Goal: Task Accomplishment & Management: Use online tool/utility

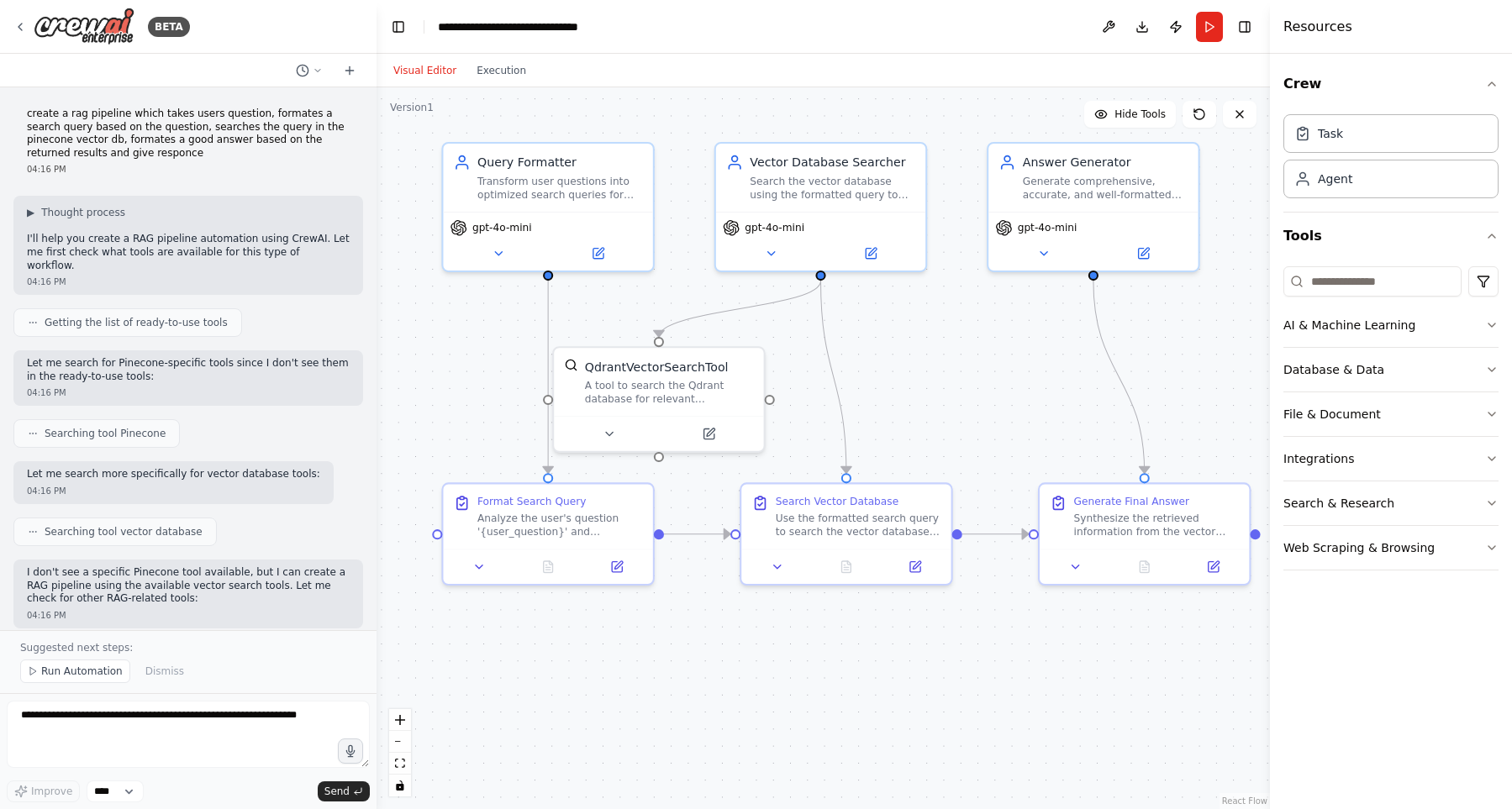
scroll to position [2143, 0]
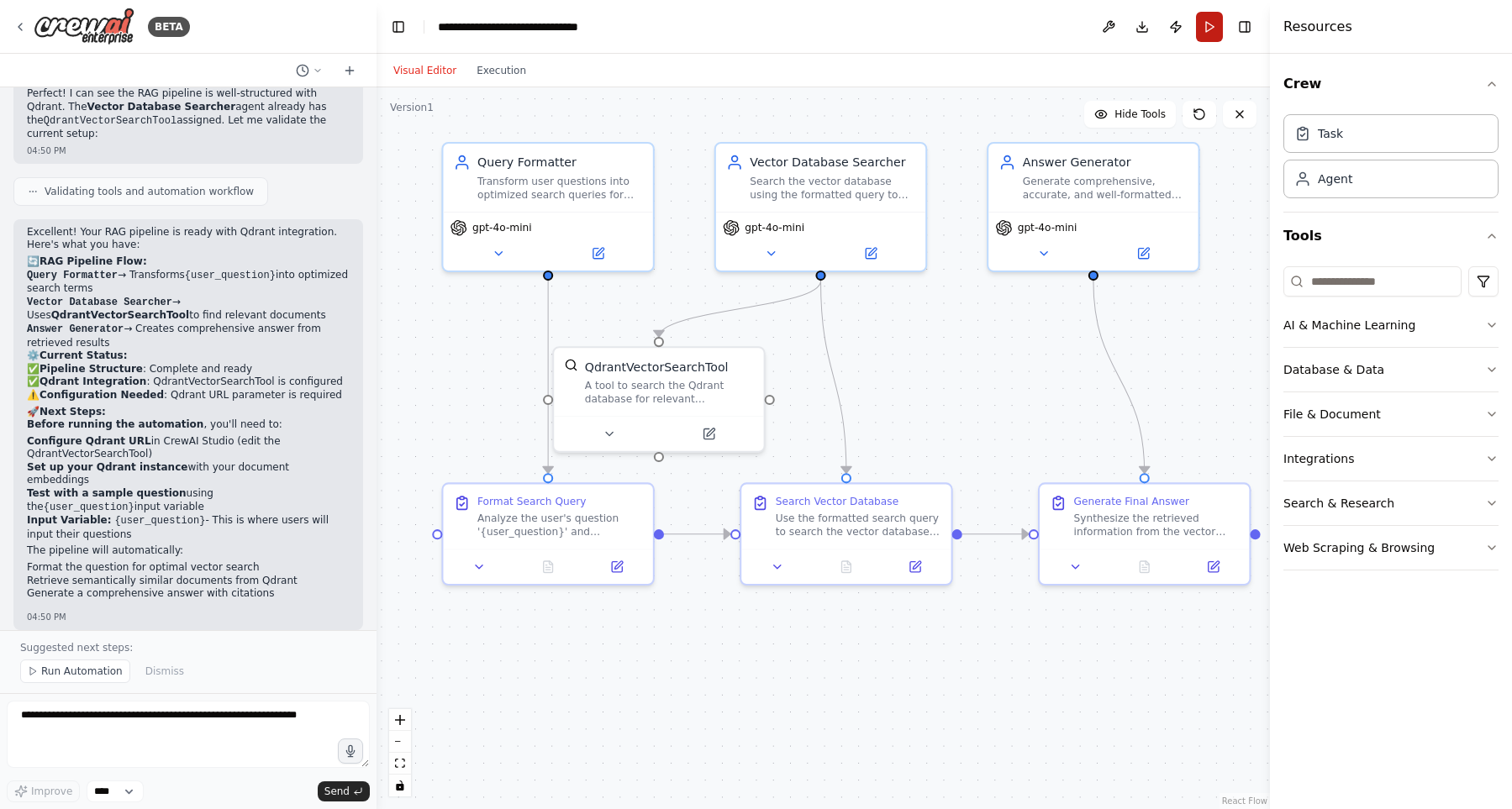
click at [1208, 30] on button "Run" at bounding box center [1210, 26] width 27 height 30
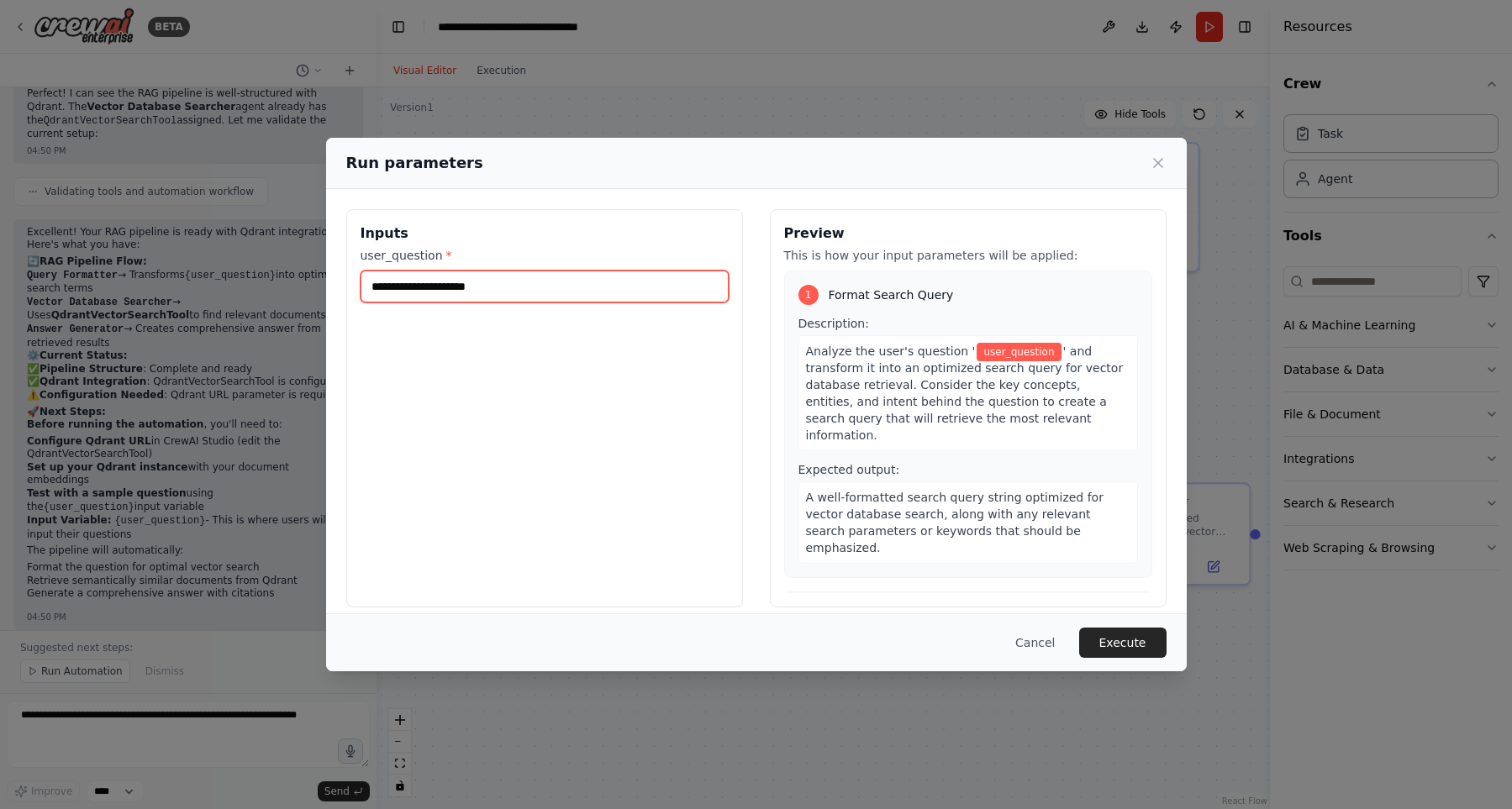
click at [627, 290] on input "user_question *" at bounding box center [544, 286] width 368 height 32
type input "**********"
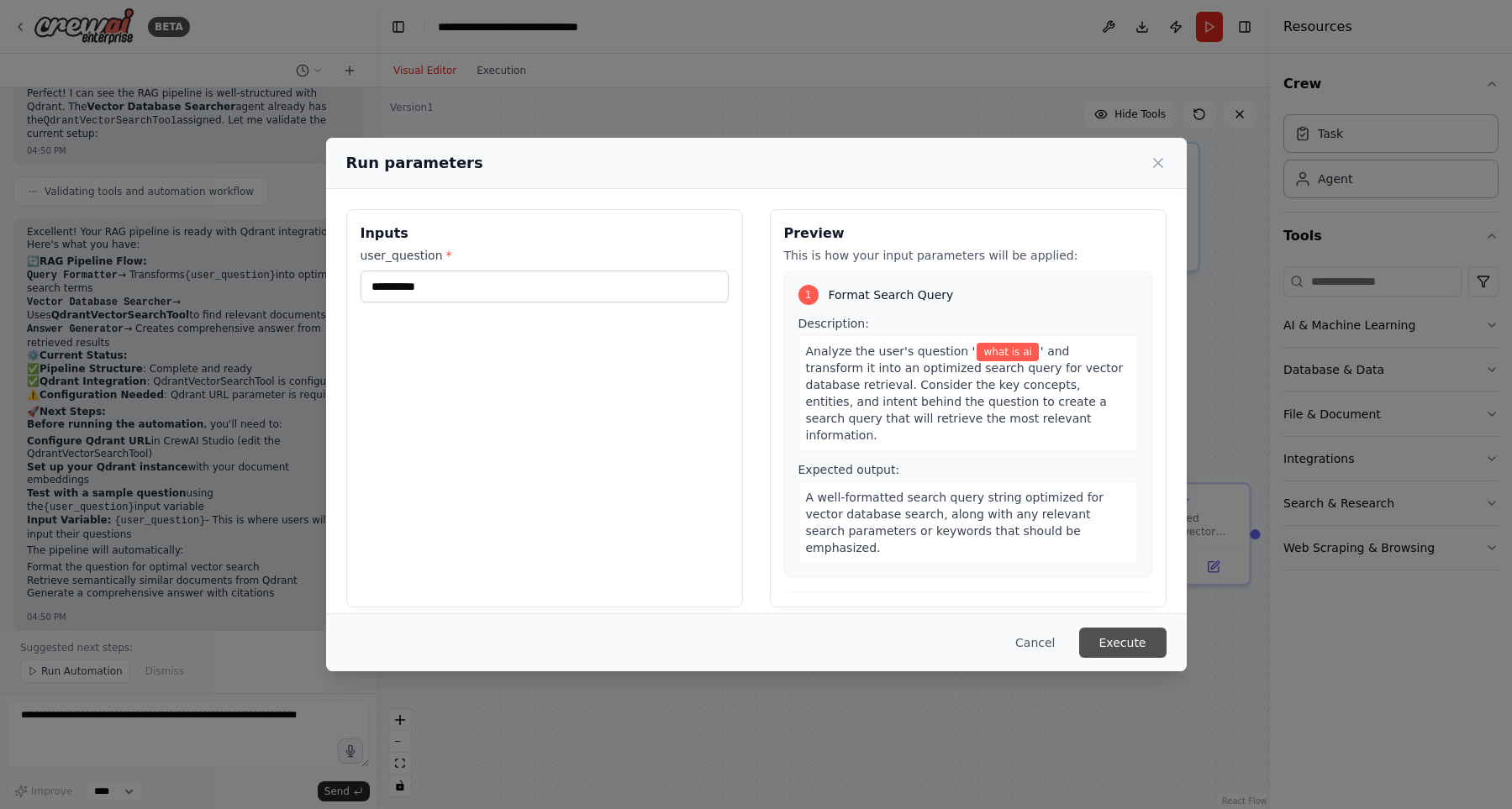
click at [1125, 640] on button "Execute" at bounding box center [1123, 642] width 88 height 30
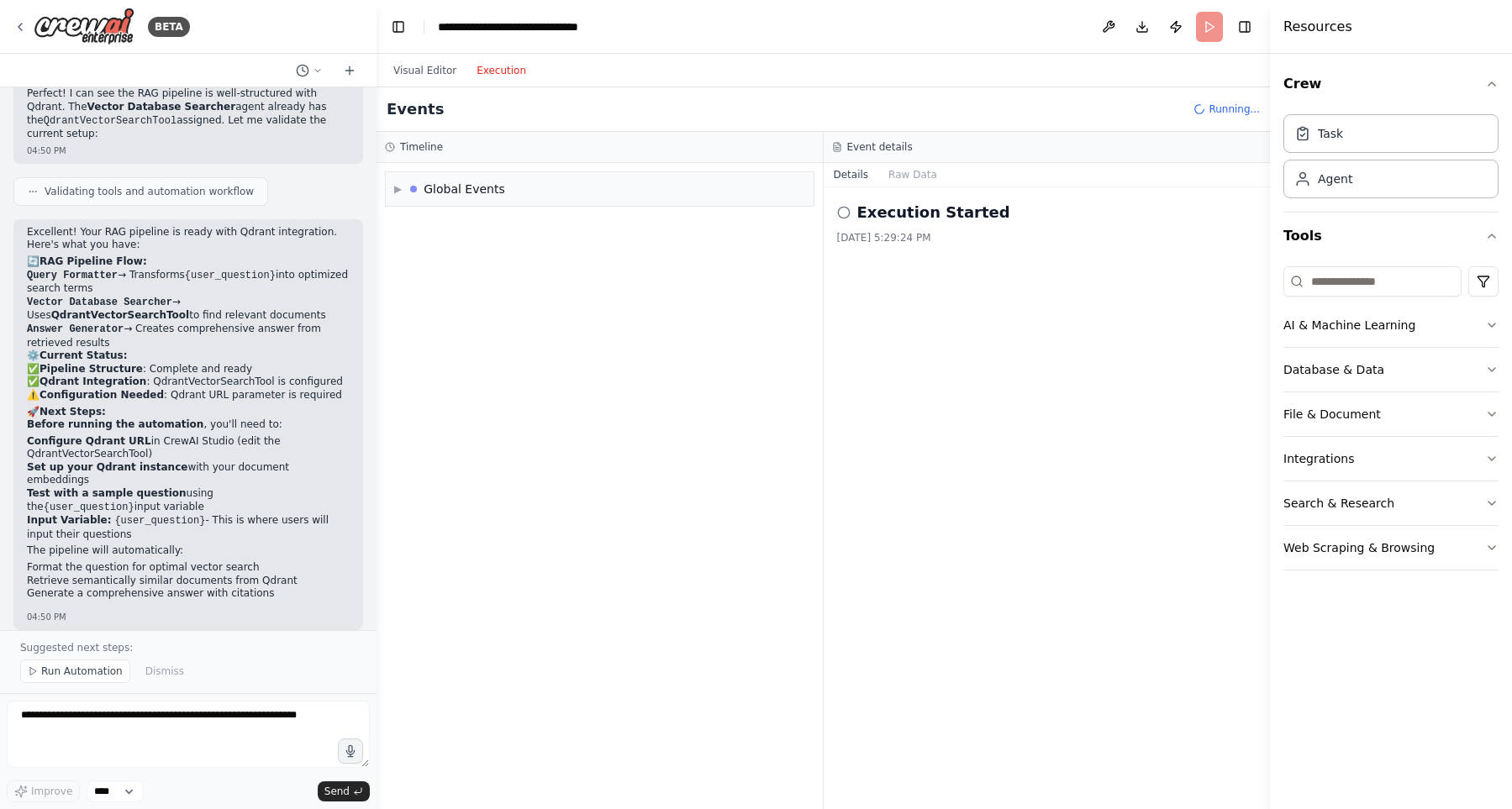
click at [495, 66] on button "Execution" at bounding box center [501, 71] width 70 height 20
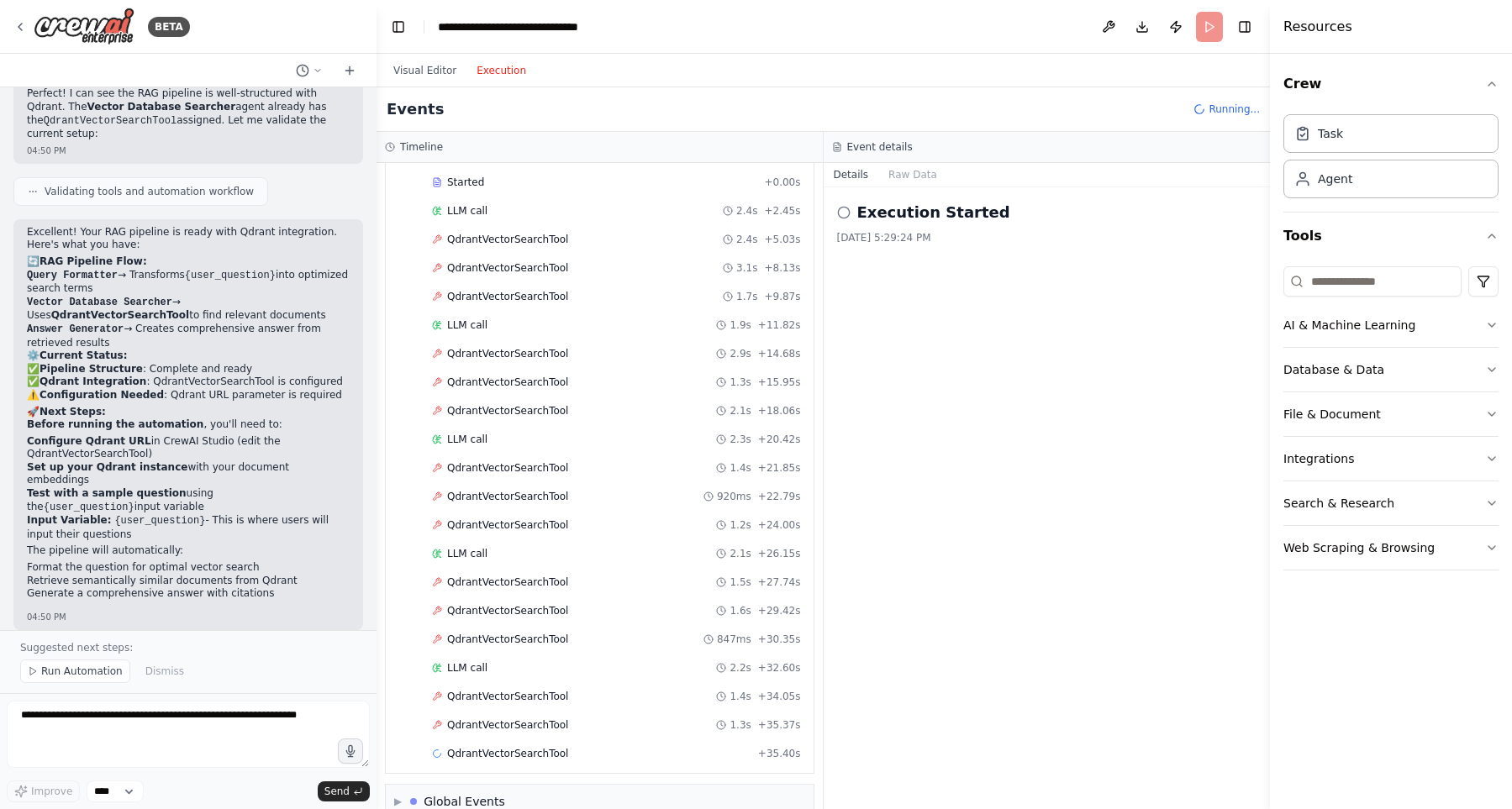
scroll to position [293, 0]
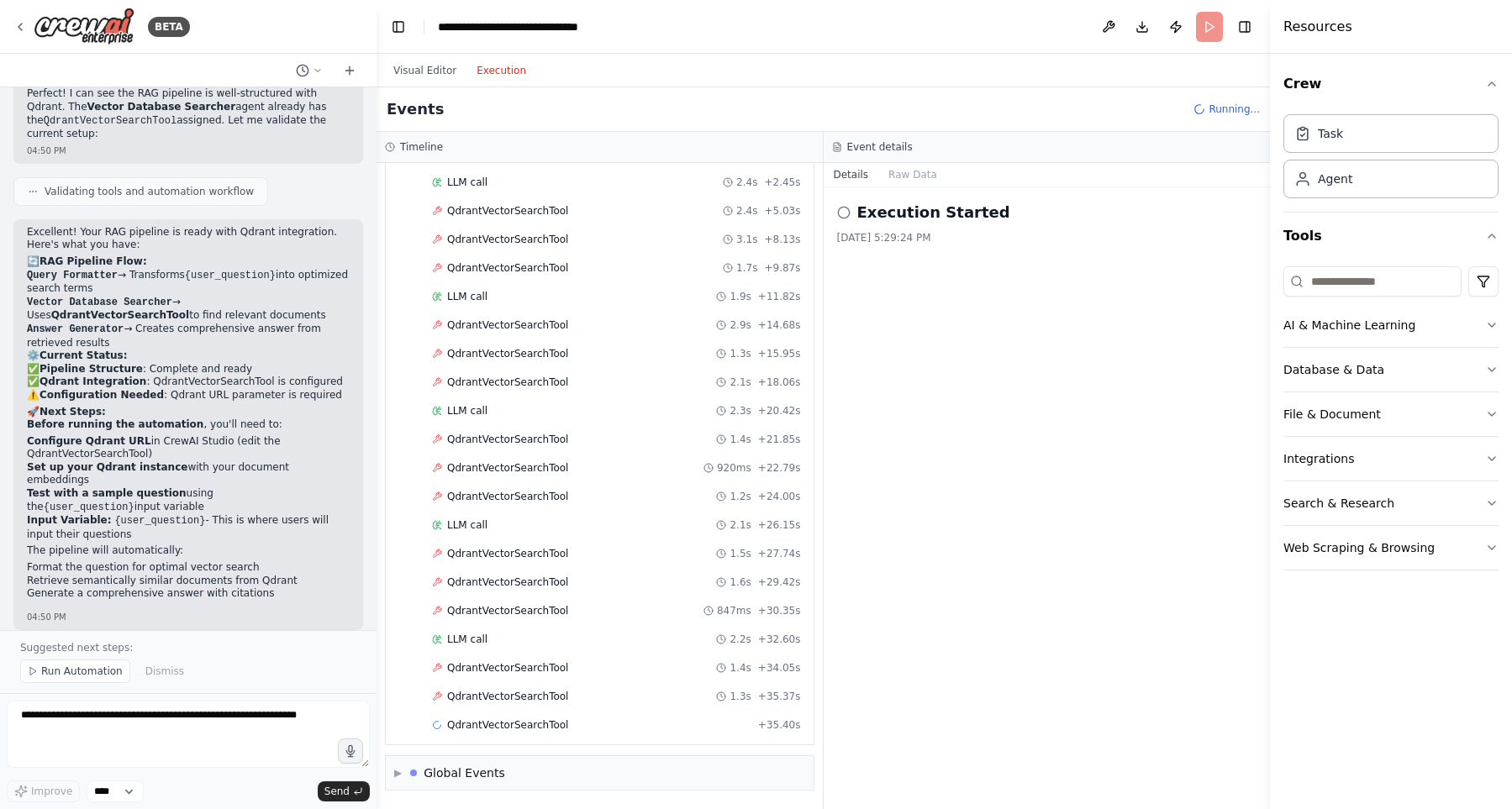
click at [1230, 107] on span "Running..." at bounding box center [1234, 109] width 52 height 14
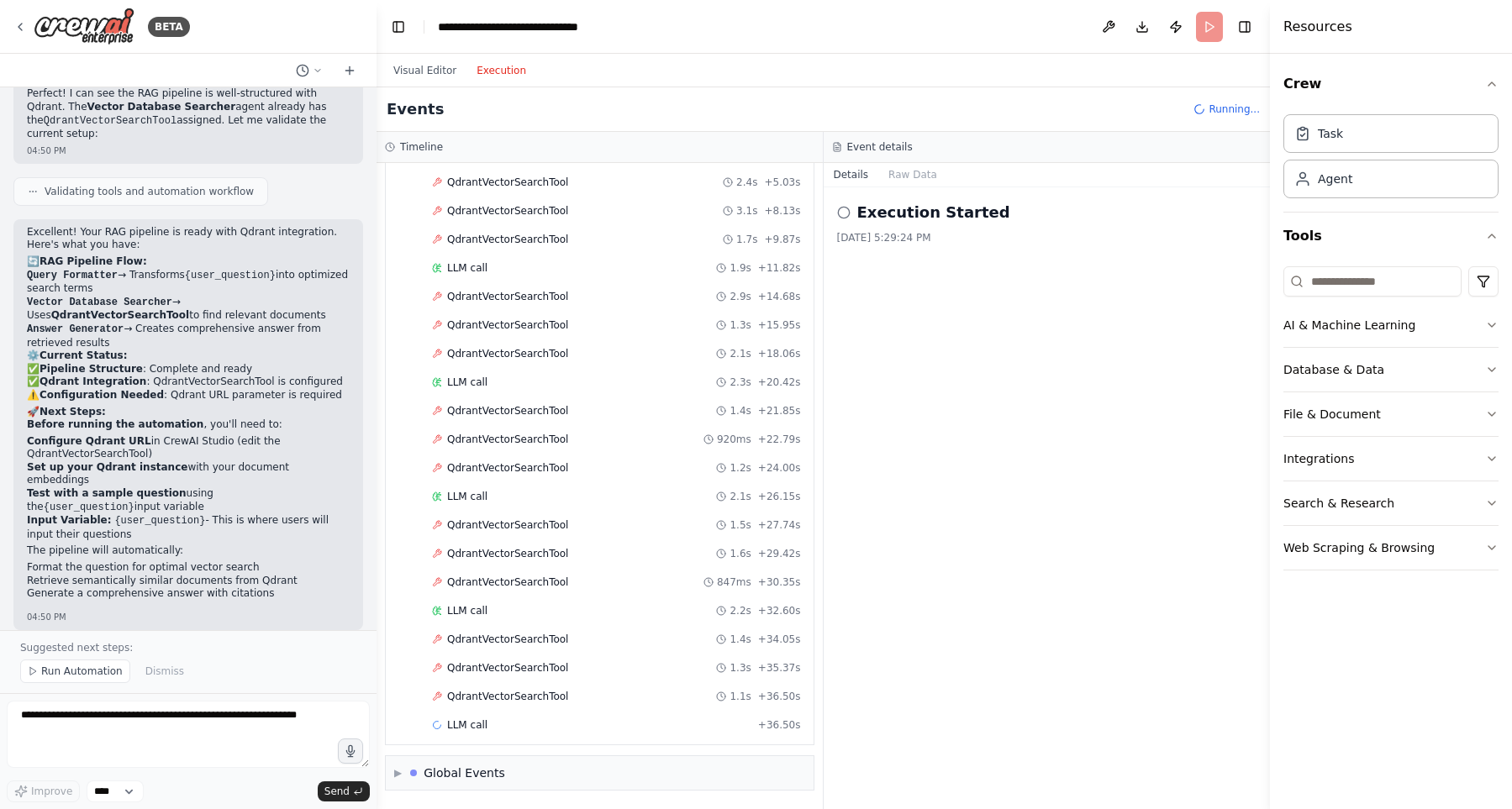
click at [506, 67] on button "Execution" at bounding box center [501, 71] width 70 height 20
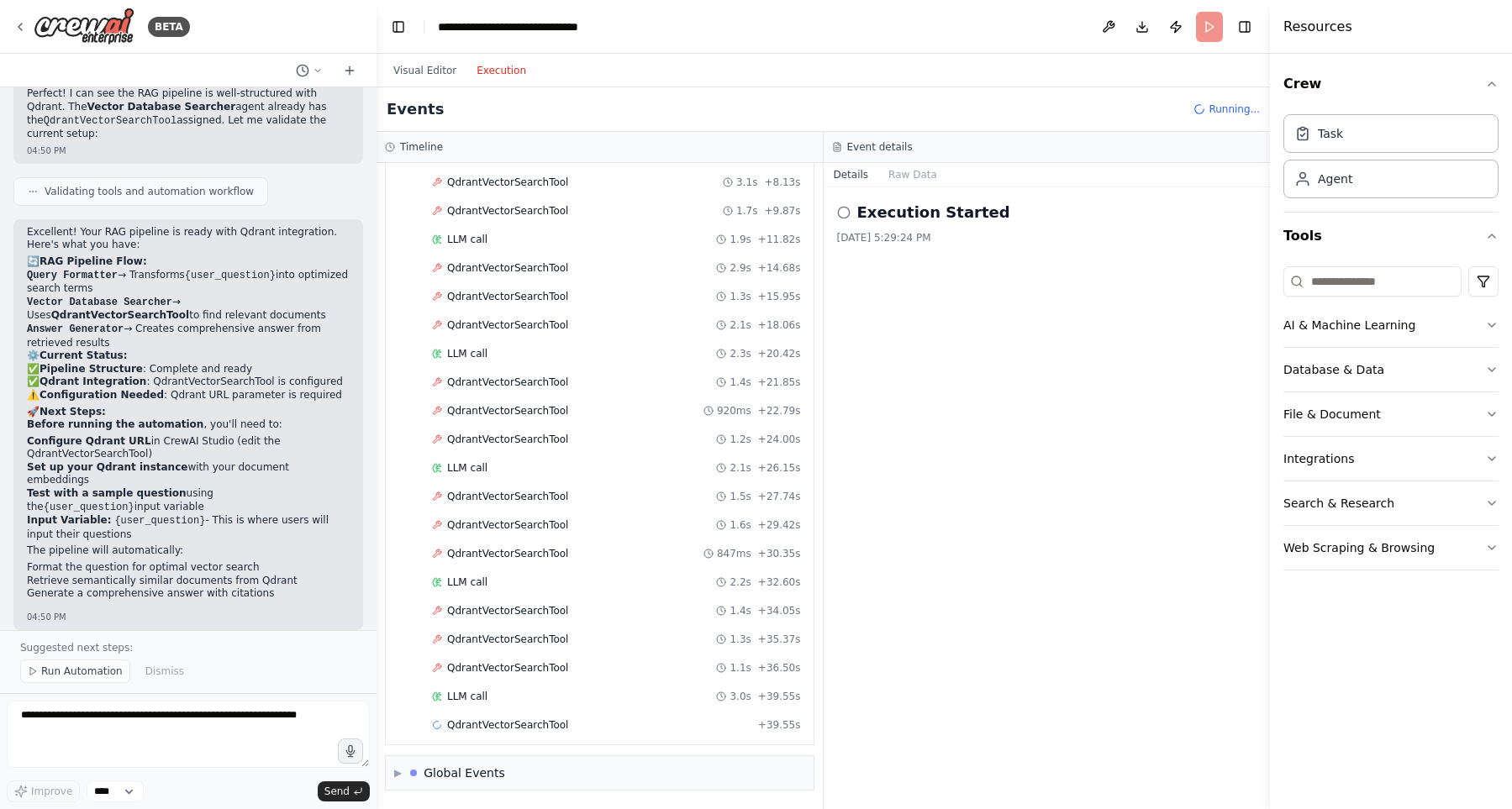
click at [506, 67] on button "Execution" at bounding box center [501, 71] width 70 height 20
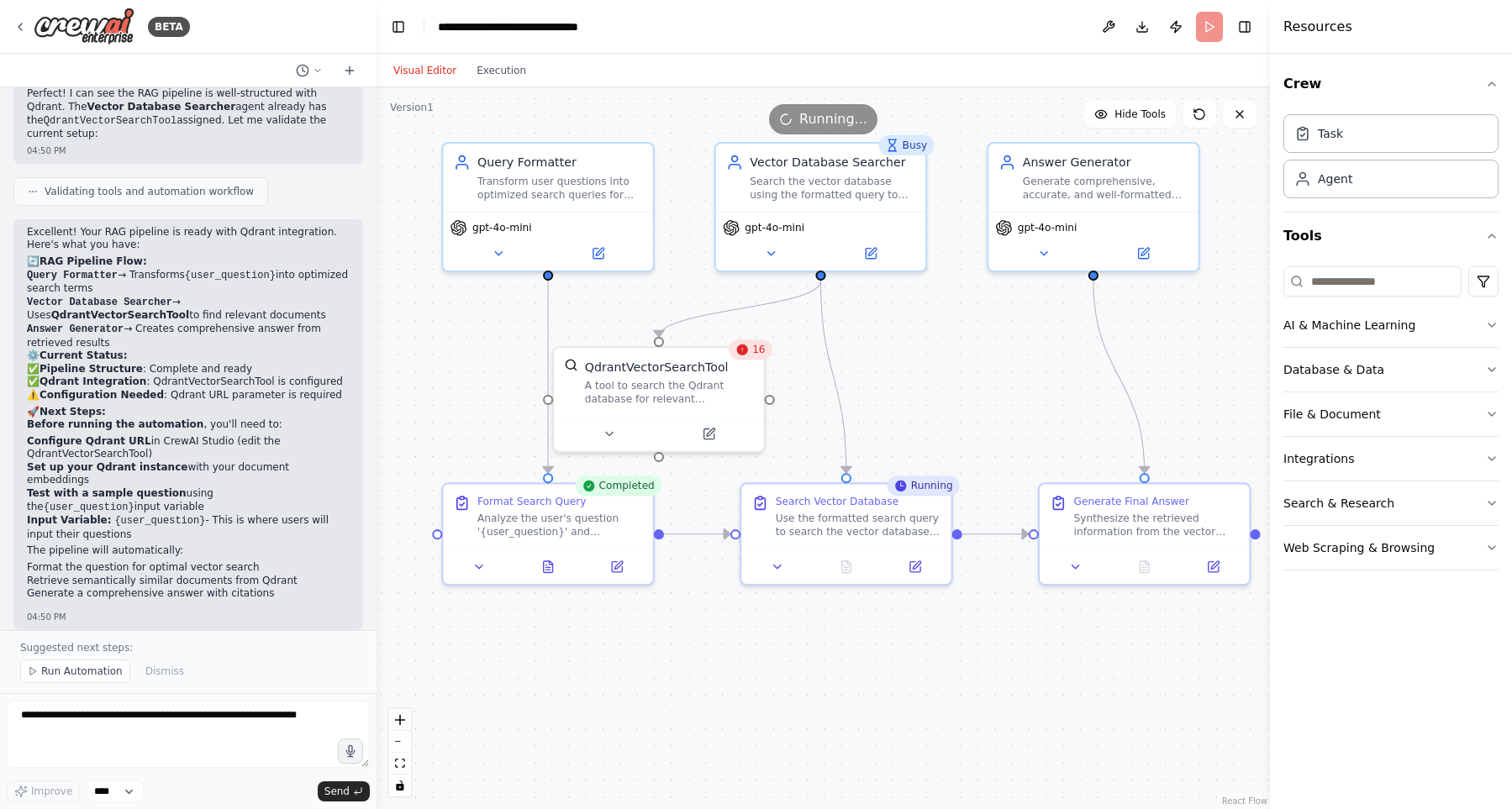
click at [409, 76] on button "Visual Editor" at bounding box center [425, 71] width 83 height 20
click at [824, 123] on span "Running..." at bounding box center [833, 119] width 68 height 20
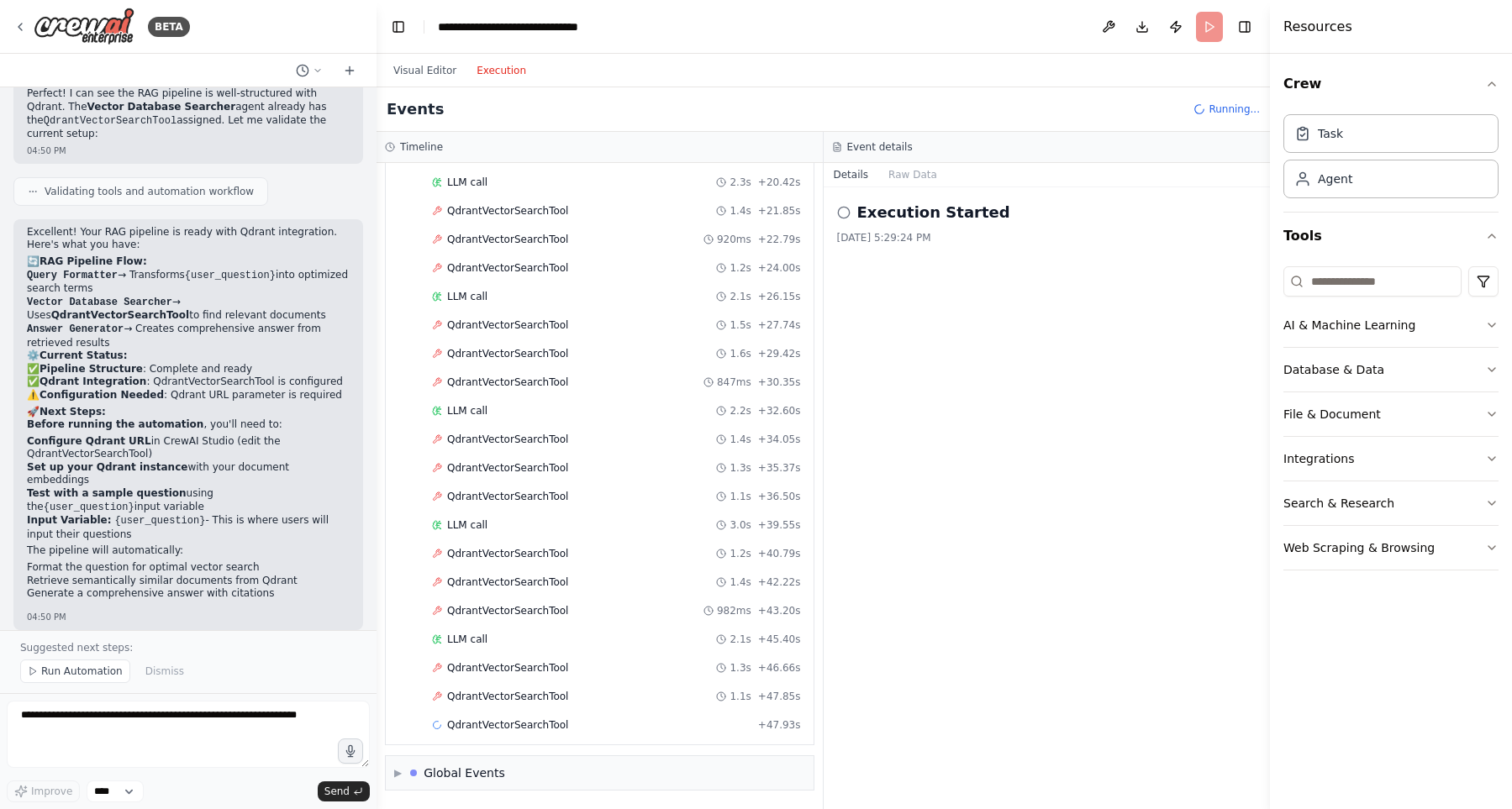
click at [493, 71] on button "Execution" at bounding box center [501, 71] width 70 height 20
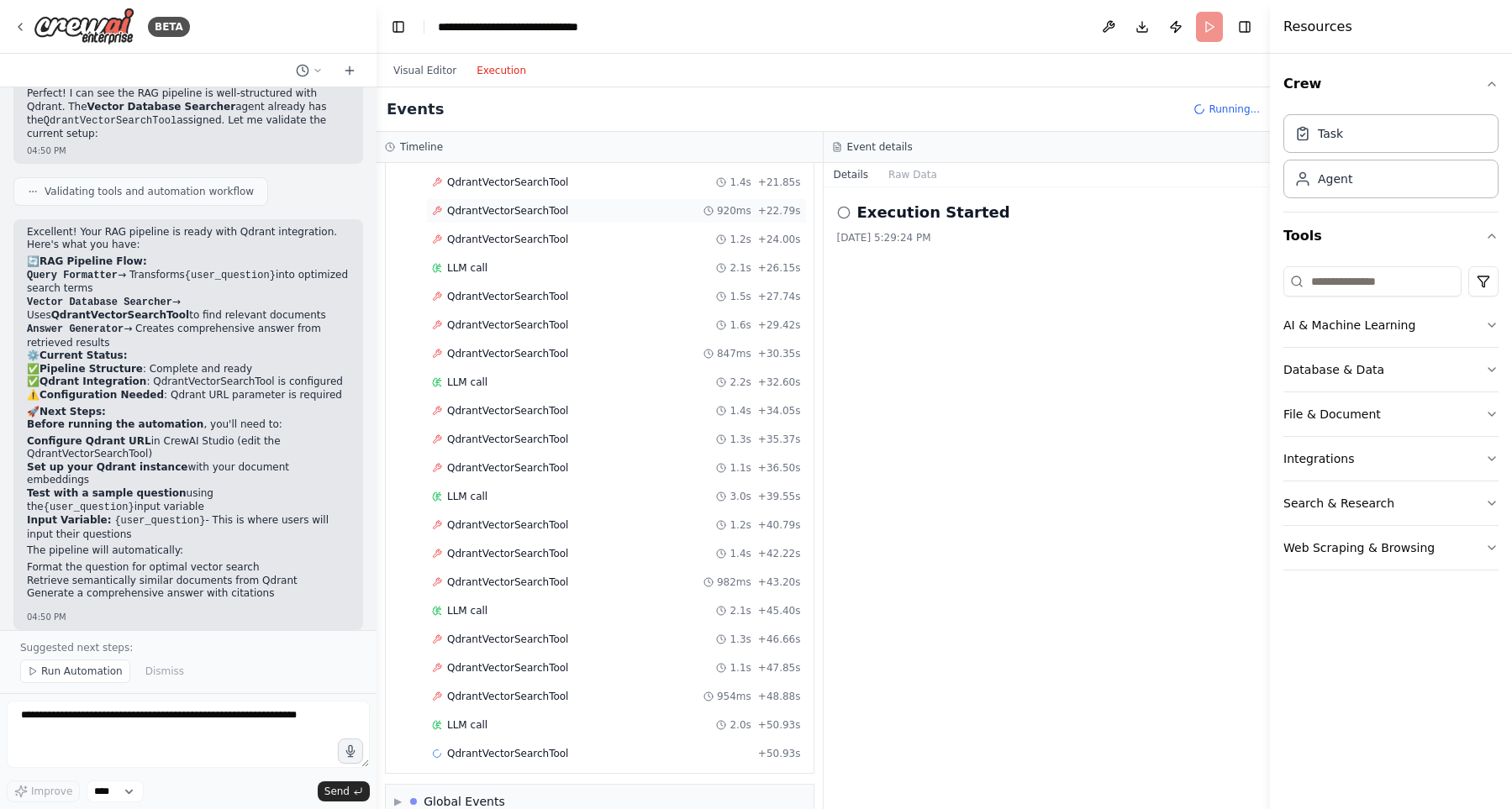
scroll to position [579, 0]
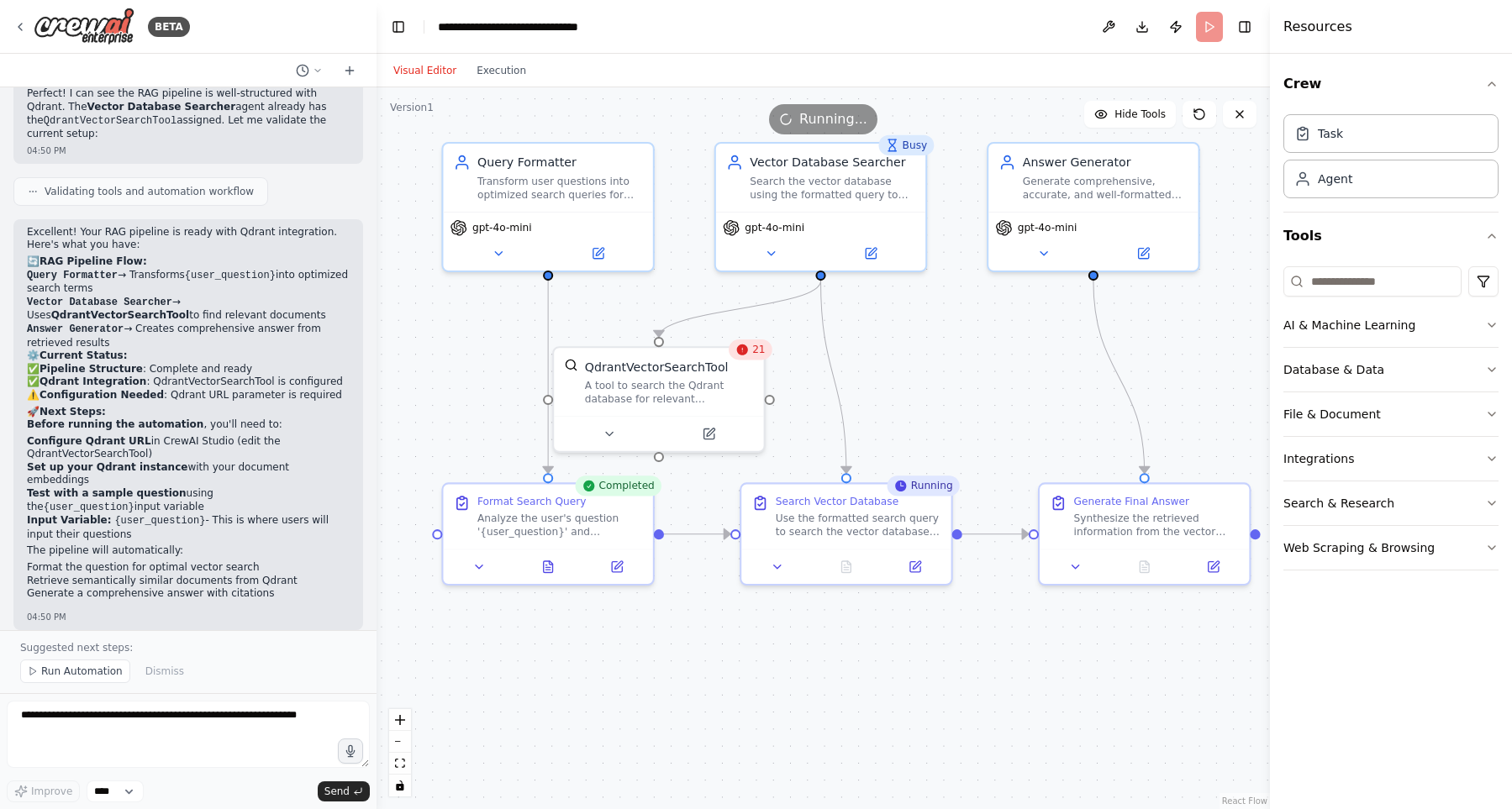
click at [422, 63] on button "Visual Editor" at bounding box center [425, 71] width 83 height 20
click at [1496, 95] on button "Crew" at bounding box center [1392, 84] width 215 height 47
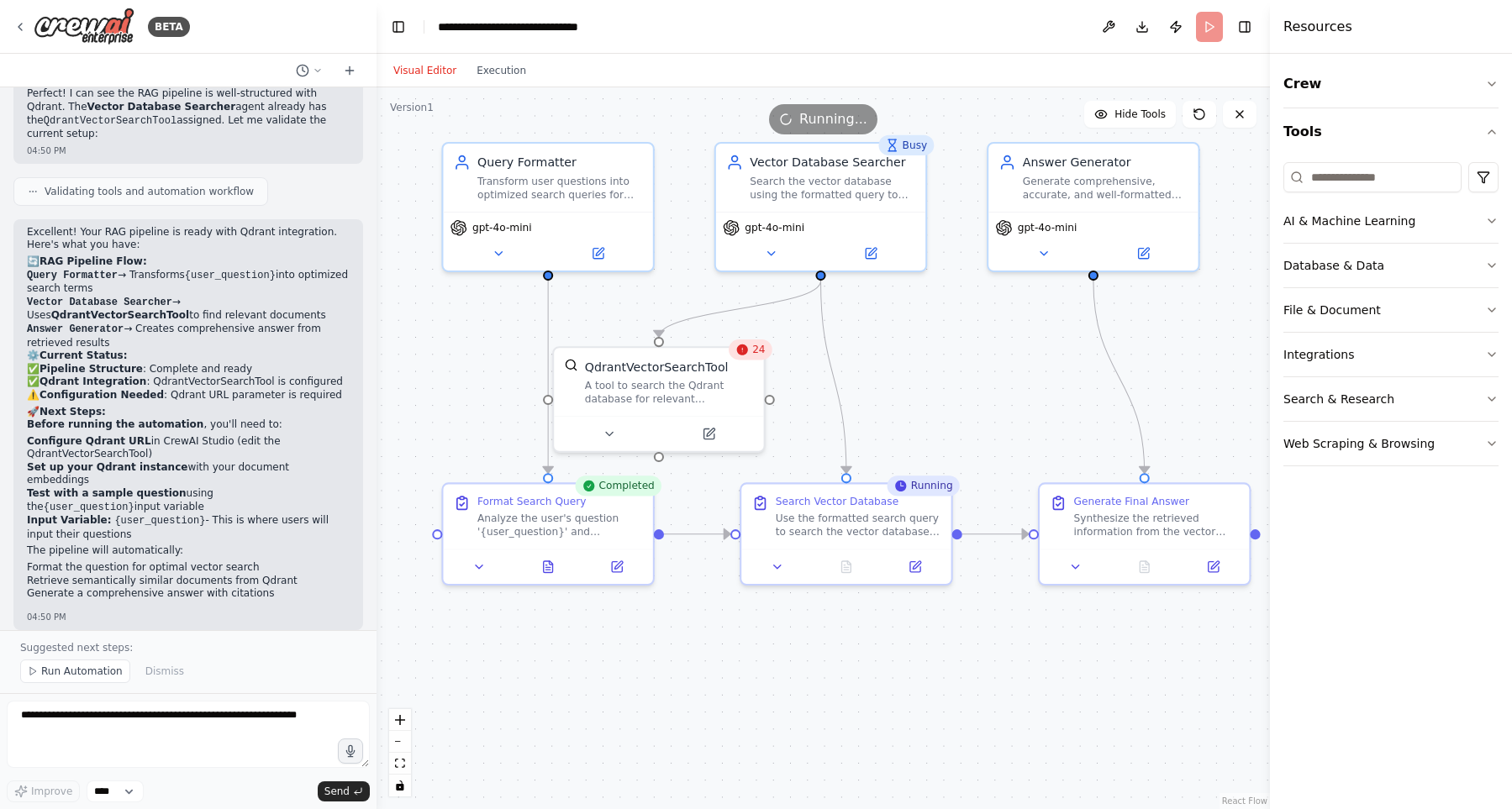
click at [1201, 23] on header "**********" at bounding box center [823, 26] width 894 height 53
click at [1176, 23] on button "Publish" at bounding box center [1176, 26] width 27 height 30
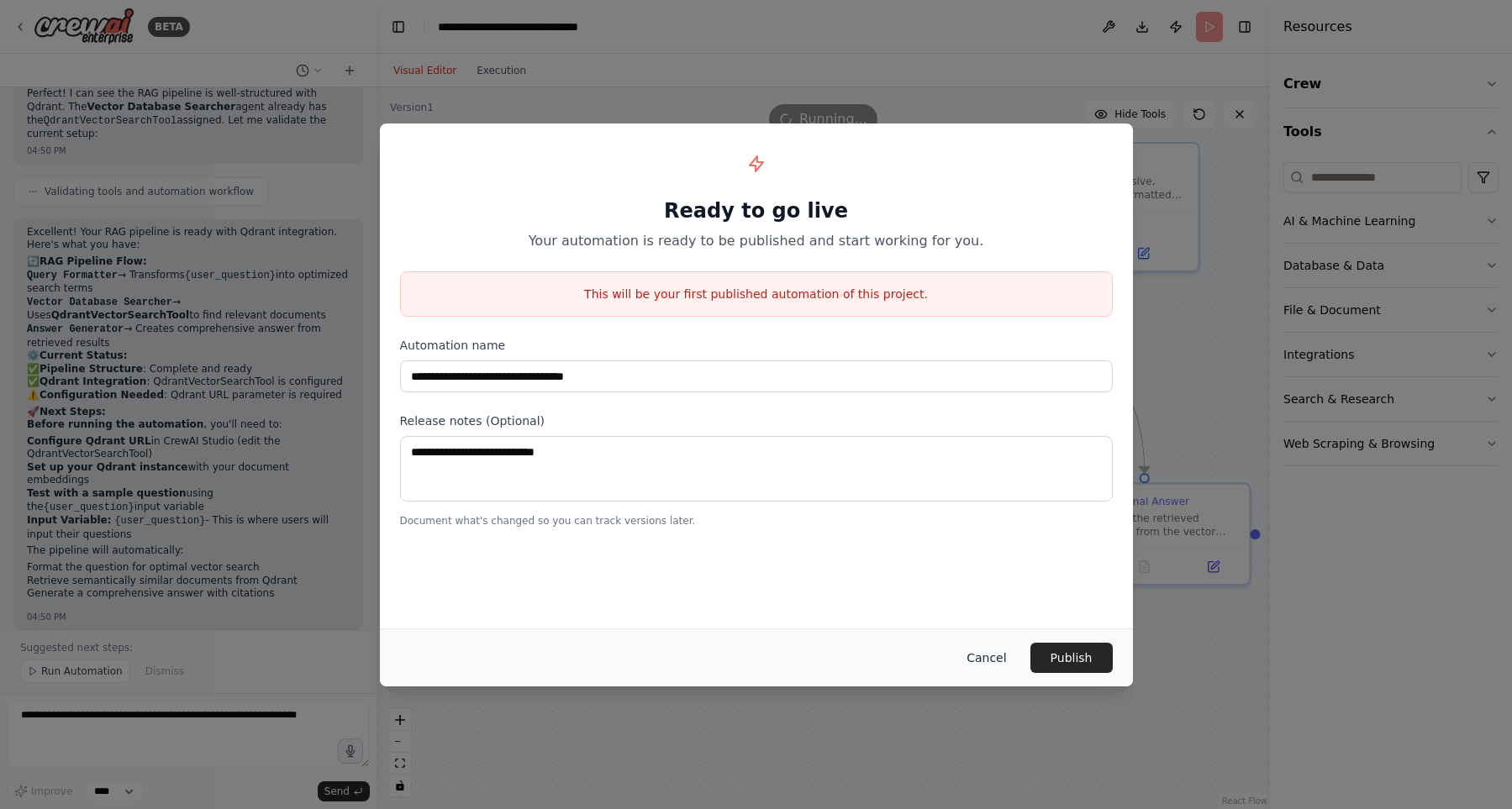
click at [997, 662] on button "Cancel" at bounding box center [986, 657] width 66 height 30
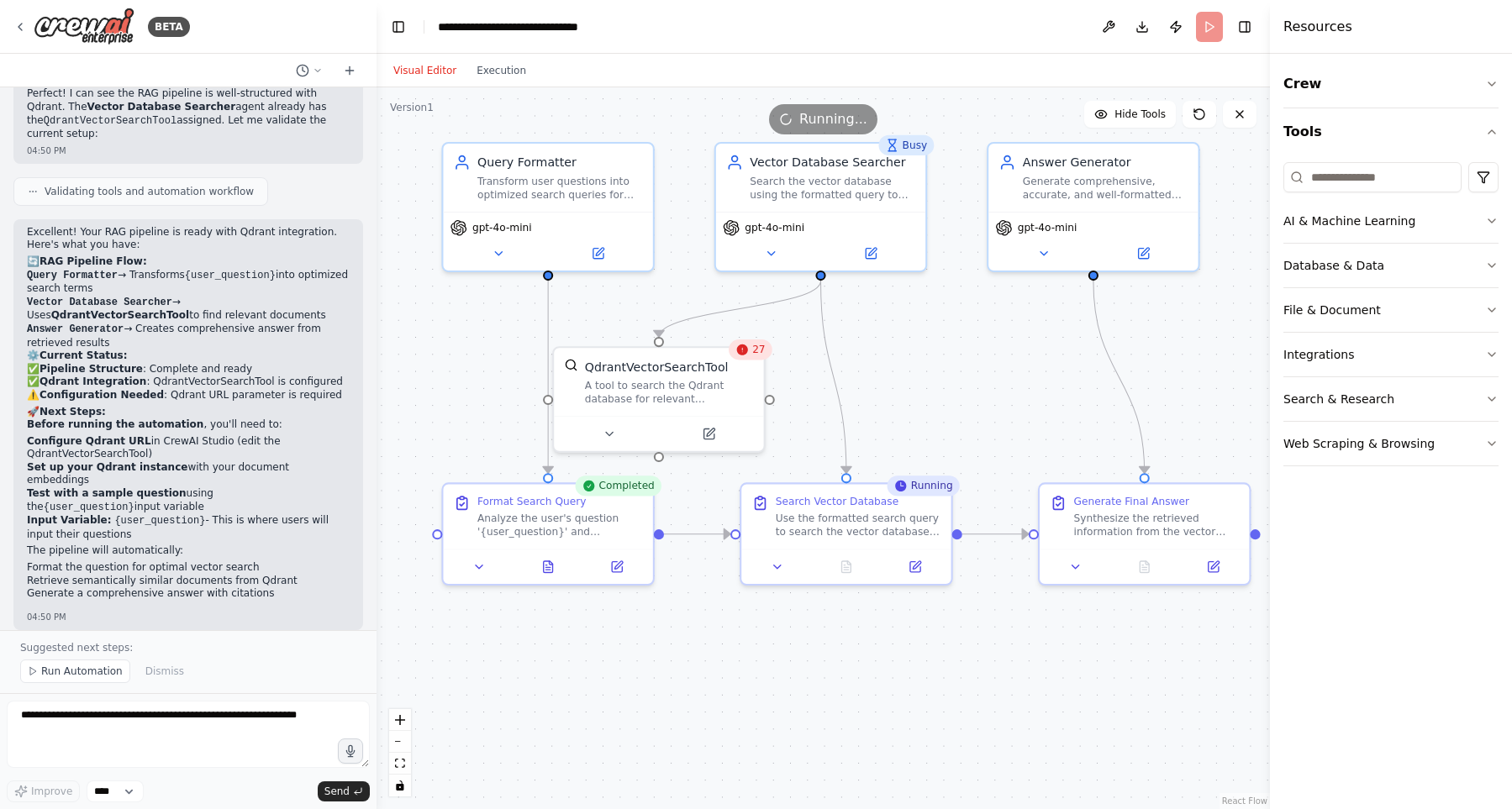
click at [837, 119] on span "Running..." at bounding box center [833, 119] width 68 height 20
click at [925, 111] on div "Running..." at bounding box center [823, 119] width 894 height 30
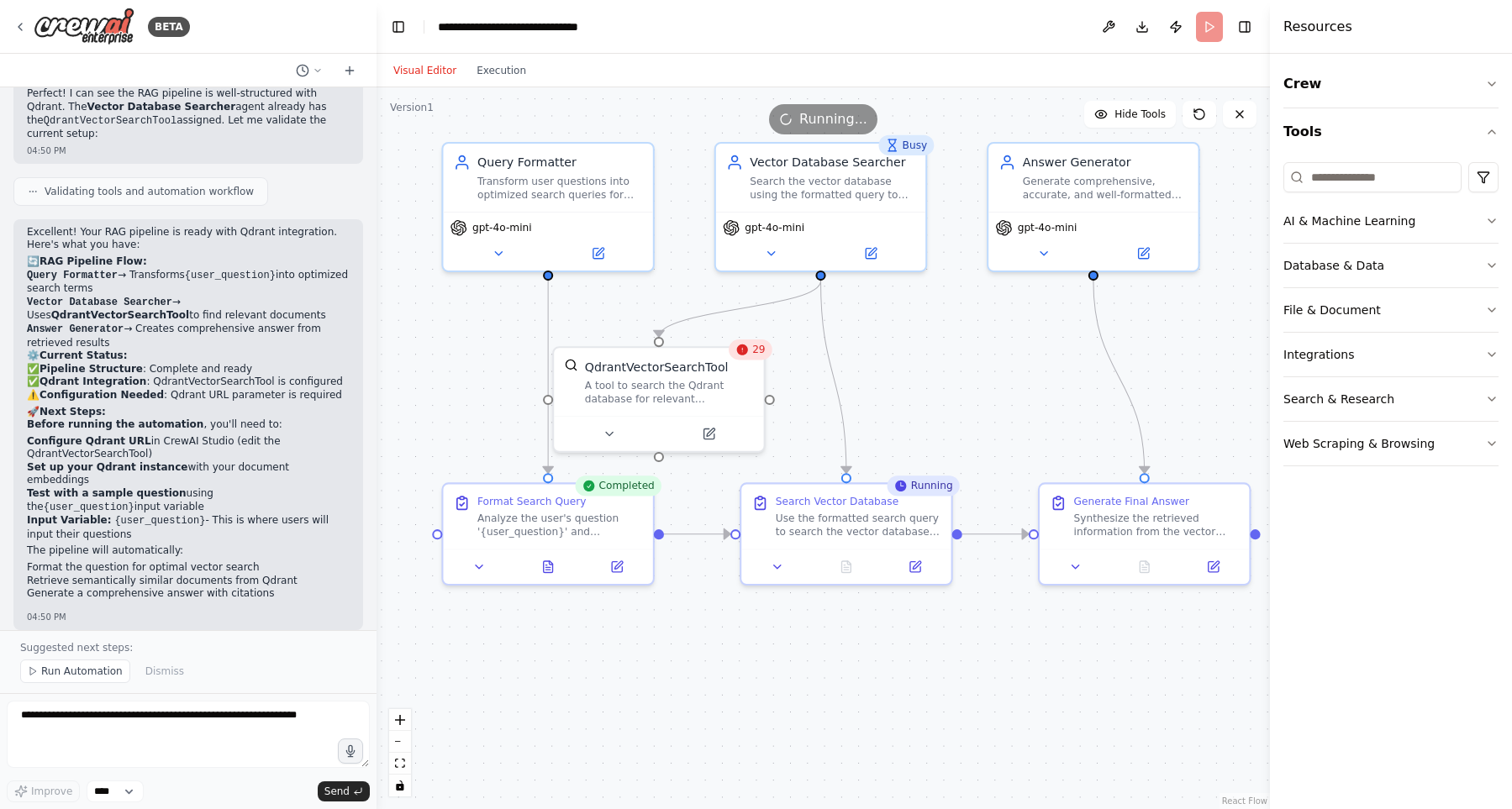
click at [962, 80] on div "Visual Editor Execution" at bounding box center [823, 70] width 894 height 33
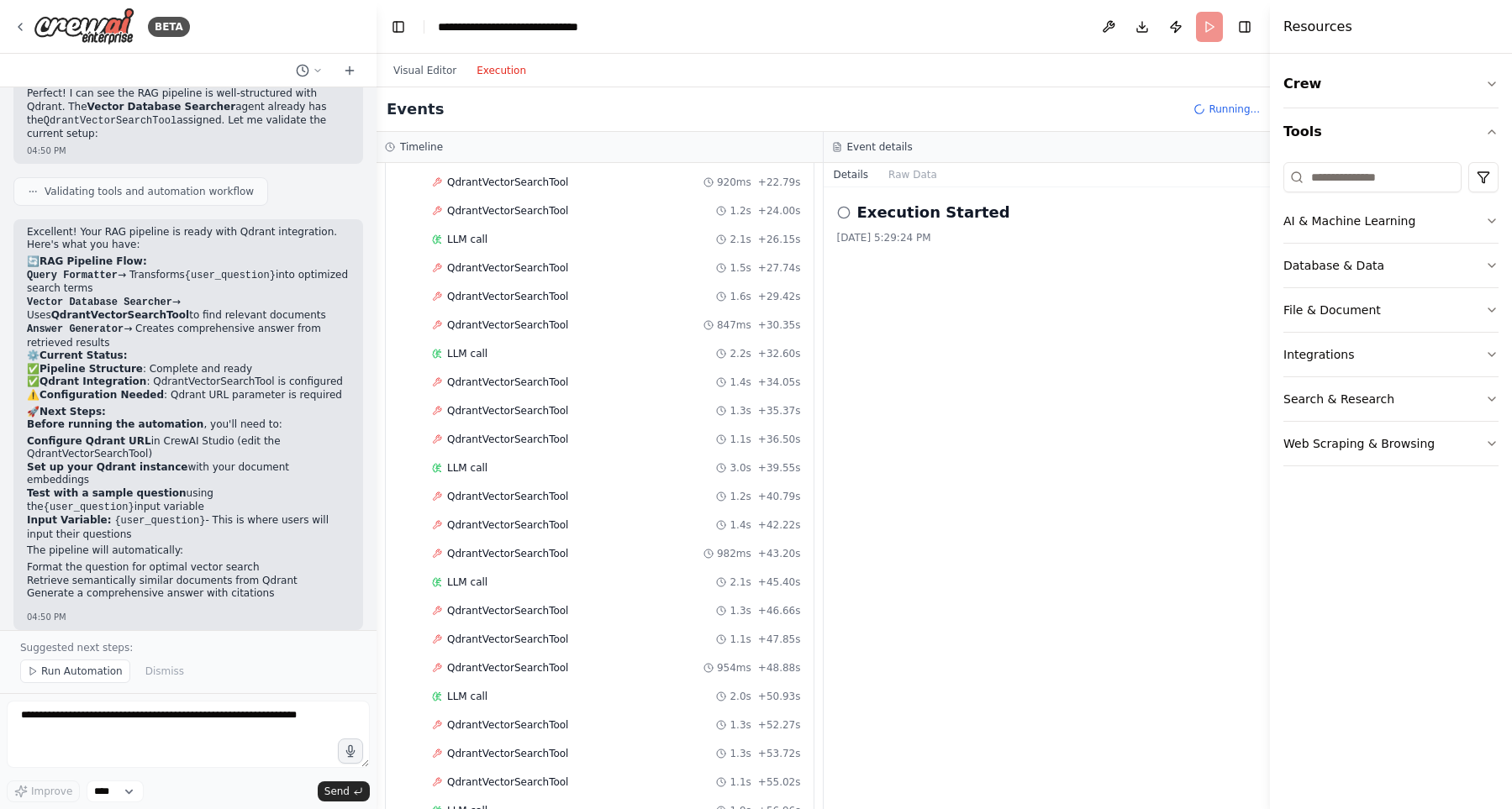
click at [493, 71] on button "Execution" at bounding box center [501, 71] width 70 height 20
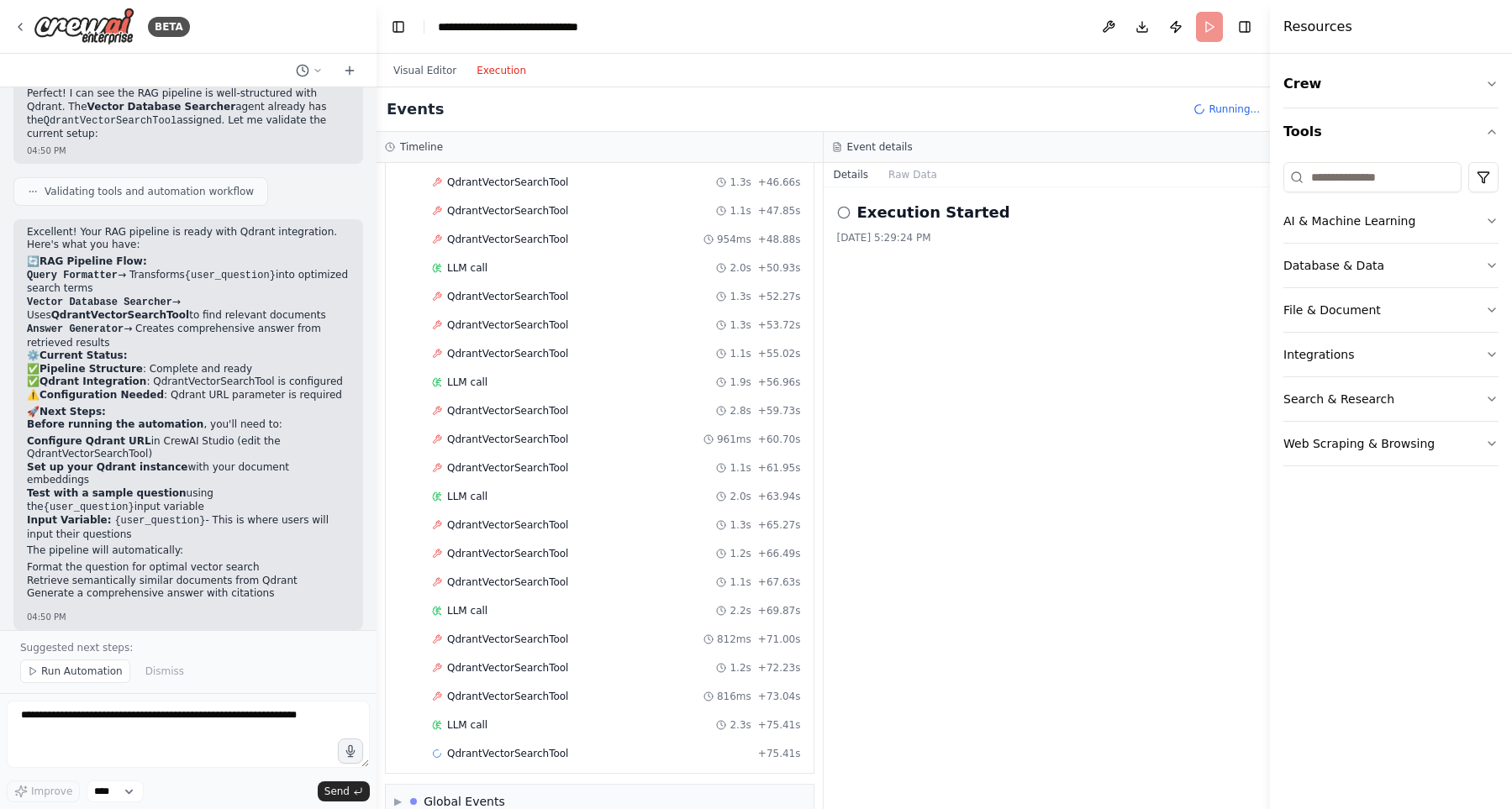
scroll to position [1036, 0]
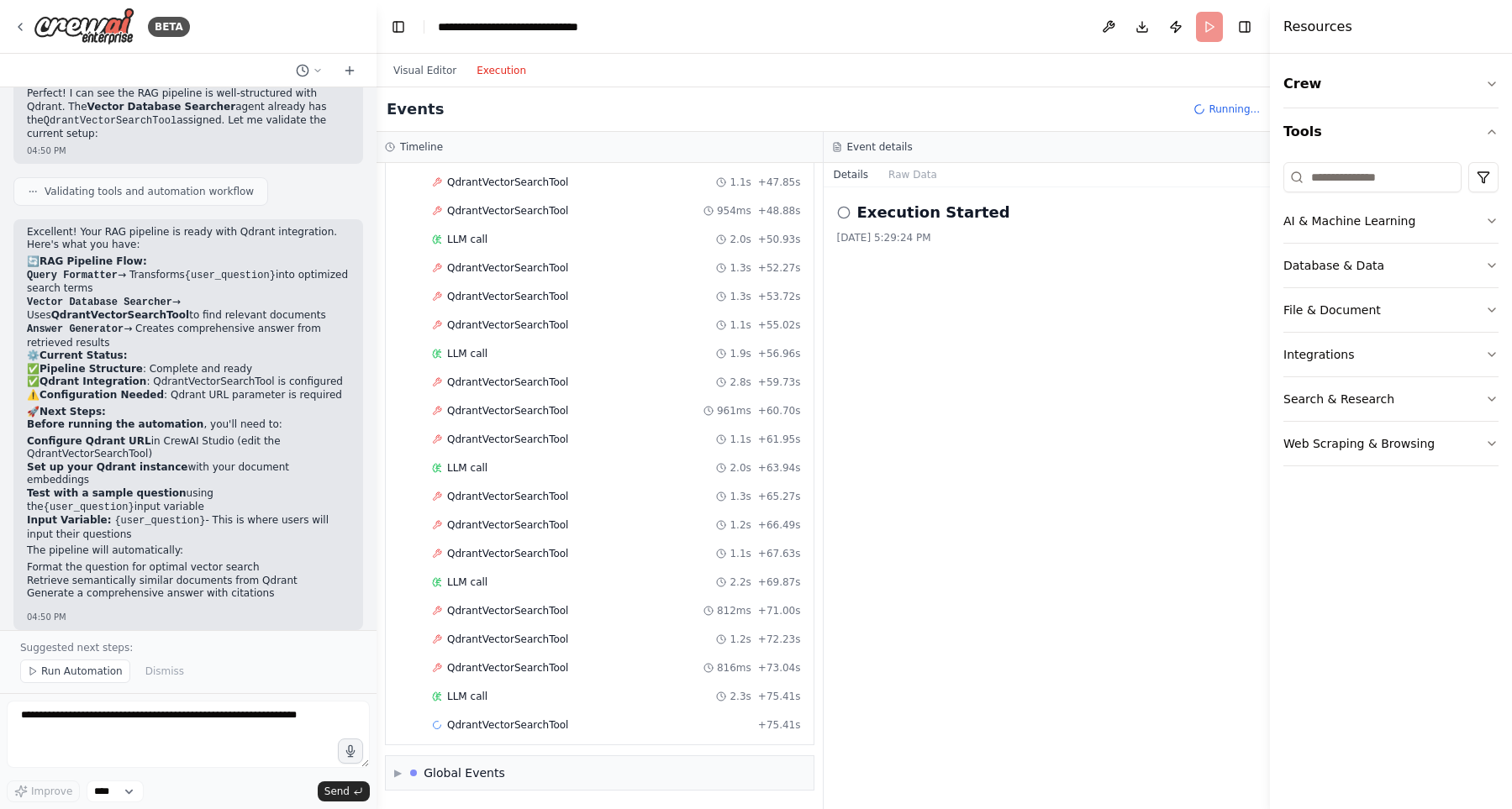
click at [847, 209] on icon at bounding box center [844, 212] width 14 height 14
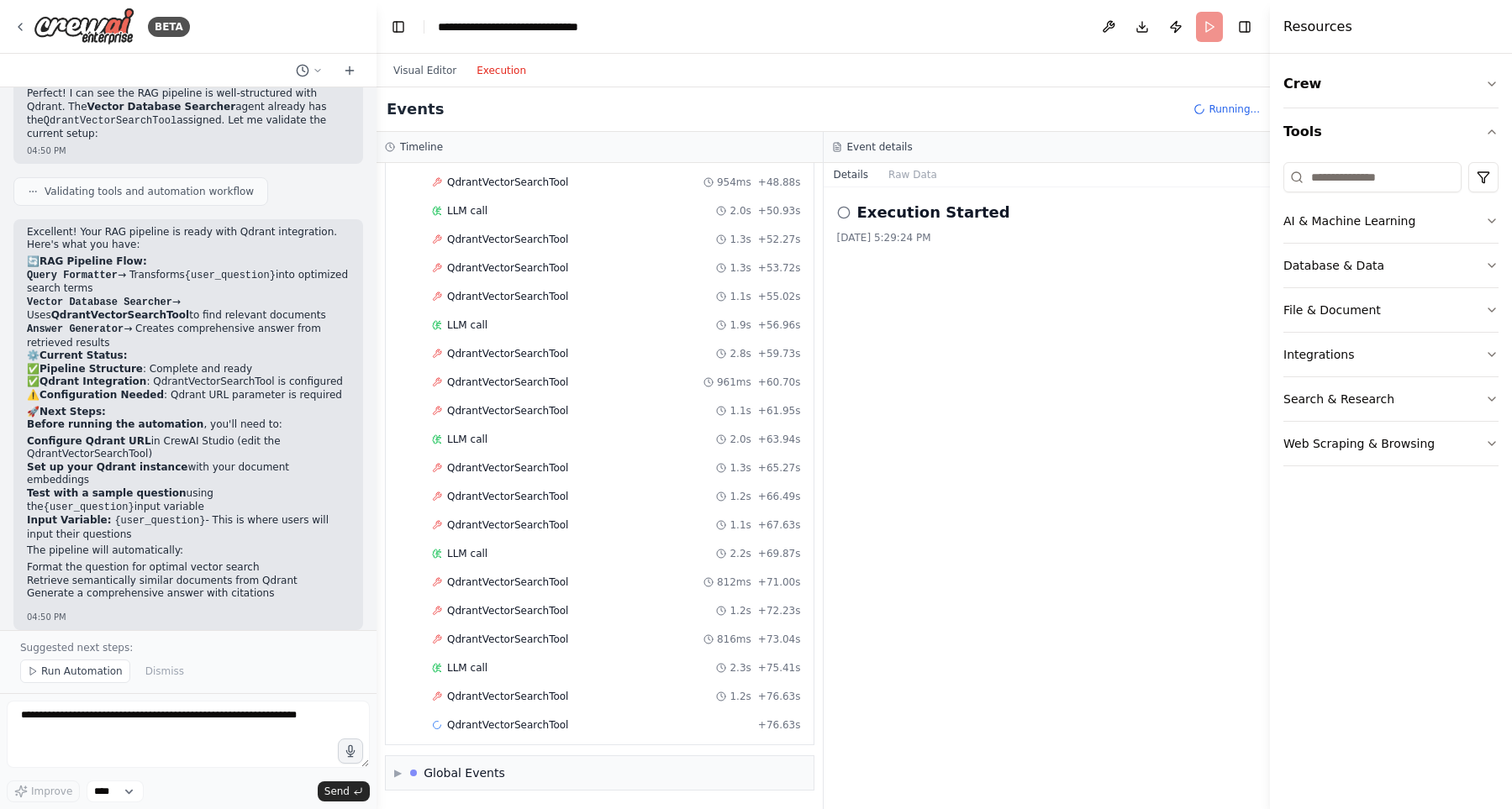
click at [847, 209] on icon at bounding box center [844, 212] width 14 height 14
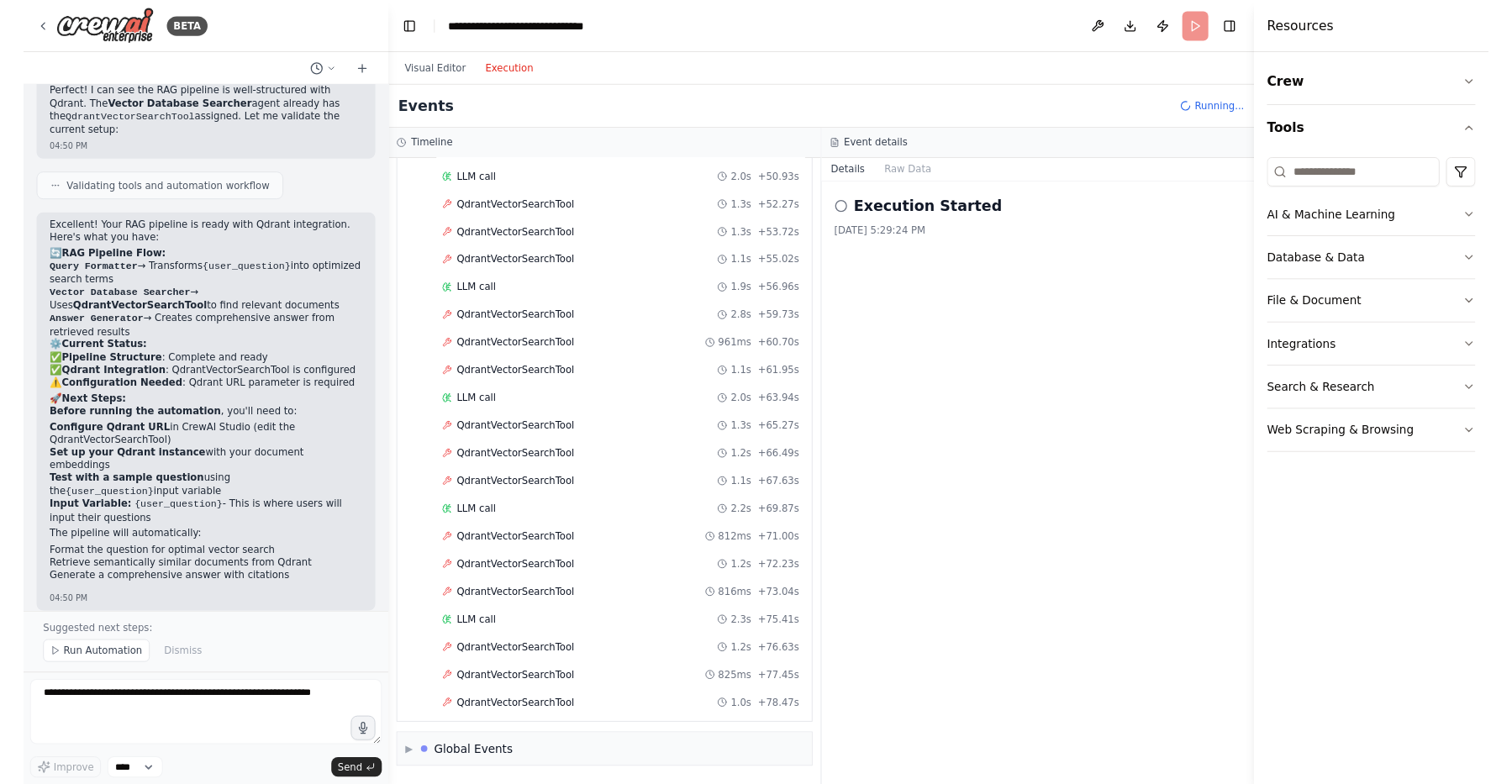
scroll to position [1122, 0]
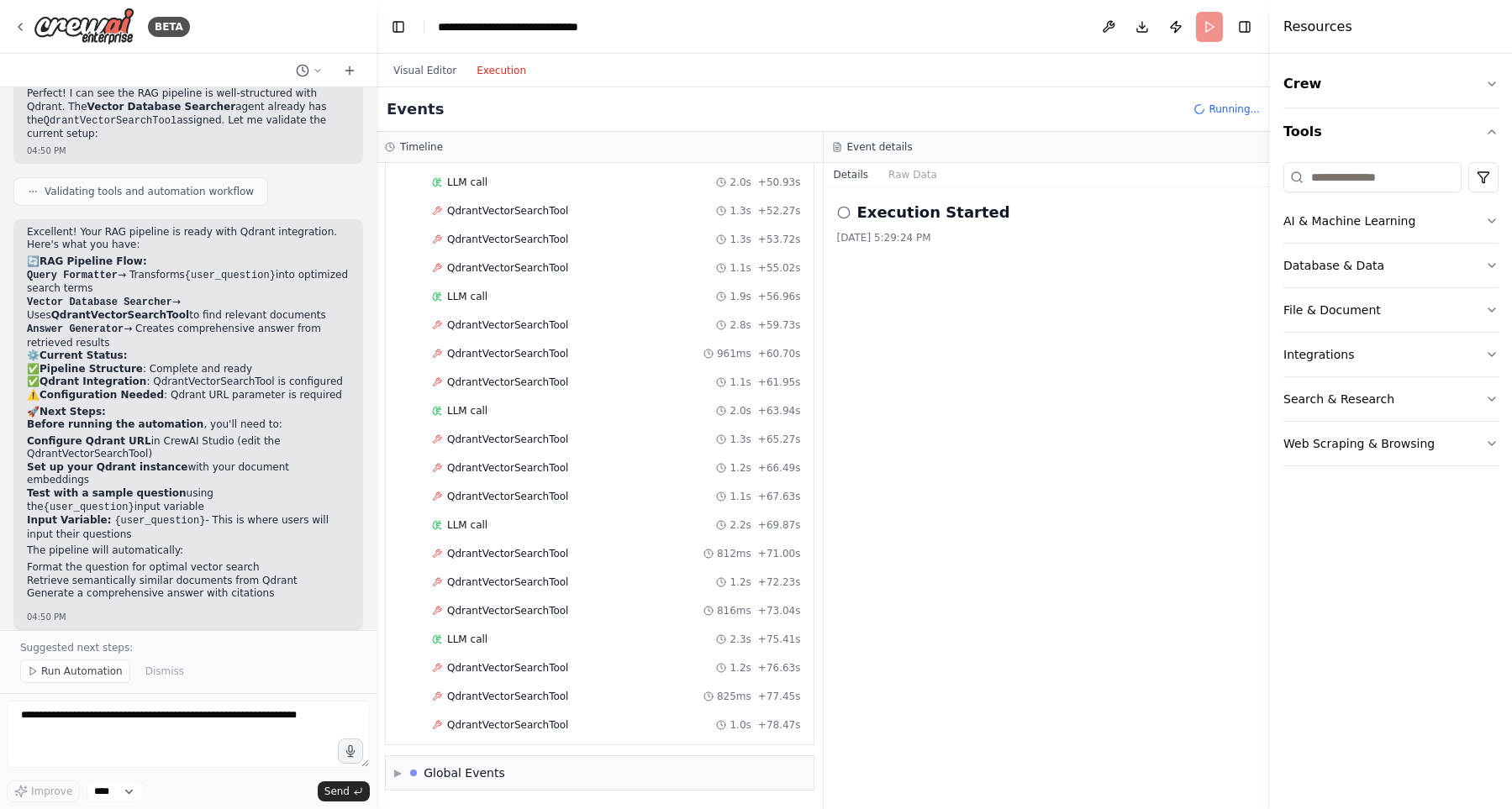
click at [947, 387] on div "Execution Started 8/25/2025, 5:29:24 PM" at bounding box center [1048, 498] width 447 height 622
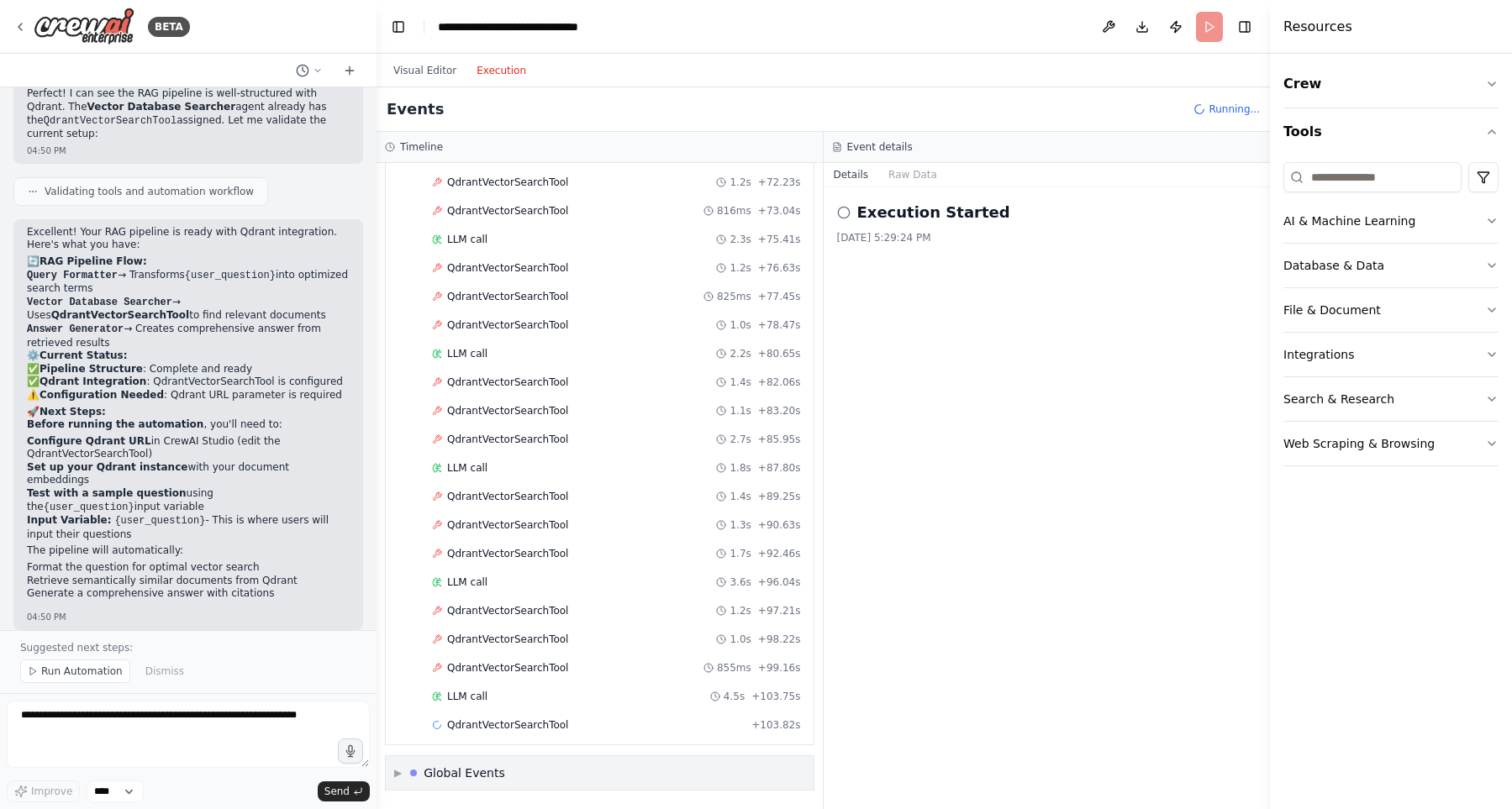
scroll to position [1521, 0]
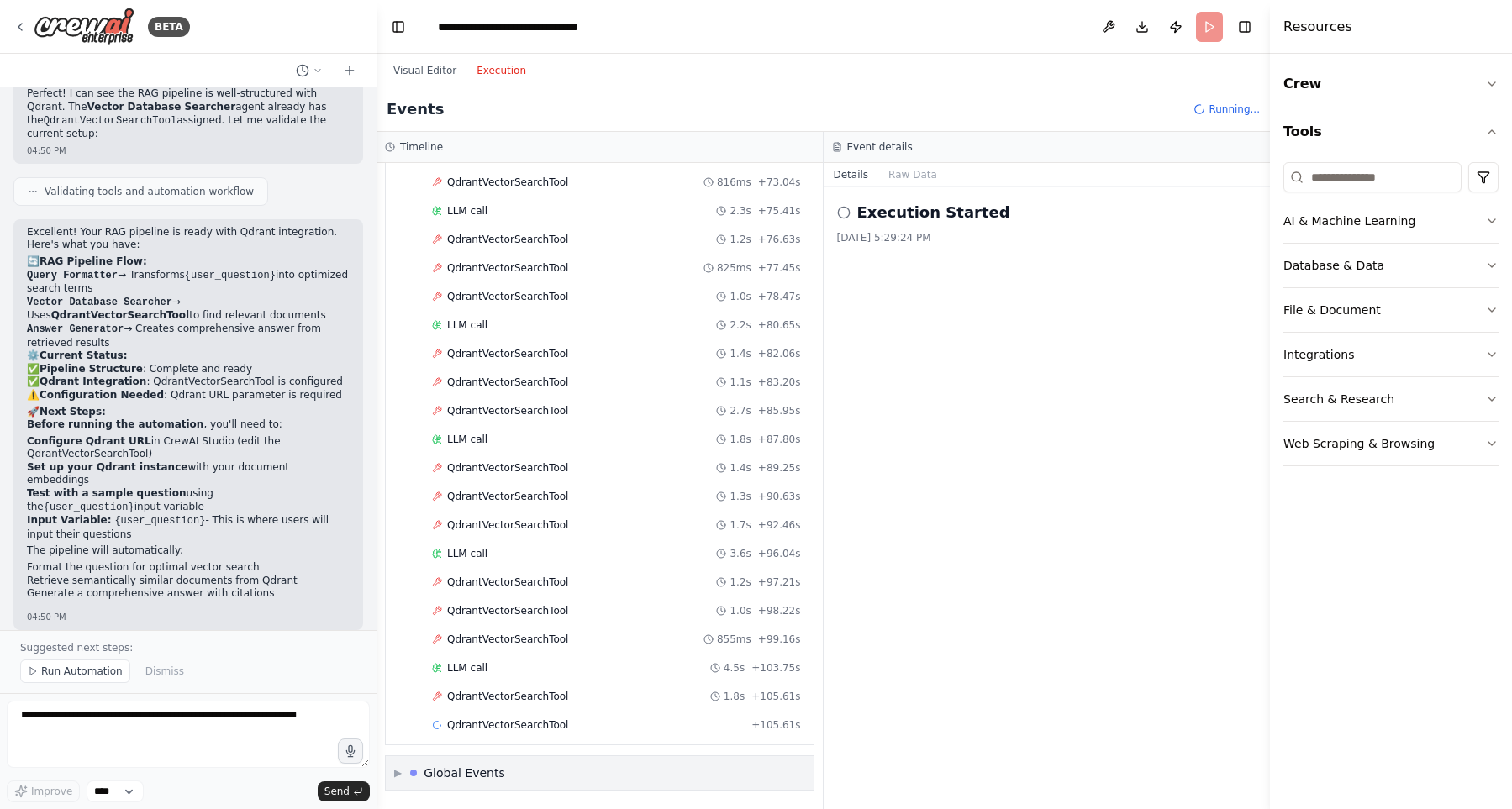
click at [409, 775] on div "▶ Global Events" at bounding box center [449, 773] width 111 height 17
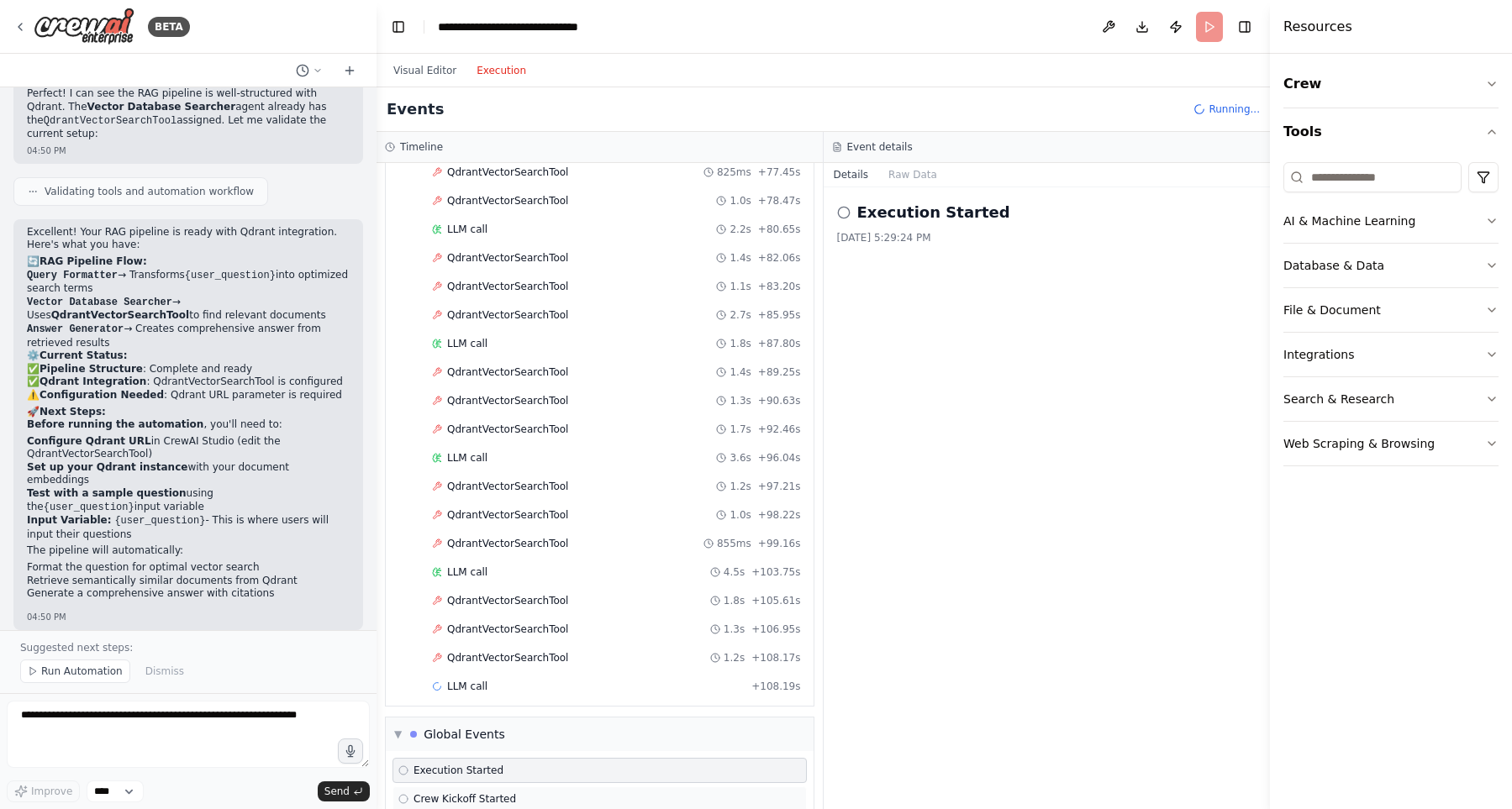
click at [507, 797] on span "Crew Kickoff Started" at bounding box center [464, 798] width 102 height 14
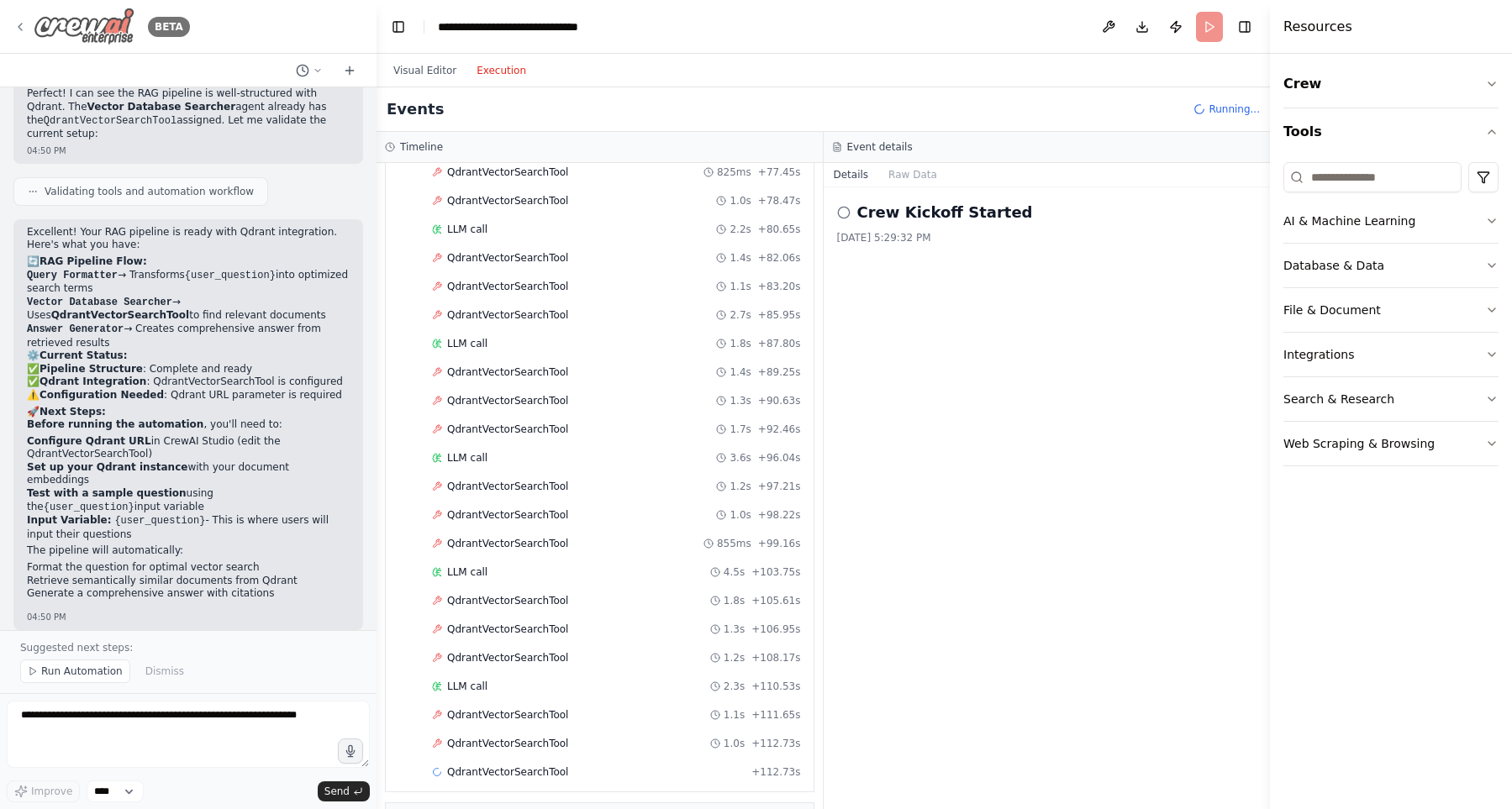
click at [85, 33] on img at bounding box center [83, 26] width 100 height 38
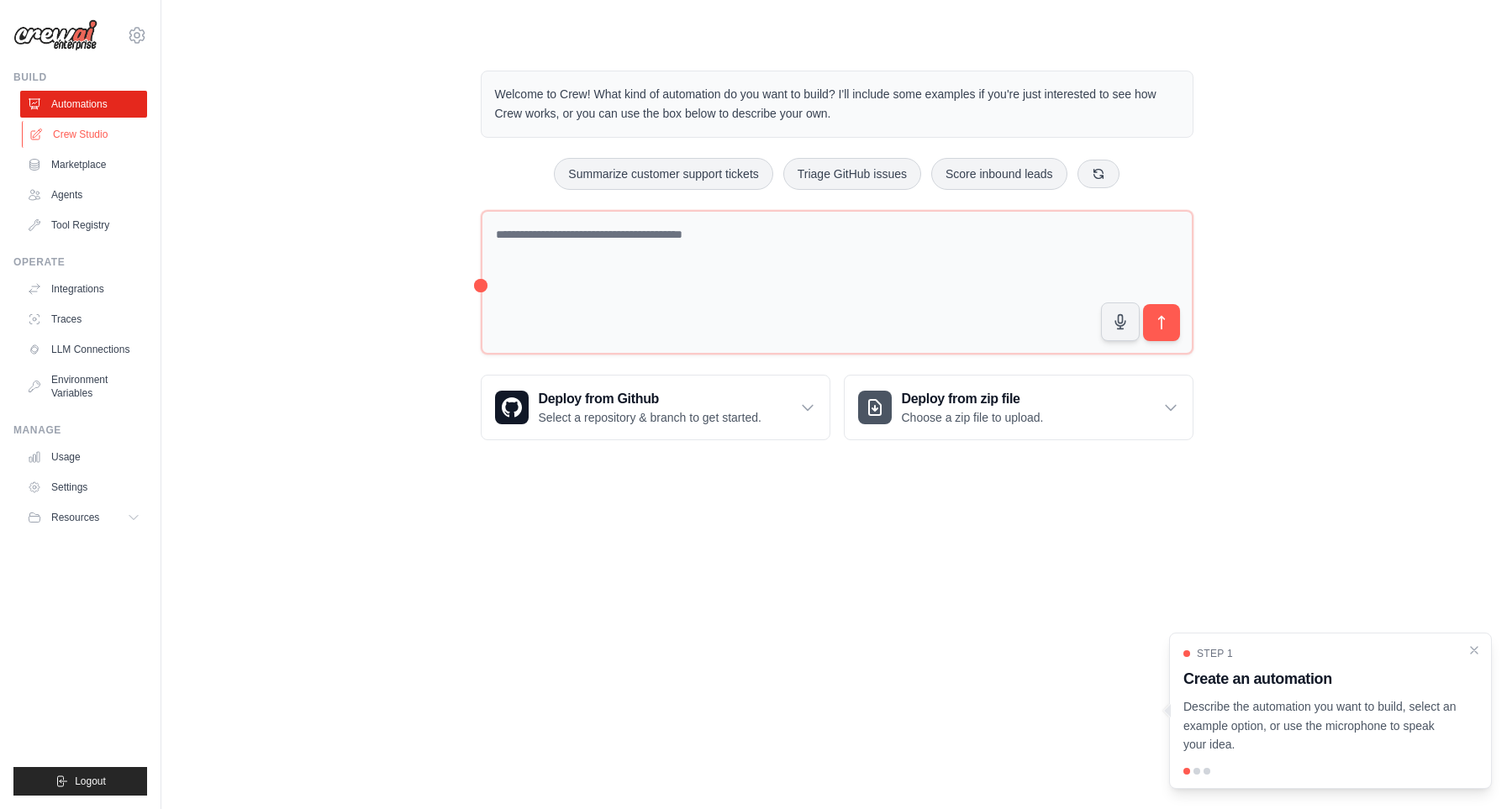
click at [103, 140] on link "Crew Studio" at bounding box center [85, 135] width 127 height 27
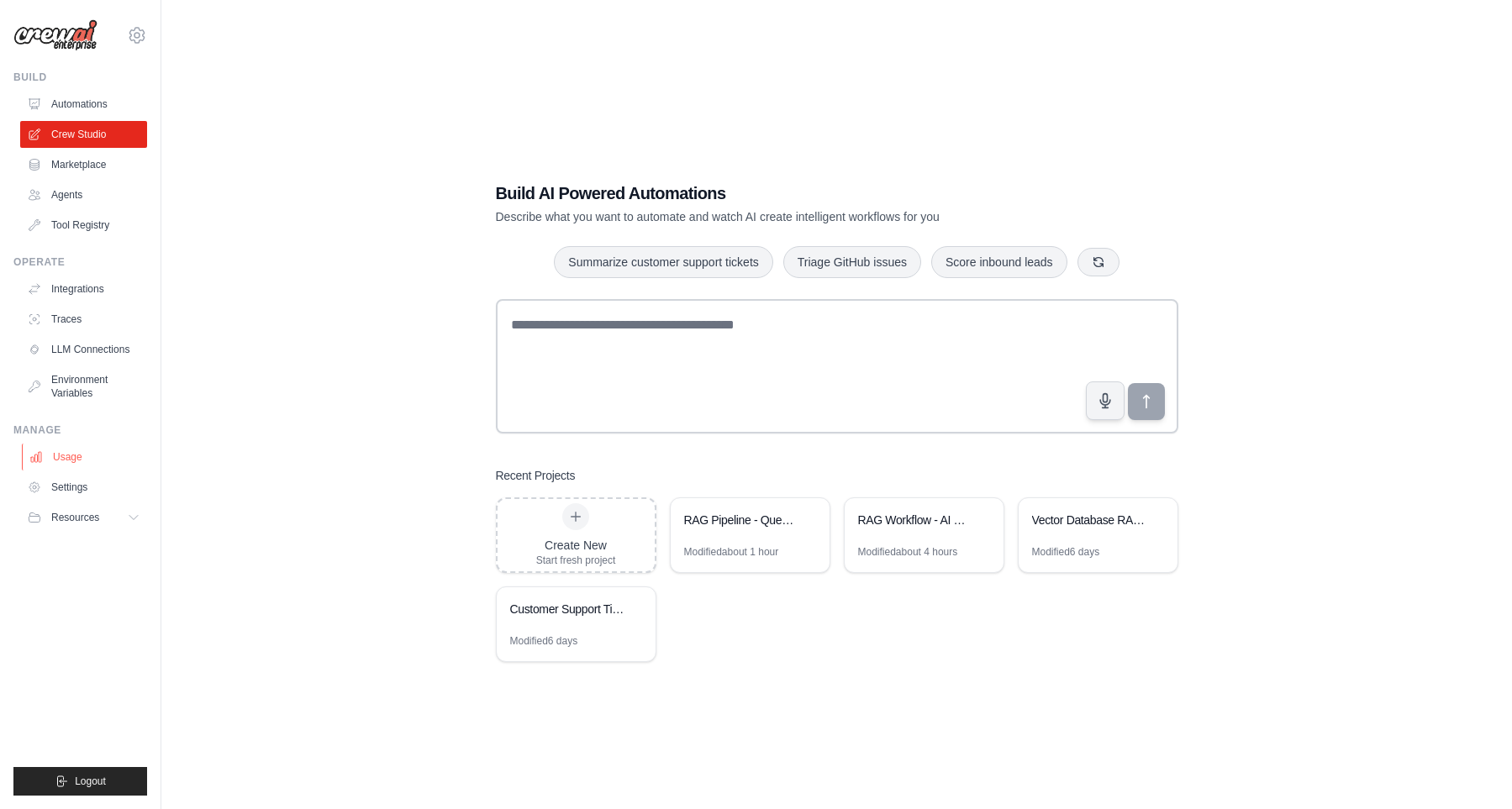
click at [76, 464] on link "Usage" at bounding box center [85, 457] width 127 height 27
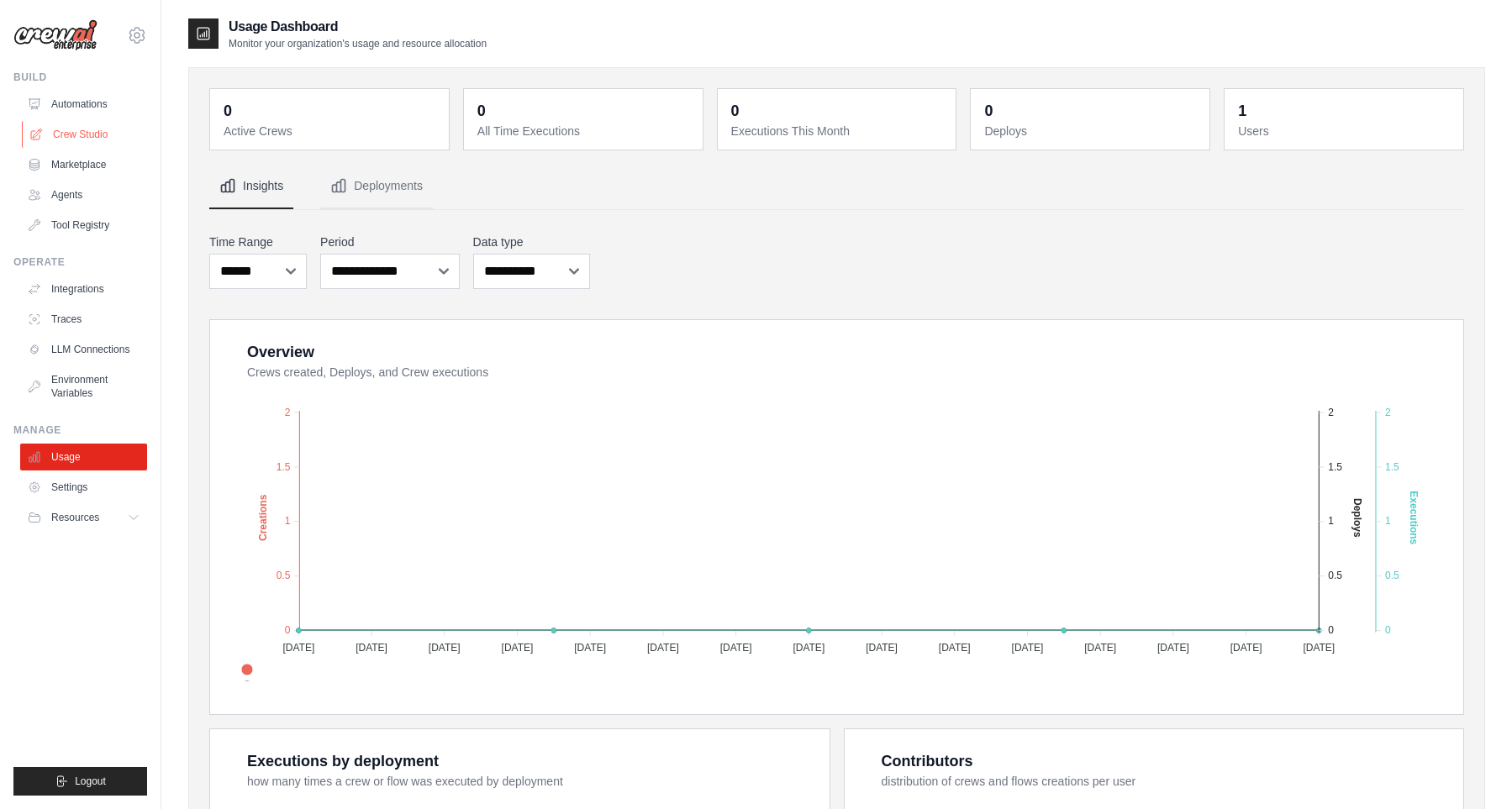
click at [96, 134] on link "Crew Studio" at bounding box center [85, 135] width 127 height 27
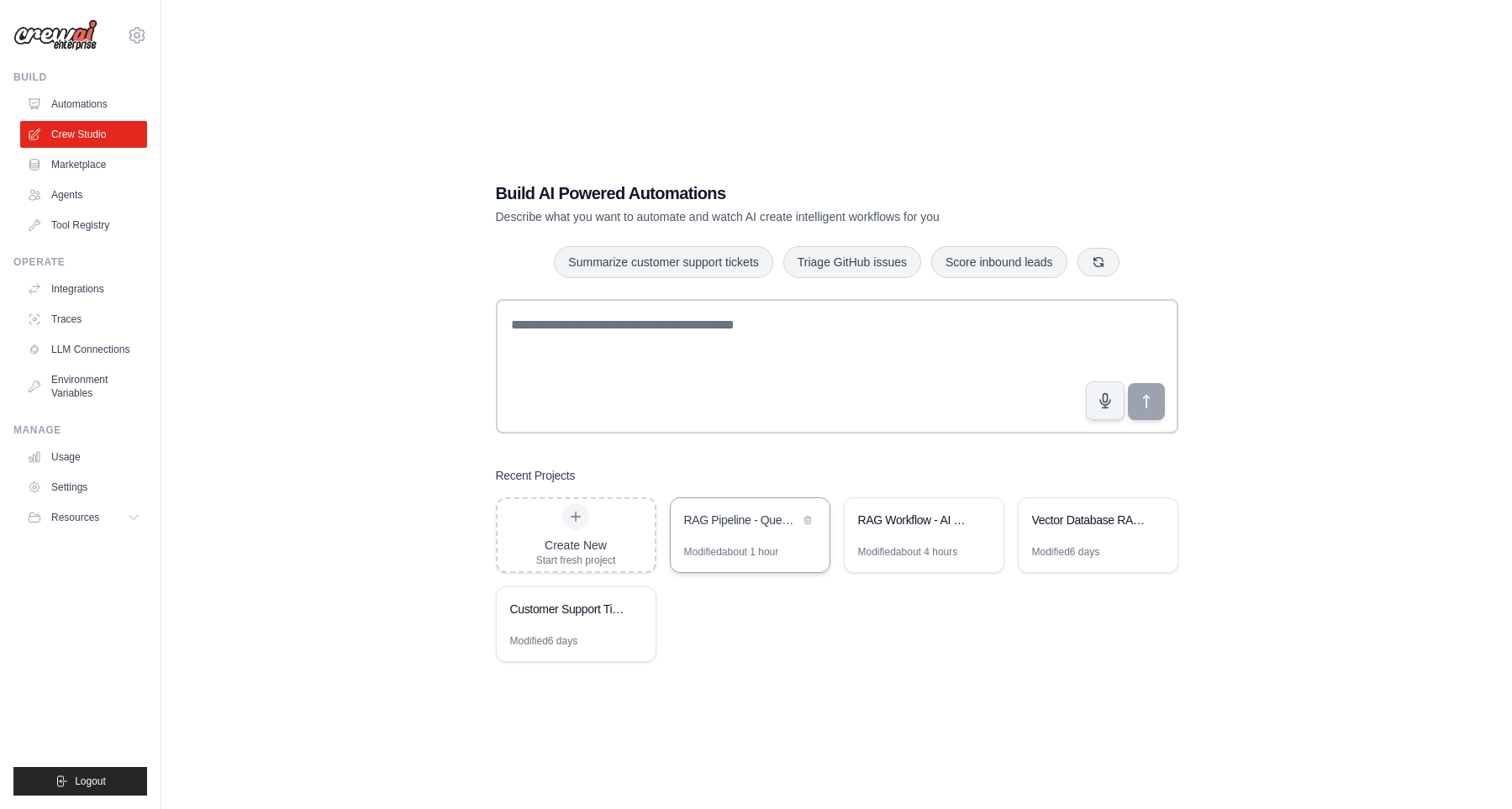
click at [753, 541] on div "RAG Pipeline - Question to Answer" at bounding box center [750, 522] width 158 height 47
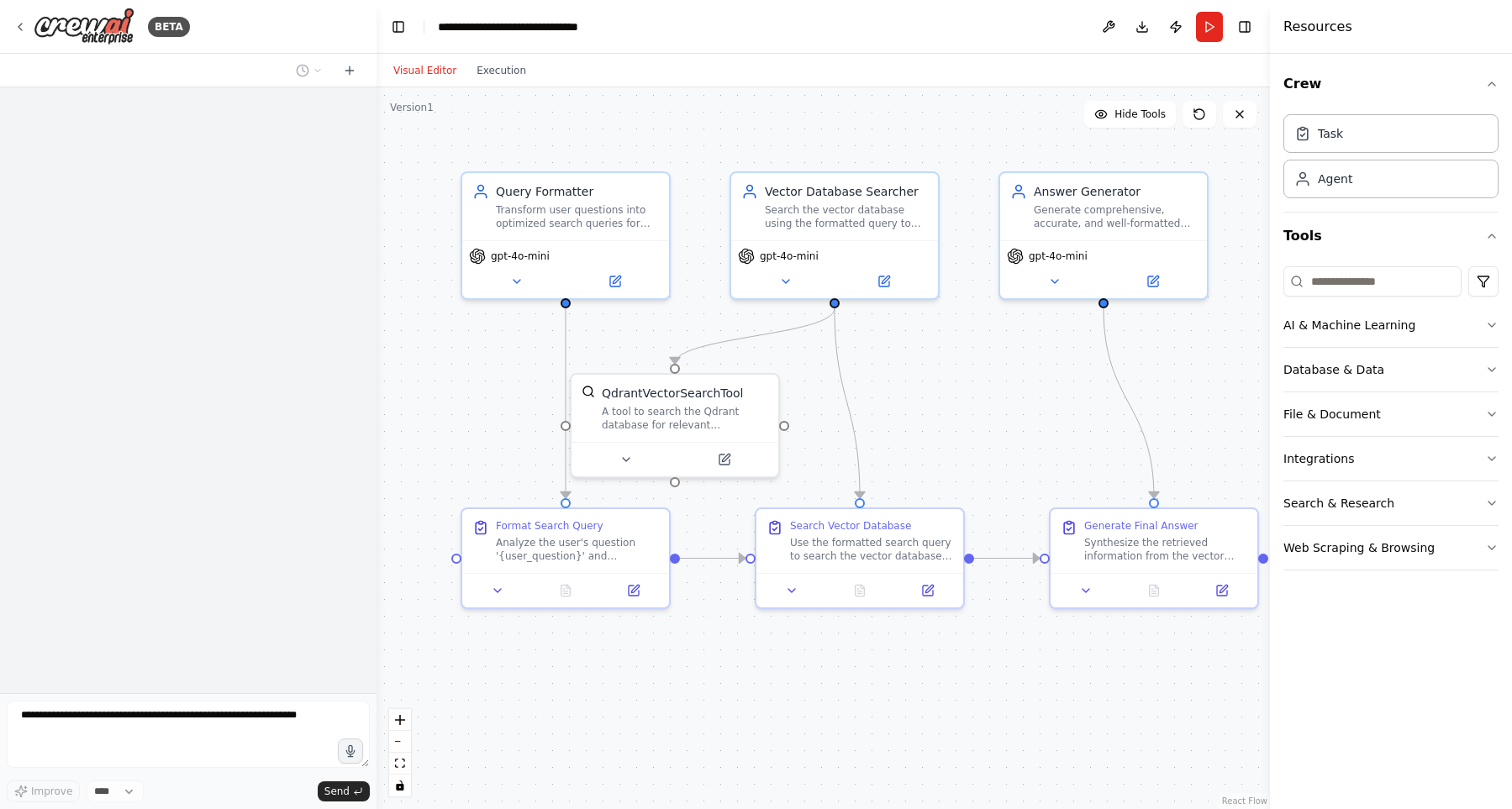
scroll to position [2080, 0]
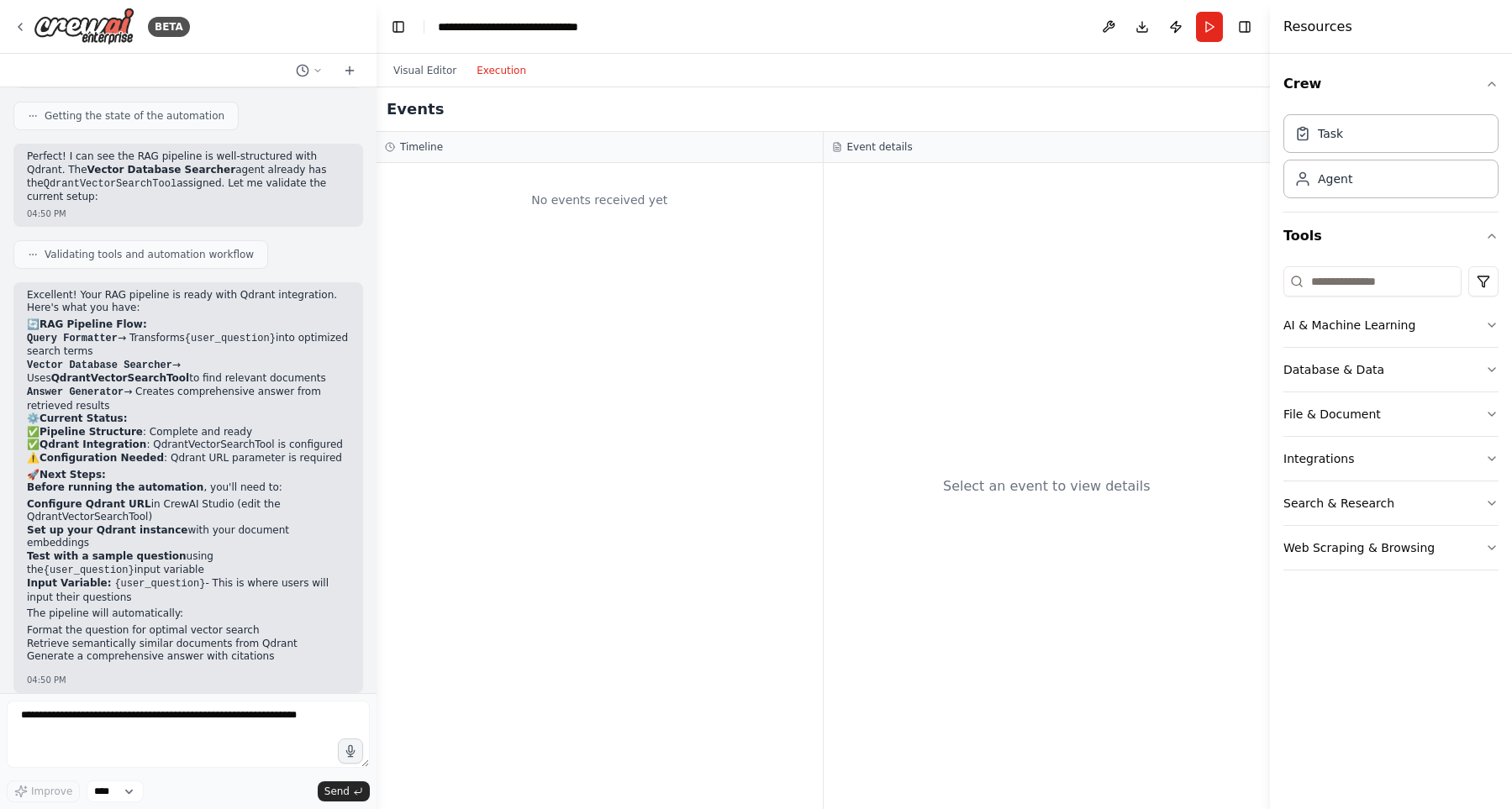
click at [497, 73] on button "Execution" at bounding box center [501, 71] width 70 height 20
click at [422, 74] on button "Visual Editor" at bounding box center [425, 71] width 83 height 20
click at [505, 64] on button "Execution" at bounding box center [501, 71] width 70 height 20
click at [425, 146] on h3 "Timeline" at bounding box center [421, 147] width 43 height 14
click at [65, 31] on img at bounding box center [83, 26] width 100 height 38
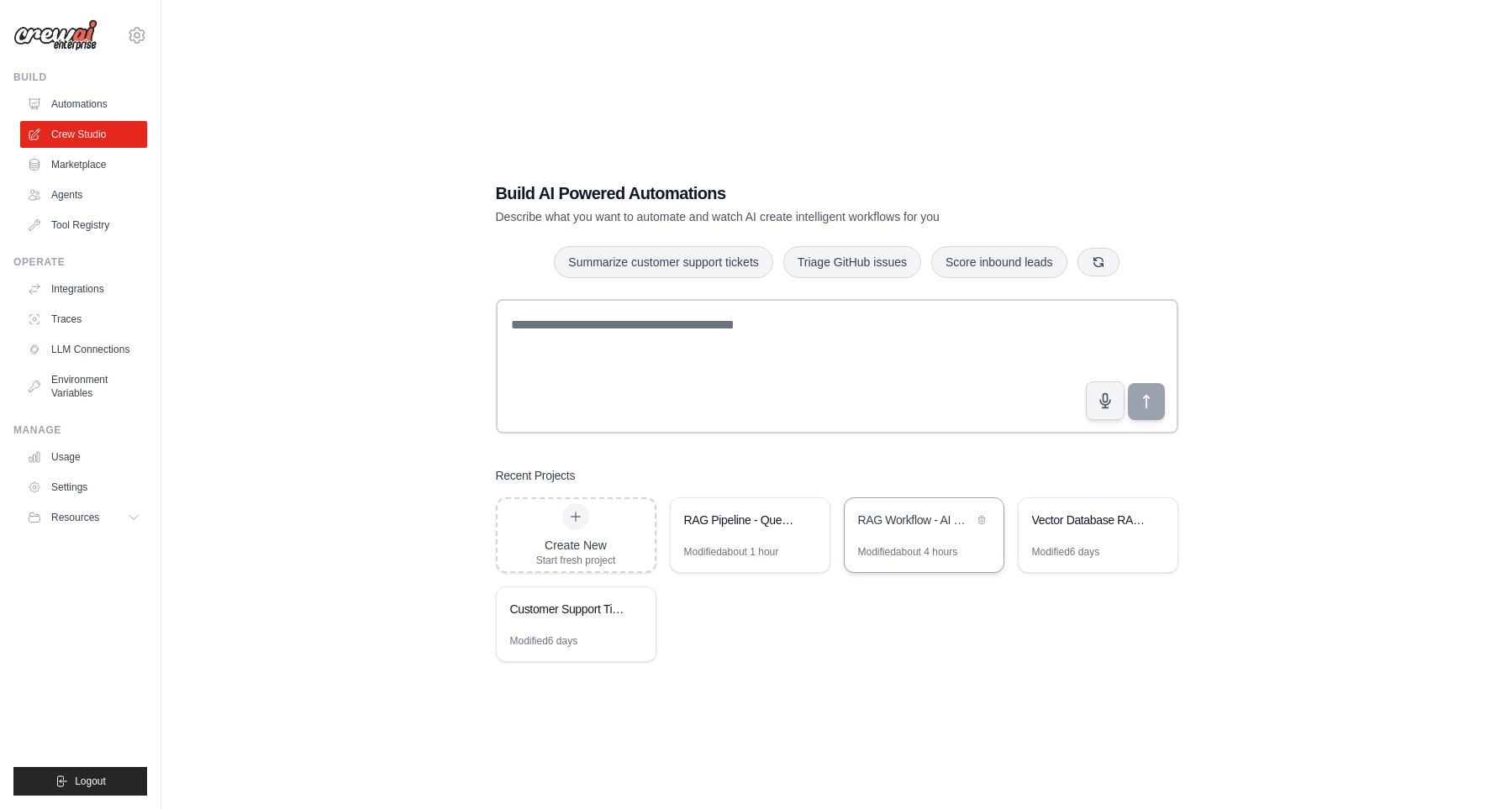
click at [895, 547] on div "Modified about 4 hours" at bounding box center [908, 552] width 100 height 14
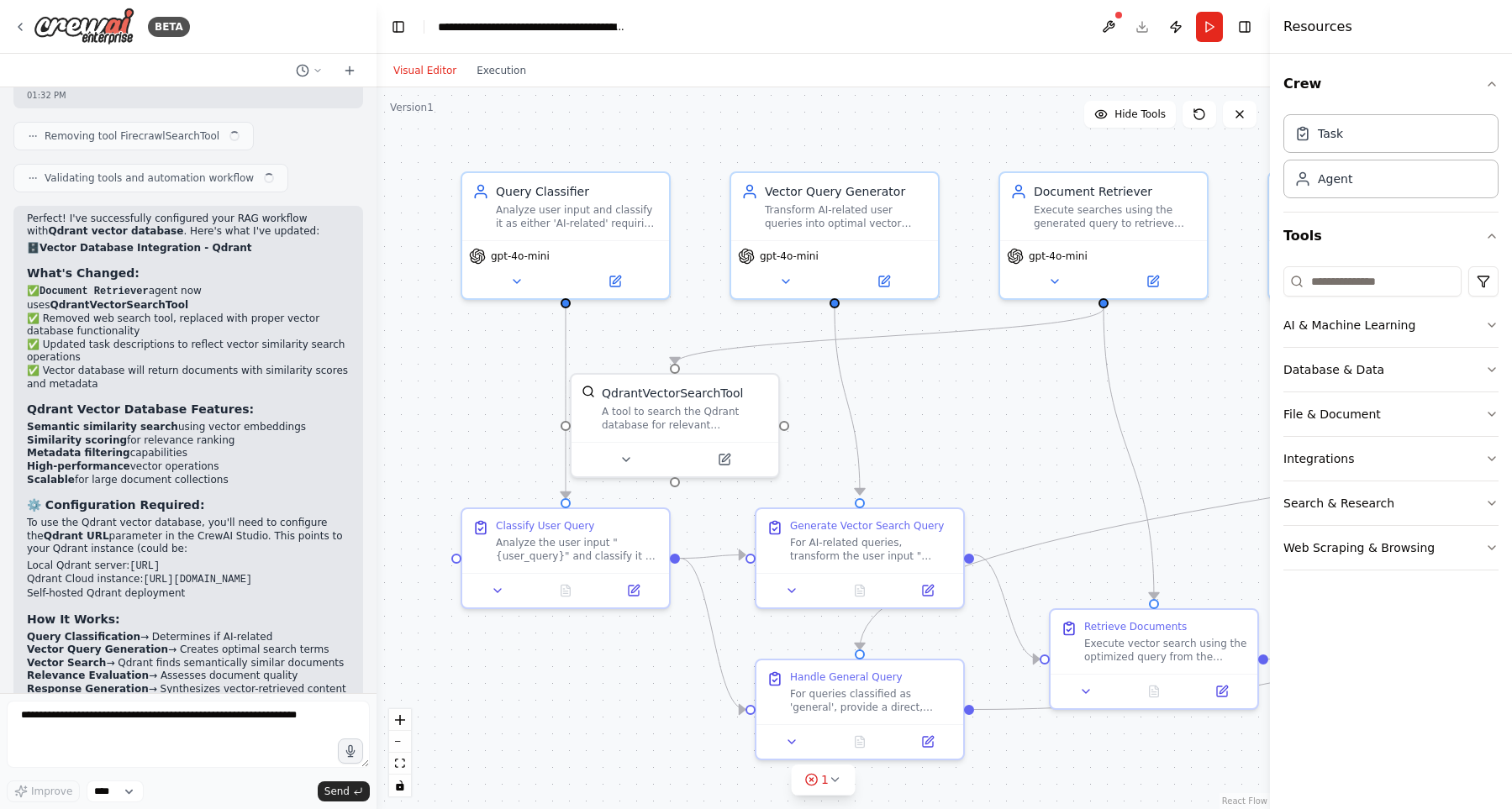
scroll to position [3800, 0]
click at [21, 25] on icon at bounding box center [20, 26] width 14 height 14
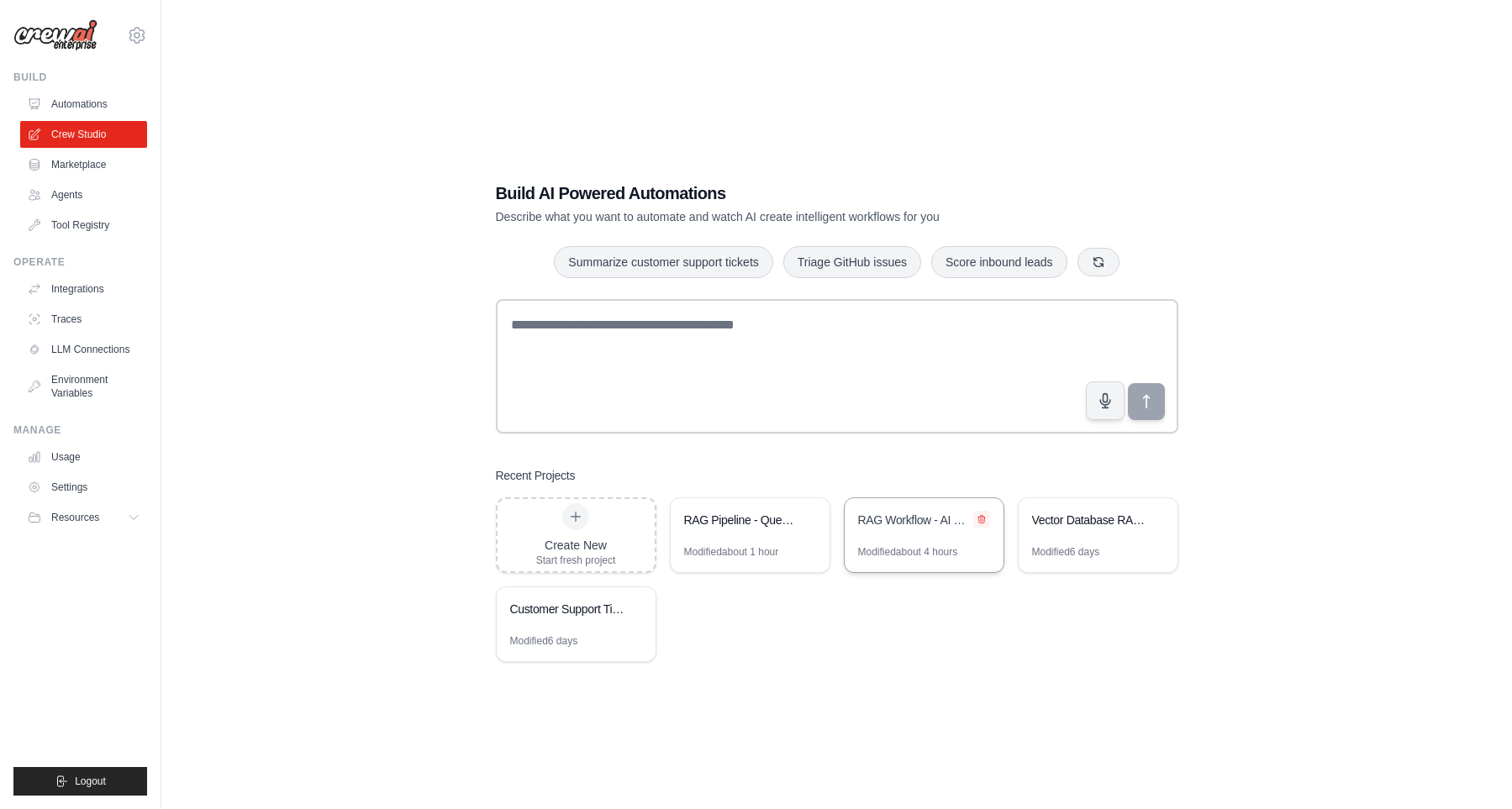
click at [980, 521] on button at bounding box center [981, 519] width 17 height 17
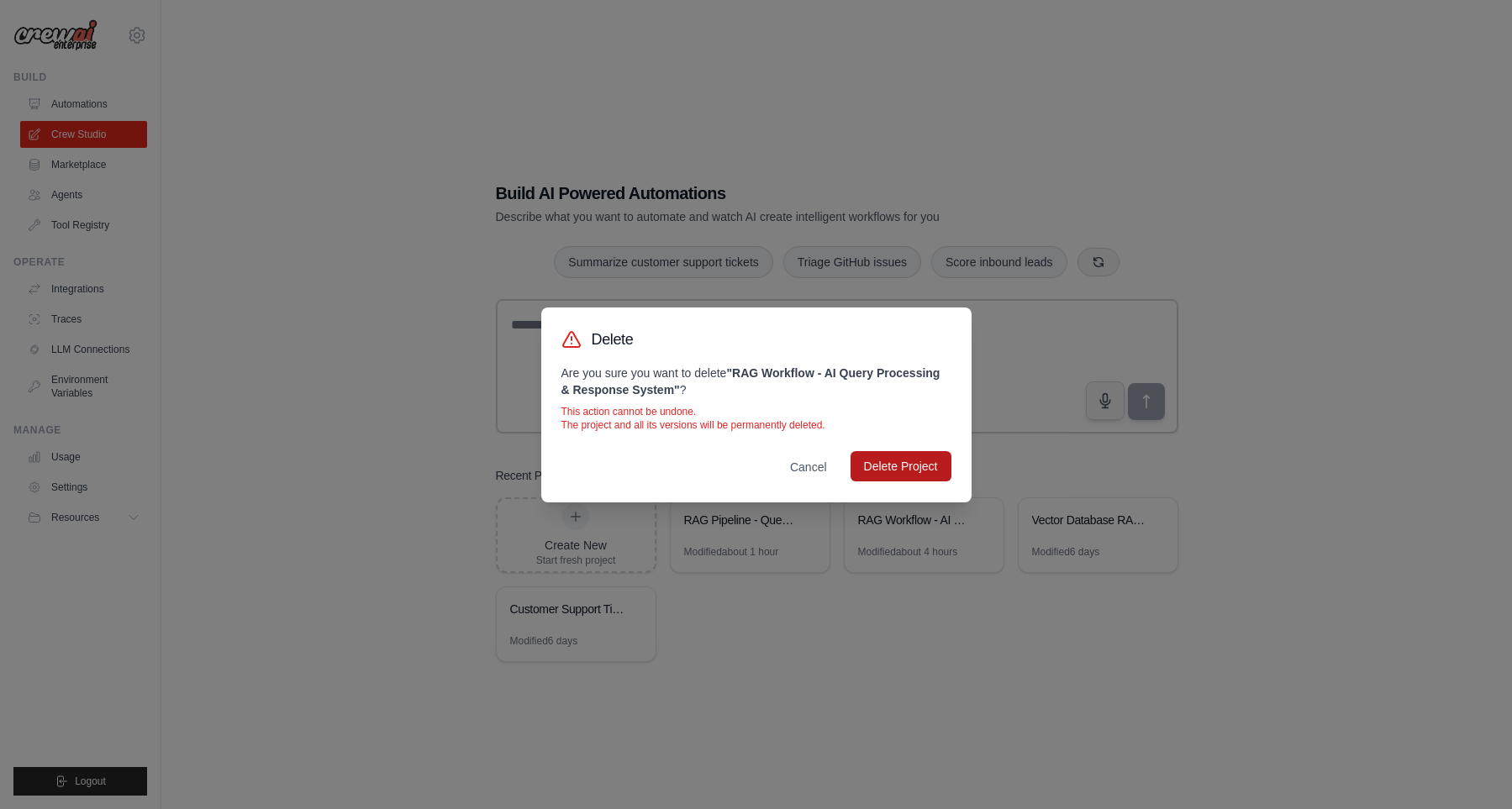
click at [910, 468] on button "Delete Project" at bounding box center [901, 466] width 100 height 30
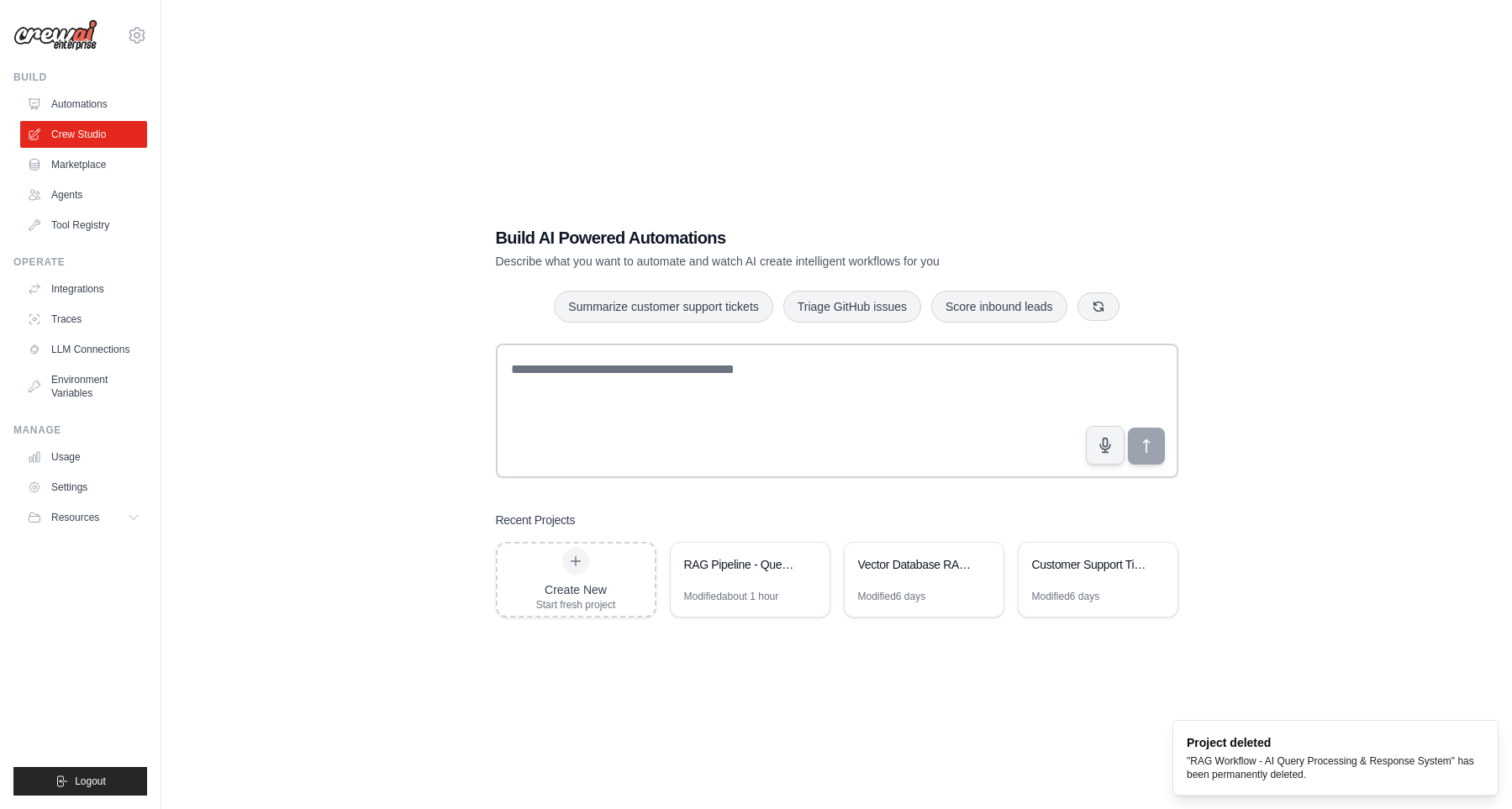
click at [902, 661] on div "Build AI Powered Automations Describe what you want to automate and watch AI cr…" at bounding box center [837, 422] width 1297 height 809
click at [933, 557] on div "Vector Database RAG Pipeline (Requires Custom Vector DB Integration)" at bounding box center [915, 565] width 115 height 17
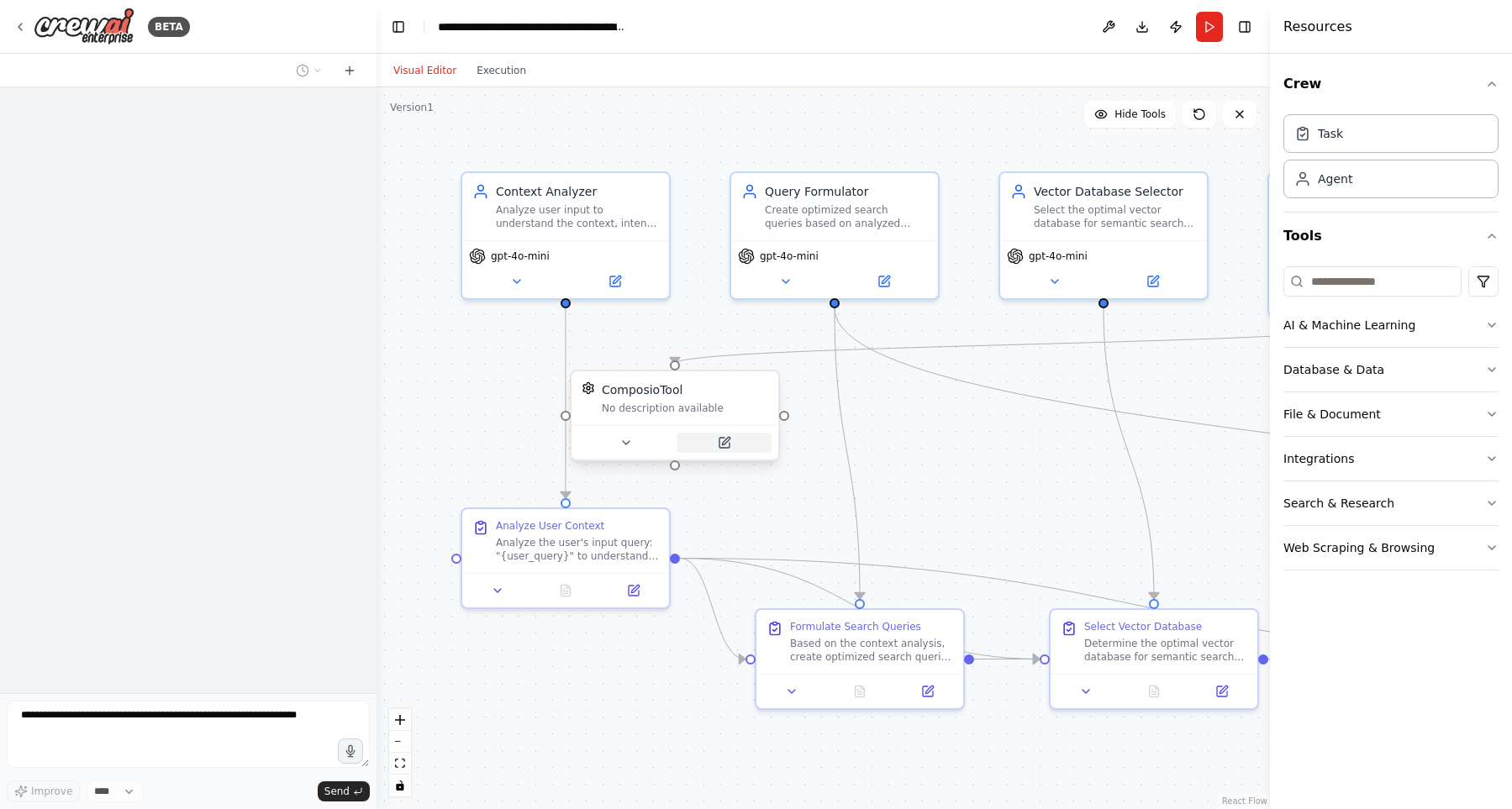
click at [733, 438] on button at bounding box center [723, 443] width 95 height 20
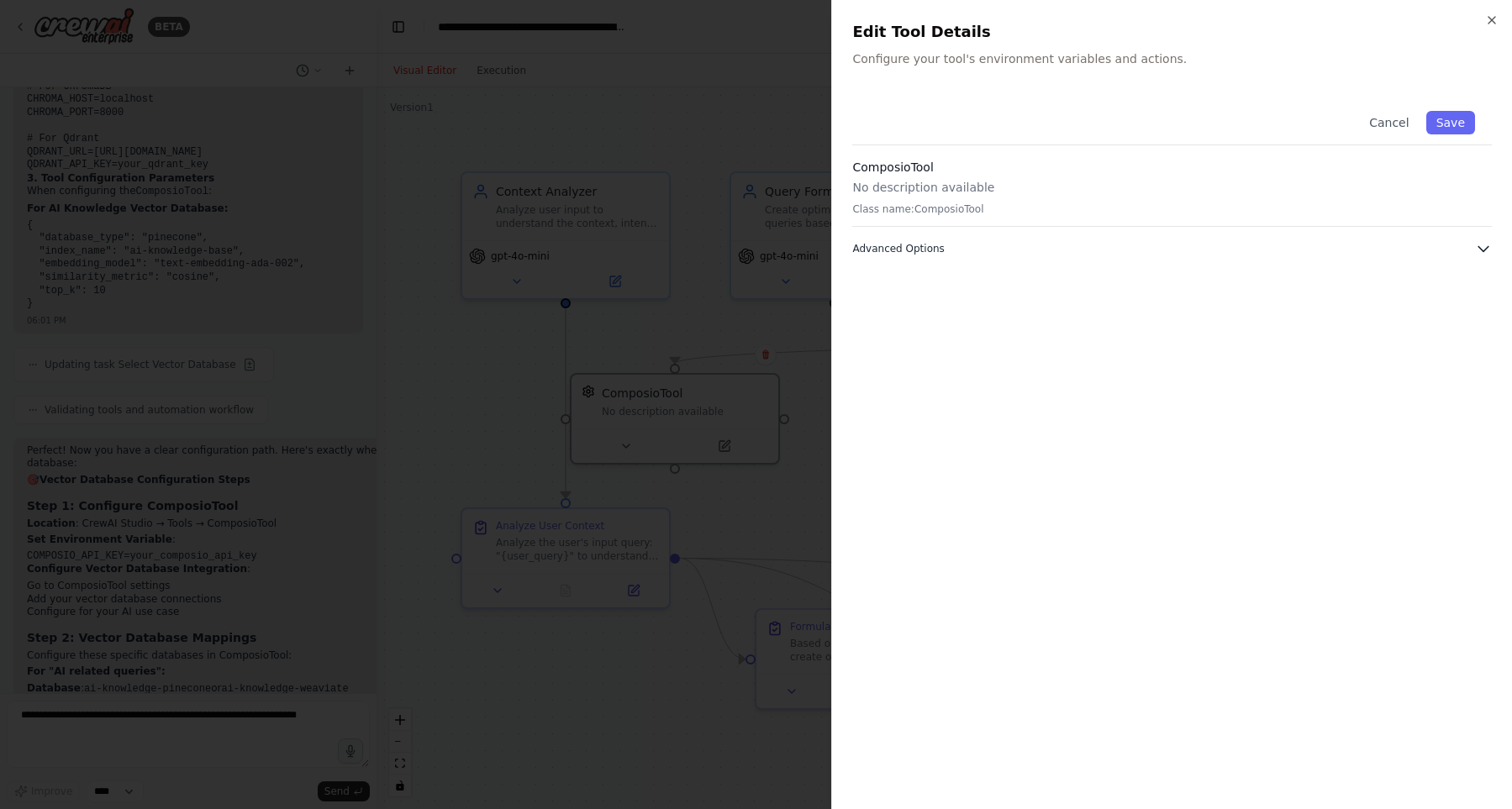
scroll to position [11237, 0]
click at [930, 243] on span "Advanced Options" at bounding box center [897, 248] width 91 height 14
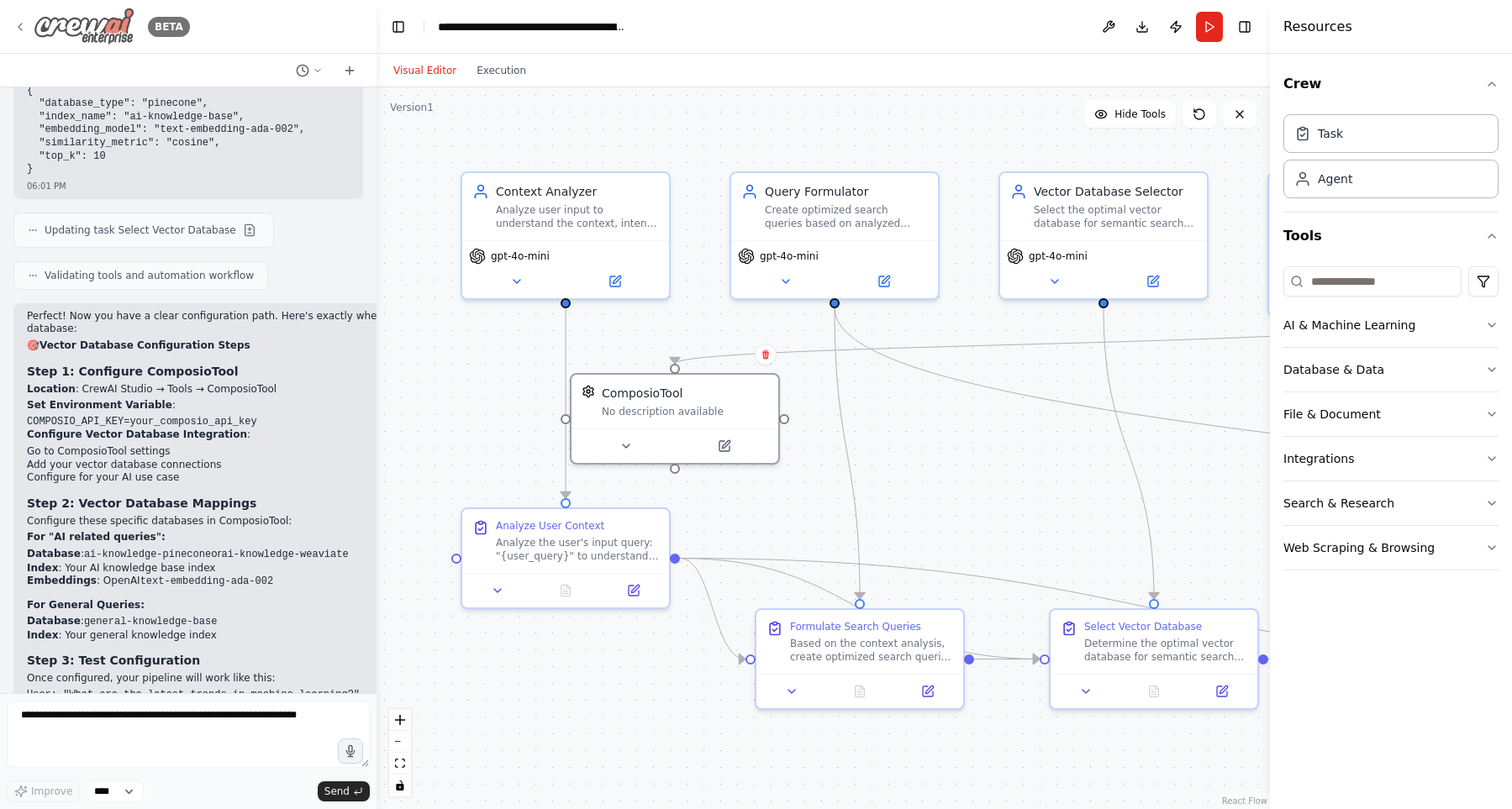
click at [18, 25] on icon at bounding box center [20, 26] width 14 height 14
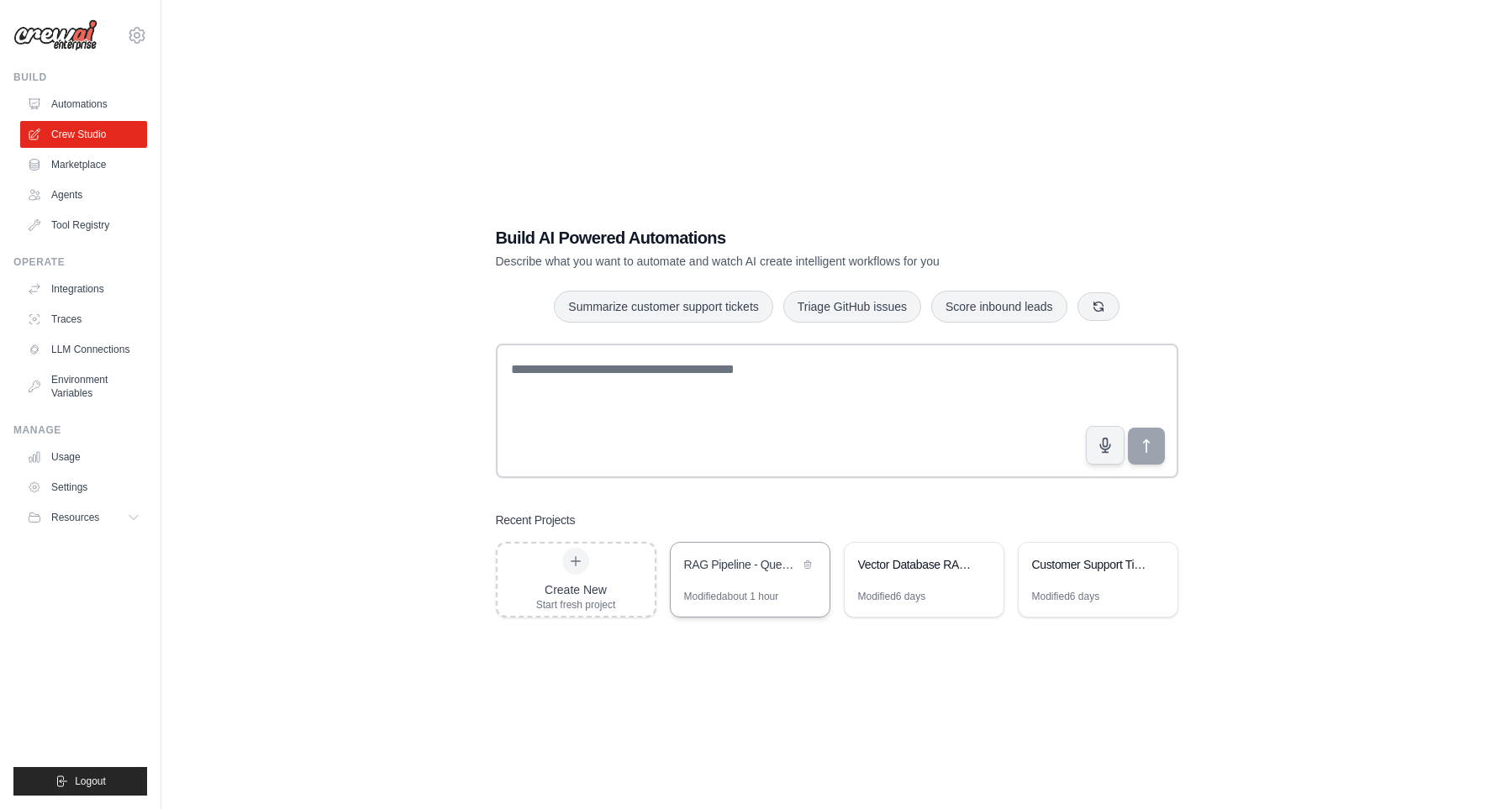
click at [700, 585] on div "RAG Pipeline - Question to Answer" at bounding box center [750, 566] width 158 height 47
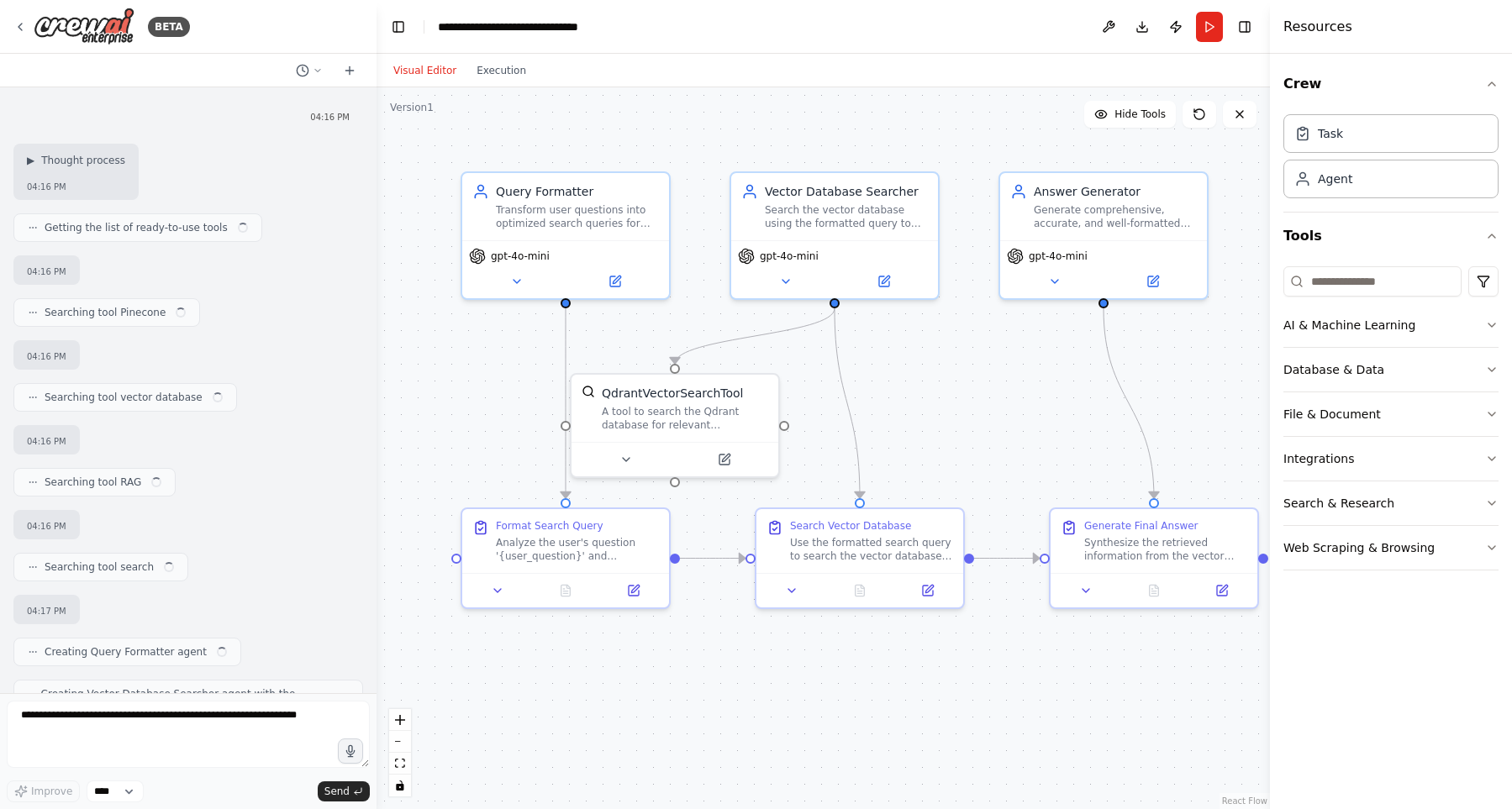
scroll to position [2080, 0]
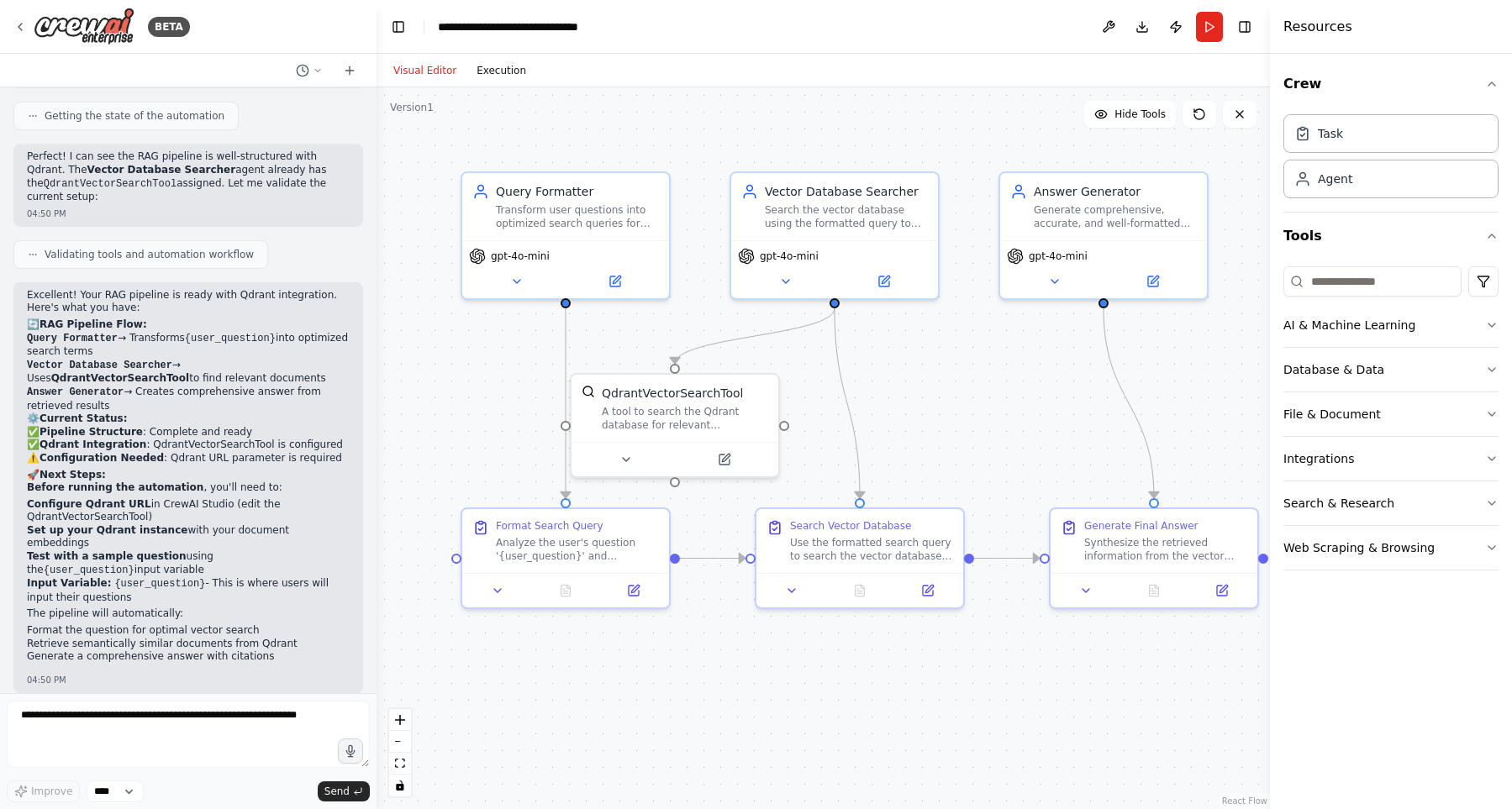
click at [492, 72] on button "Execution" at bounding box center [501, 71] width 70 height 20
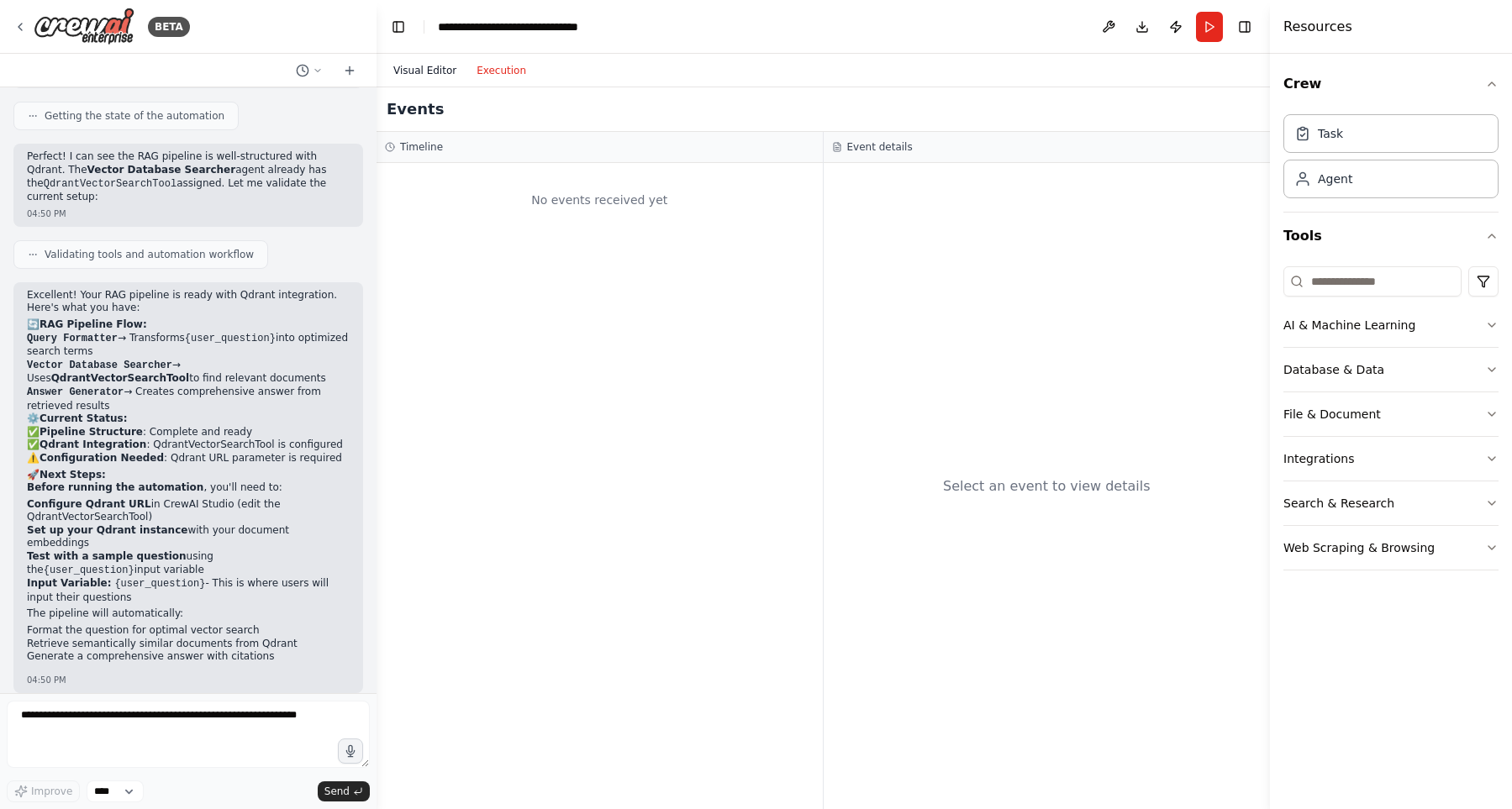
click at [423, 71] on button "Visual Editor" at bounding box center [425, 71] width 83 height 20
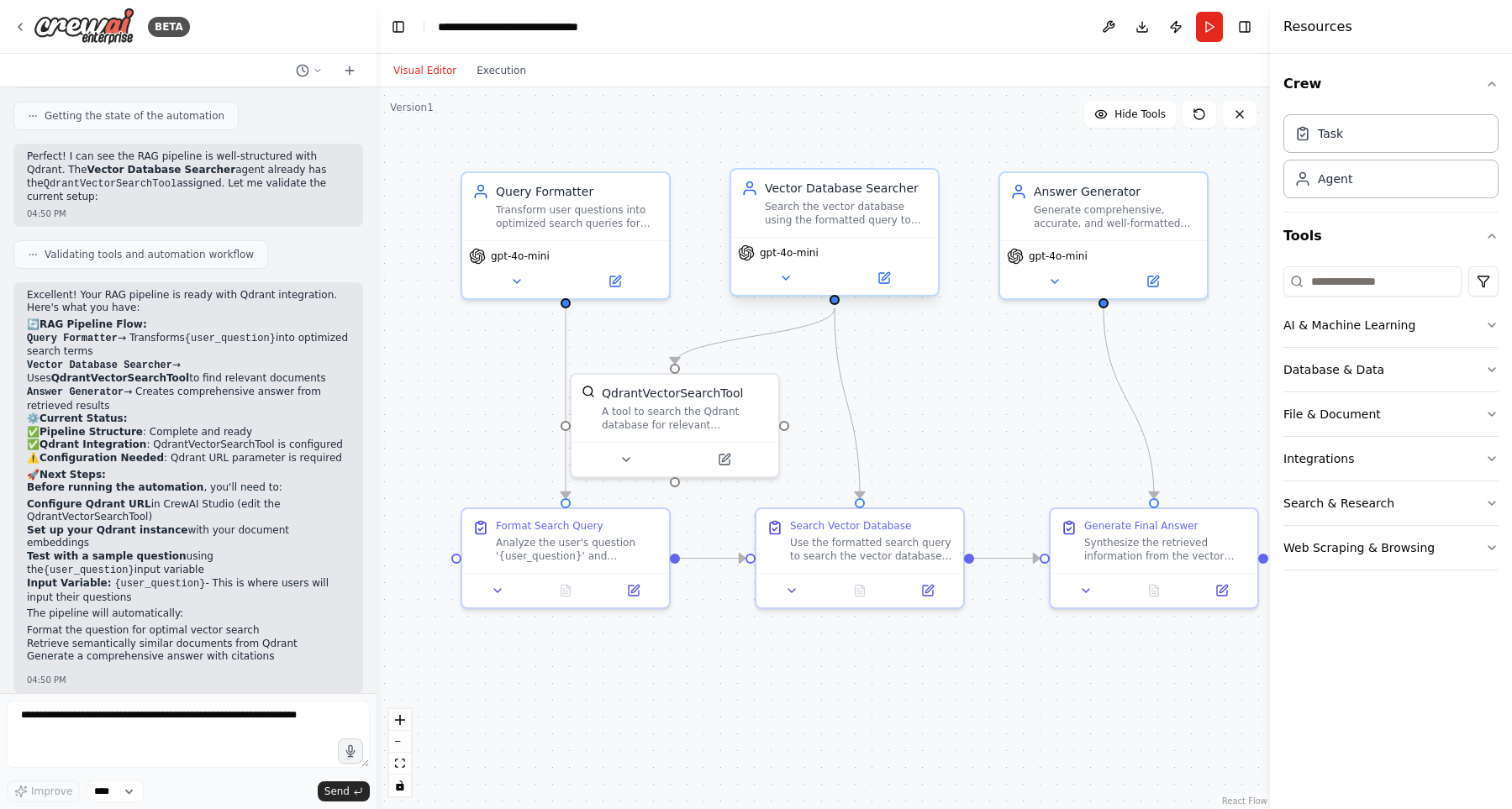
click at [866, 226] on div "Search the vector database using the formatted query to retrieve the most relev…" at bounding box center [847, 214] width 163 height 27
click at [889, 274] on icon at bounding box center [885, 276] width 7 height 7
click at [686, 415] on div "A tool to search the Qdrant database for relevant information on internal docum…" at bounding box center [685, 415] width 167 height 27
click at [711, 146] on div ".deletable-edge-delete-btn { width: 20px; height: 20px; border: 0px solid #ffff…" at bounding box center [823, 448] width 894 height 721
click at [1108, 112] on icon at bounding box center [1101, 114] width 14 height 14
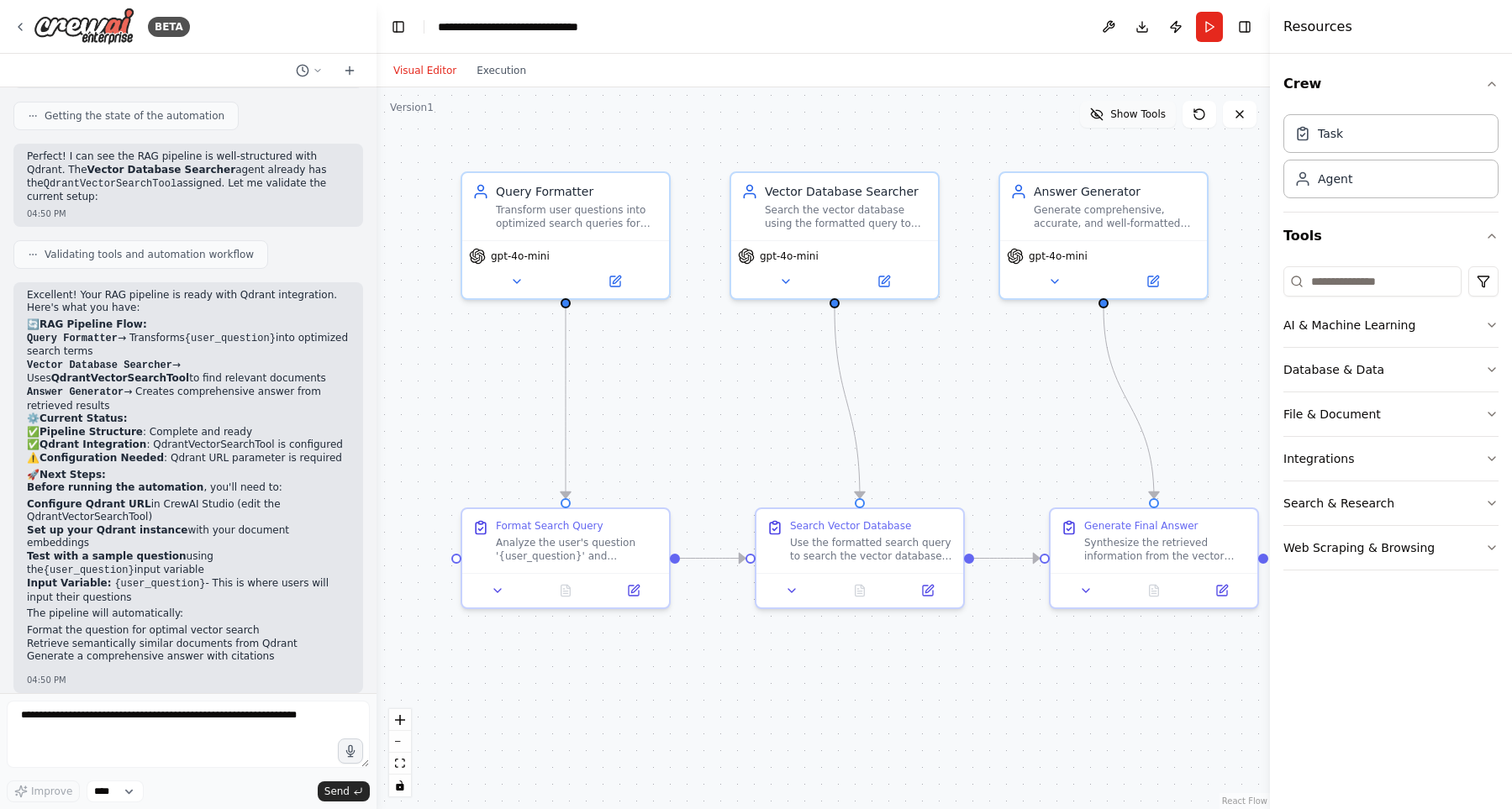
click at [1104, 112] on icon at bounding box center [1096, 114] width 14 height 14
click at [794, 132] on div ".deletable-edge-delete-btn { width: 20px; height: 20px; border: 0px solid #ffff…" at bounding box center [823, 448] width 894 height 721
click at [750, 456] on button at bounding box center [723, 456] width 95 height 20
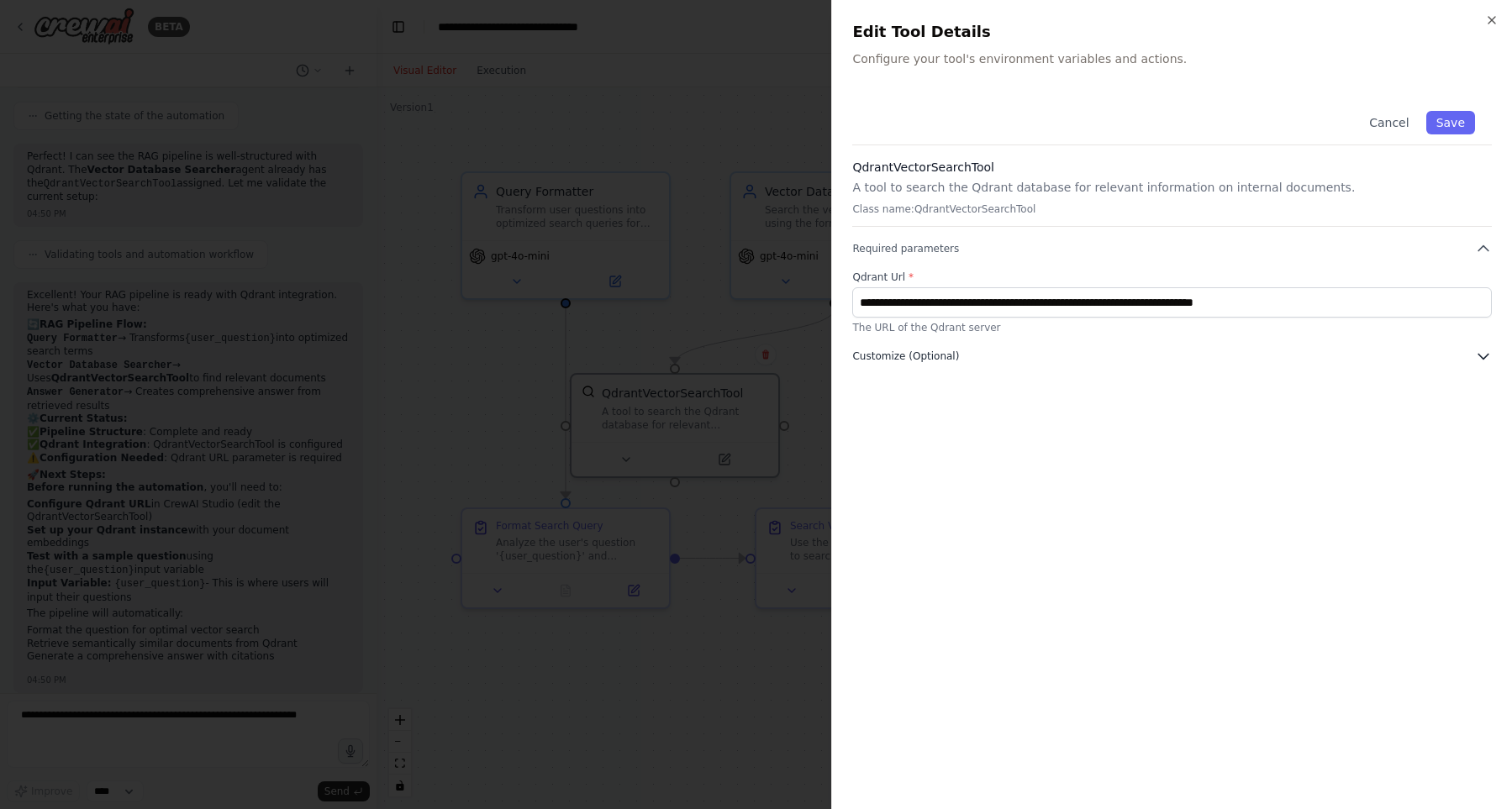
click at [907, 356] on span "Customize (Optional)" at bounding box center [905, 356] width 107 height 14
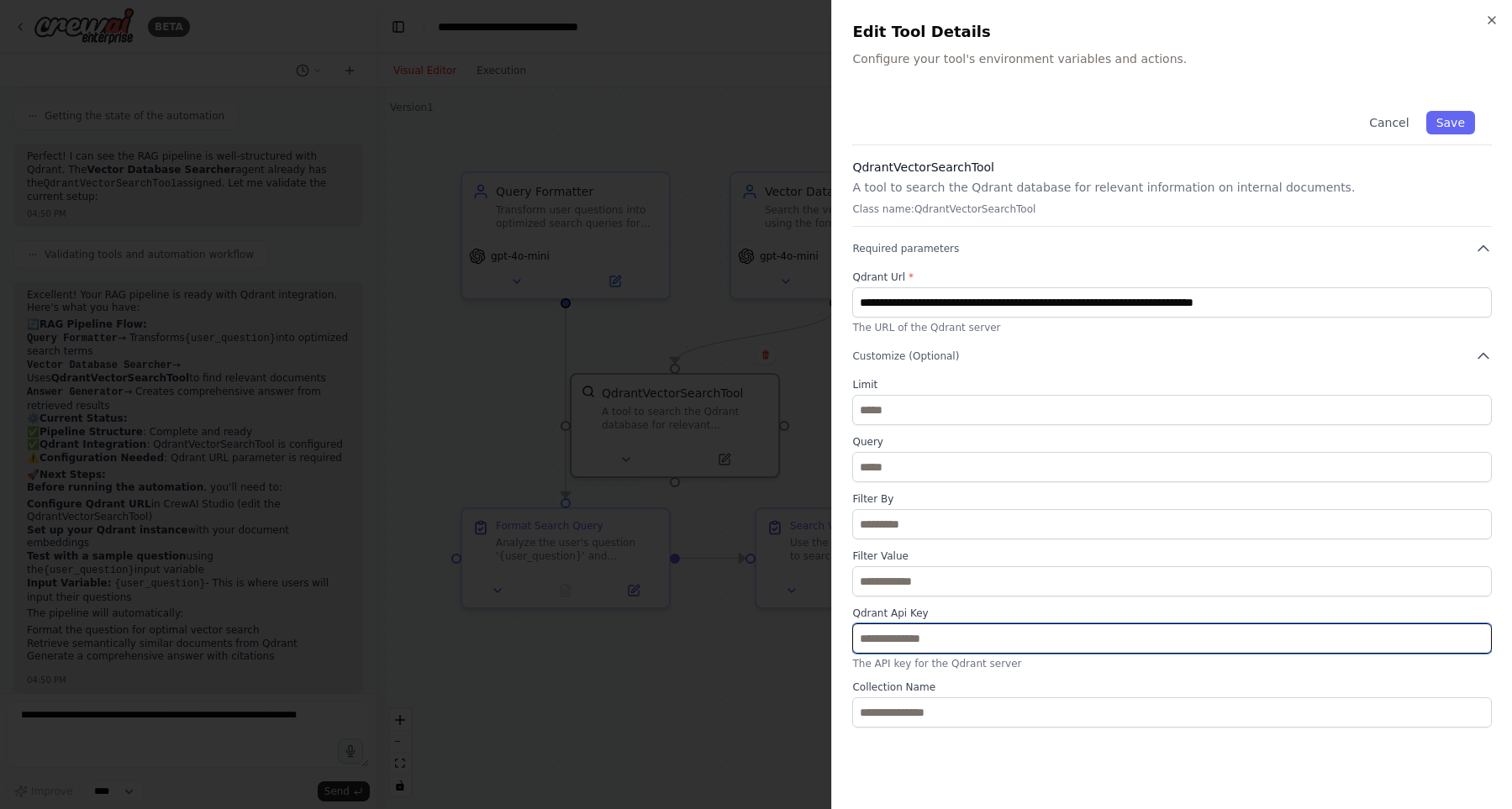
click at [943, 630] on input "text" at bounding box center [1172, 638] width 640 height 30
paste input "**********"
type input "**********"
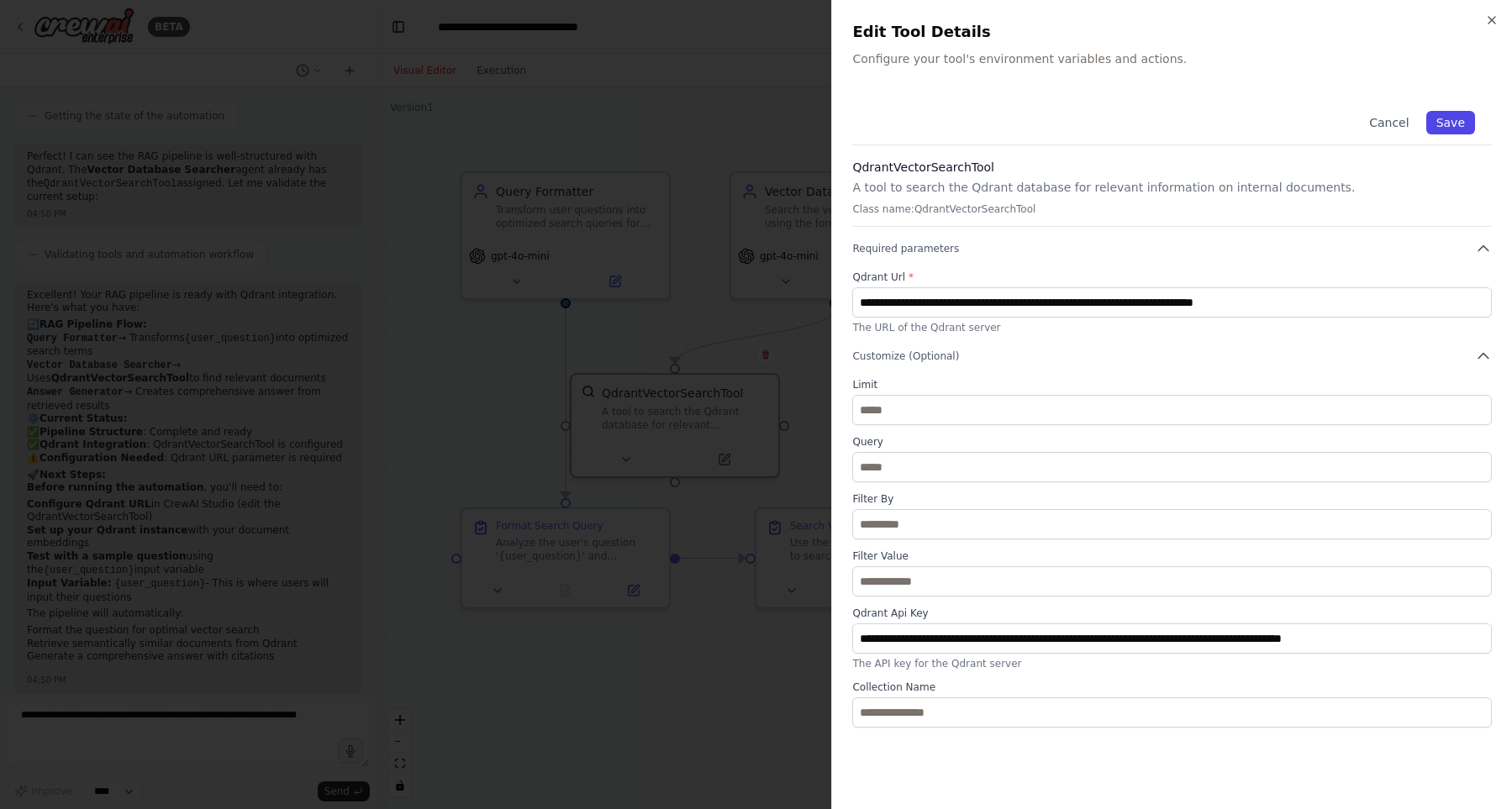
click at [1448, 119] on button "Save" at bounding box center [1450, 123] width 49 height 24
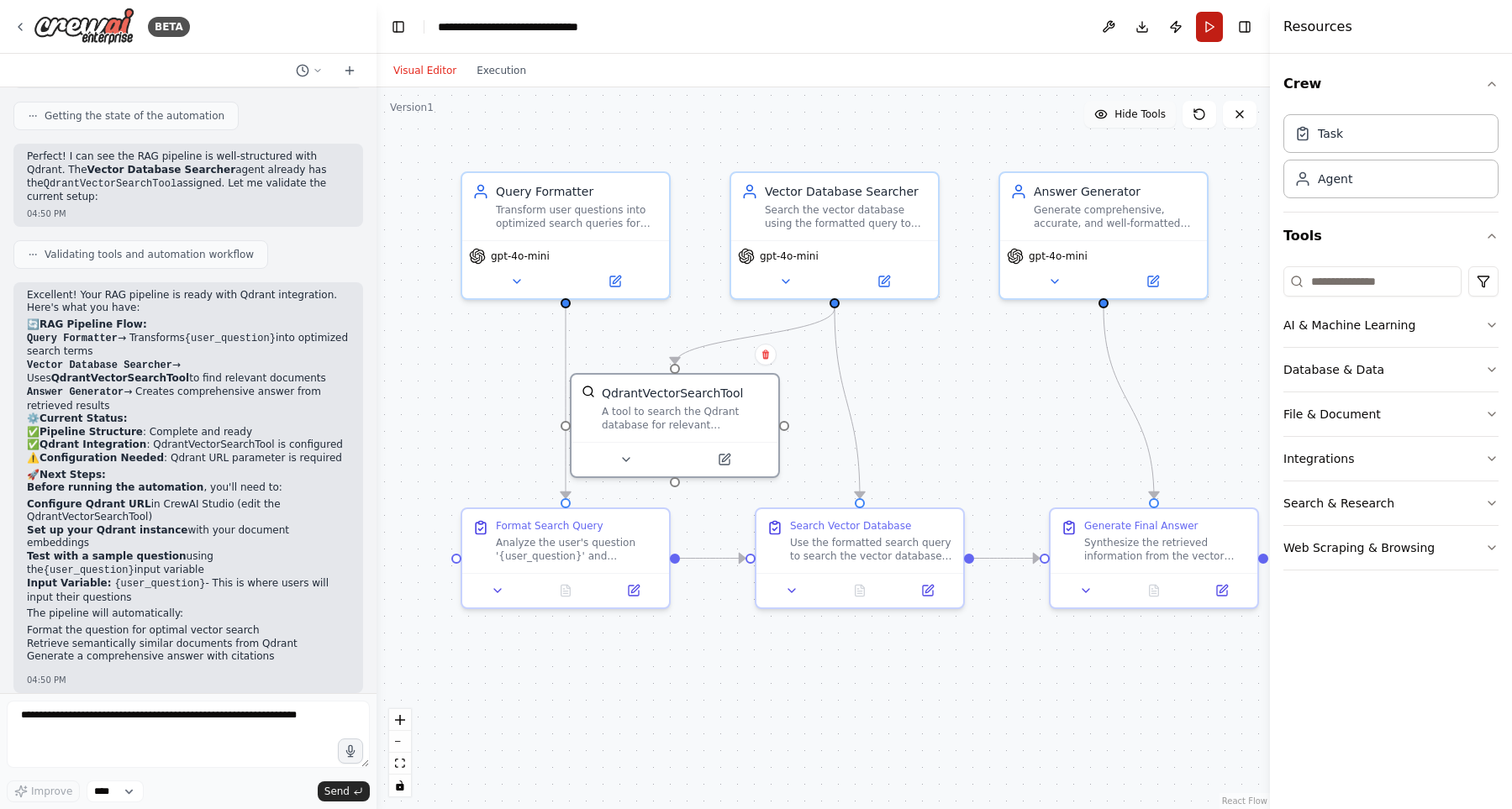
click at [1210, 29] on button "Run" at bounding box center [1210, 26] width 27 height 30
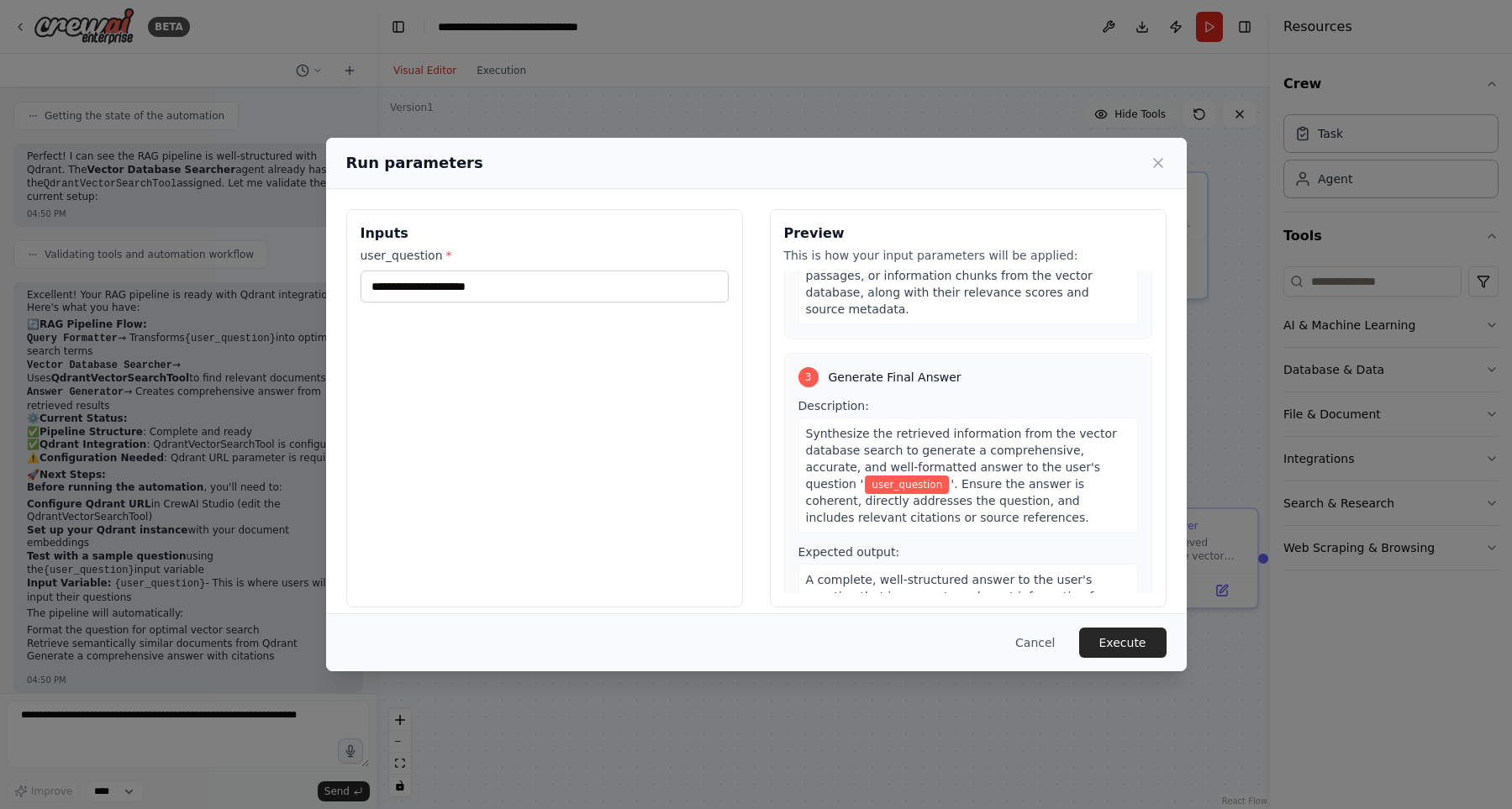
scroll to position [14, 0]
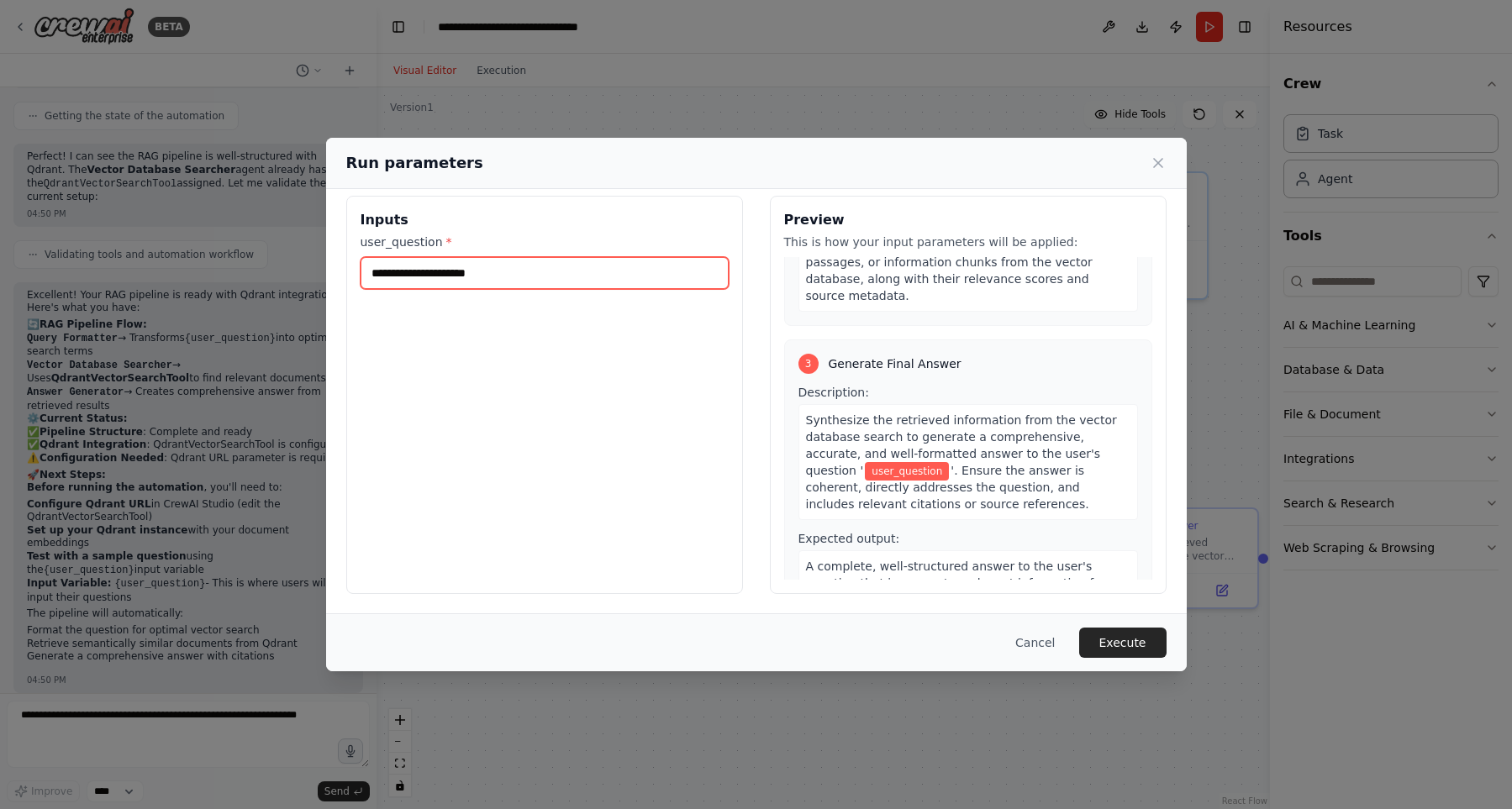
click at [622, 274] on input "user_question *" at bounding box center [544, 272] width 368 height 32
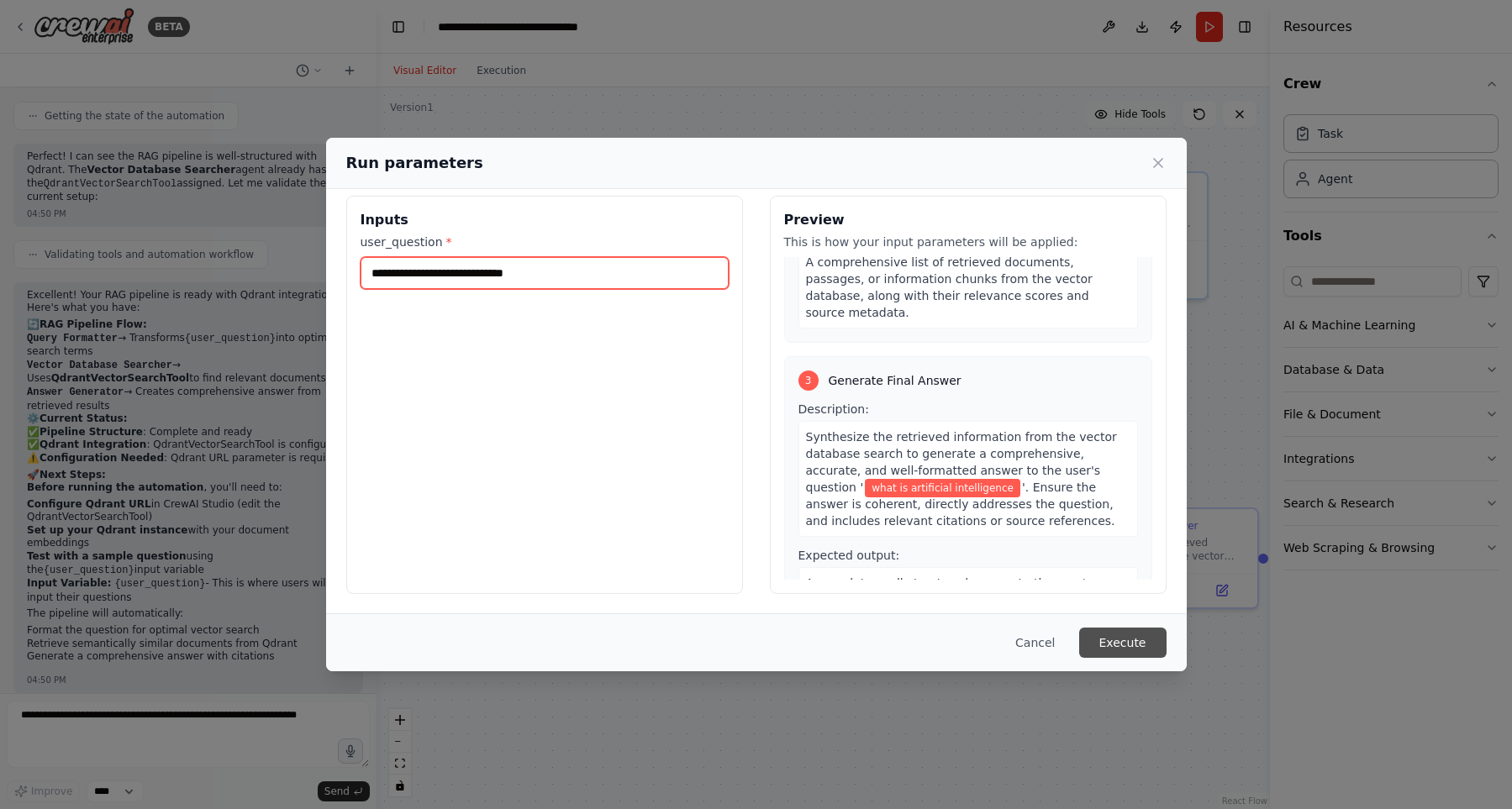
type input "**********"
click at [1108, 635] on button "Execute" at bounding box center [1123, 642] width 88 height 30
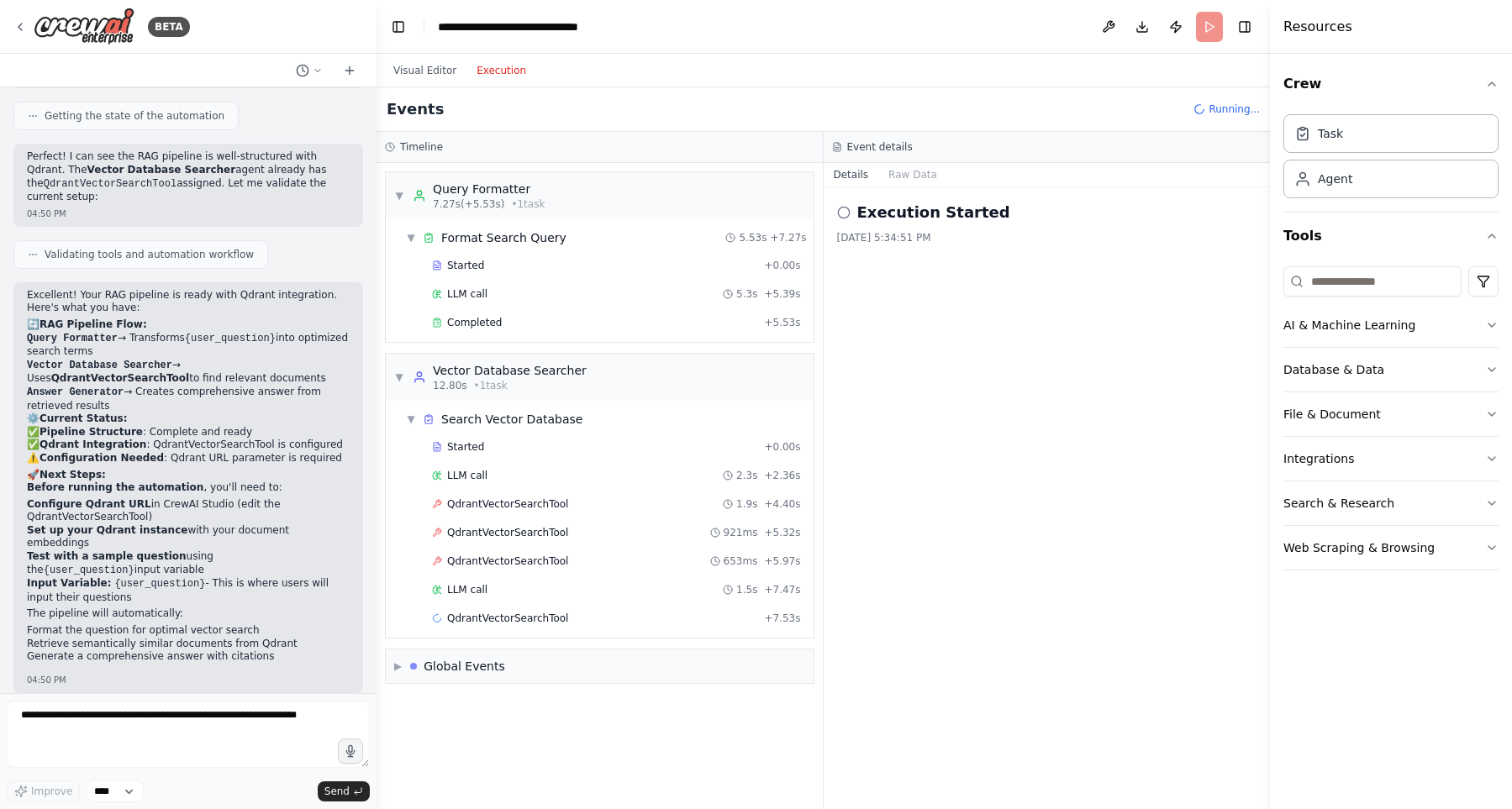
click at [494, 71] on button "Execution" at bounding box center [501, 71] width 70 height 20
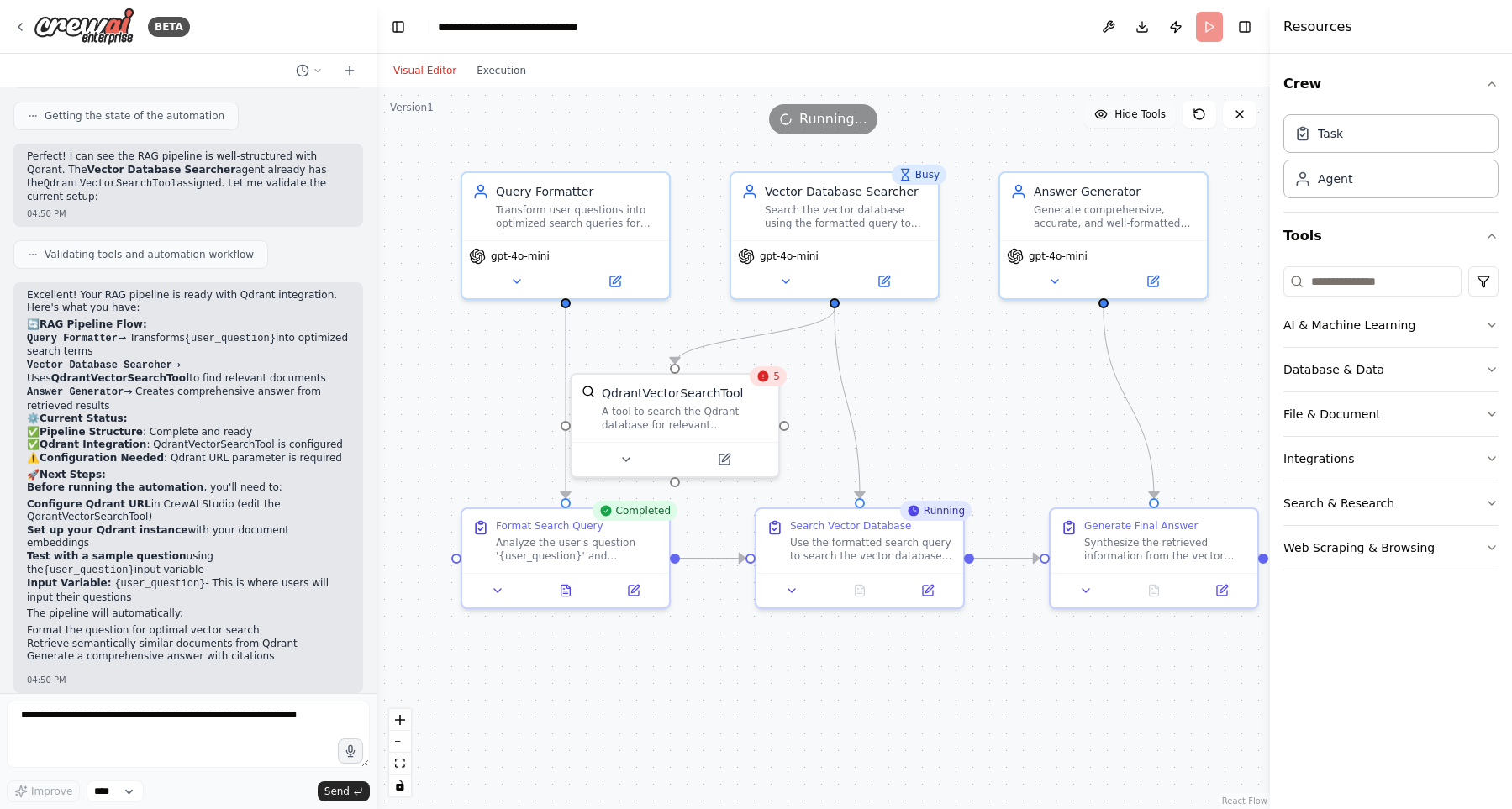
click at [440, 73] on button "Visual Editor" at bounding box center [425, 71] width 83 height 20
click at [776, 376] on span "9" at bounding box center [776, 376] width 6 height 14
click at [931, 407] on div ".deletable-edge-delete-btn { width: 20px; height: 20px; border: 0px solid #ffff…" at bounding box center [823, 448] width 894 height 721
click at [710, 412] on div "A tool to search the Qdrant database for relevant information on internal docum…" at bounding box center [685, 415] width 167 height 27
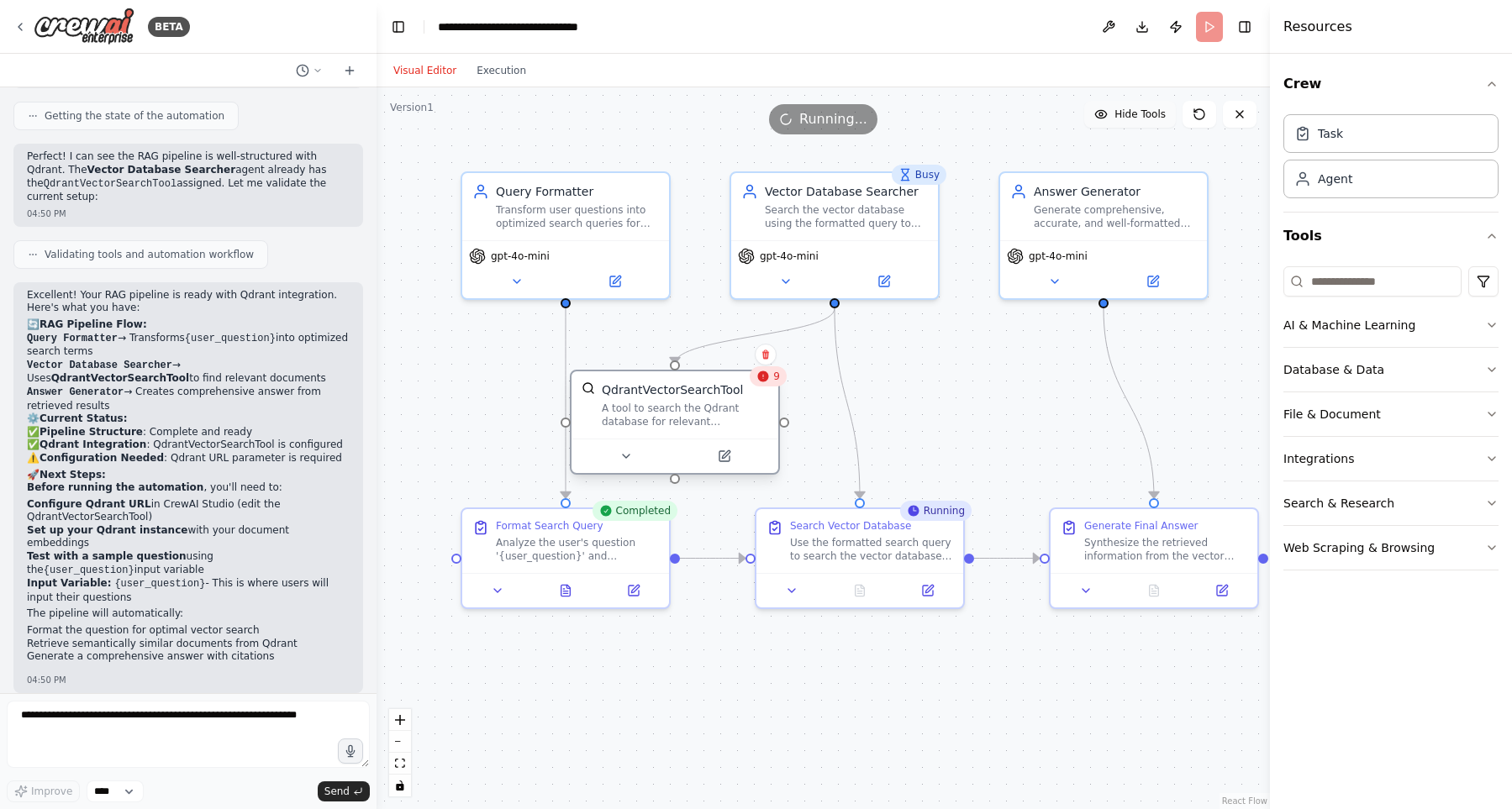
click at [710, 412] on div "A tool to search the Qdrant database for relevant information on internal docum…" at bounding box center [685, 415] width 167 height 27
click at [923, 372] on div ".deletable-edge-delete-btn { width: 20px; height: 20px; border: 0px solid #ffff…" at bounding box center [823, 448] width 894 height 721
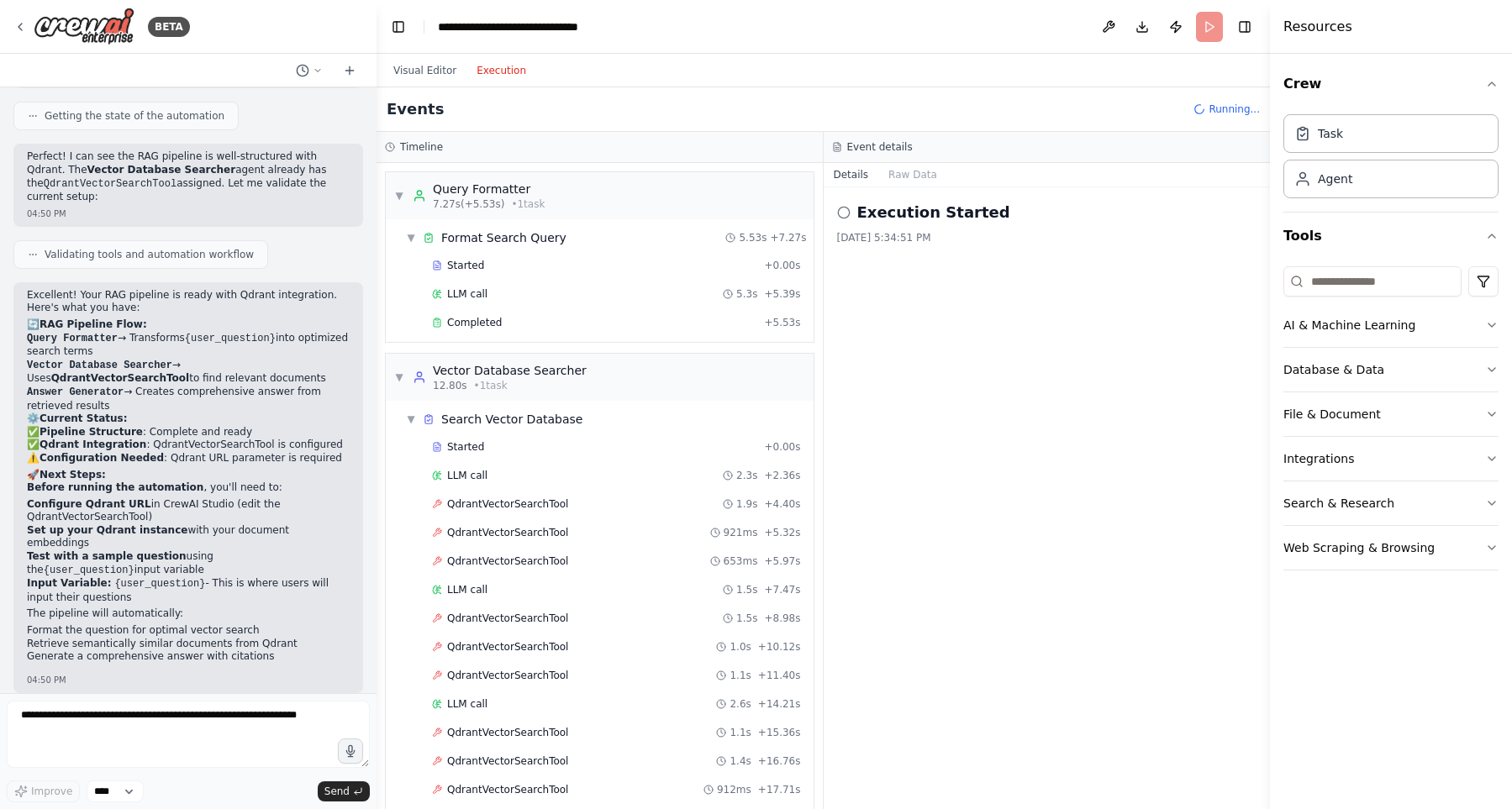
click at [496, 67] on button "Execution" at bounding box center [501, 71] width 70 height 20
click at [535, 478] on div "LLM call 2.3s + 2.36s" at bounding box center [617, 475] width 369 height 14
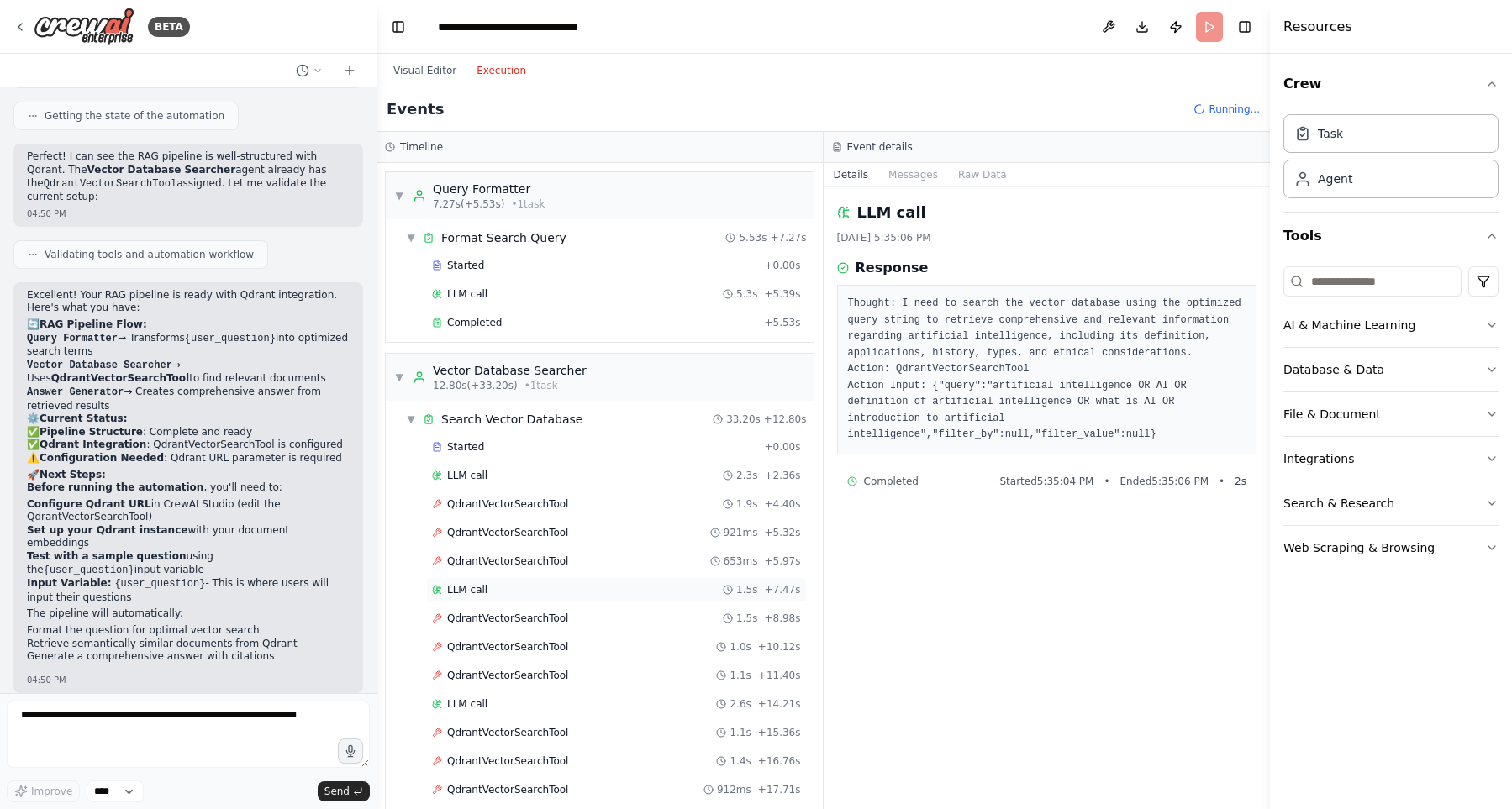
click at [545, 582] on div "LLM call 1.5s + 7.47s" at bounding box center [617, 590] width 381 height 25
click at [554, 558] on span "QdrantVectorSearchTool" at bounding box center [508, 561] width 121 height 14
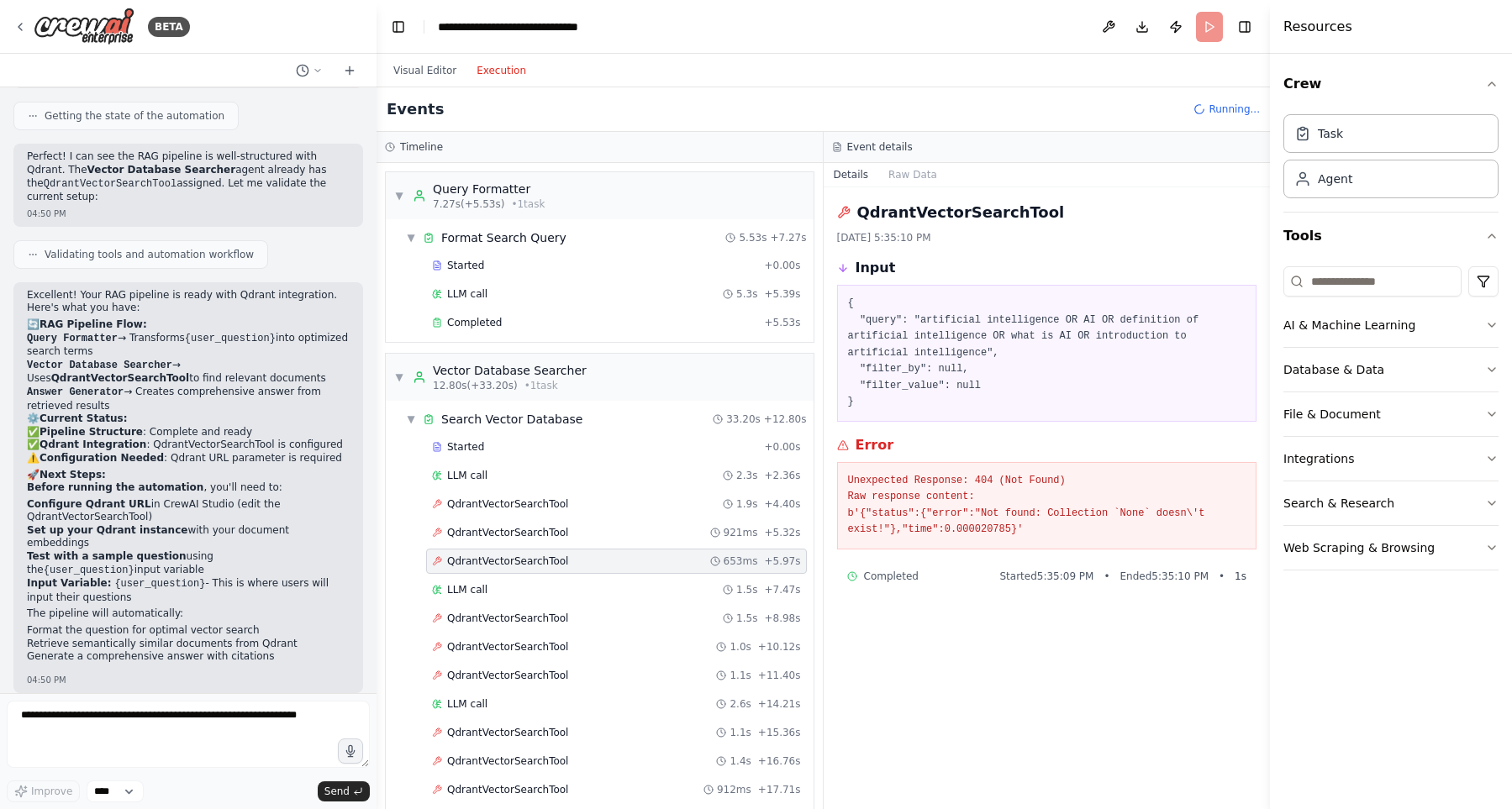
click at [569, 519] on div "Started + 0.00s LLM call 2.3s + 2.36s QdrantVectorSearchTool 1.9s + 4.40s Qdran…" at bounding box center [607, 648] width 415 height 428
click at [575, 507] on div "QdrantVectorSearchTool 1.9s + 4.40s" at bounding box center [617, 504] width 369 height 14
click at [625, 475] on div "LLM call 2.3s + 2.36s" at bounding box center [617, 475] width 369 height 14
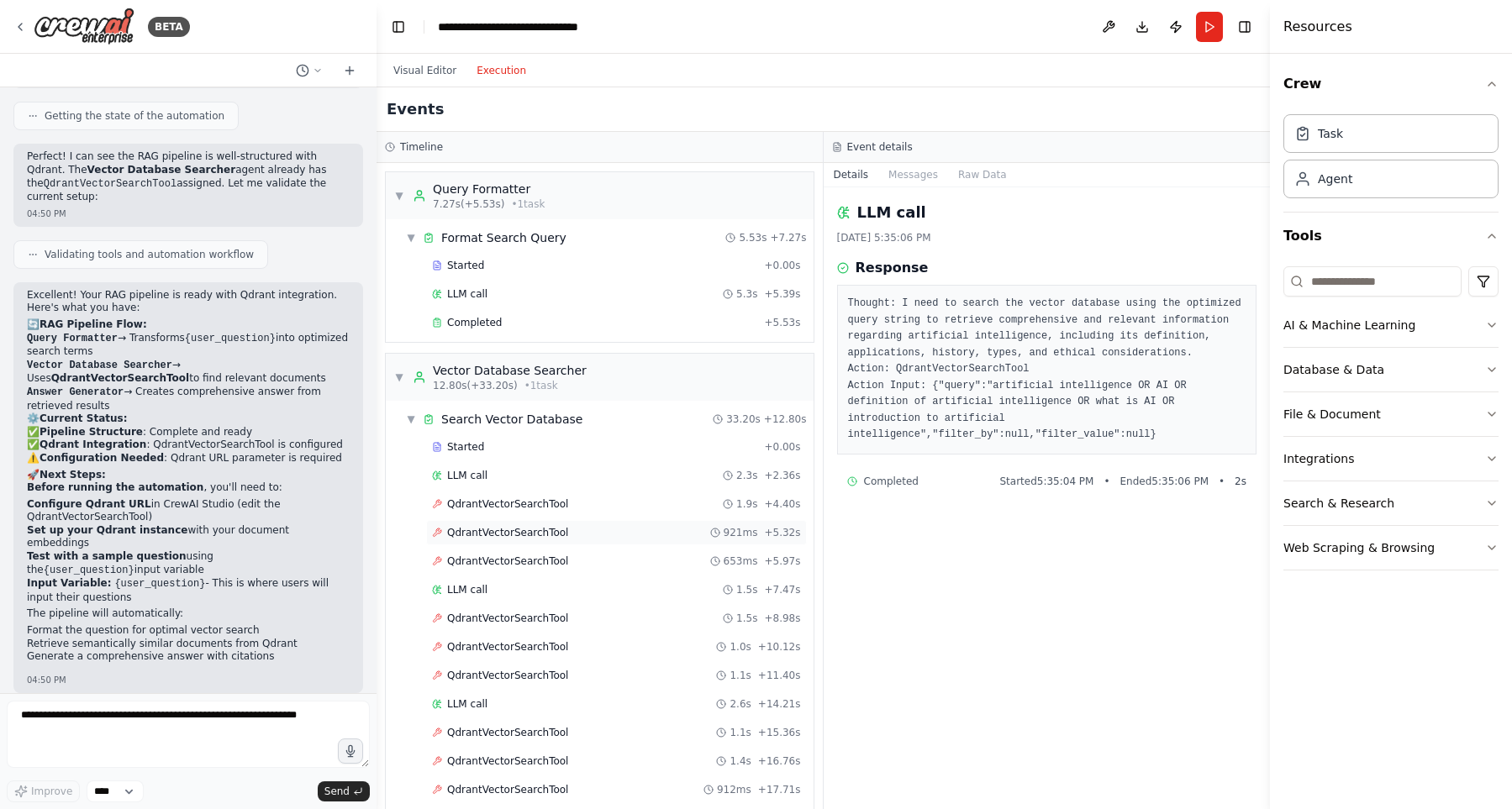
scroll to position [303, 0]
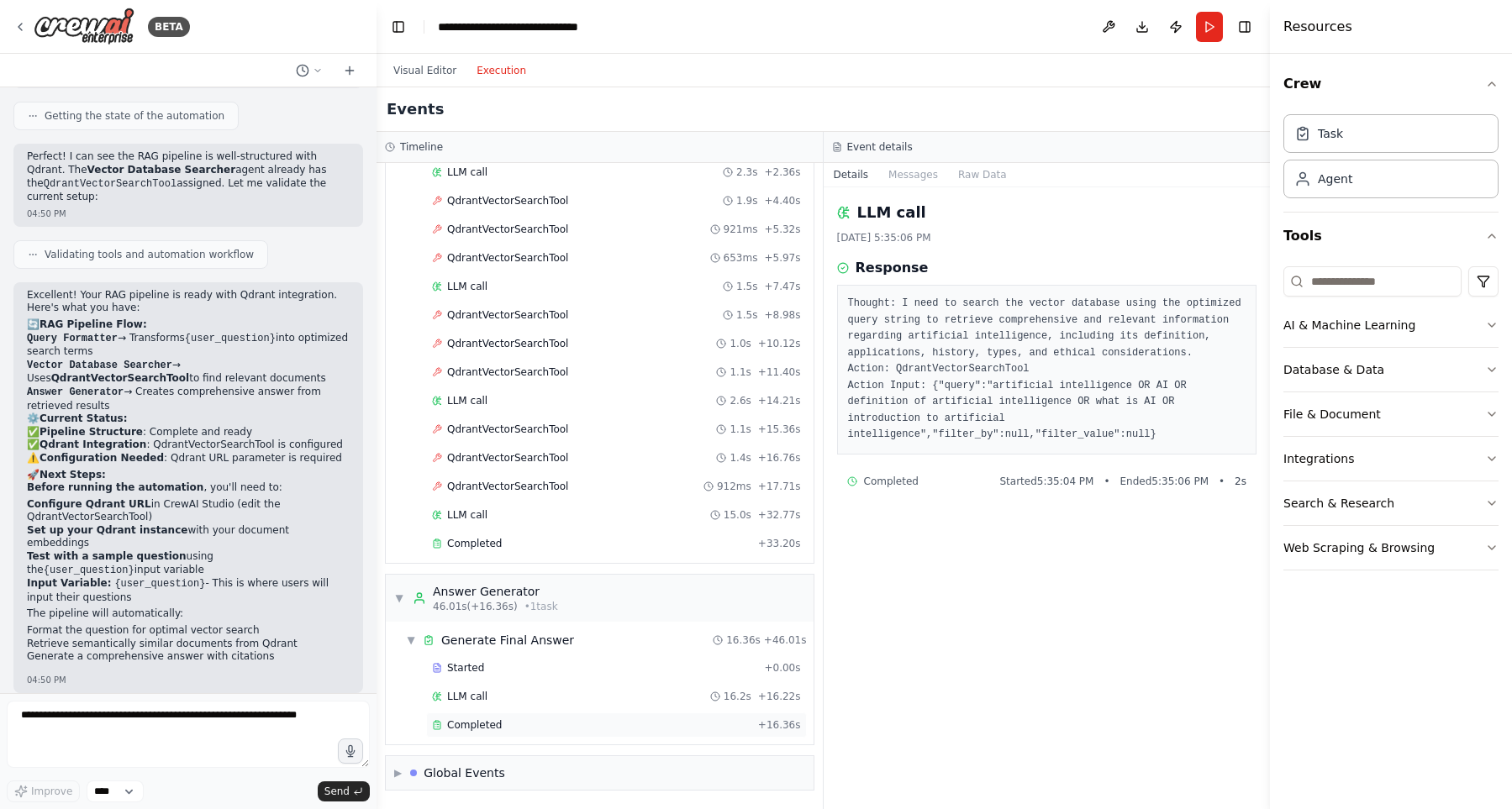
click at [620, 726] on div "Completed" at bounding box center [591, 725] width 320 height 14
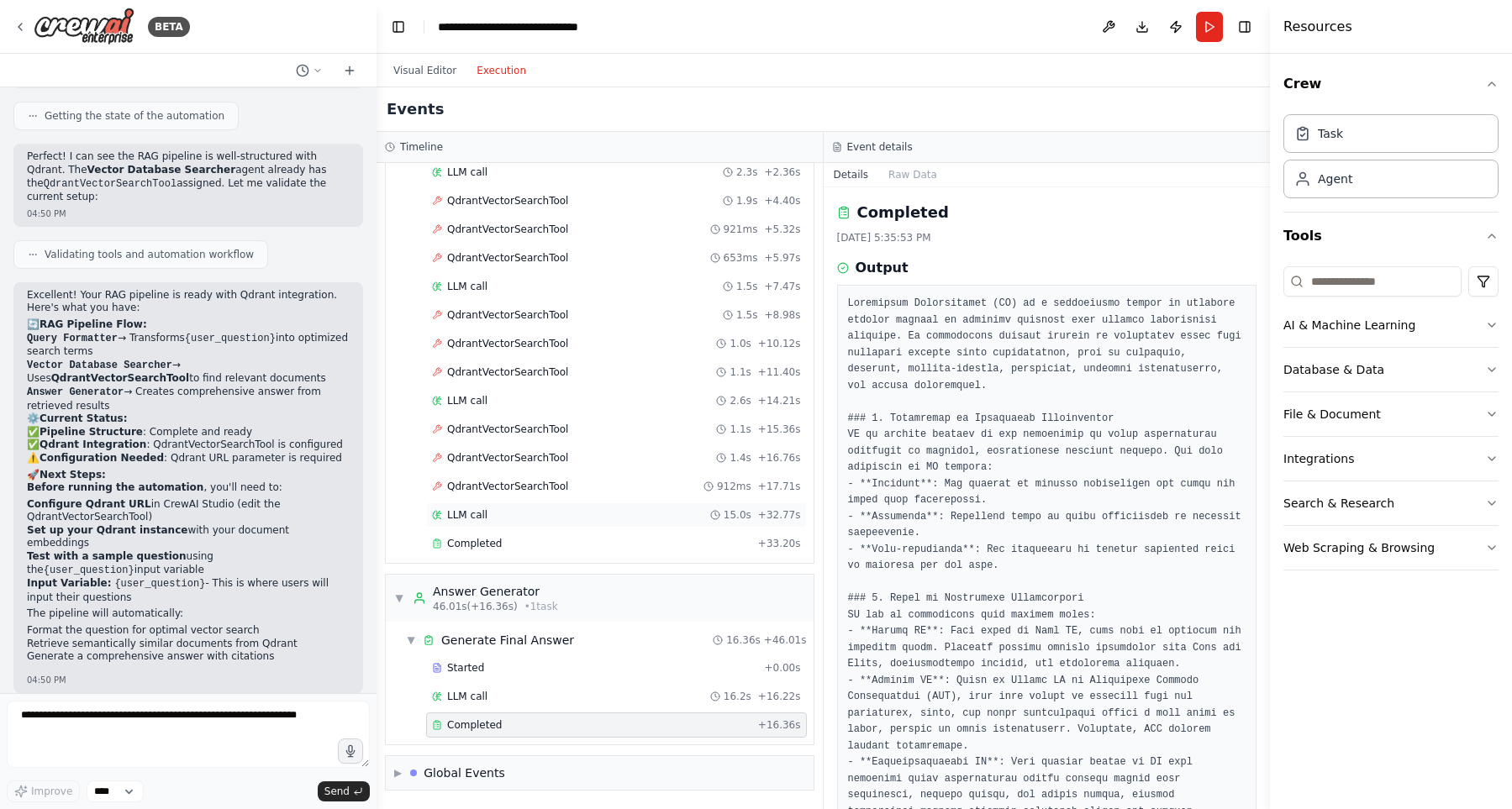
click at [707, 517] on div "LLM call 15.0s + 32.77s" at bounding box center [617, 515] width 369 height 14
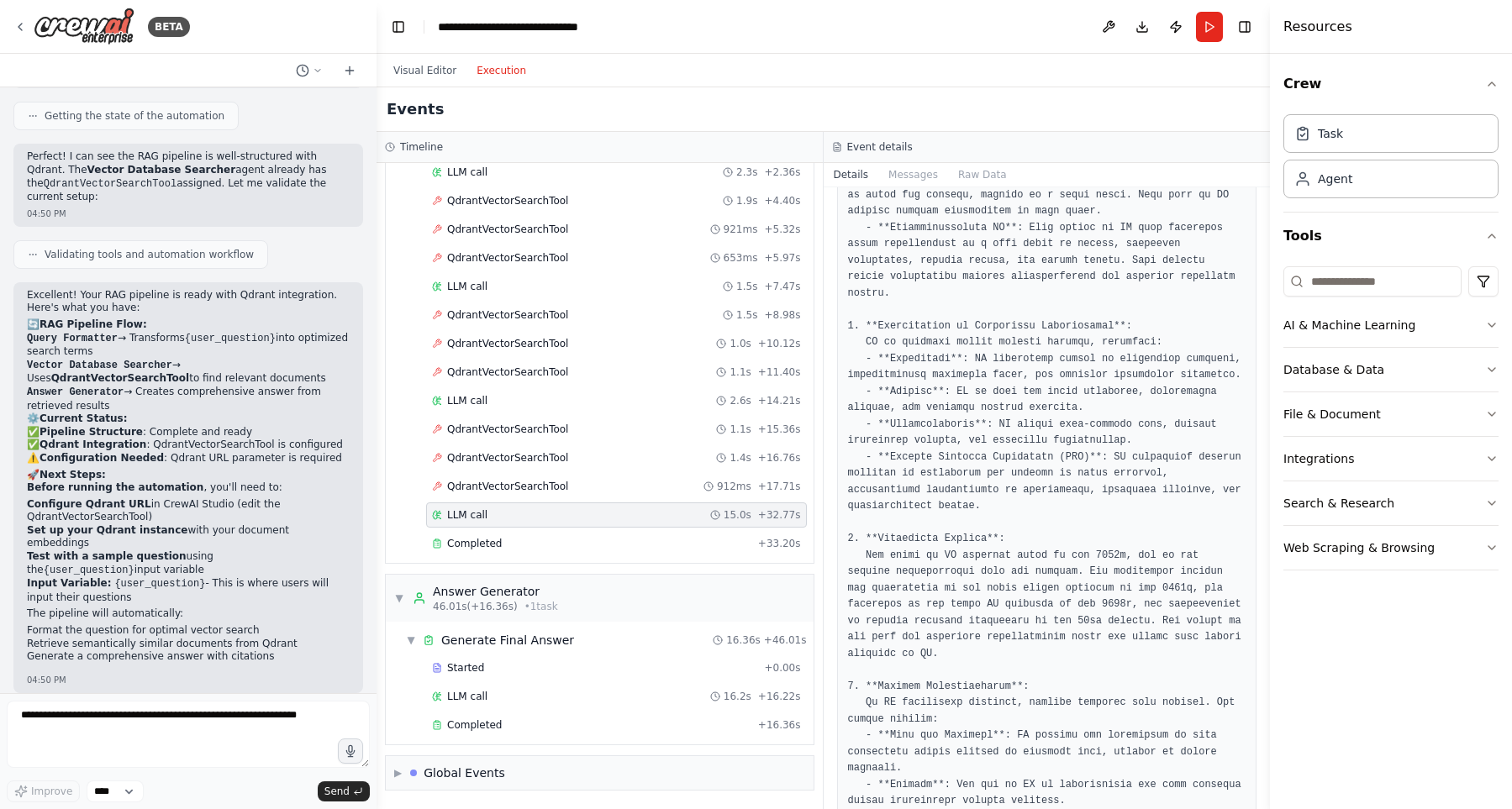
scroll to position [791, 0]
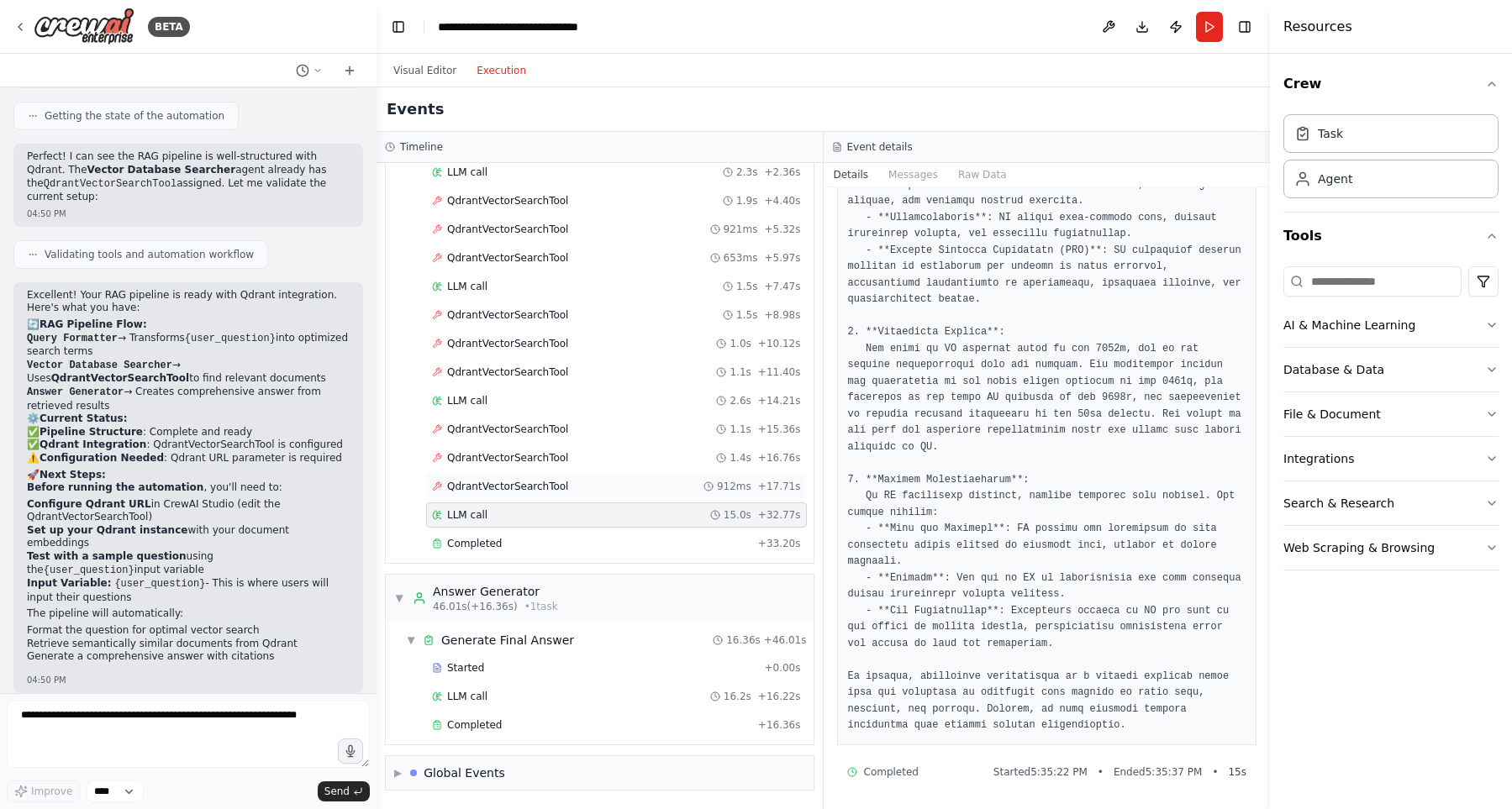
click at [671, 486] on div "QdrantVectorSearchTool 912ms + 17.71s" at bounding box center [617, 486] width 369 height 14
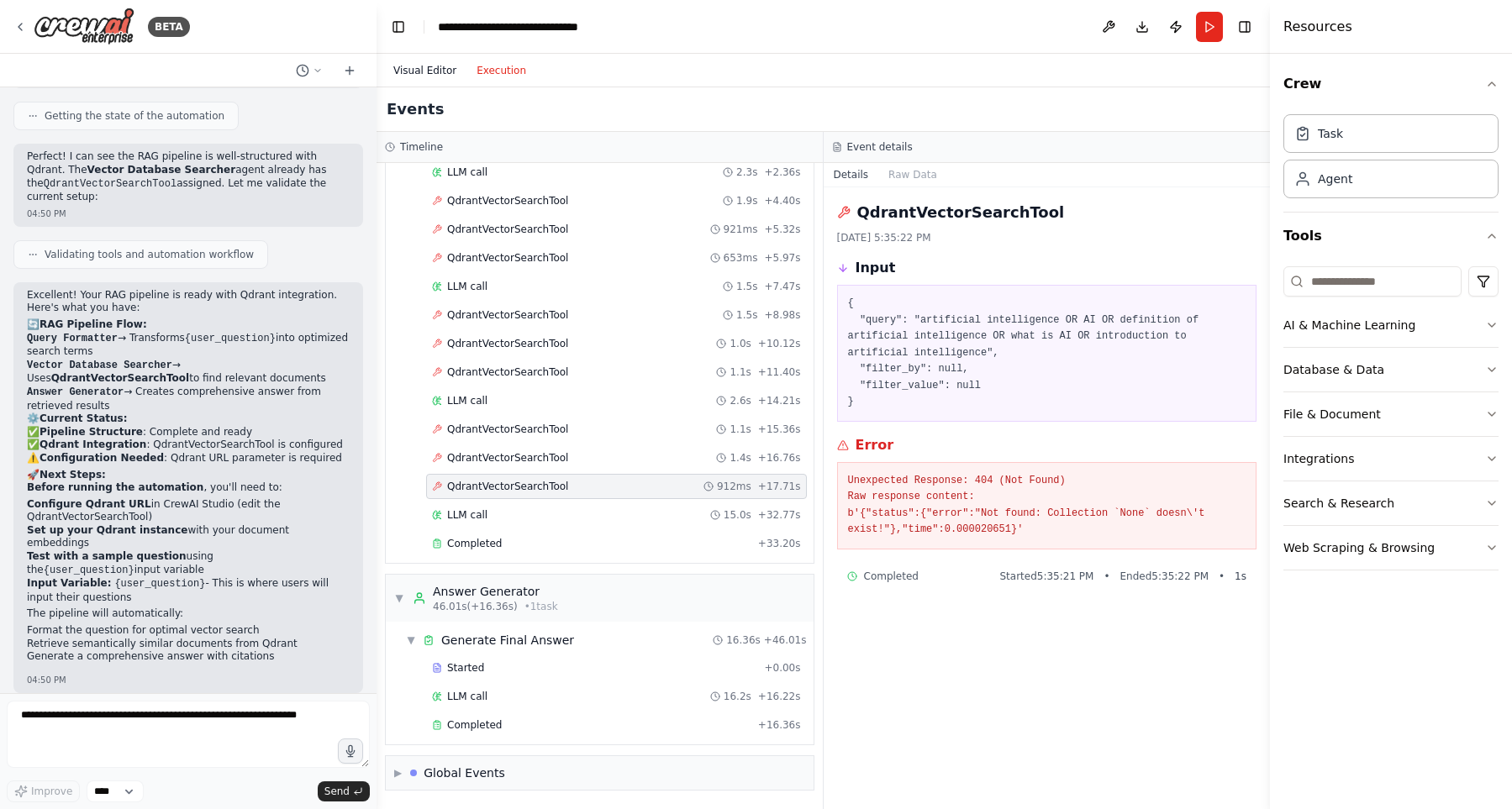
click at [435, 69] on button "Visual Editor" at bounding box center [425, 71] width 83 height 20
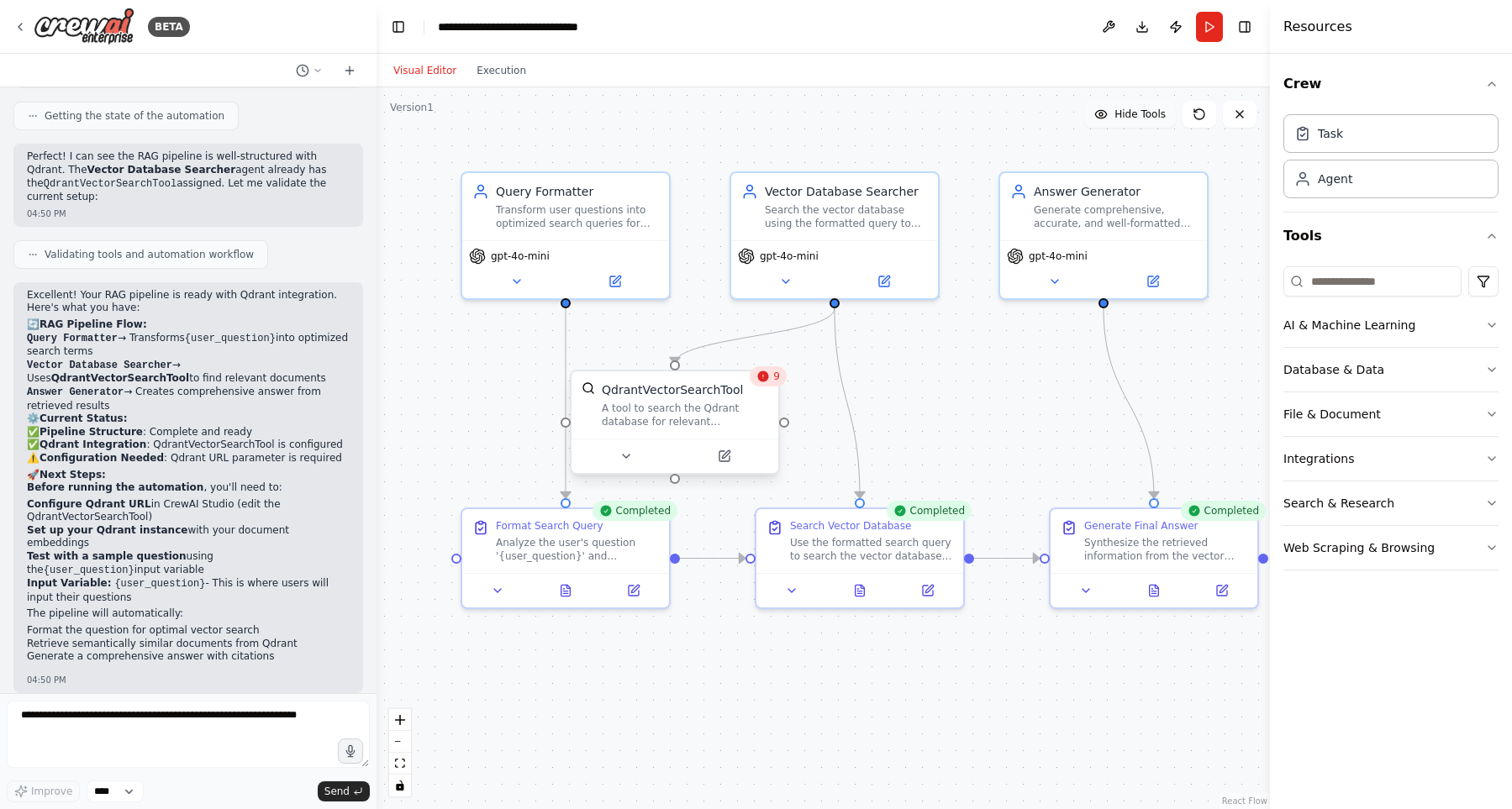
click at [698, 415] on div "A tool to search the Qdrant database for relevant information on internal docum…" at bounding box center [685, 415] width 167 height 27
click at [733, 458] on button at bounding box center [723, 456] width 95 height 20
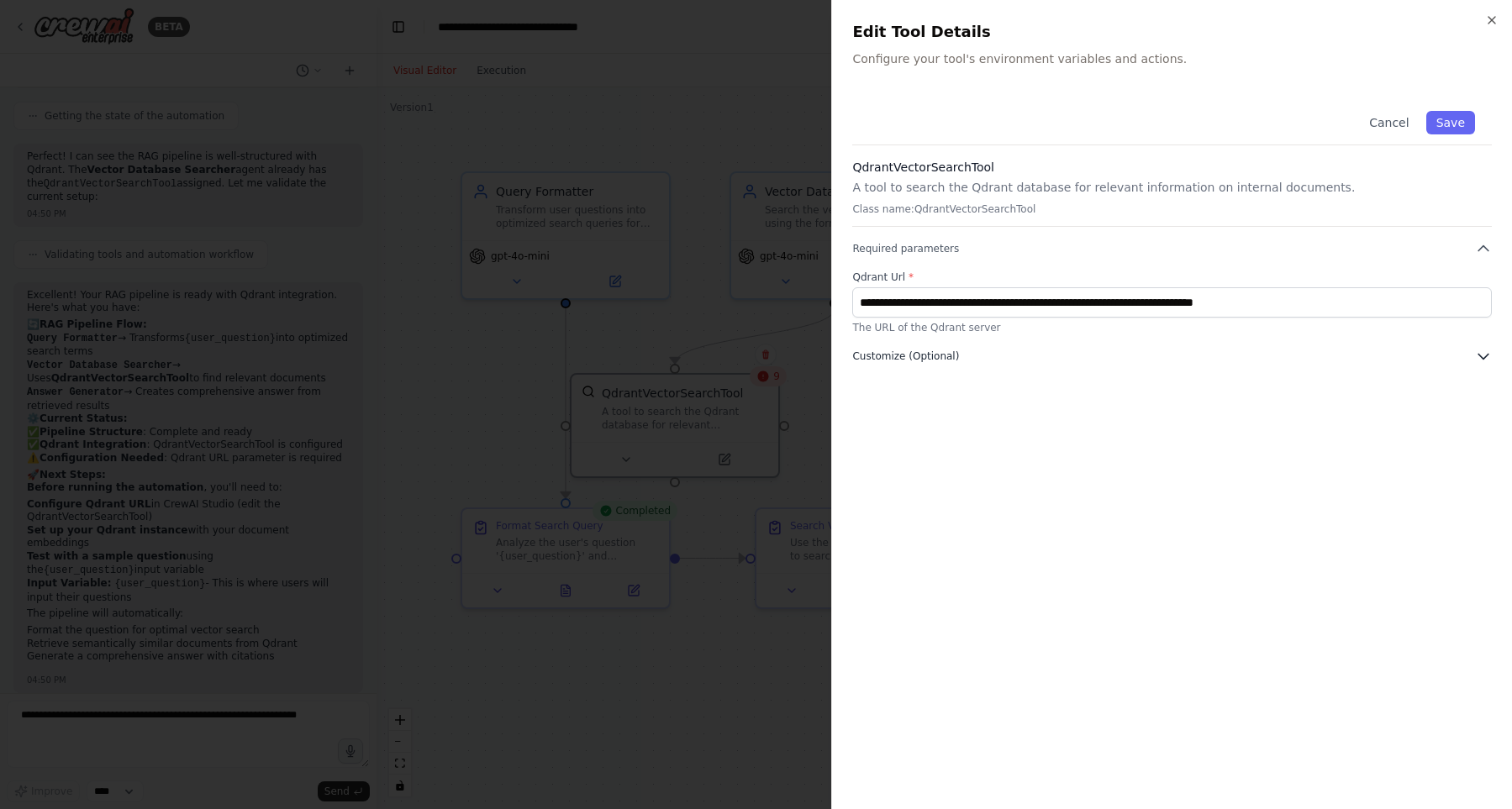
click at [1139, 360] on button "Customize (Optional)" at bounding box center [1172, 356] width 640 height 17
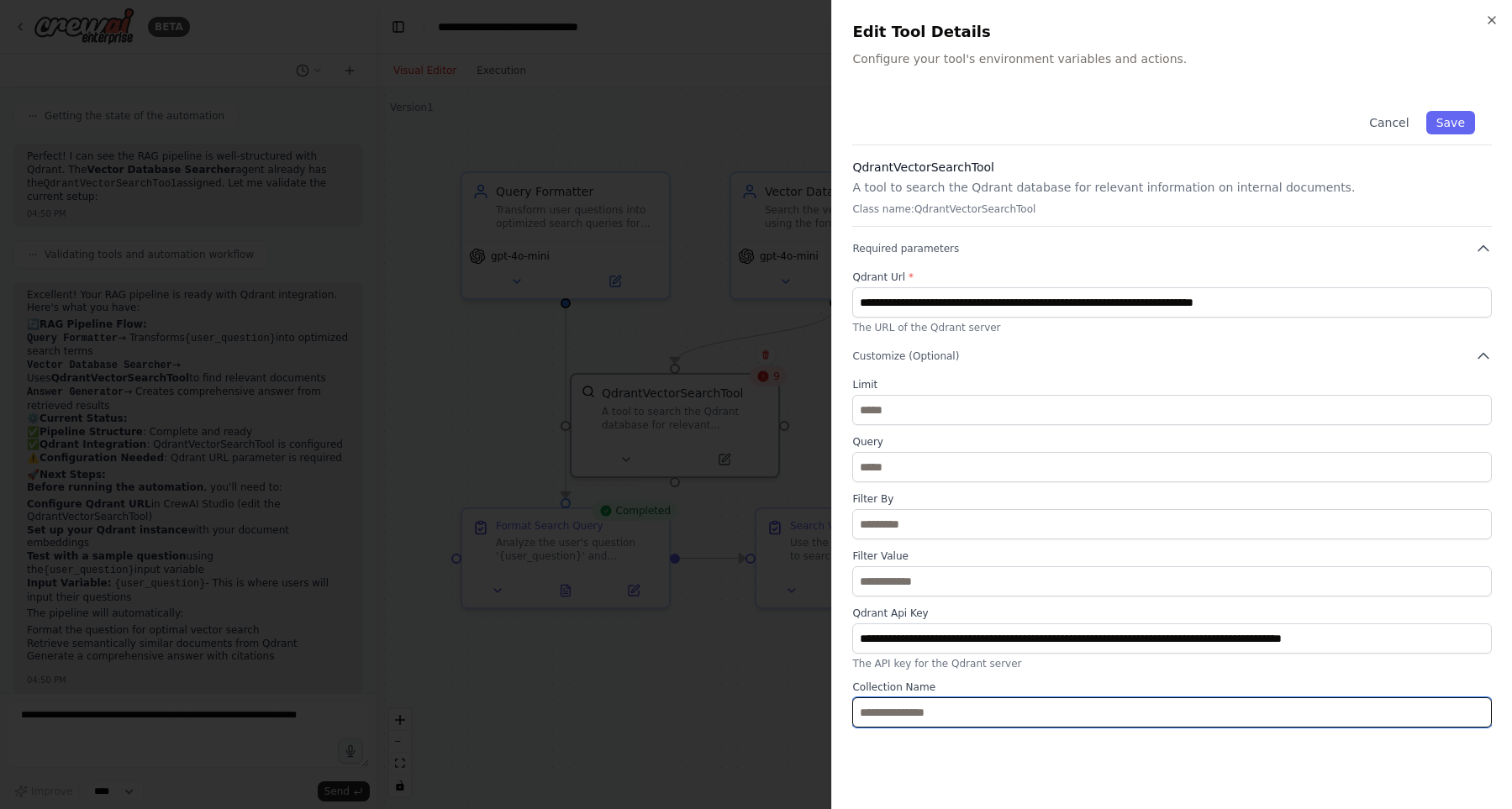
click at [934, 711] on input "text" at bounding box center [1172, 712] width 640 height 30
paste input "**********"
type input "**********"
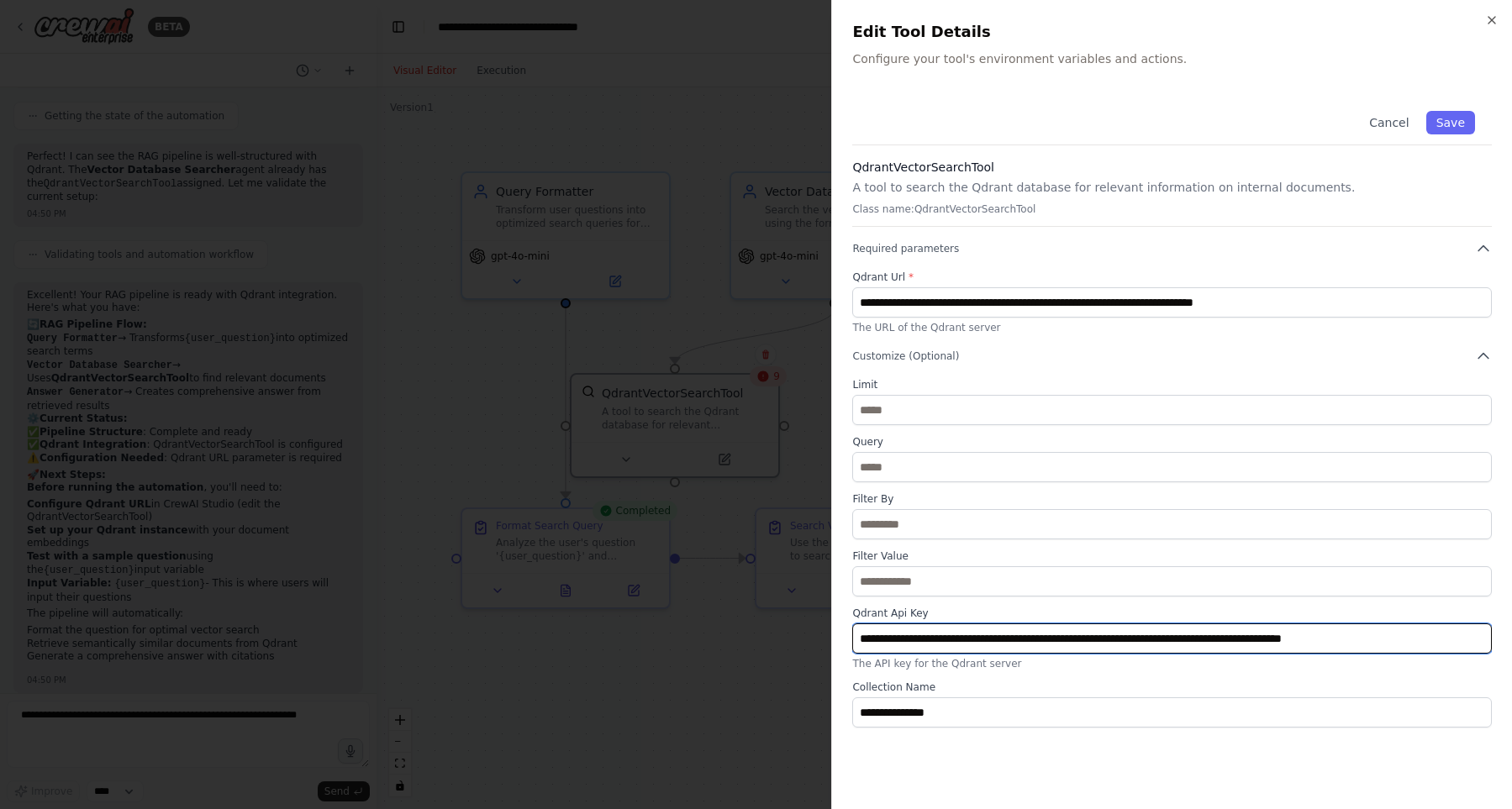
click at [991, 633] on input "**********" at bounding box center [1172, 638] width 640 height 30
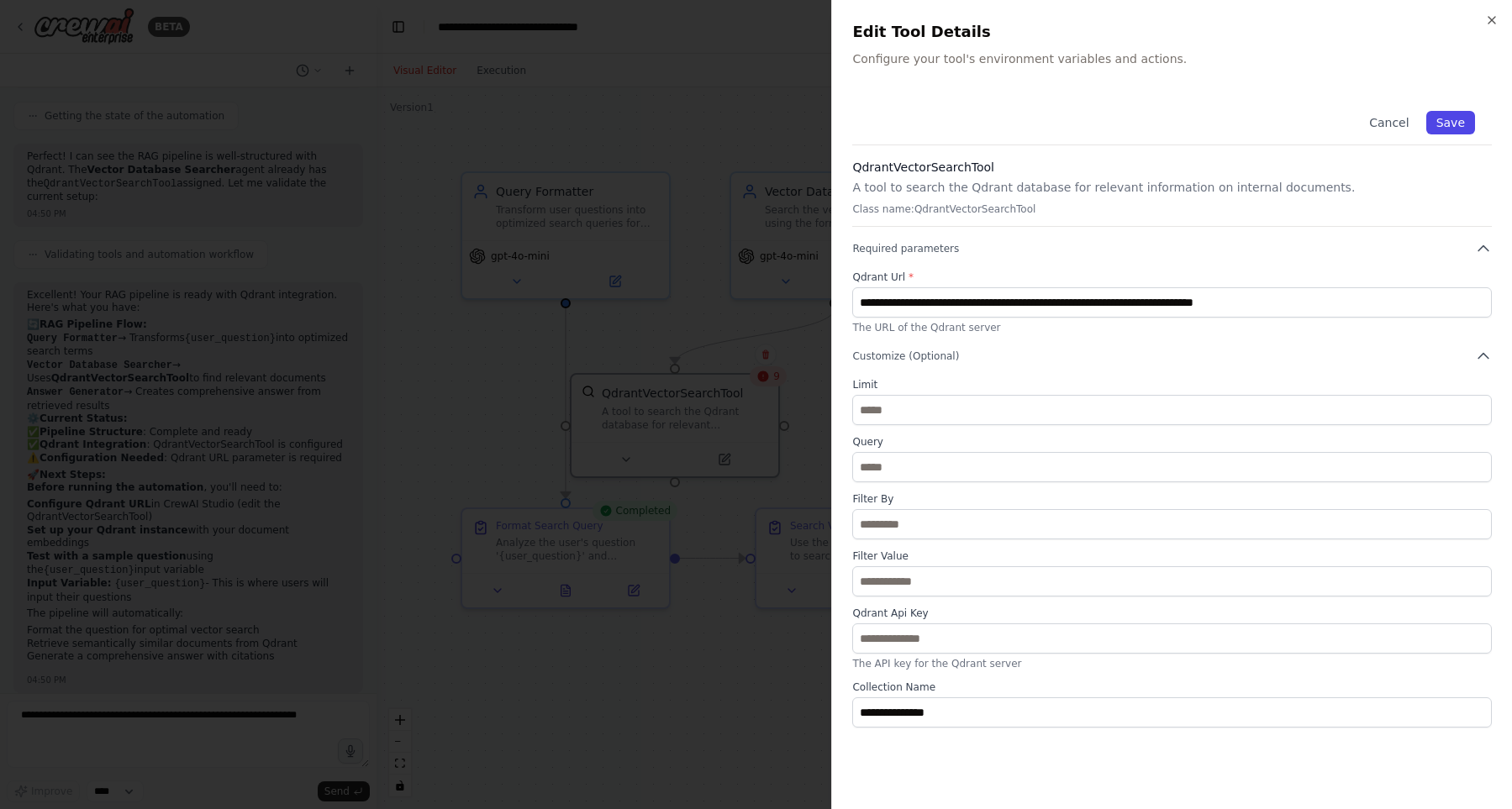
click at [1458, 123] on button "Save" at bounding box center [1450, 123] width 49 height 24
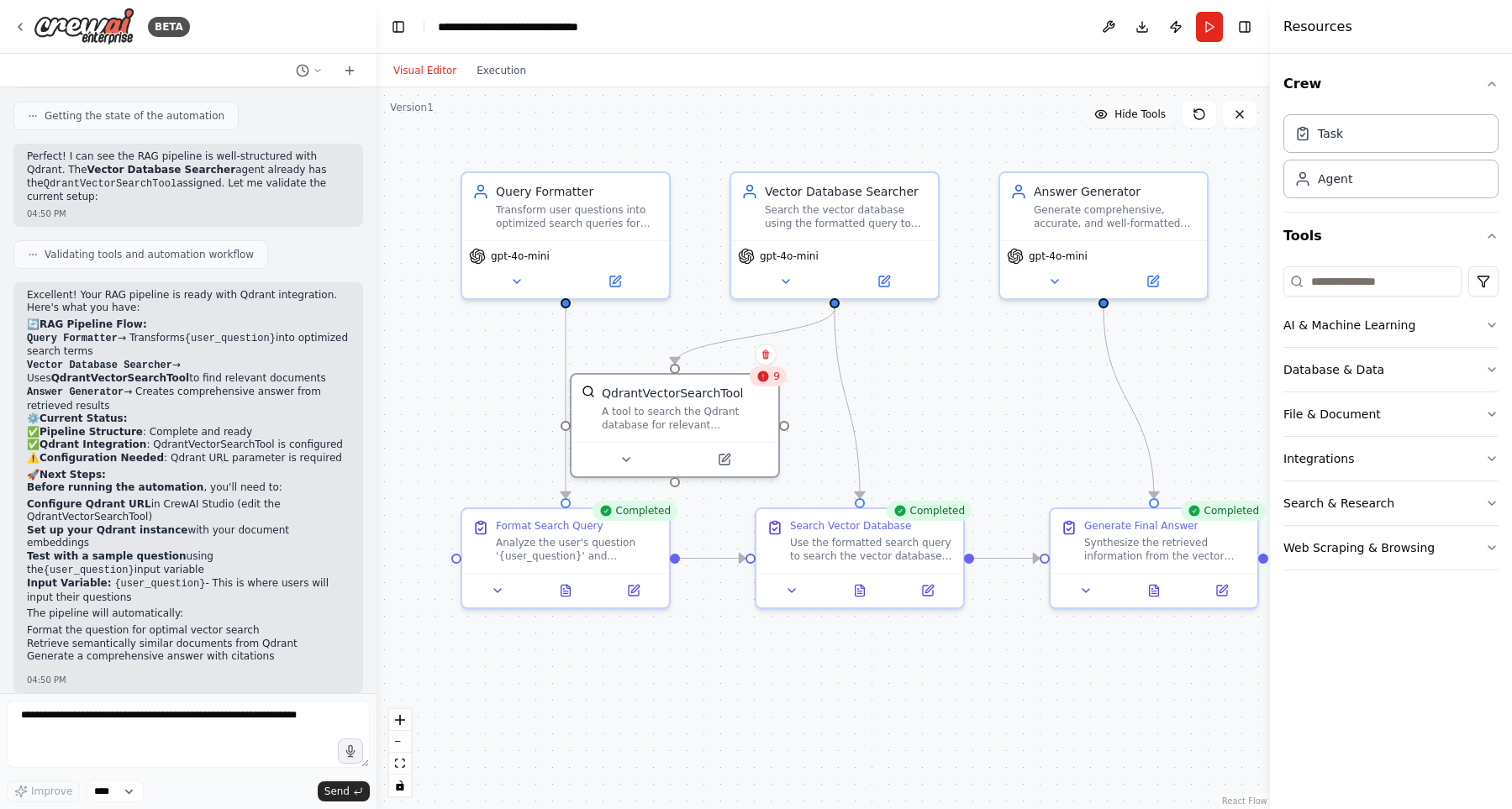
click at [953, 371] on div ".deletable-edge-delete-btn { width: 20px; height: 20px; border: 0px solid #ffff…" at bounding box center [823, 448] width 894 height 721
click at [721, 414] on div "A tool to search the Qdrant database for relevant information on internal docum…" at bounding box center [685, 415] width 167 height 27
click at [774, 382] on div "9" at bounding box center [768, 376] width 37 height 20
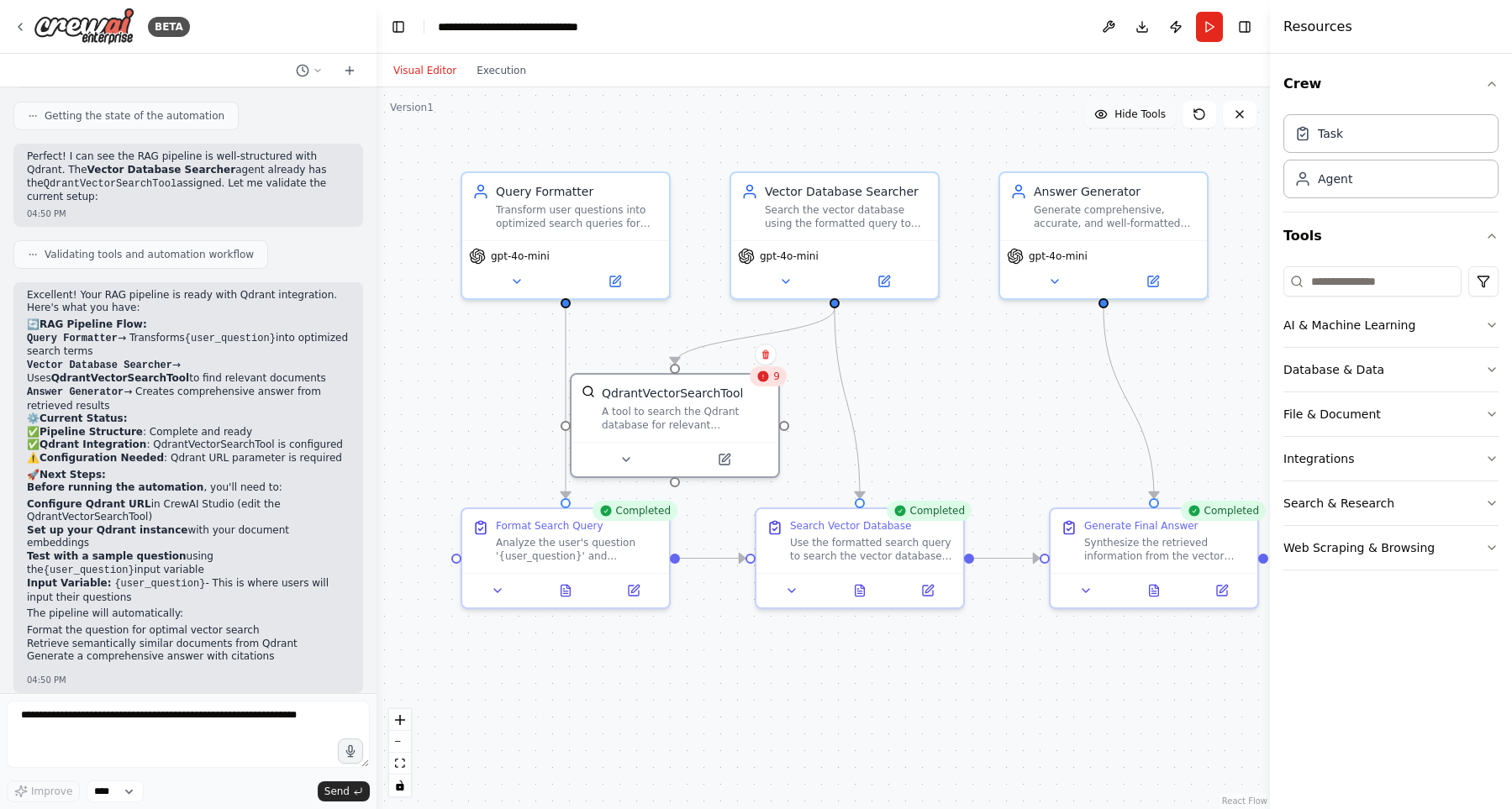
click at [774, 382] on div "9" at bounding box center [768, 376] width 37 height 20
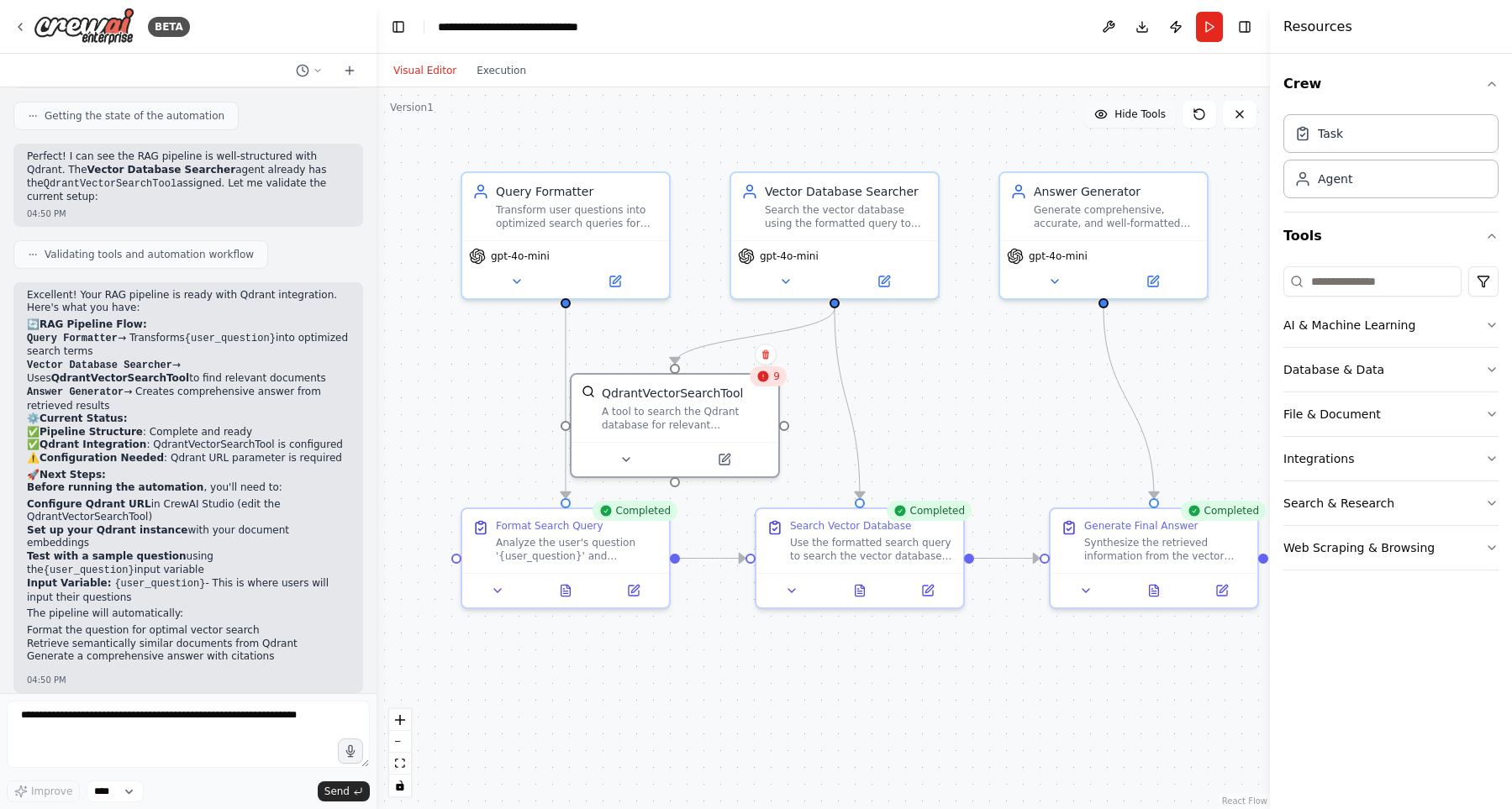
click at [774, 382] on div "9" at bounding box center [768, 376] width 37 height 20
click at [922, 385] on div ".deletable-edge-delete-btn { width: 20px; height: 20px; border: 0px solid #ffff…" at bounding box center [823, 448] width 894 height 721
click at [487, 63] on button "Execution" at bounding box center [501, 71] width 70 height 20
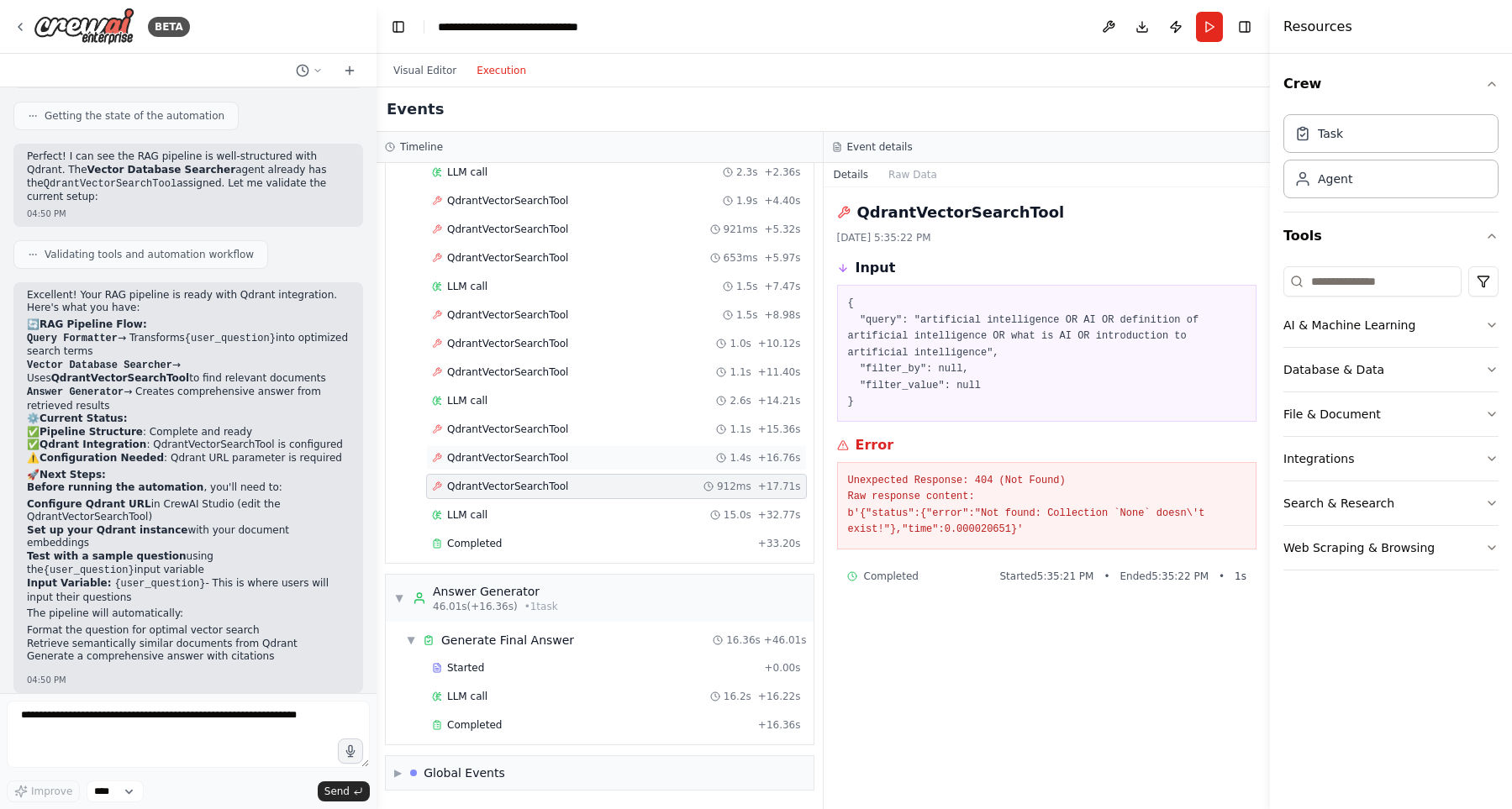
click at [584, 462] on div "QdrantVectorSearchTool 1.4s + 16.76s" at bounding box center [617, 458] width 369 height 14
click at [590, 438] on div "QdrantVectorSearchTool 1.1s + 15.36s" at bounding box center [617, 429] width 381 height 25
click at [608, 363] on div "QdrantVectorSearchTool 1.1s + 11.40s" at bounding box center [617, 372] width 381 height 25
click at [613, 346] on div "QdrantVectorSearchTool 1.0s + 10.12s" at bounding box center [617, 343] width 369 height 14
click at [615, 312] on div "QdrantVectorSearchTool 1.5s + 8.98s" at bounding box center [617, 315] width 369 height 14
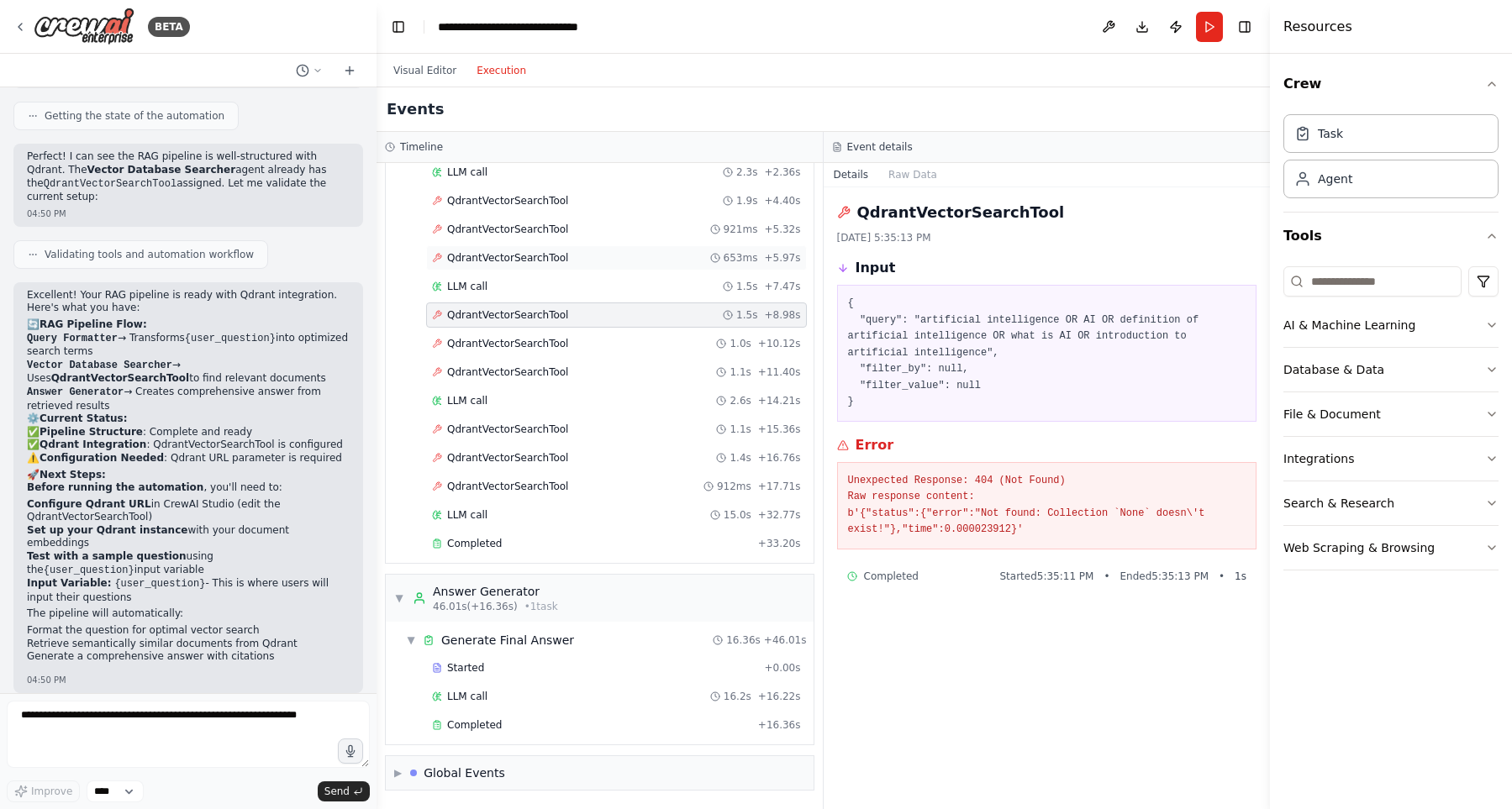
click at [619, 263] on div "QdrantVectorSearchTool 653ms + 5.97s" at bounding box center [617, 258] width 369 height 14
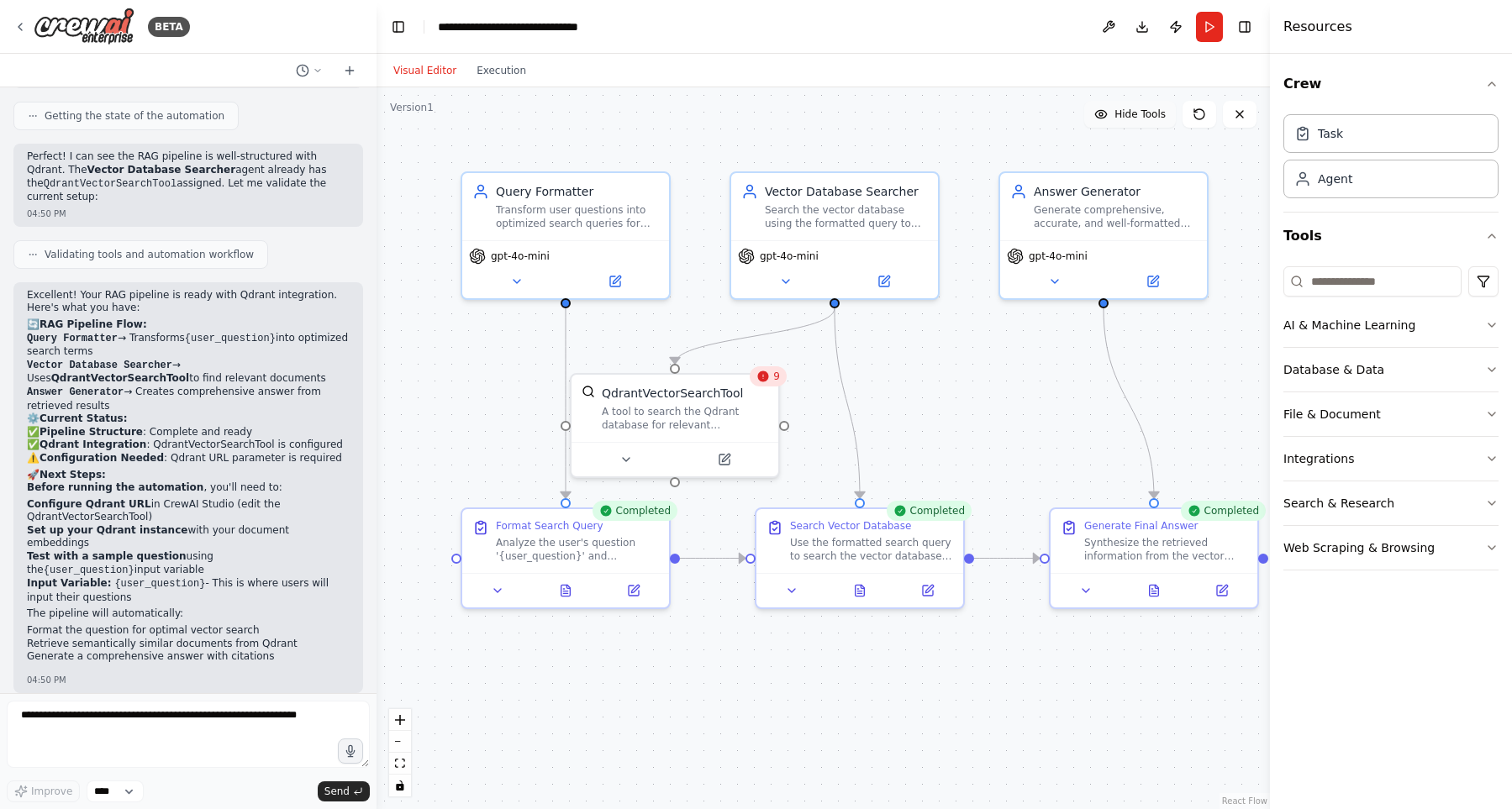
click at [432, 64] on button "Visual Editor" at bounding box center [425, 71] width 83 height 20
click at [846, 131] on div ".deletable-edge-delete-btn { width: 20px; height: 20px; border: 0px solid #ffff…" at bounding box center [823, 448] width 894 height 721
click at [1210, 29] on button "Run" at bounding box center [1210, 26] width 27 height 30
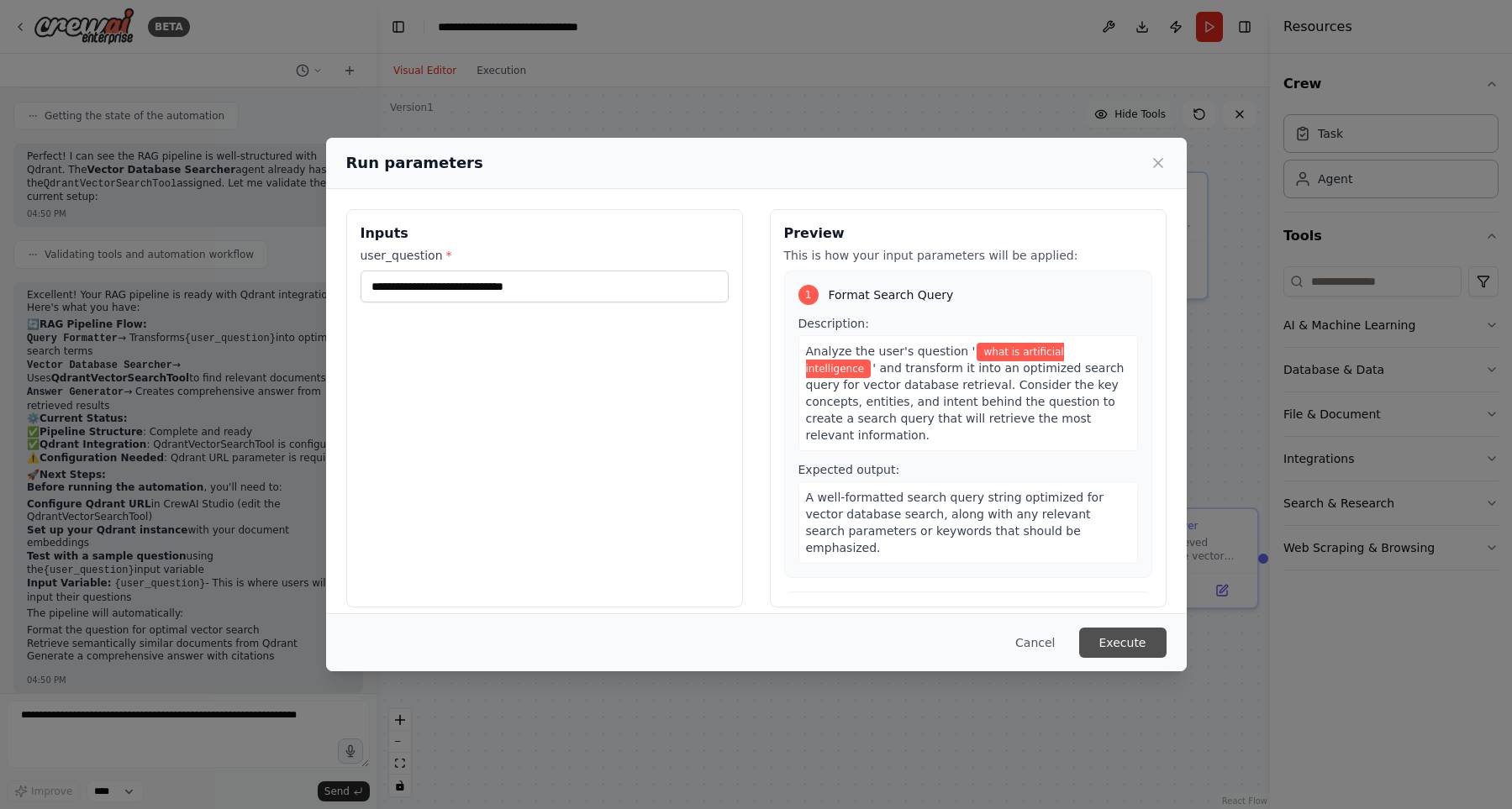
click at [1112, 646] on button "Execute" at bounding box center [1123, 642] width 88 height 30
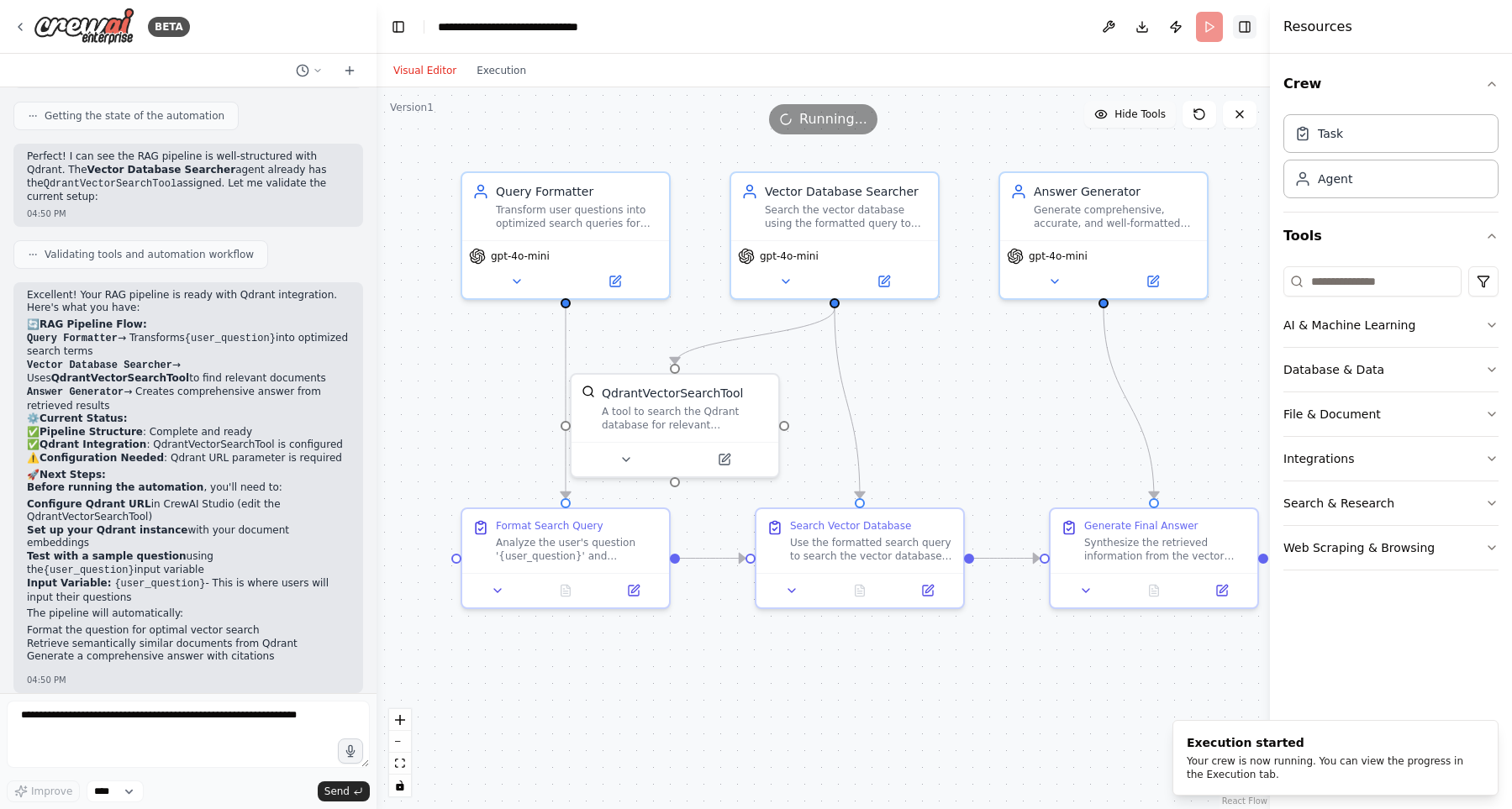
click at [1246, 31] on button "Toggle Right Sidebar" at bounding box center [1245, 27] width 24 height 24
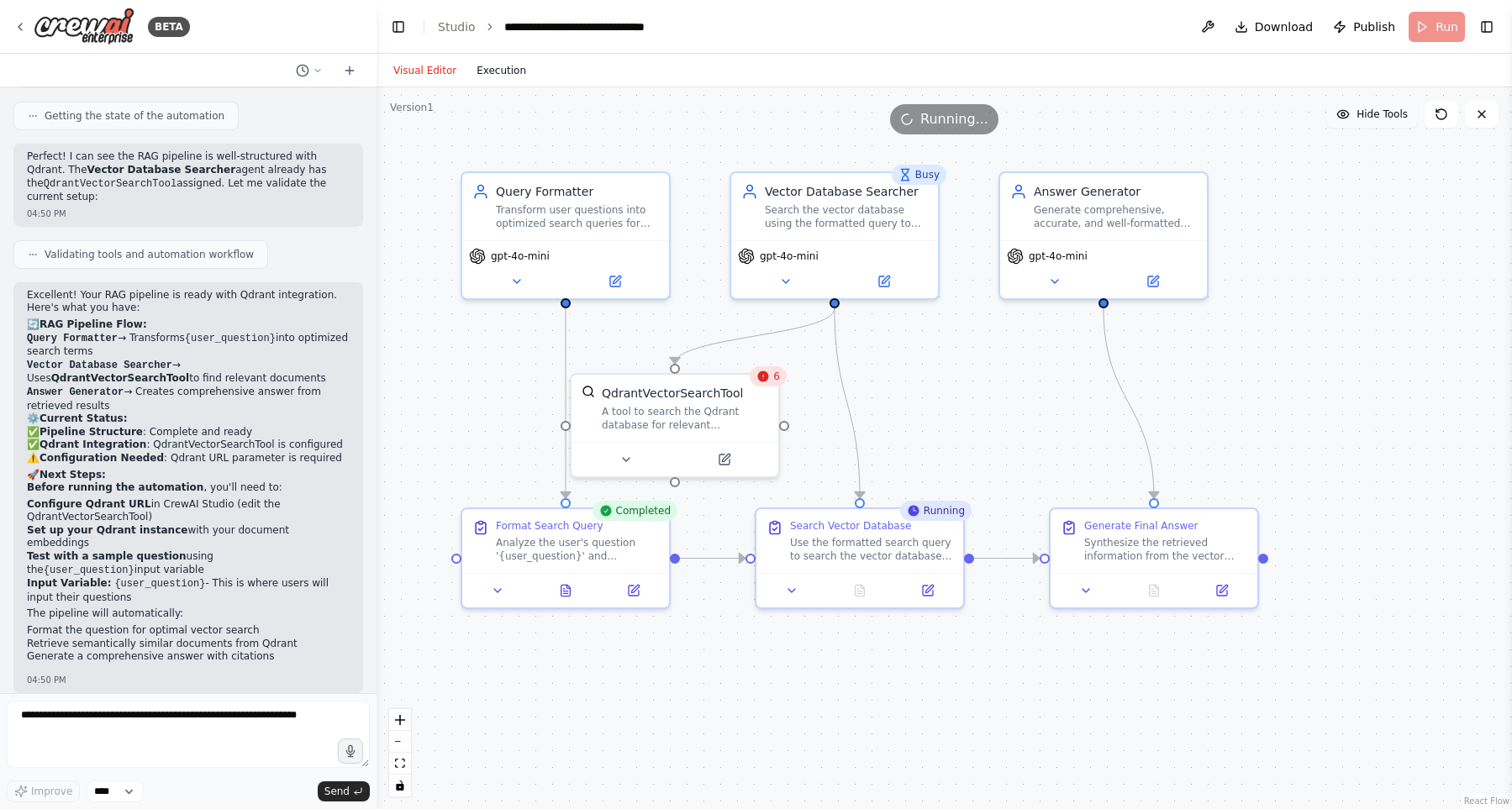
click at [504, 64] on button "Execution" at bounding box center [501, 71] width 70 height 20
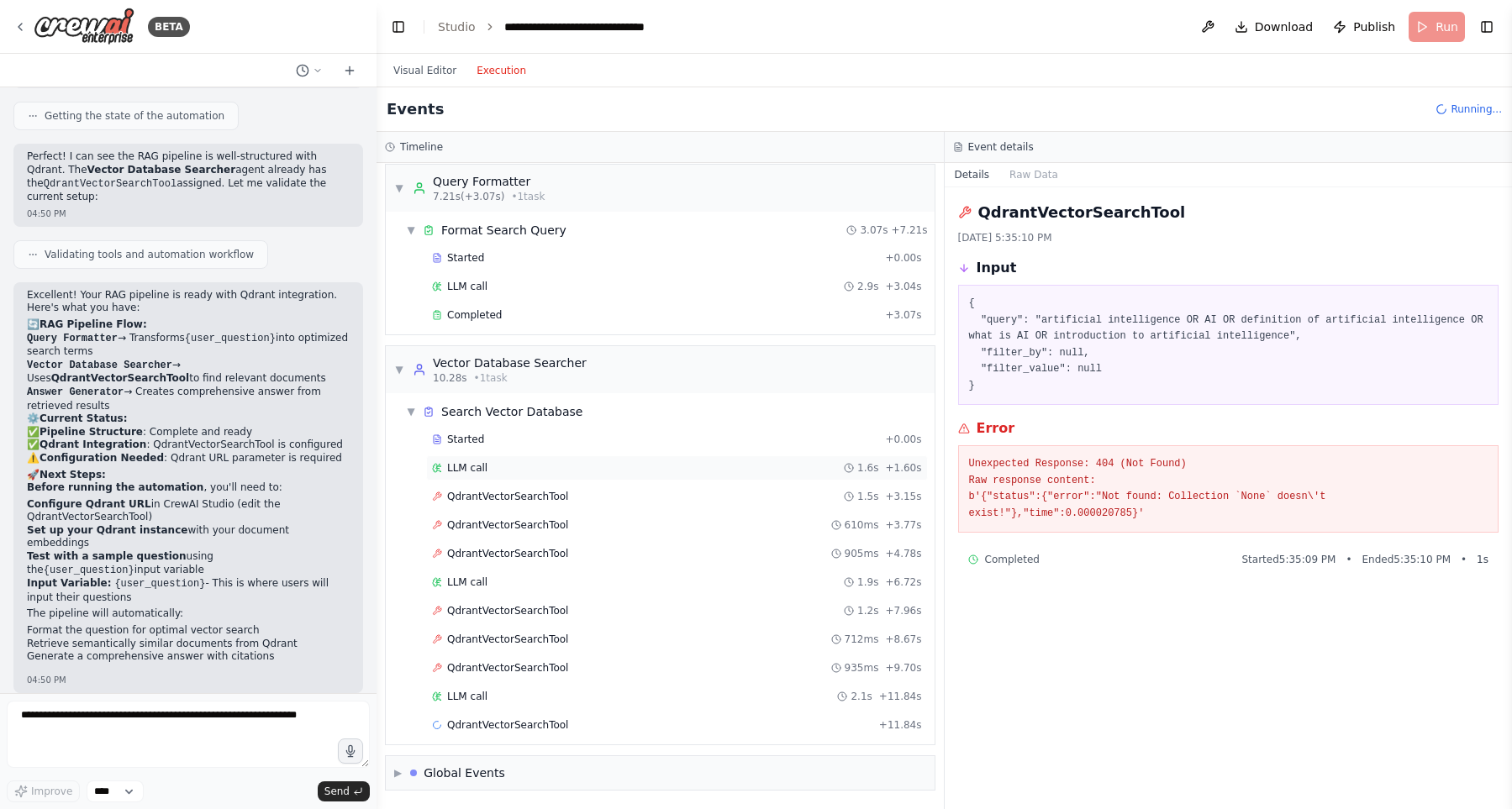
click at [634, 466] on div "LLM call 1.6s + 1.60s" at bounding box center [677, 468] width 502 height 25
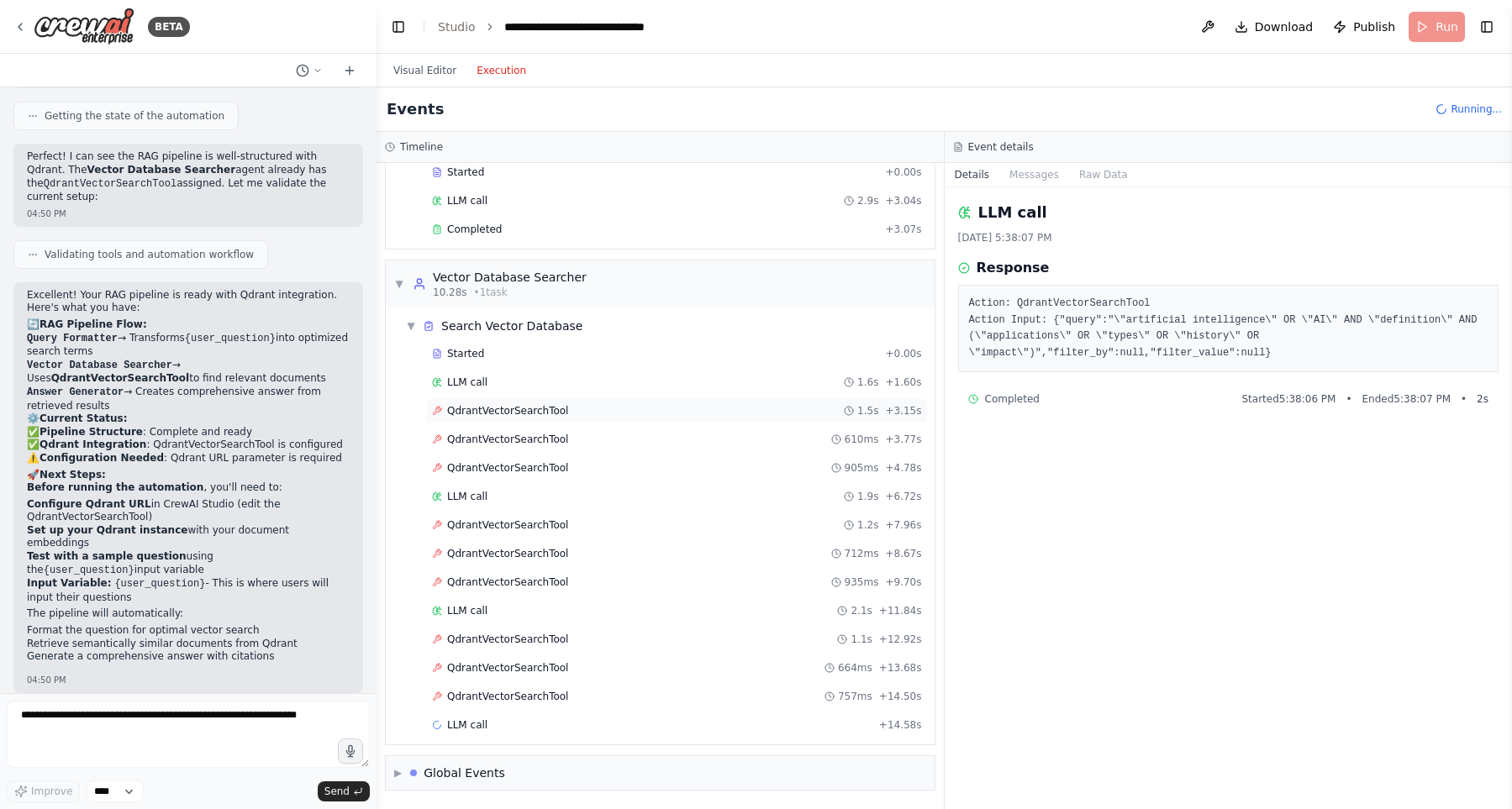
click at [620, 417] on div "QdrantVectorSearchTool 1.5s + 3.15s" at bounding box center [676, 411] width 490 height 14
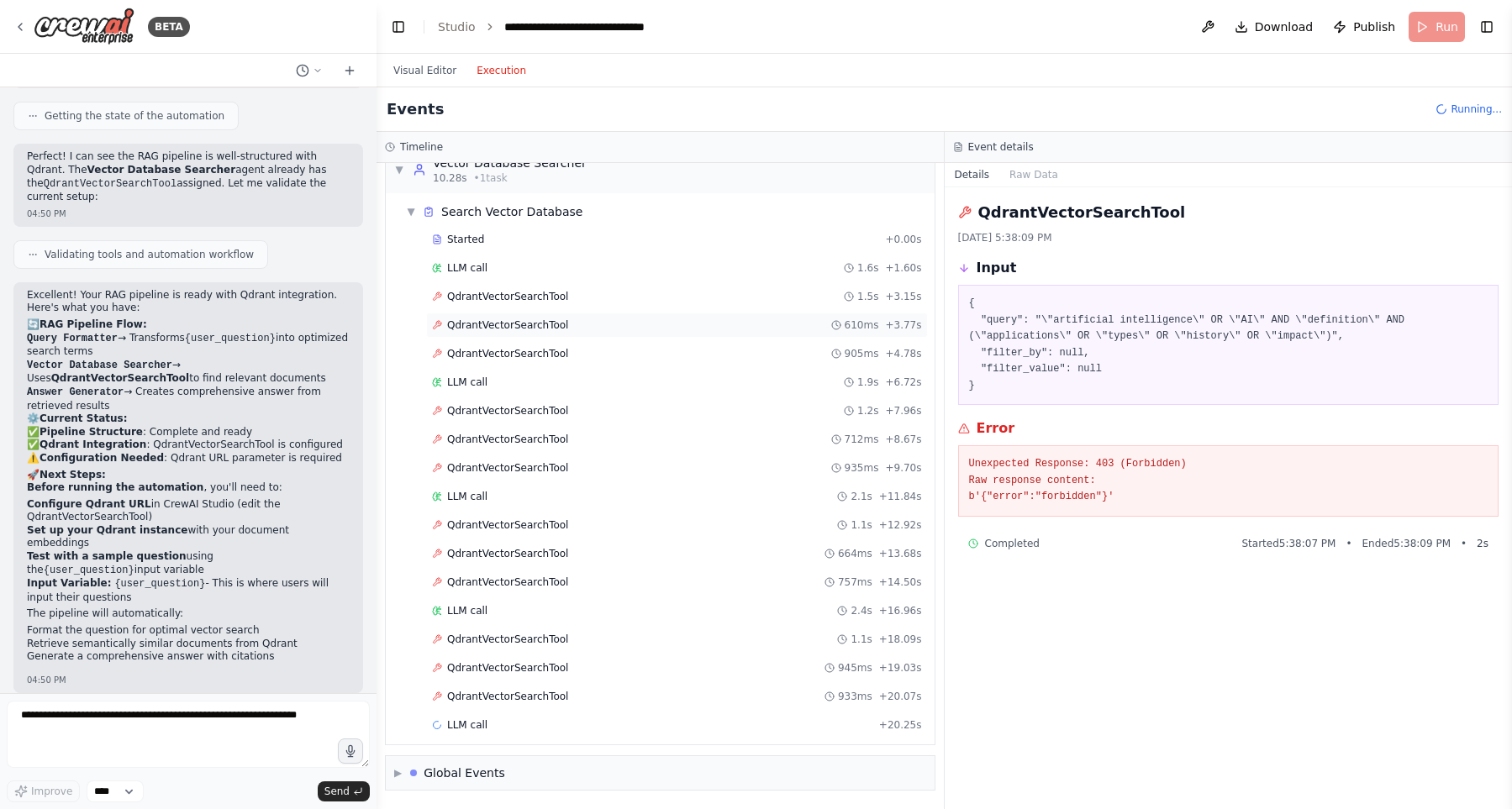
click at [612, 332] on div "QdrantVectorSearchTool 610ms + 3.77s" at bounding box center [676, 325] width 490 height 14
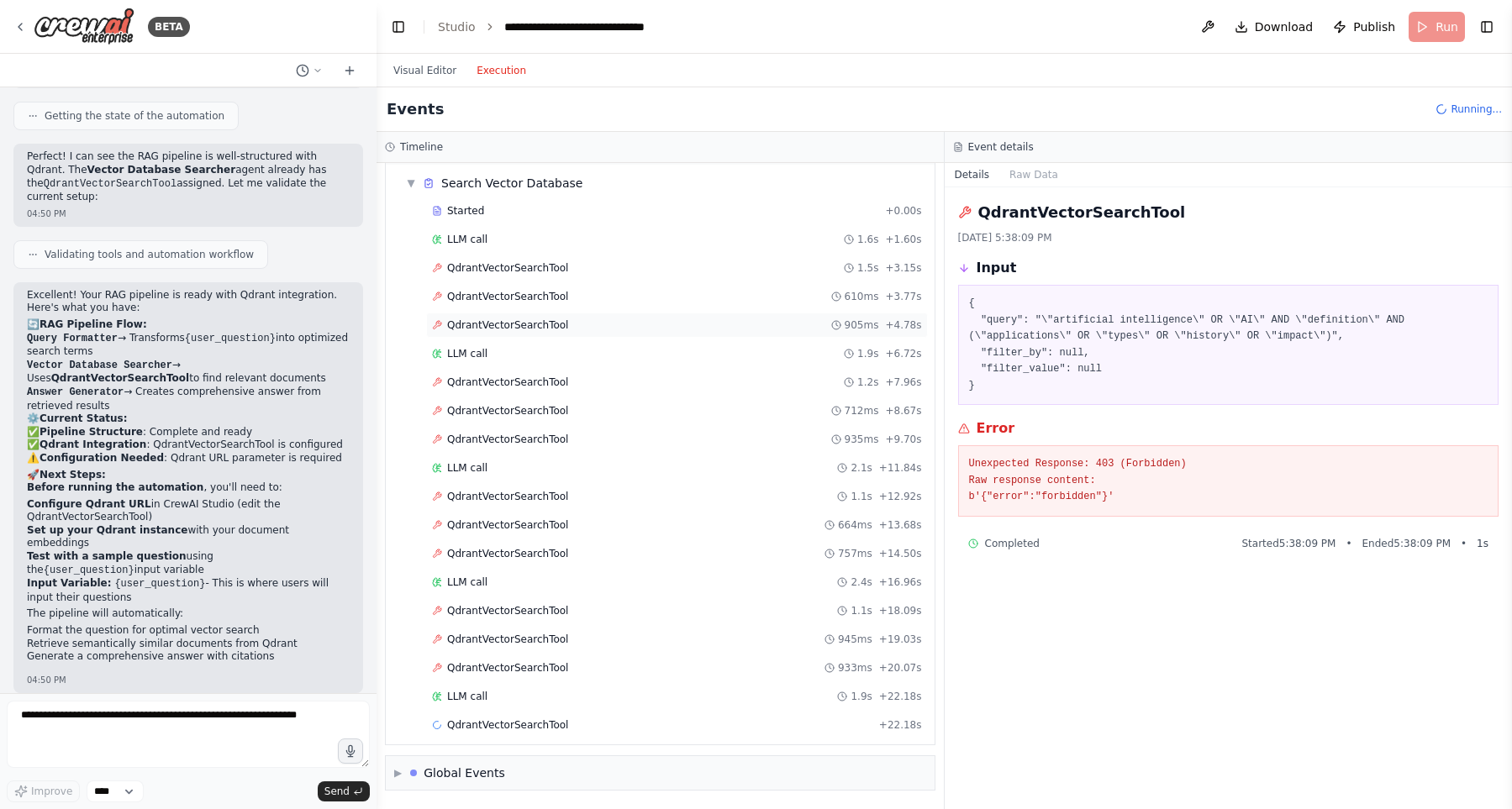
click at [602, 332] on div "QdrantVectorSearchTool 905ms + 4.78s" at bounding box center [676, 325] width 490 height 14
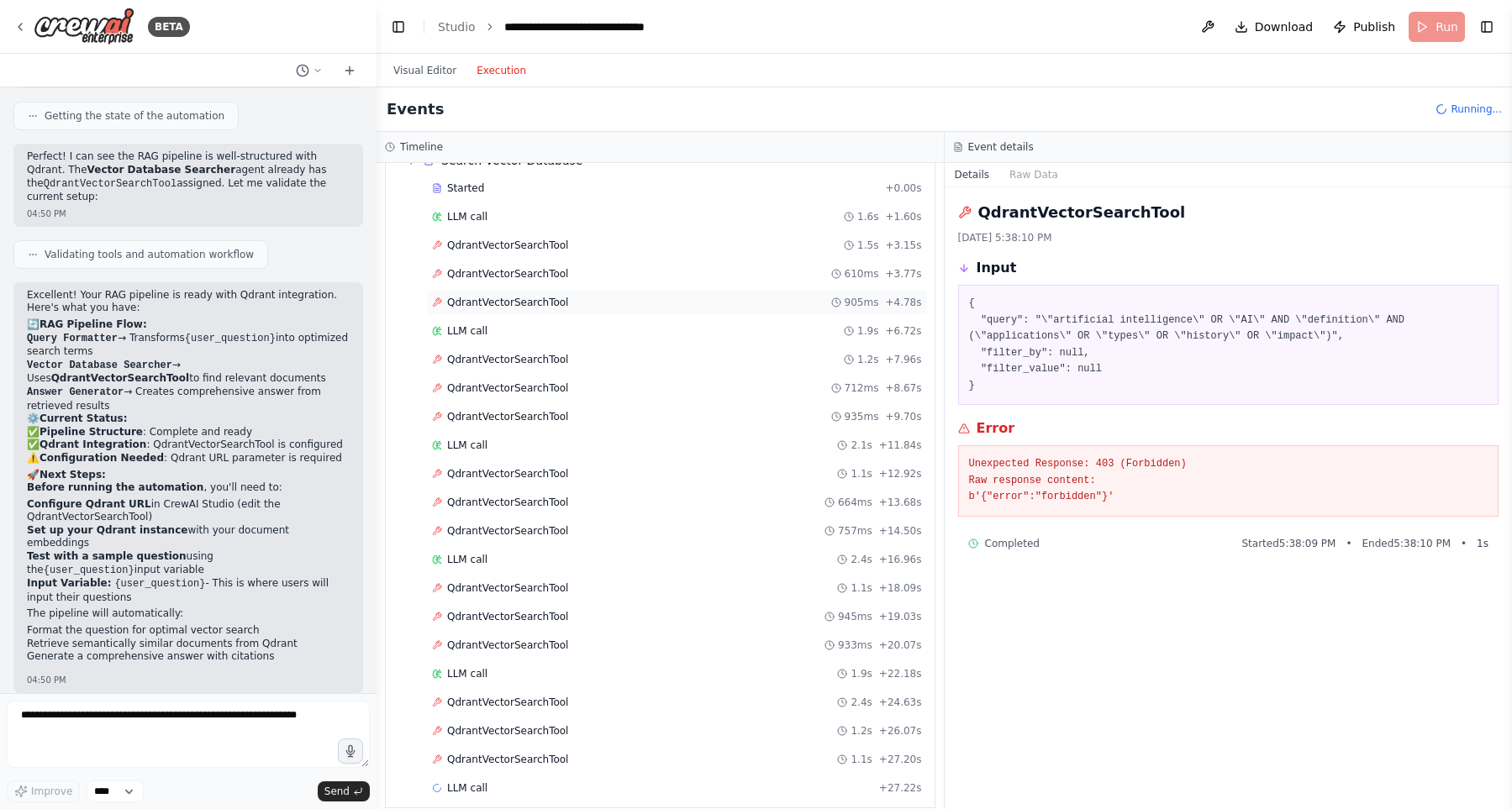
scroll to position [322, 0]
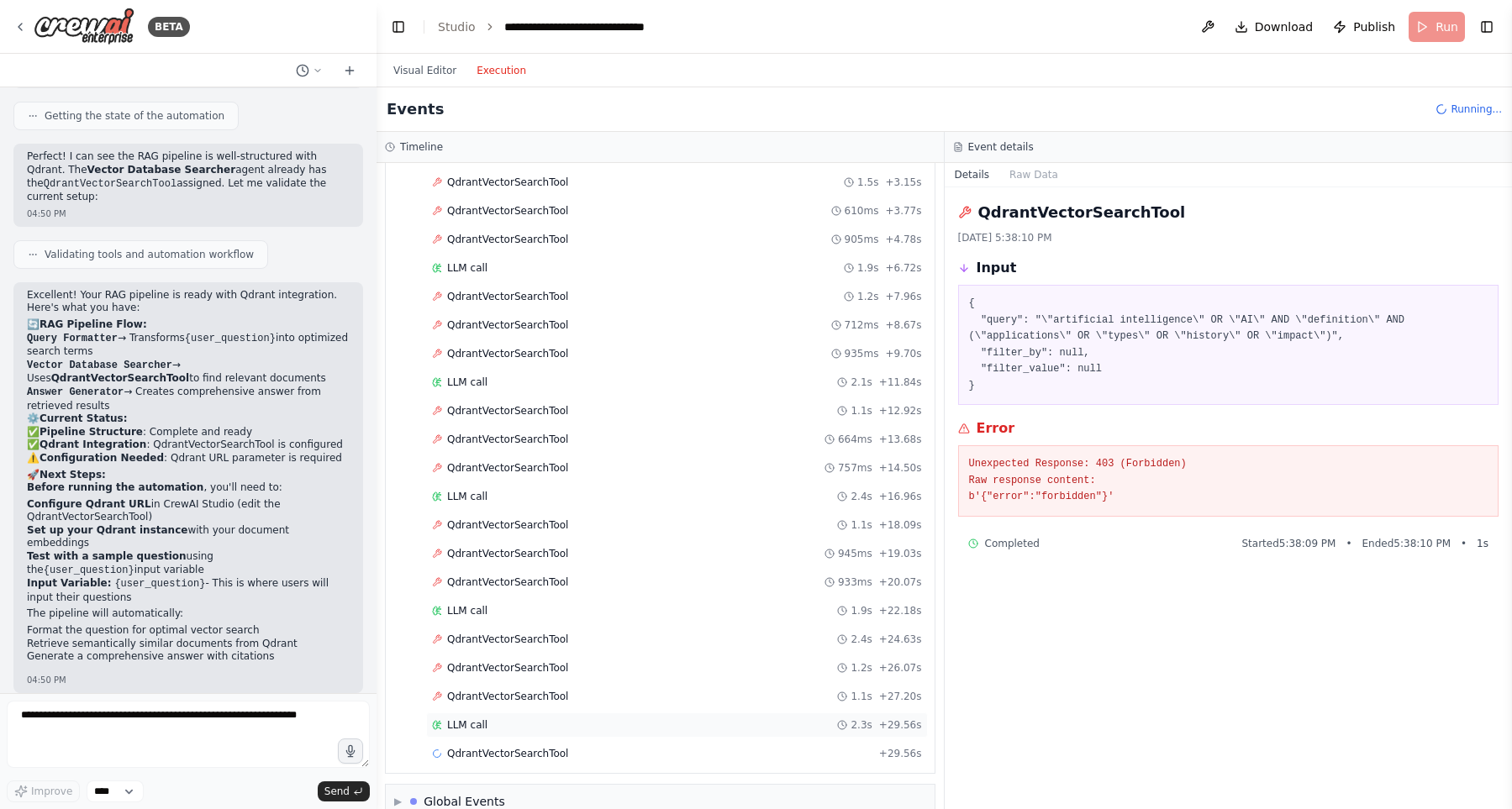
click at [616, 736] on div "LLM call 2.3s + 29.56s" at bounding box center [677, 725] width 502 height 25
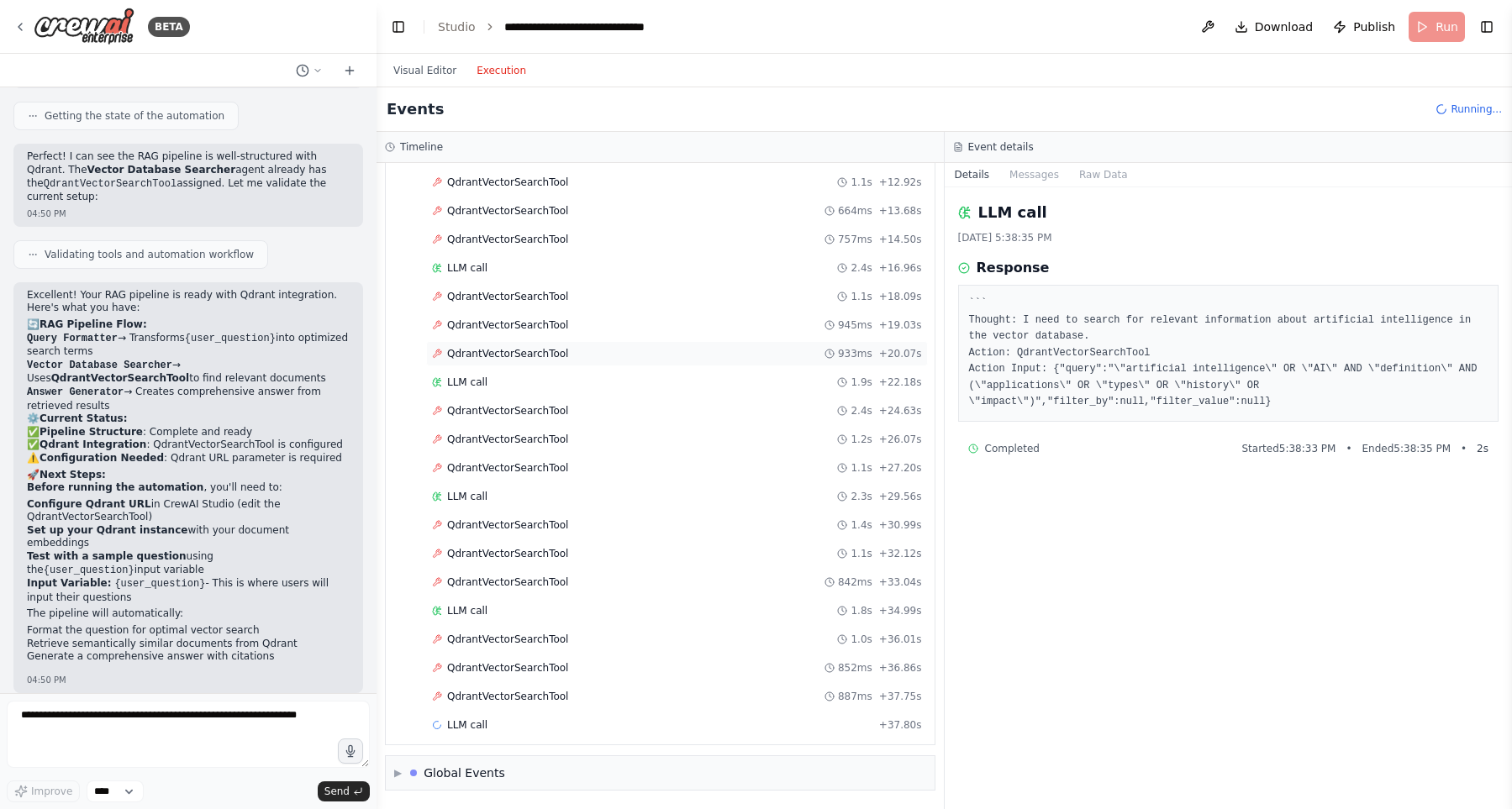
scroll to position [569, 0]
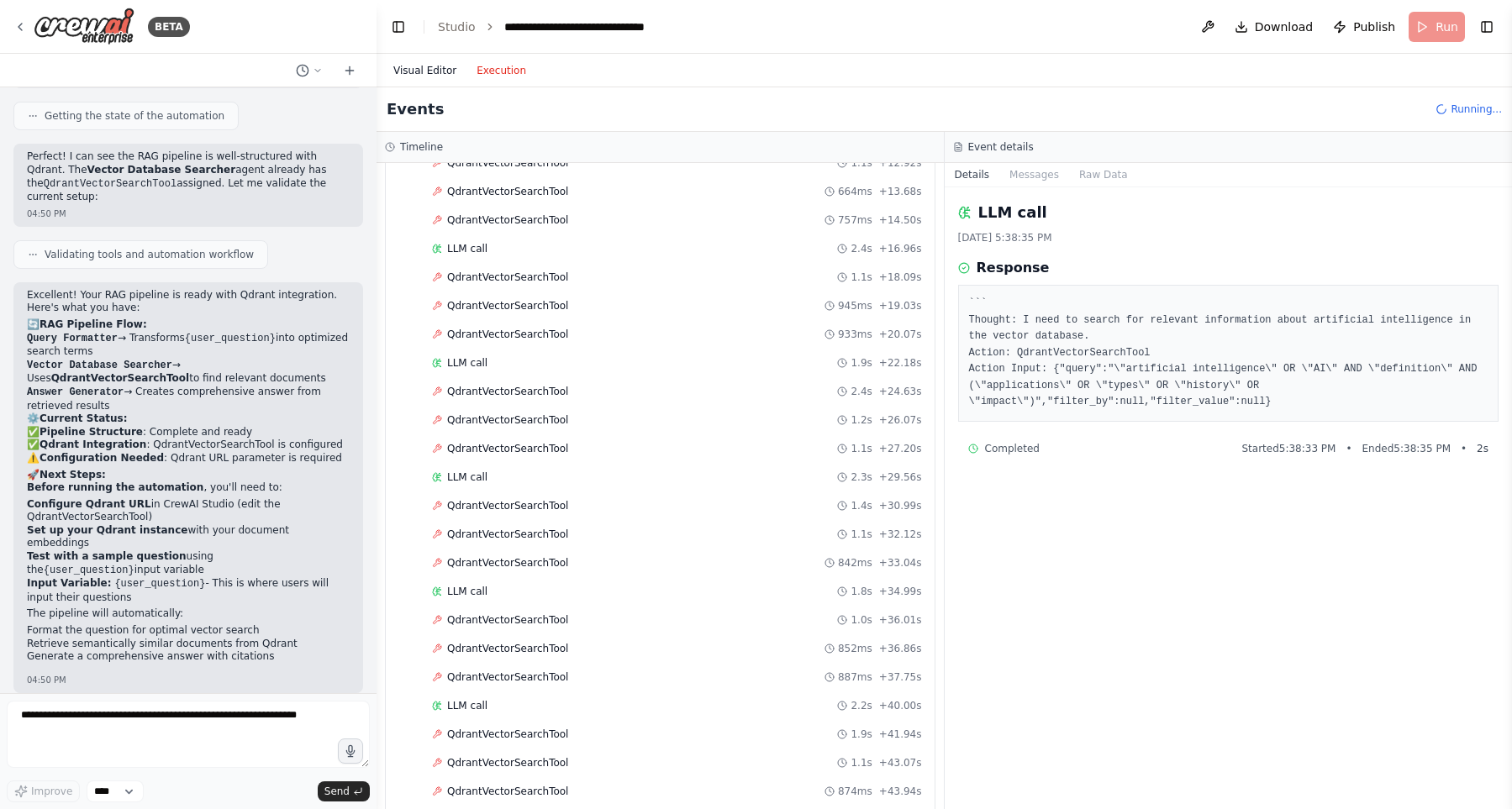
click at [445, 75] on button "Visual Editor" at bounding box center [425, 71] width 83 height 20
click at [494, 72] on button "Execution" at bounding box center [501, 71] width 70 height 20
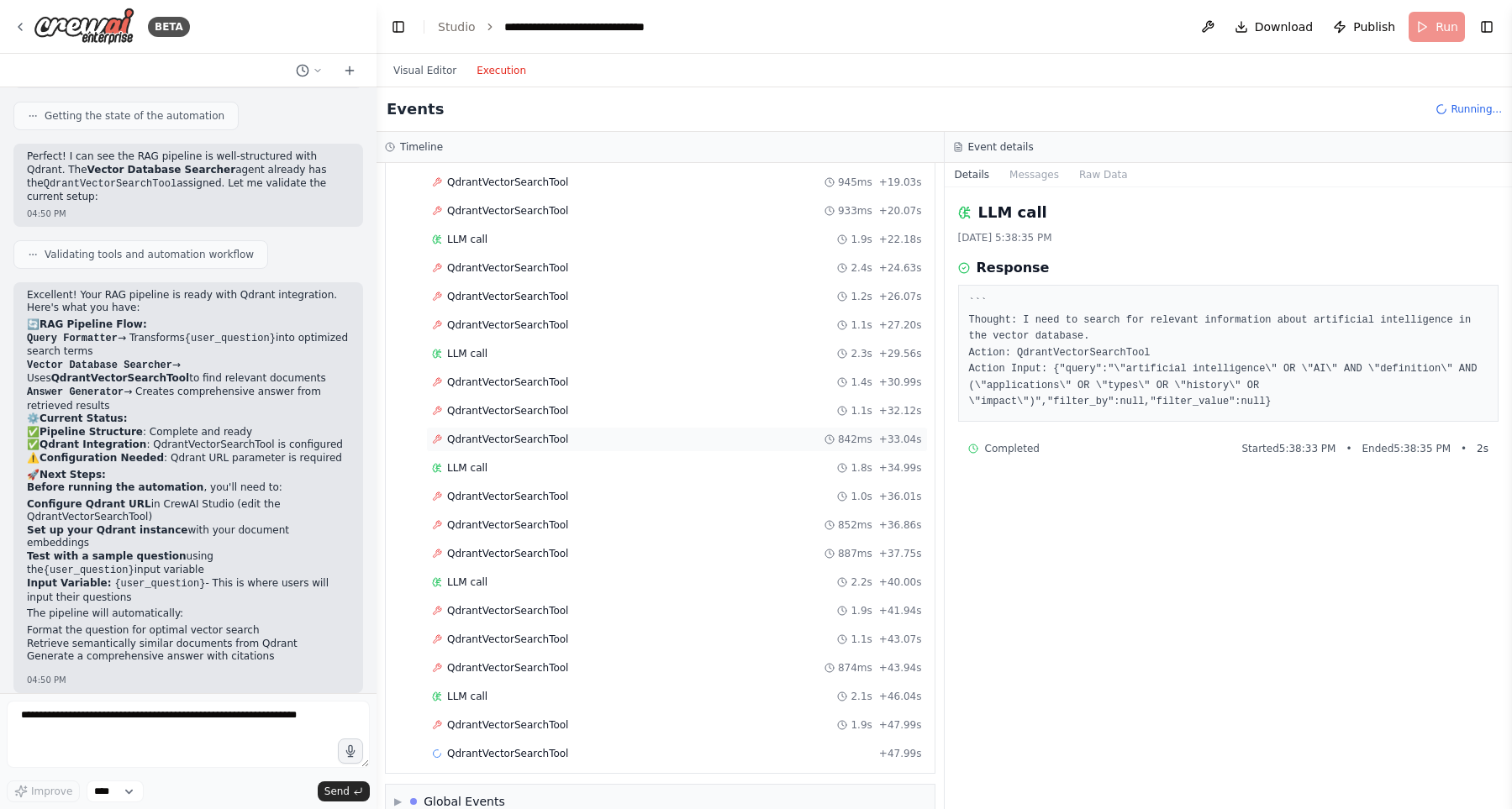
scroll to position [697, 0]
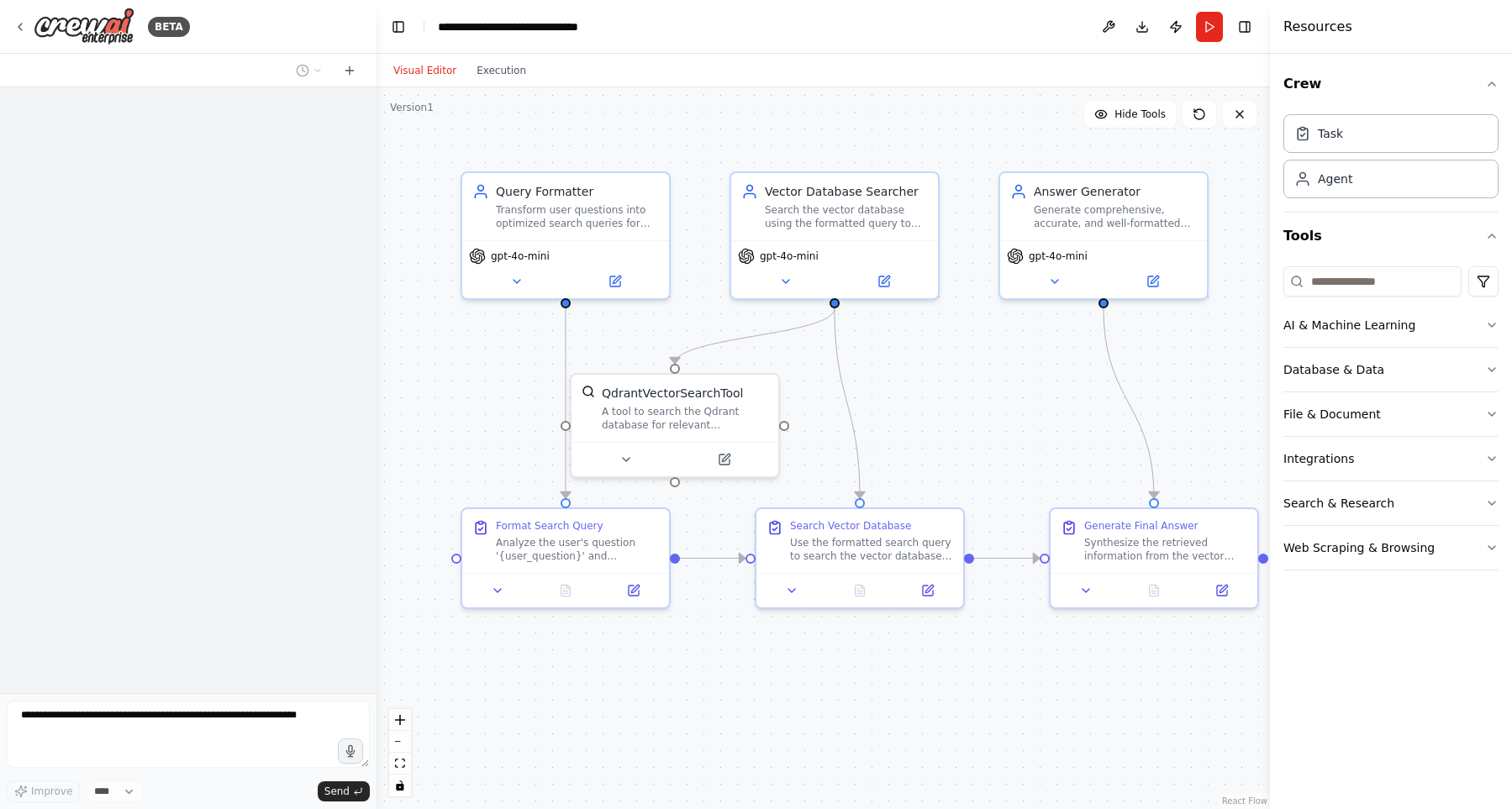
scroll to position [2080, 0]
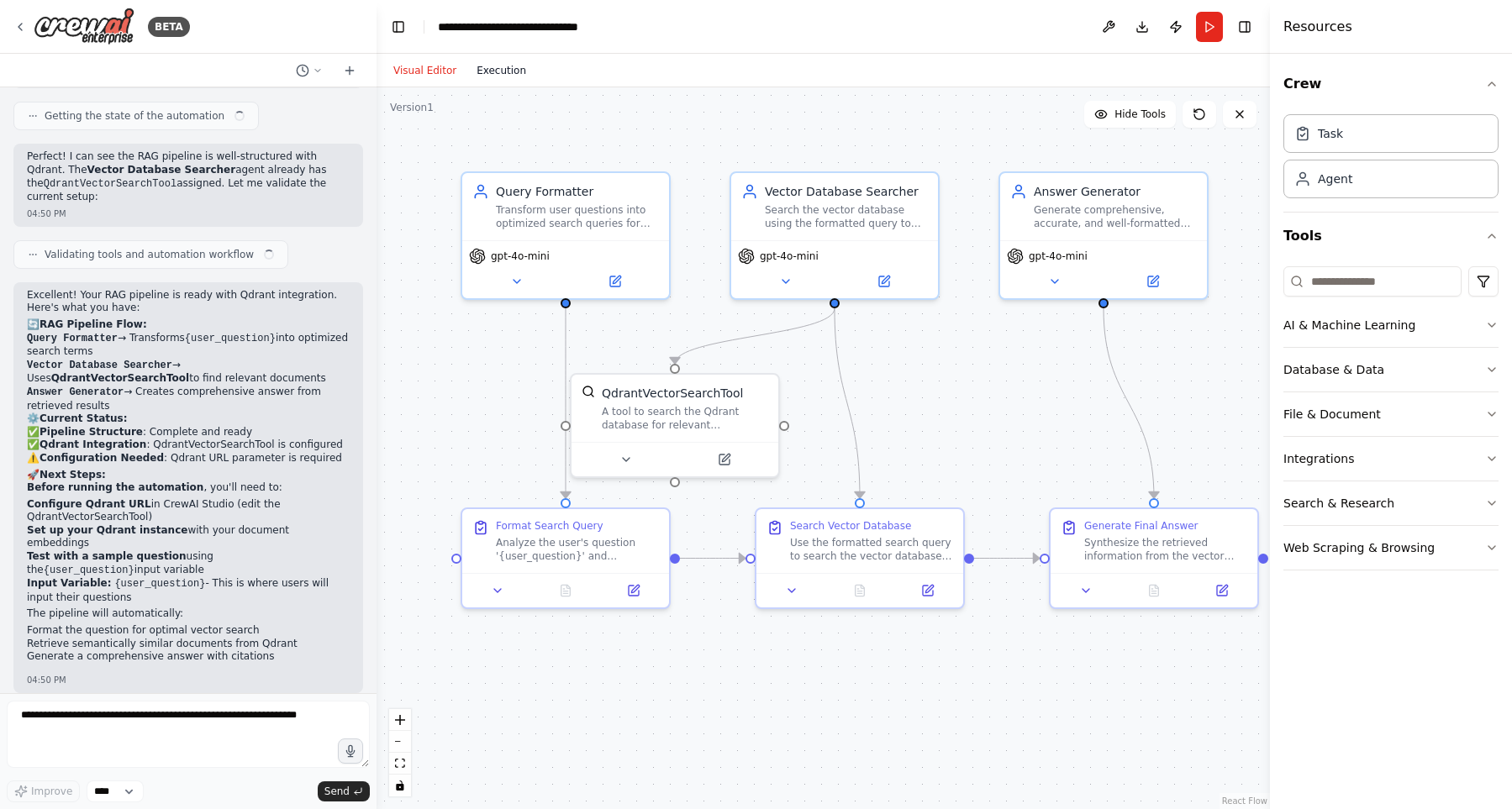
click at [499, 64] on button "Execution" at bounding box center [501, 71] width 70 height 20
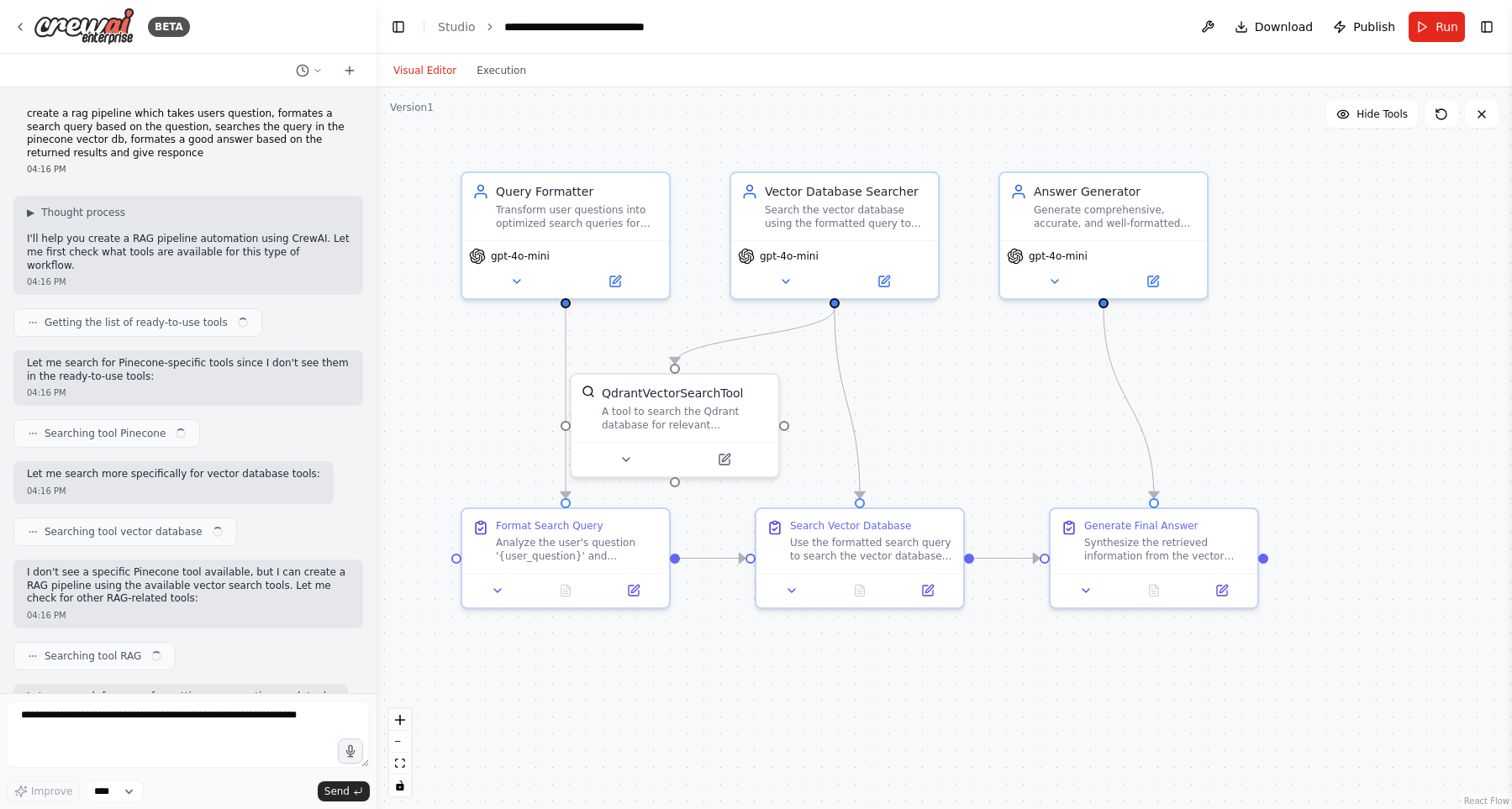
scroll to position [2080, 0]
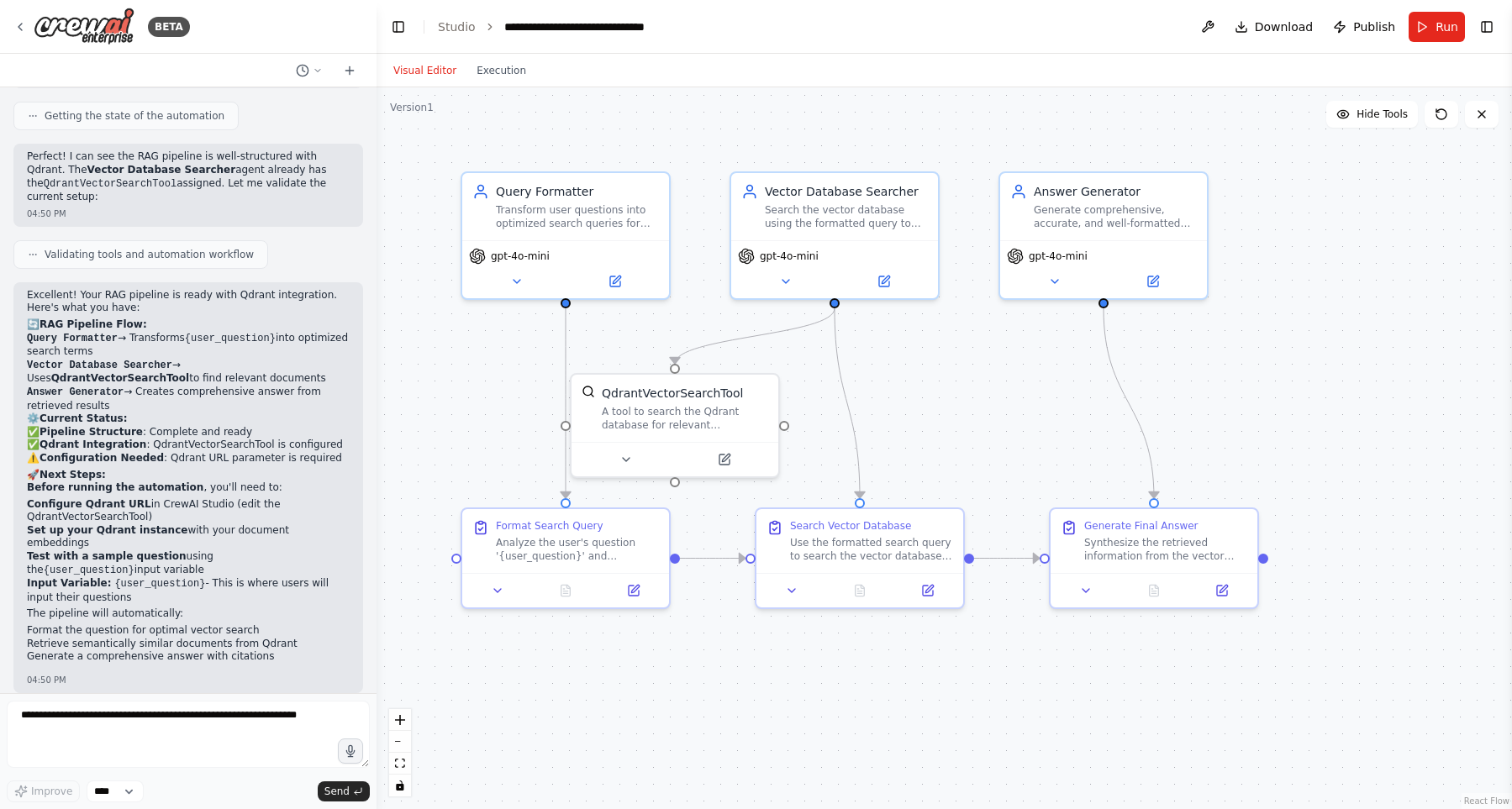
click at [798, 120] on div ".deletable-edge-delete-btn { width: 20px; height: 20px; border: 0px solid #ffff…" at bounding box center [944, 448] width 1135 height 721
click at [742, 408] on div "A tool to search the Qdrant database for relevant information on internal docum…" at bounding box center [685, 415] width 167 height 27
click at [727, 463] on button at bounding box center [723, 456] width 95 height 20
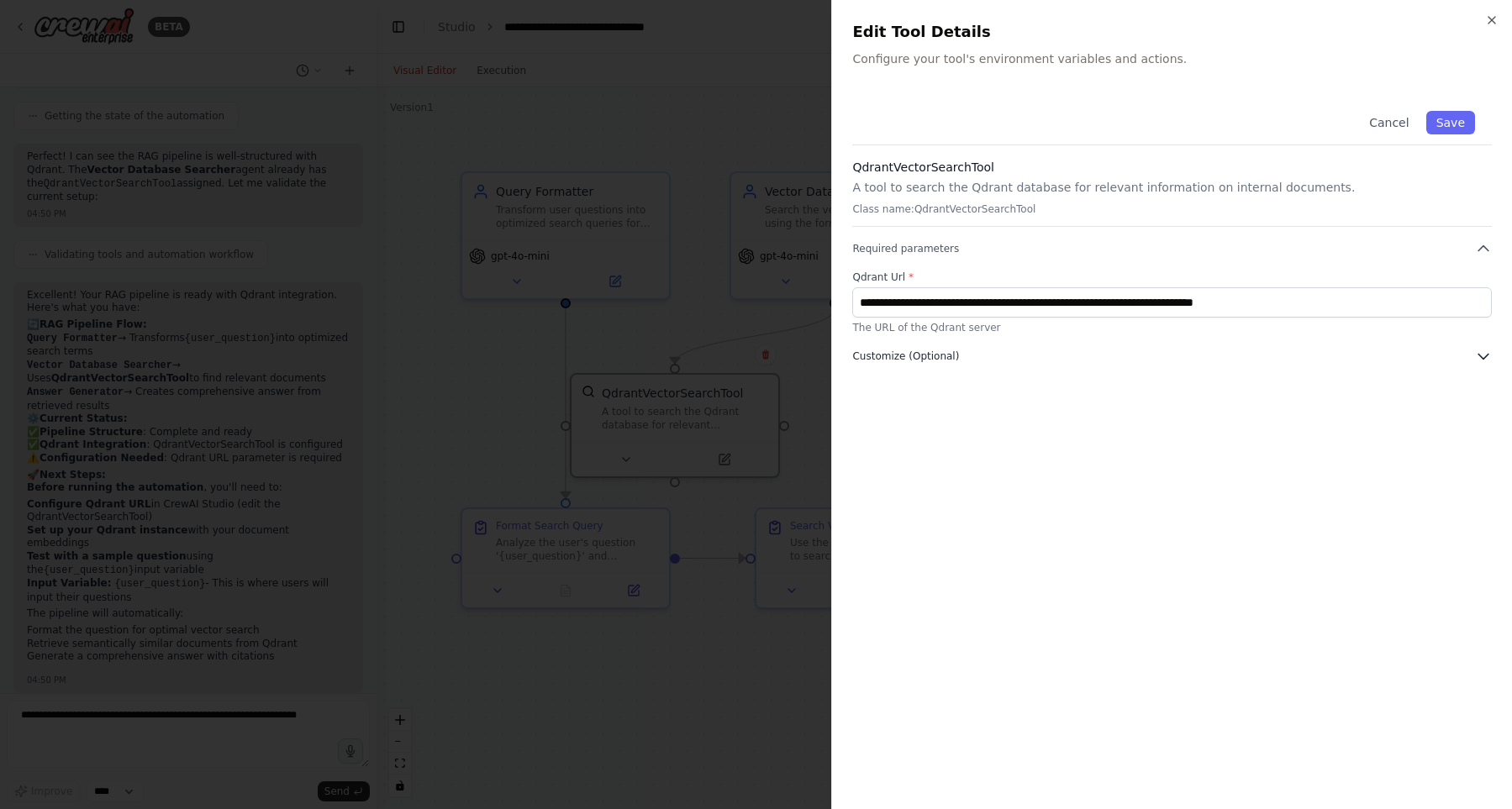
click at [961, 360] on button "Customize (Optional)" at bounding box center [1172, 356] width 640 height 17
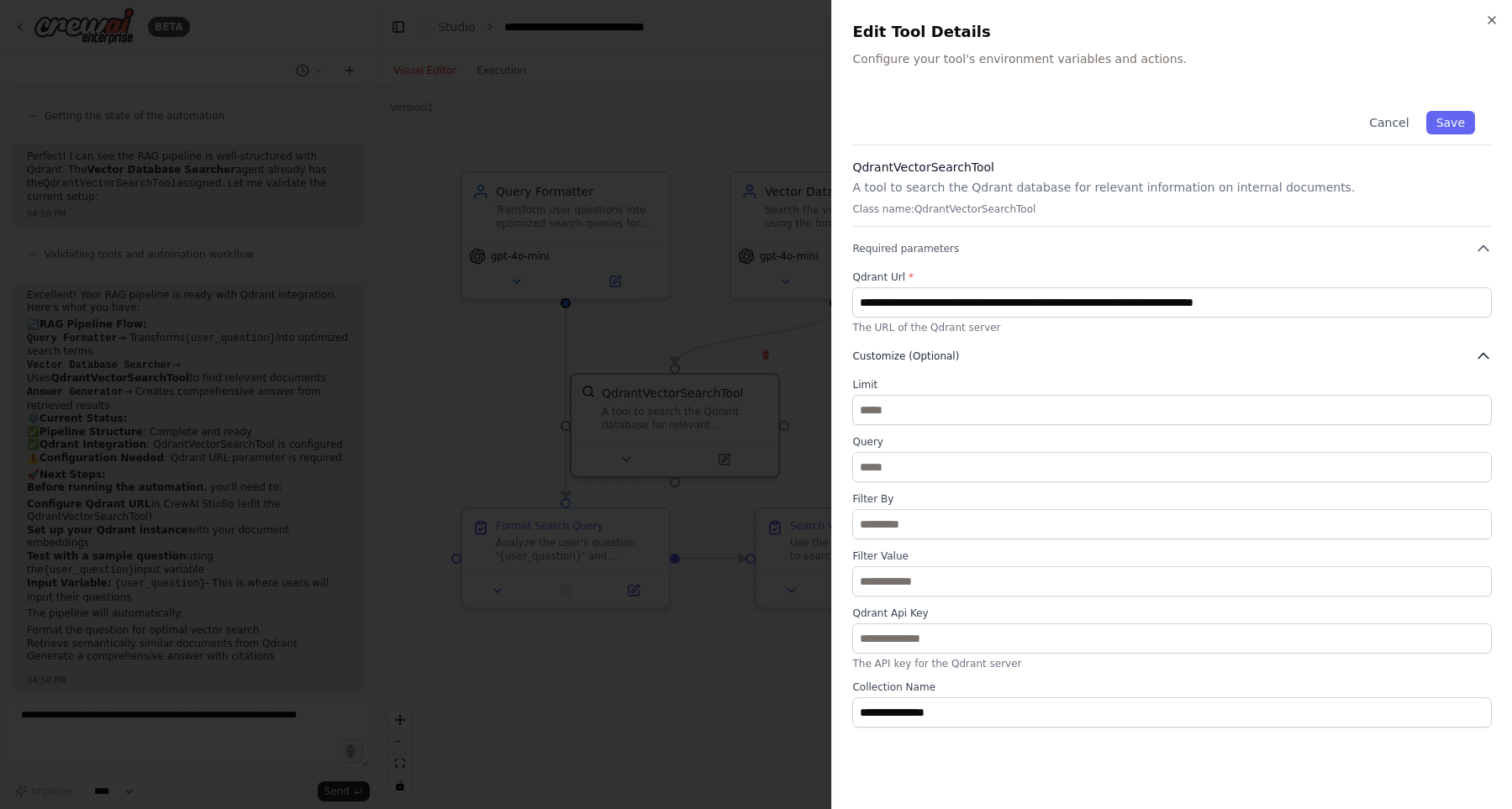
click at [968, 357] on button "Customize (Optional)" at bounding box center [1172, 356] width 640 height 17
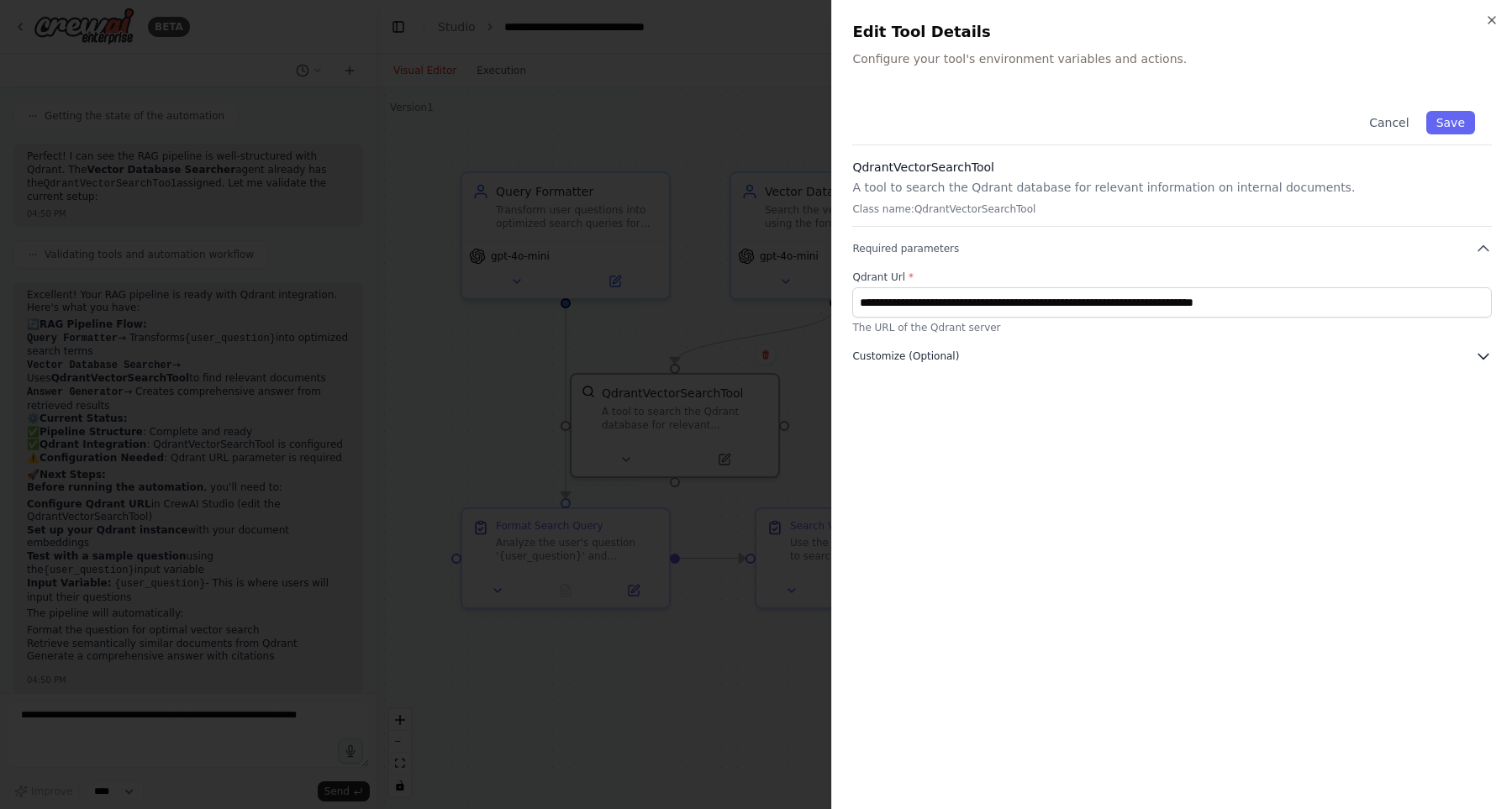
click at [968, 357] on button "Customize (Optional)" at bounding box center [1172, 356] width 640 height 17
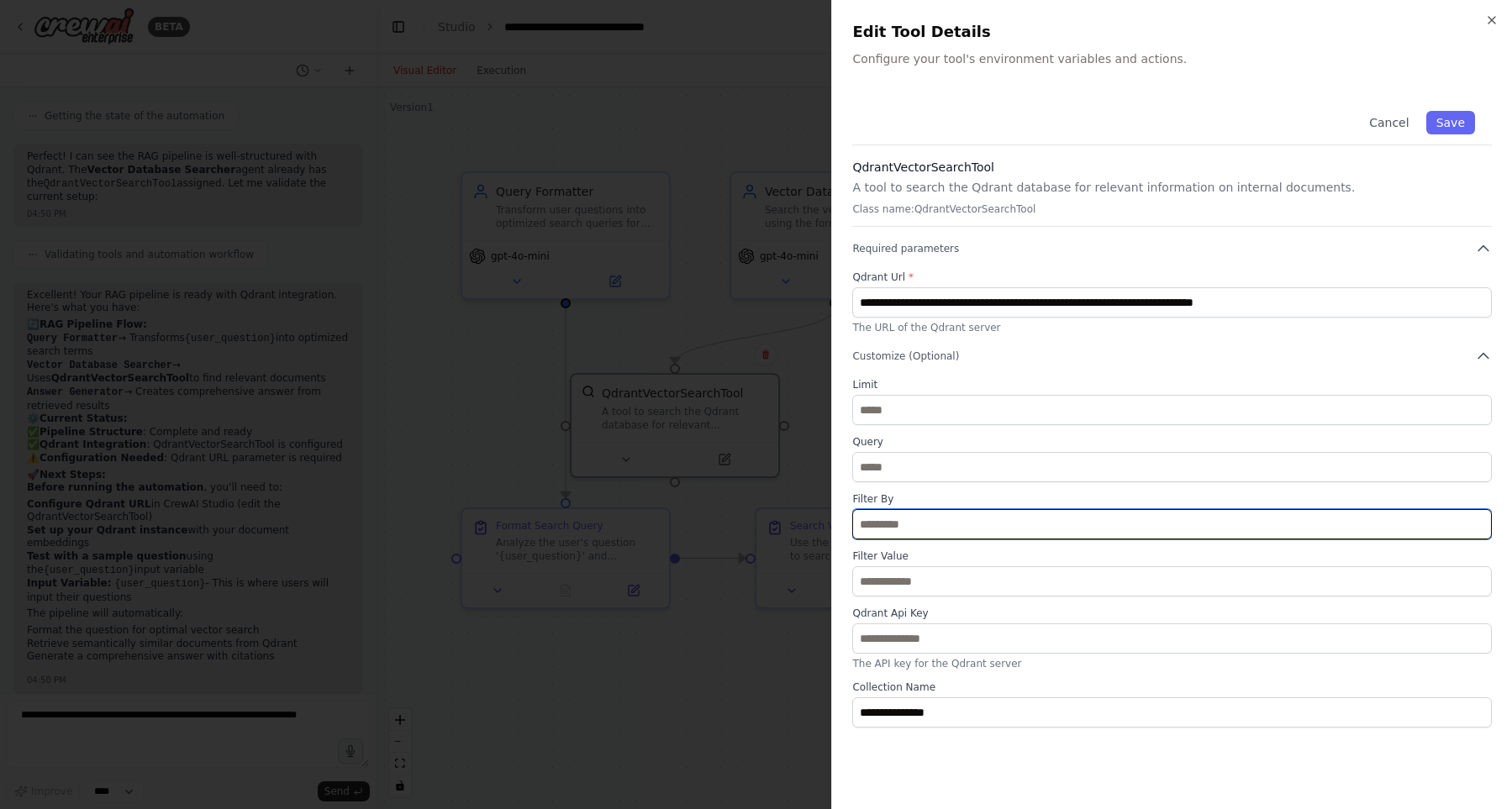
click at [960, 520] on input "text" at bounding box center [1172, 524] width 640 height 30
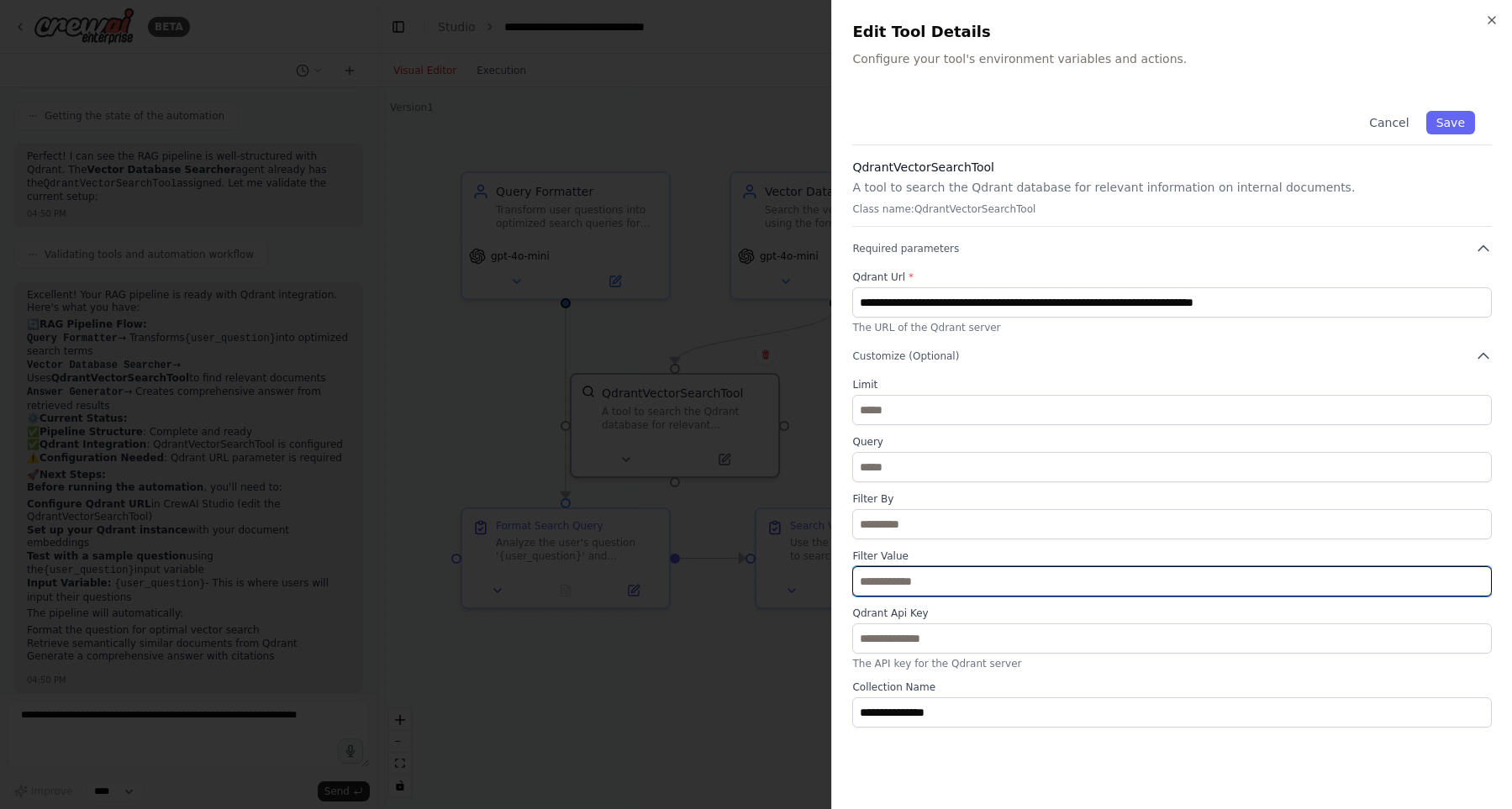
click at [974, 581] on input "text" at bounding box center [1172, 581] width 640 height 30
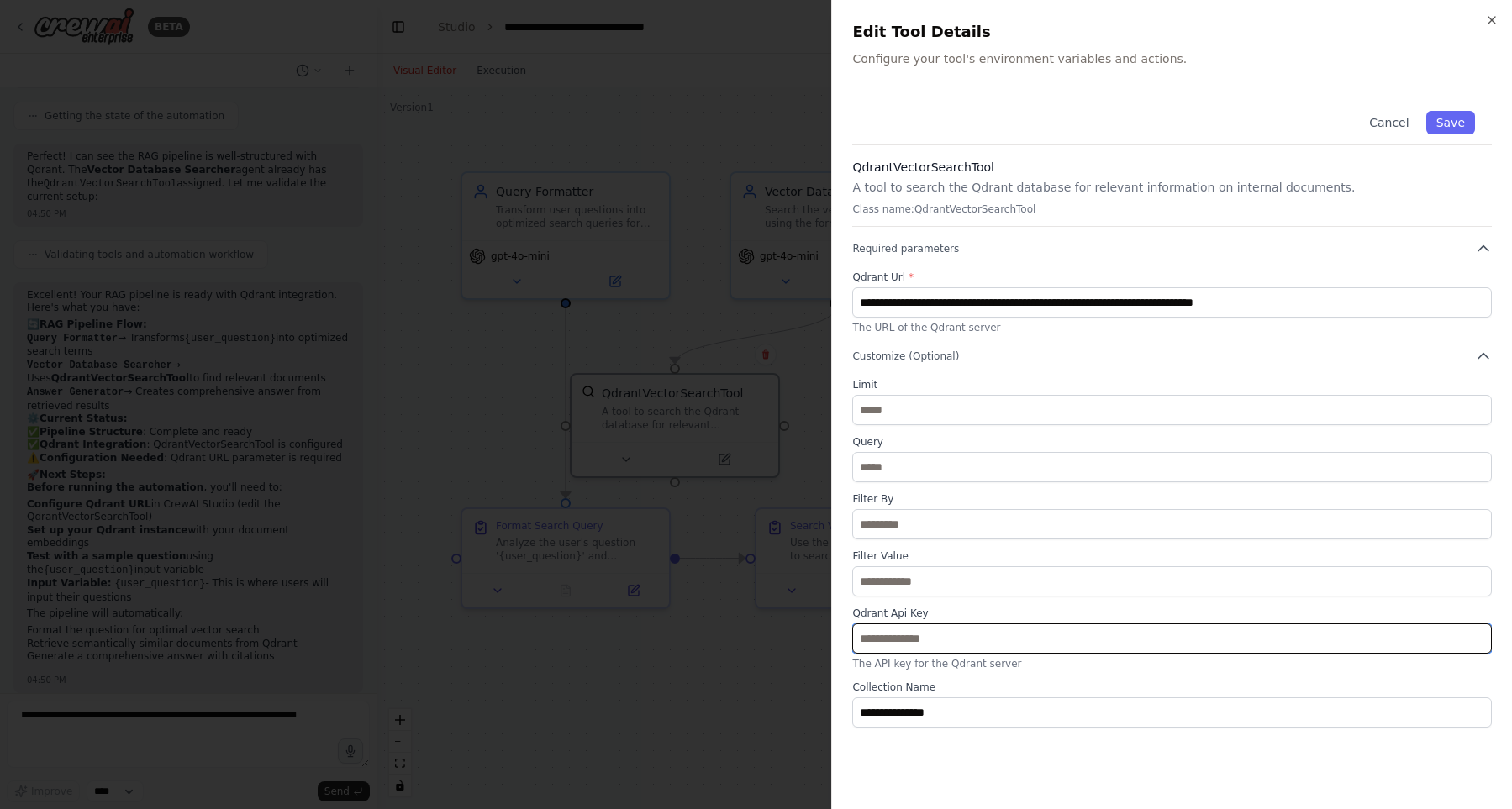
click at [978, 635] on input "text" at bounding box center [1172, 638] width 640 height 30
paste input "**********"
type input "**********"
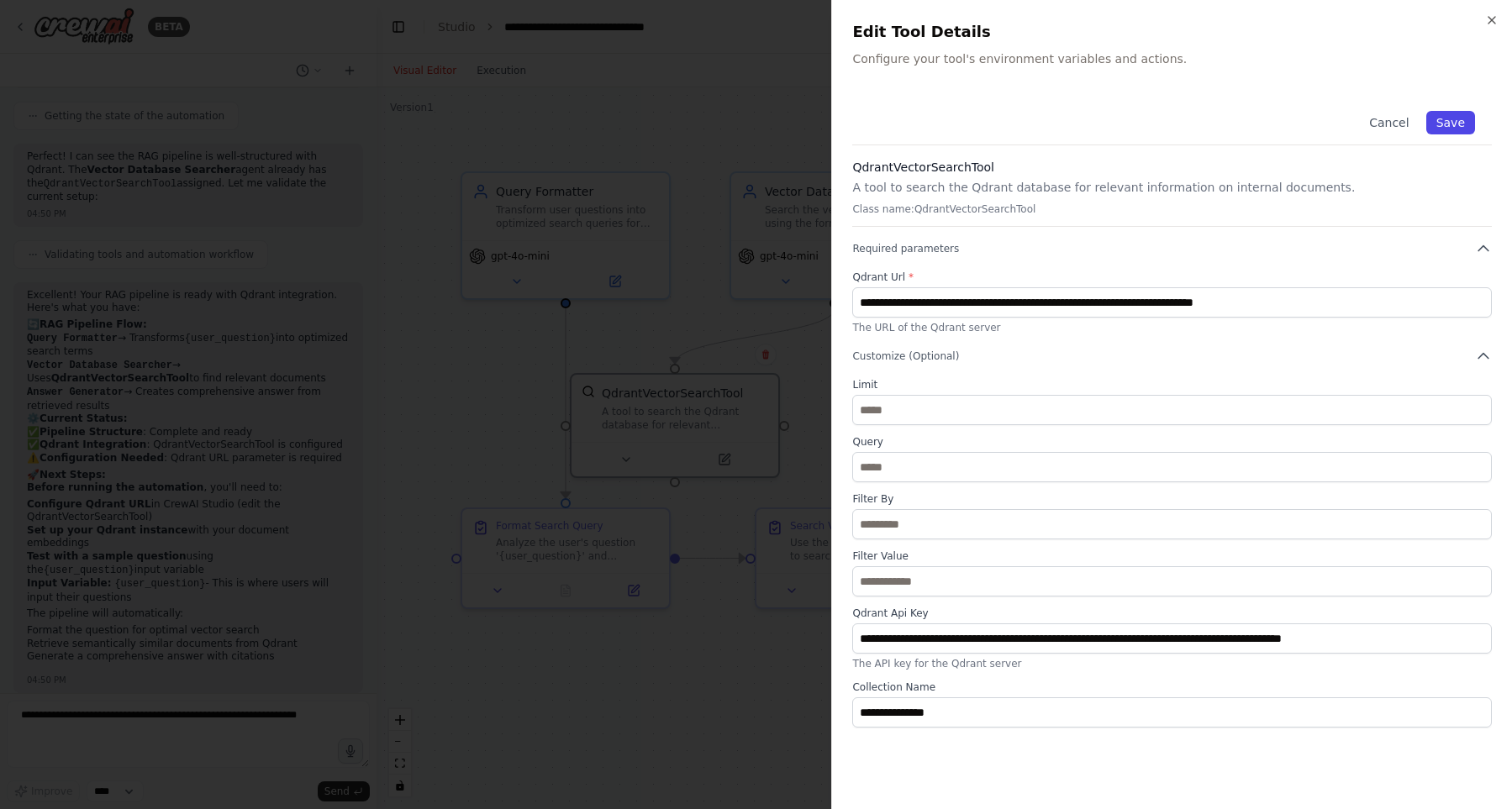
click at [1451, 119] on button "Save" at bounding box center [1450, 123] width 49 height 24
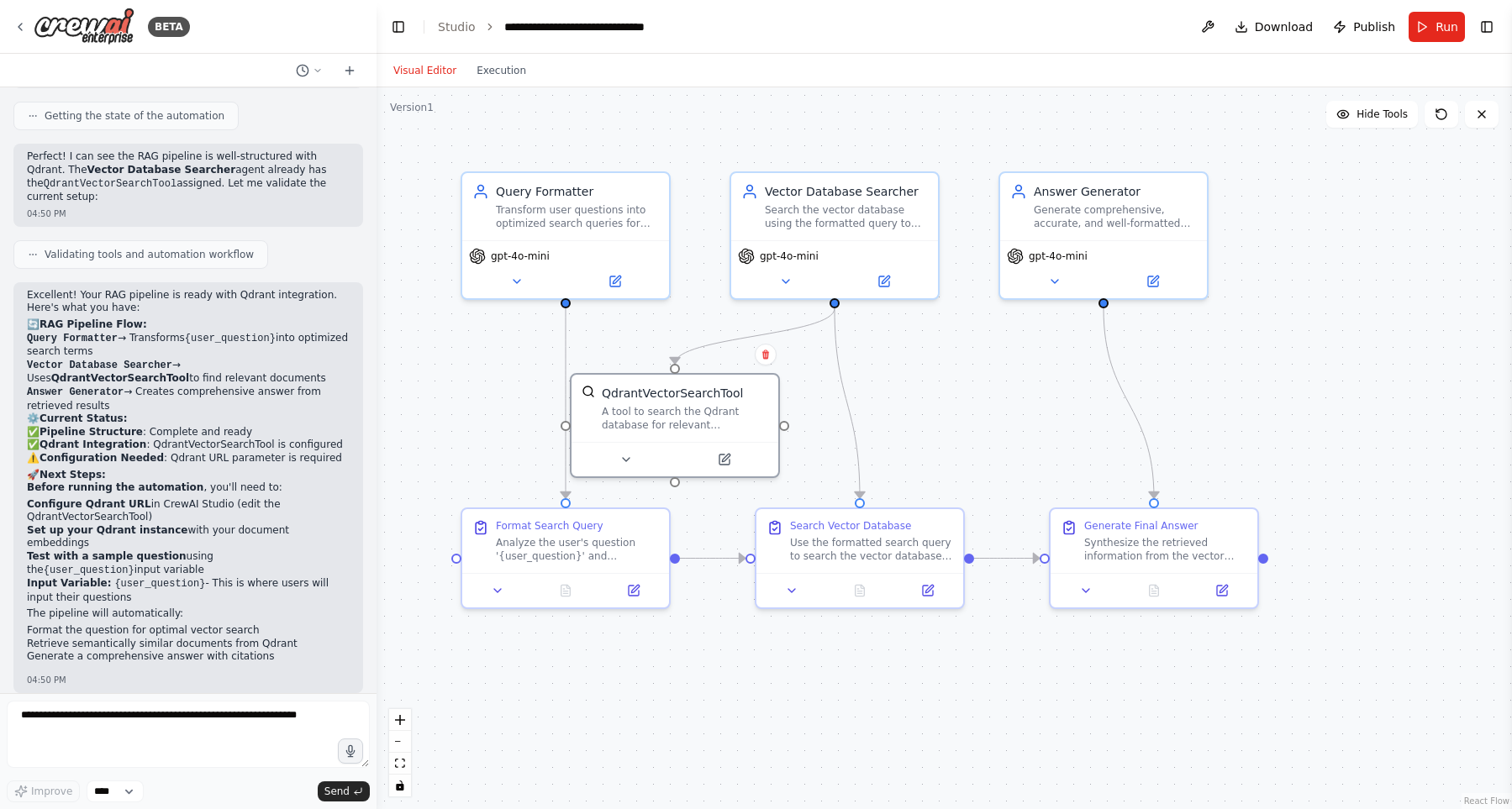
click at [911, 145] on div ".deletable-edge-delete-btn { width: 20px; height: 20px; border: 0px solid #ffff…" at bounding box center [944, 448] width 1135 height 721
click at [1439, 34] on span "Run" at bounding box center [1447, 26] width 23 height 17
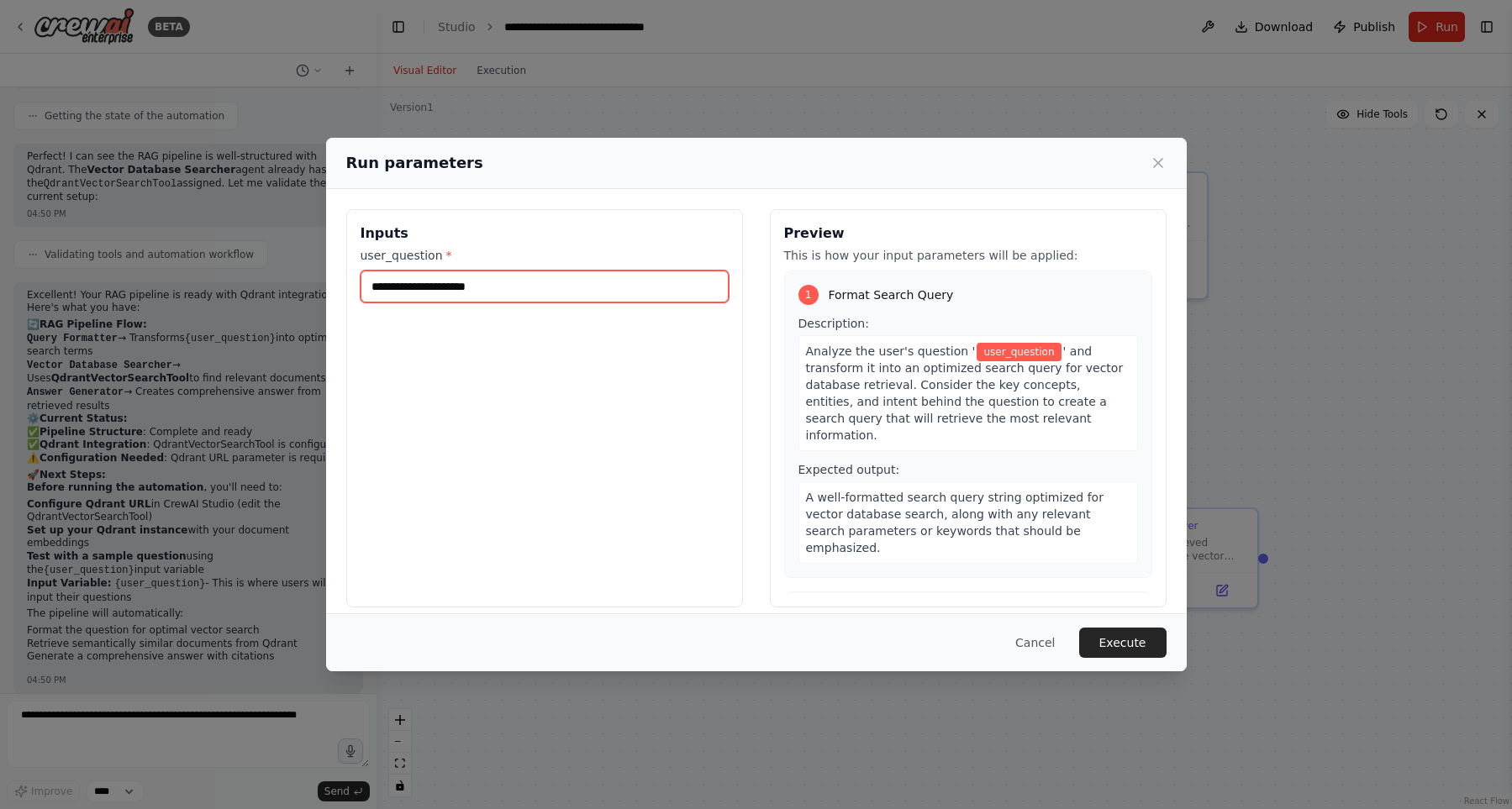
click at [512, 290] on input "user_question *" at bounding box center [544, 286] width 368 height 32
type input "**********"
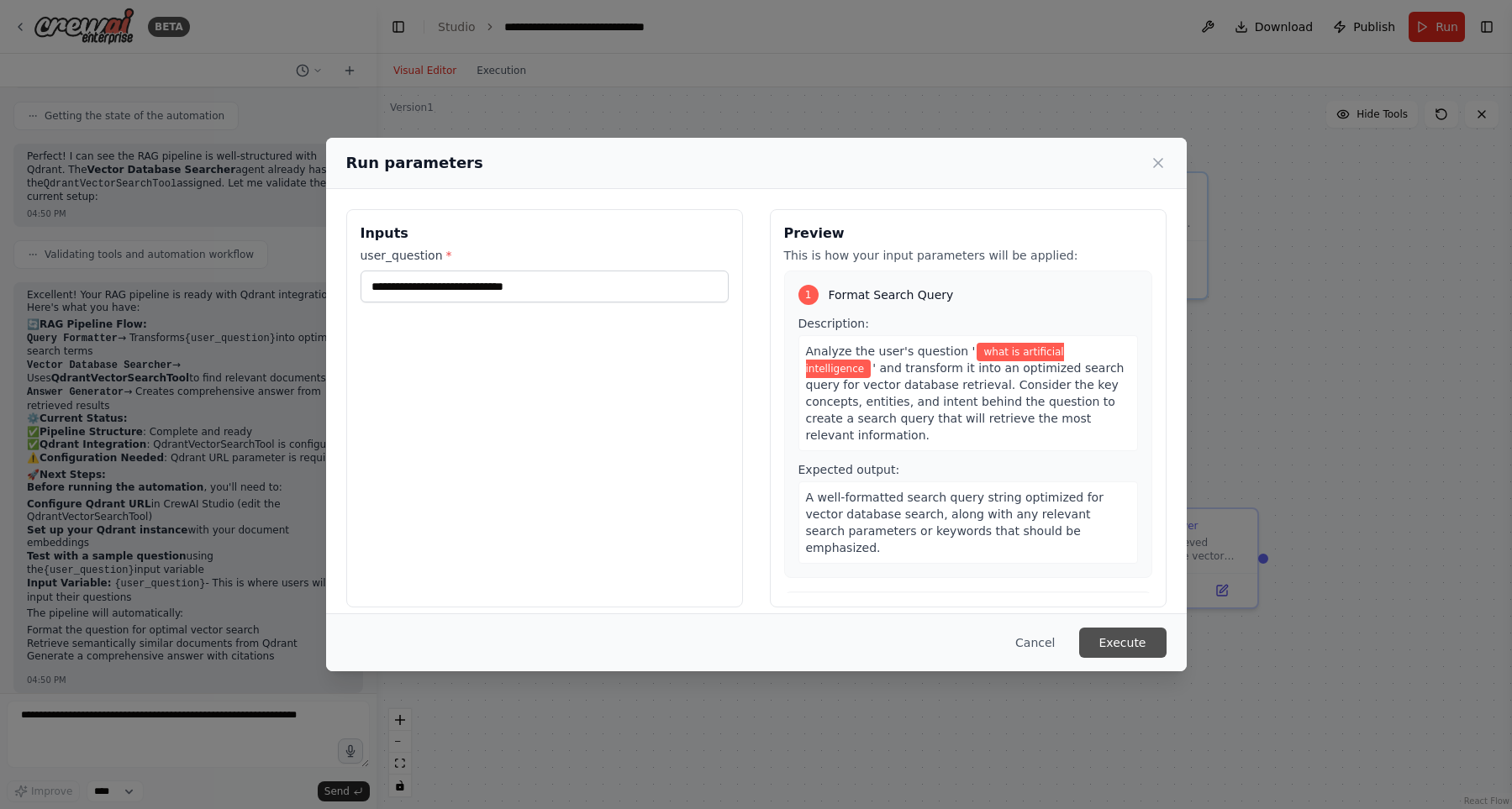
click at [1124, 650] on button "Execute" at bounding box center [1123, 642] width 88 height 30
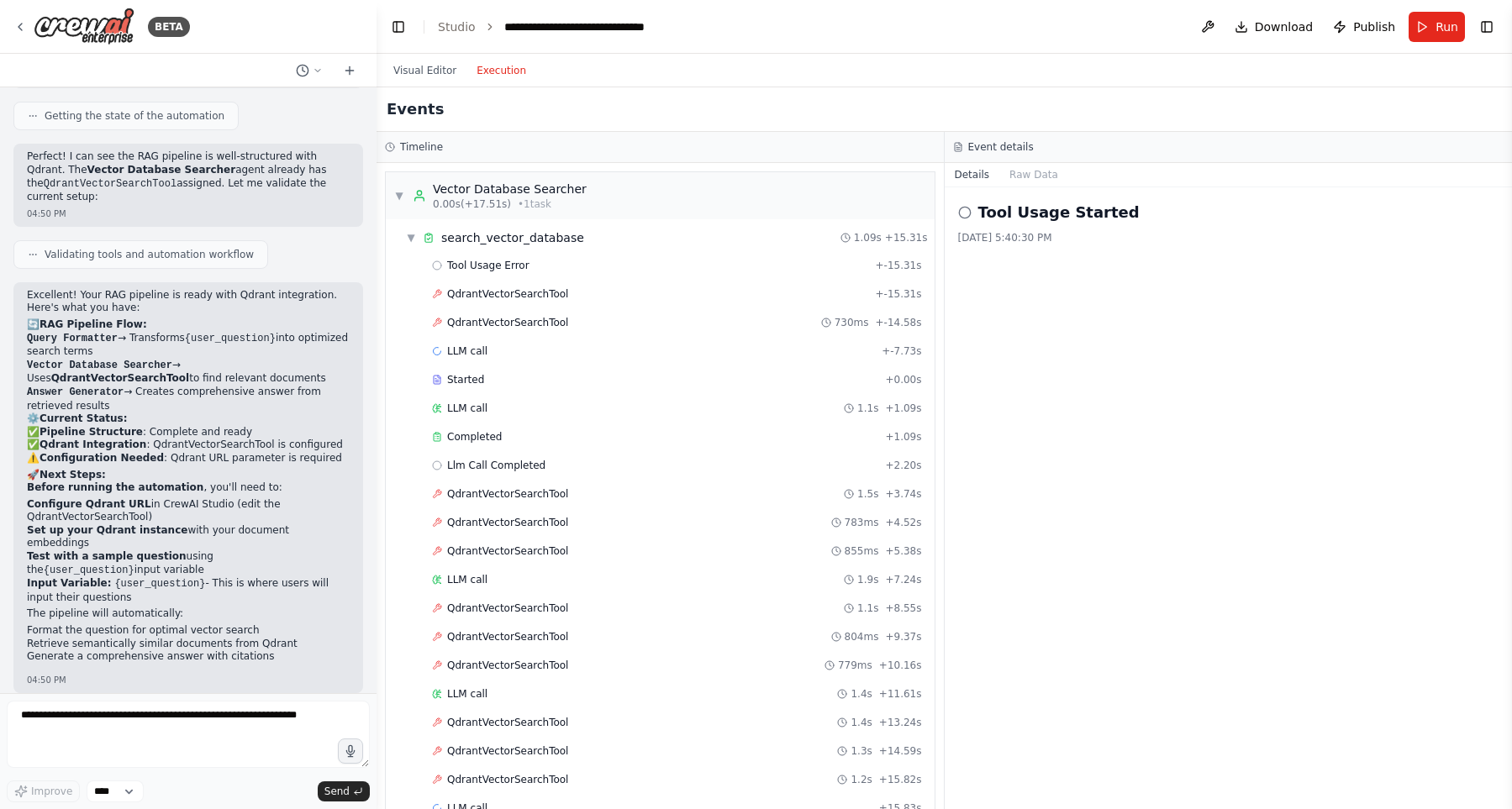
scroll to position [446, 0]
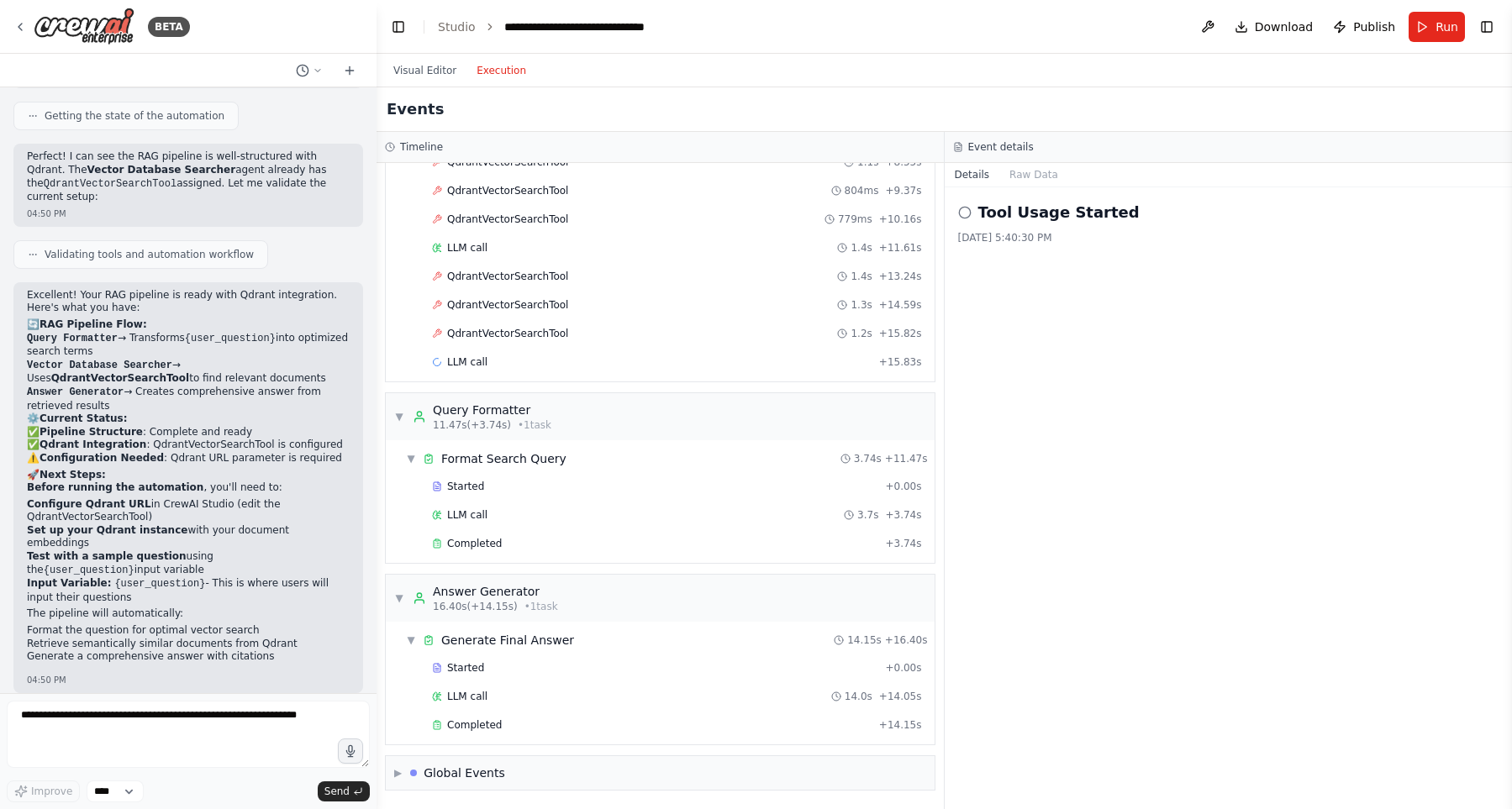
click at [493, 62] on button "Execution" at bounding box center [501, 71] width 70 height 20
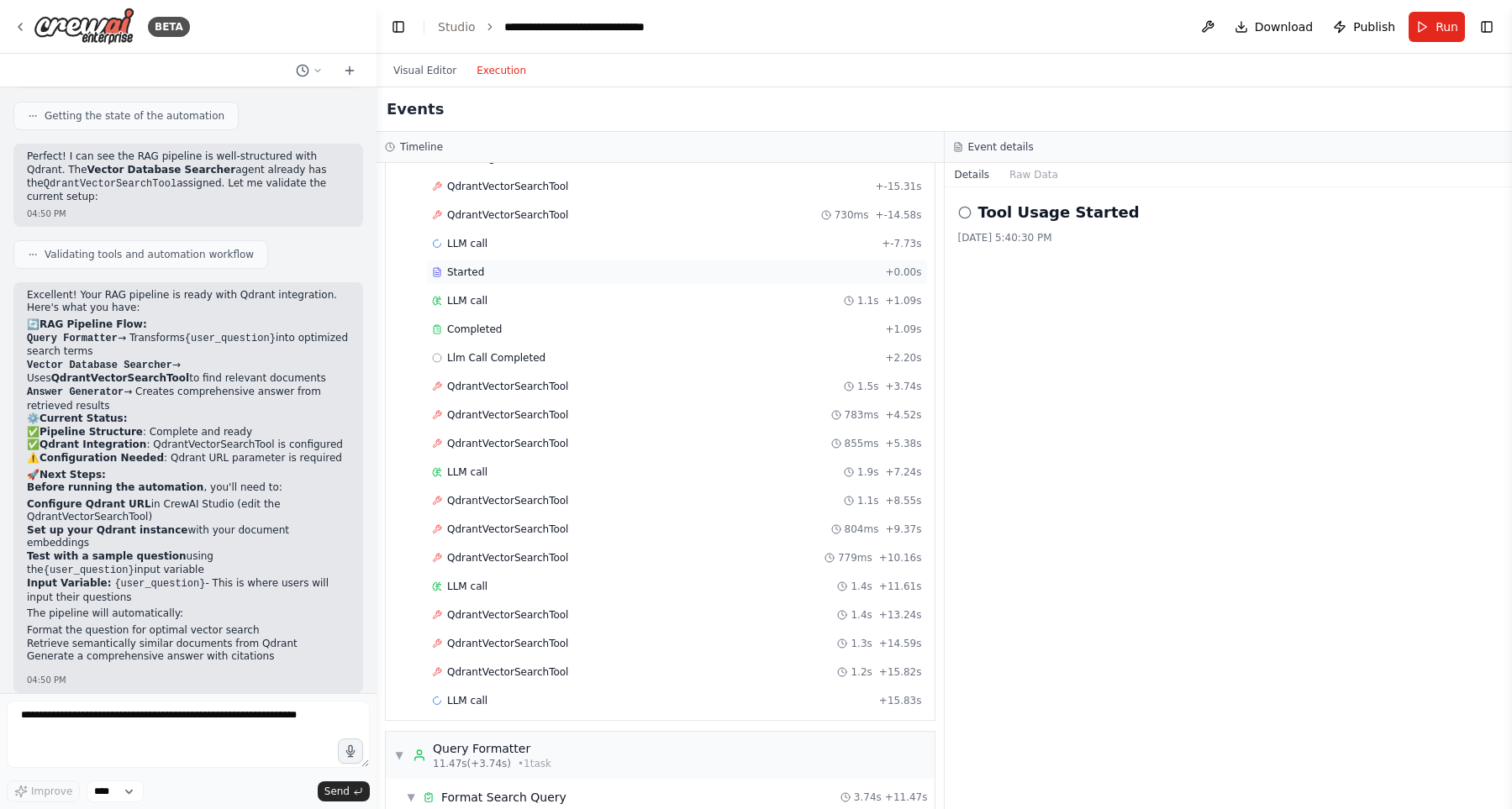
scroll to position [120, 0]
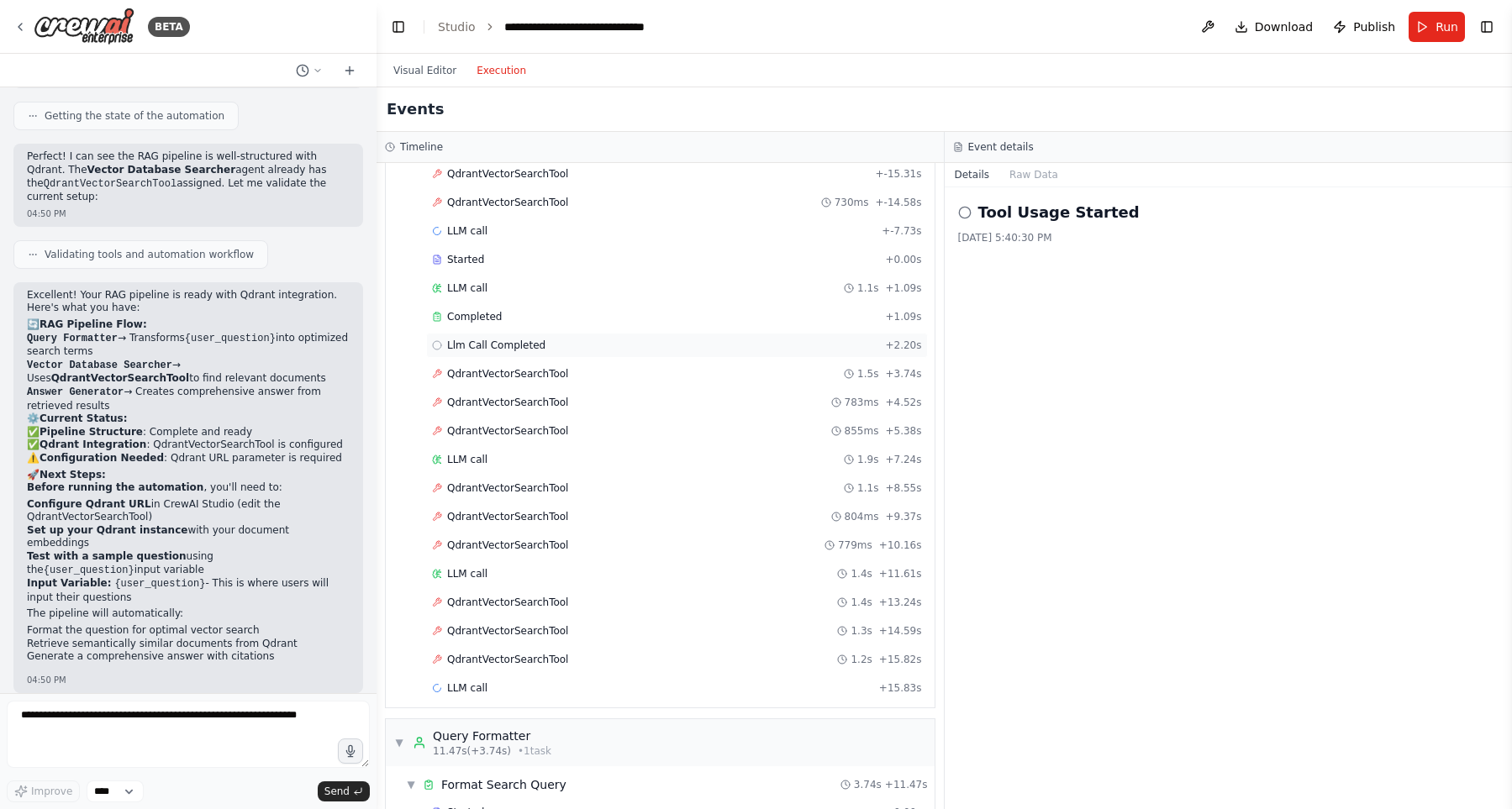
click at [558, 346] on div "Llm Call Completed + 2.20s" at bounding box center [676, 345] width 490 height 14
click at [545, 325] on div "Completed + 1.09s" at bounding box center [677, 317] width 502 height 25
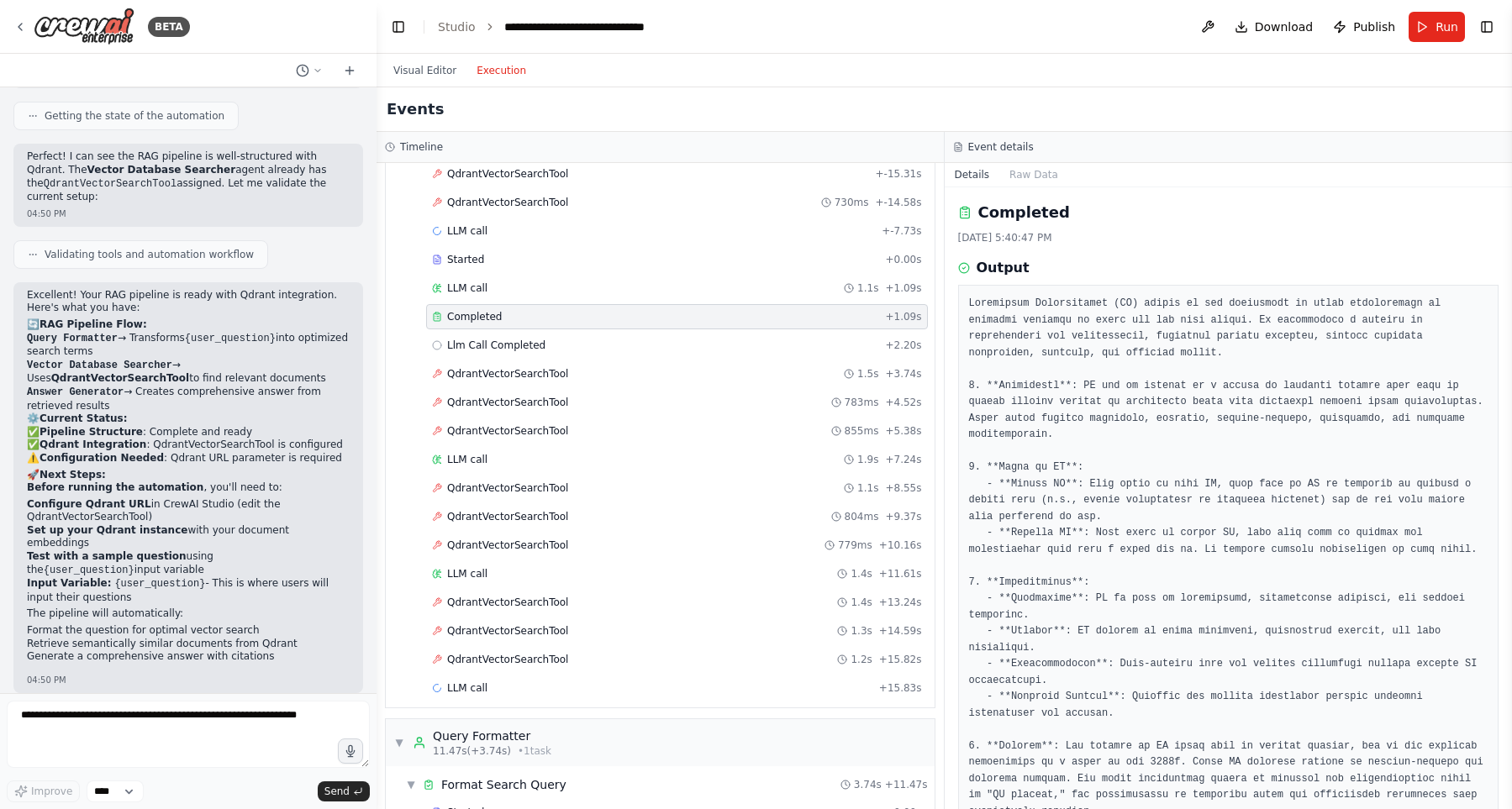
scroll to position [0, 0]
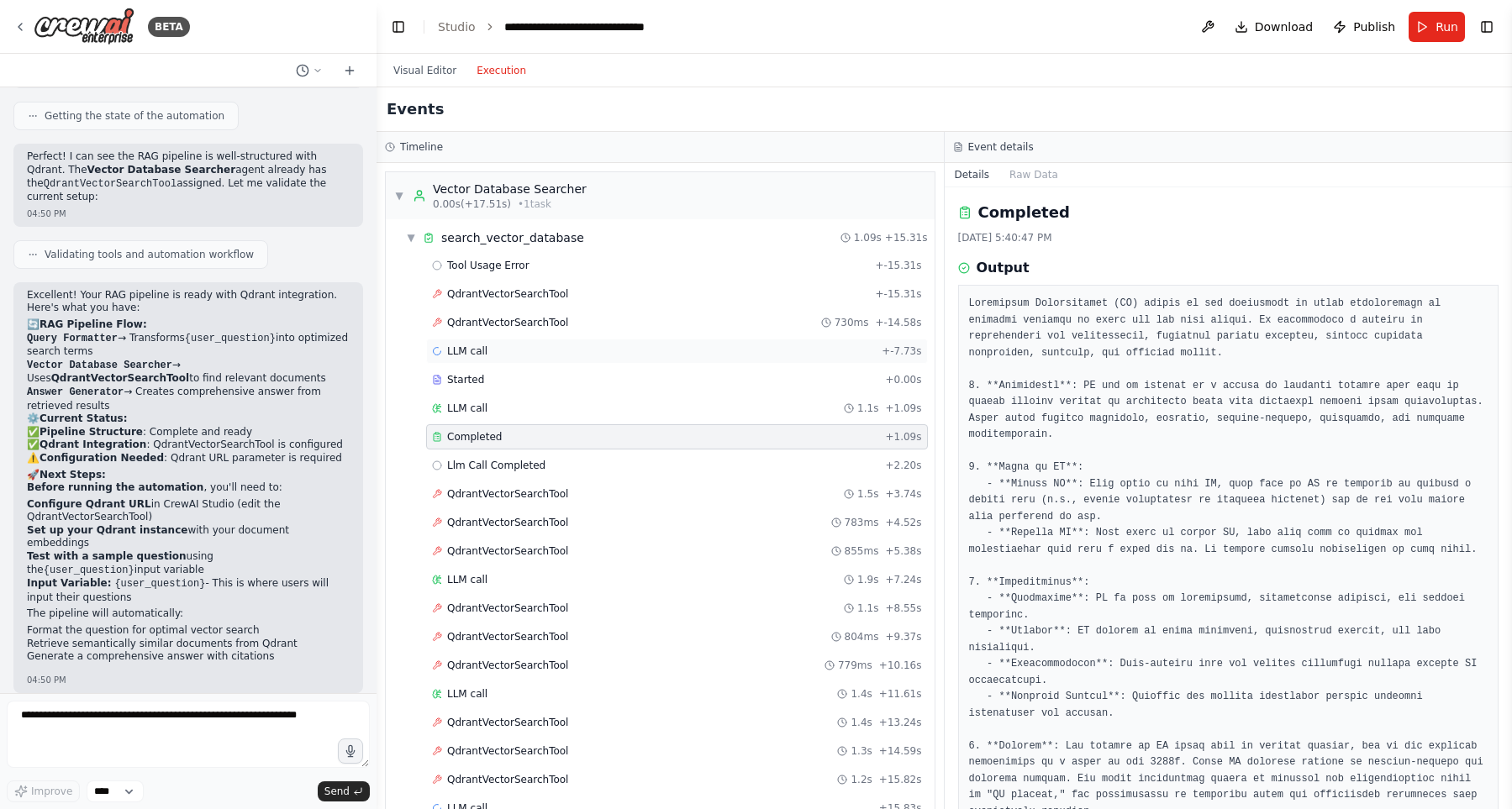
click at [494, 346] on div "LLM call + -7.73s" at bounding box center [676, 351] width 490 height 14
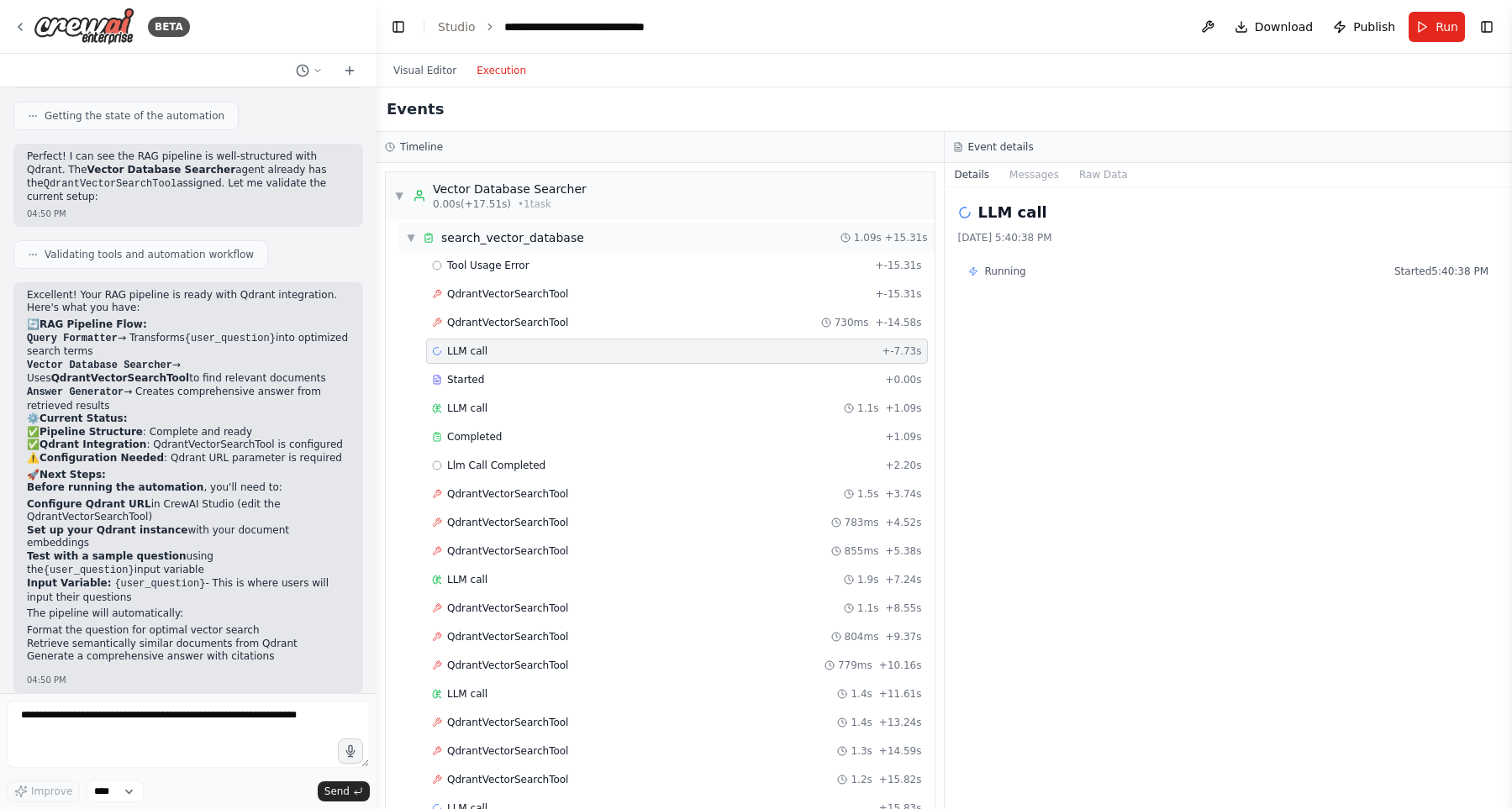
click at [412, 236] on span "▼" at bounding box center [410, 237] width 10 height 14
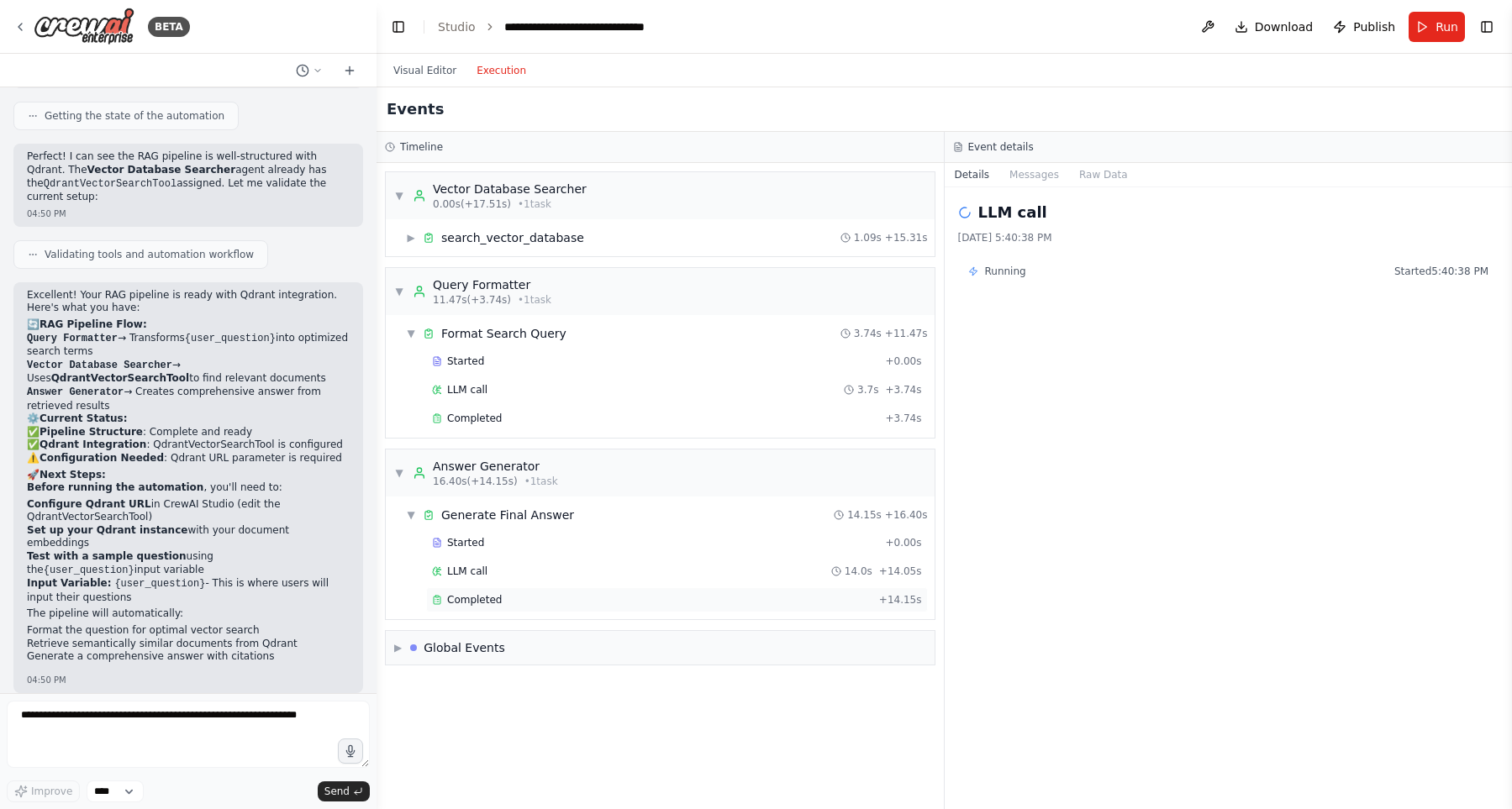
click at [527, 601] on div "Completed" at bounding box center [652, 599] width 440 height 14
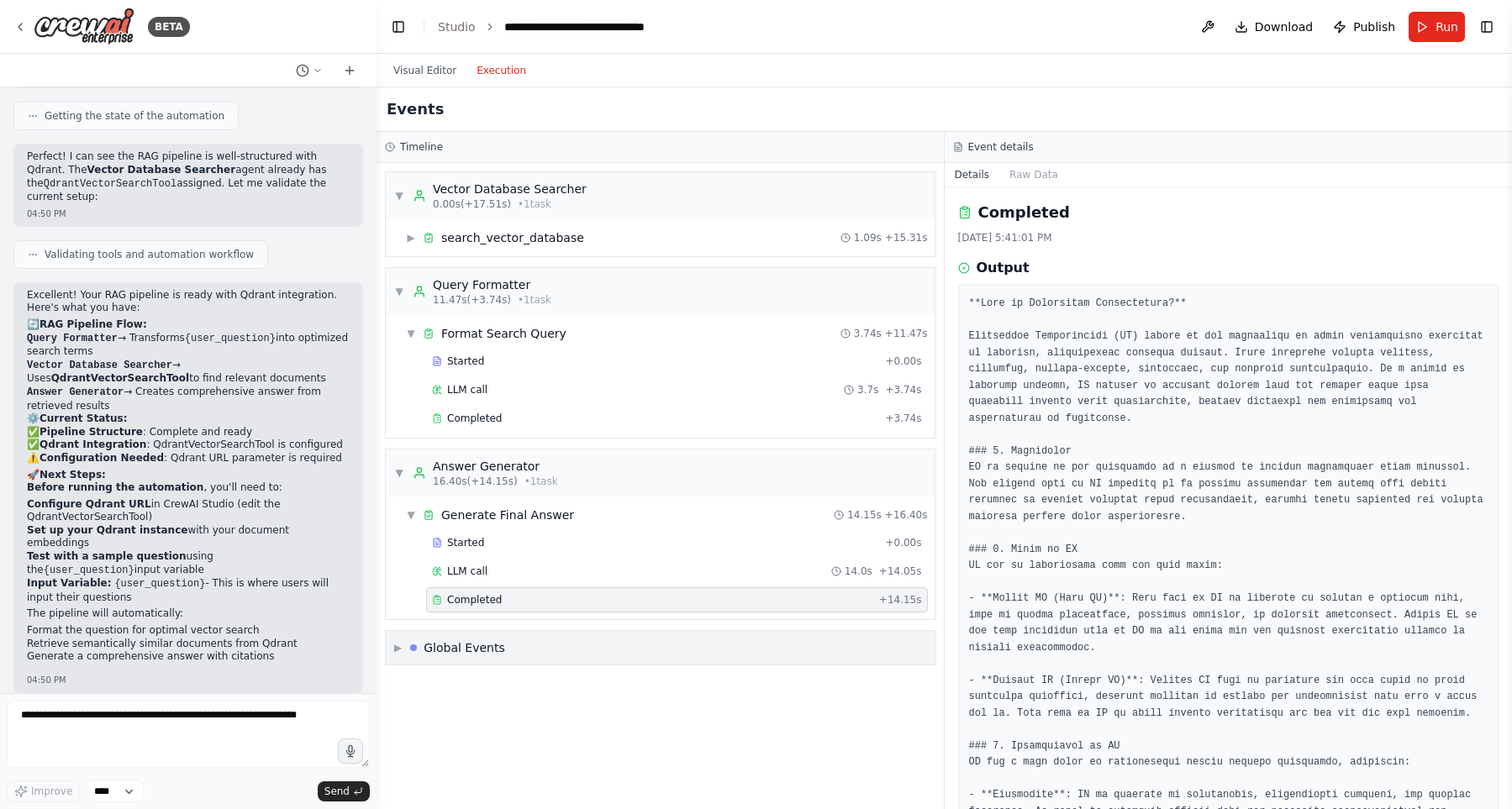
click at [475, 646] on div "Global Events" at bounding box center [464, 648] width 81 height 17
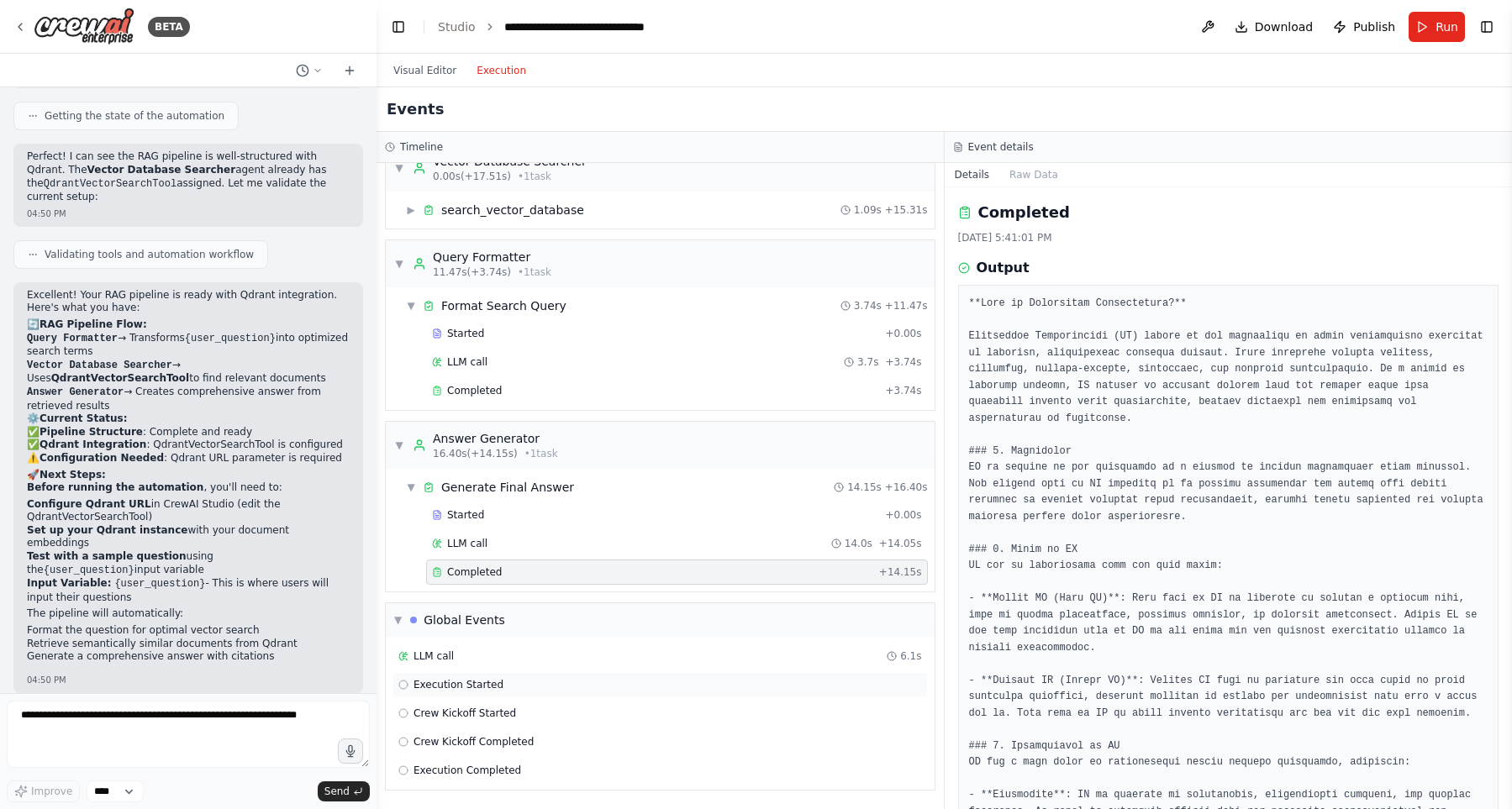
click at [484, 686] on span "Execution Started" at bounding box center [458, 684] width 90 height 14
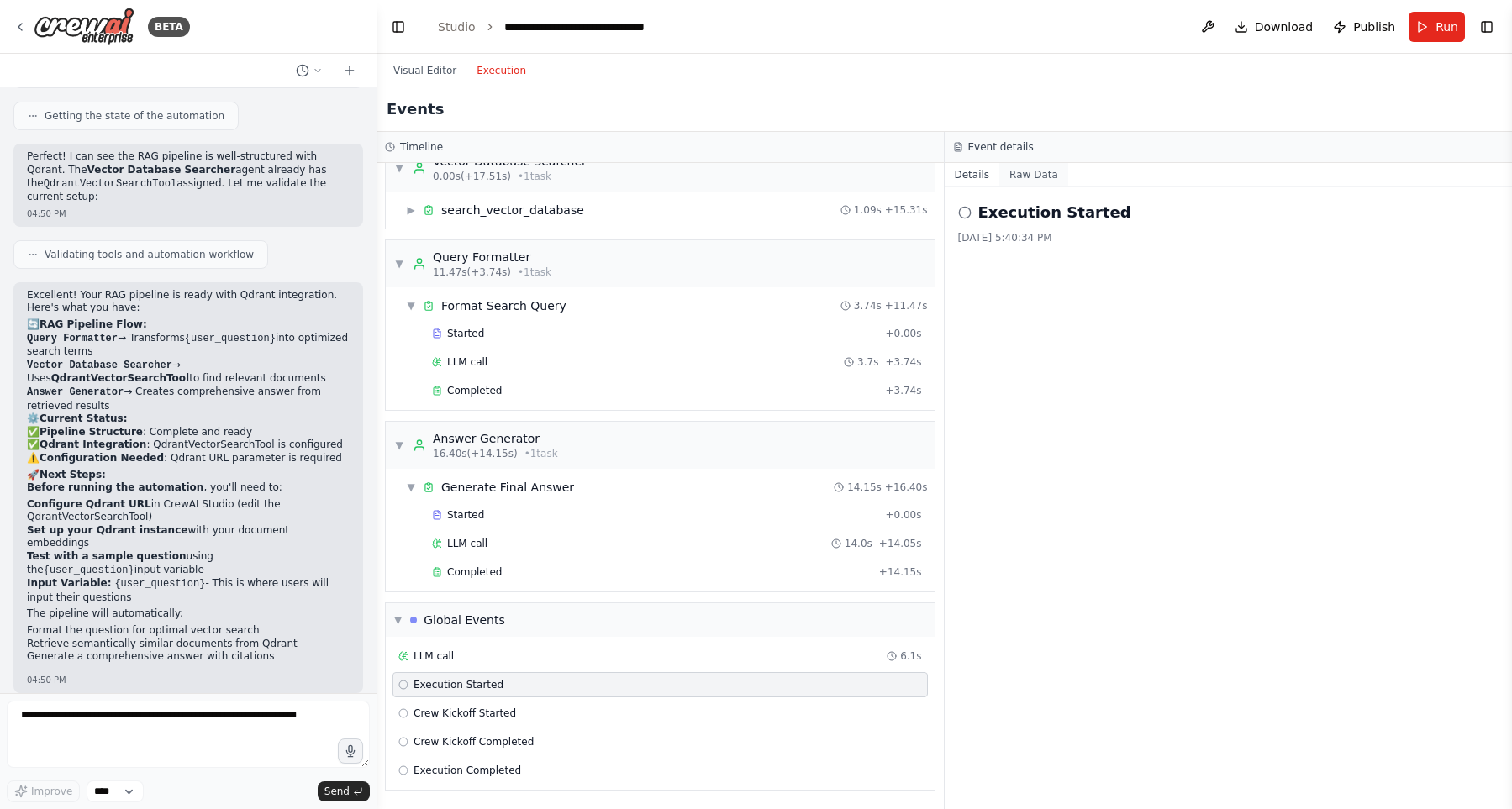
click at [1012, 170] on button "Raw Data" at bounding box center [1034, 175] width 69 height 24
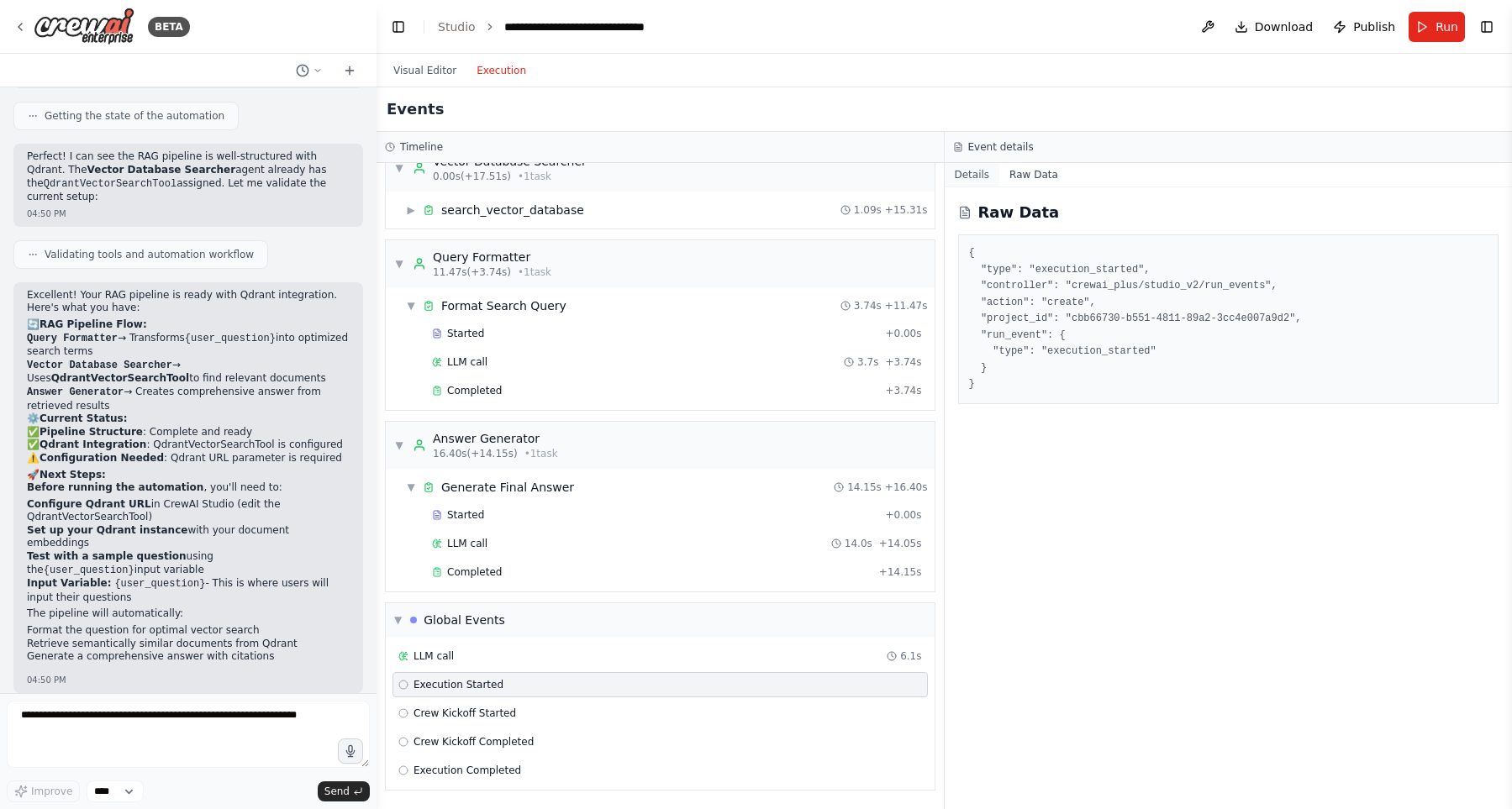
click at [988, 173] on button "Details" at bounding box center [972, 175] width 55 height 24
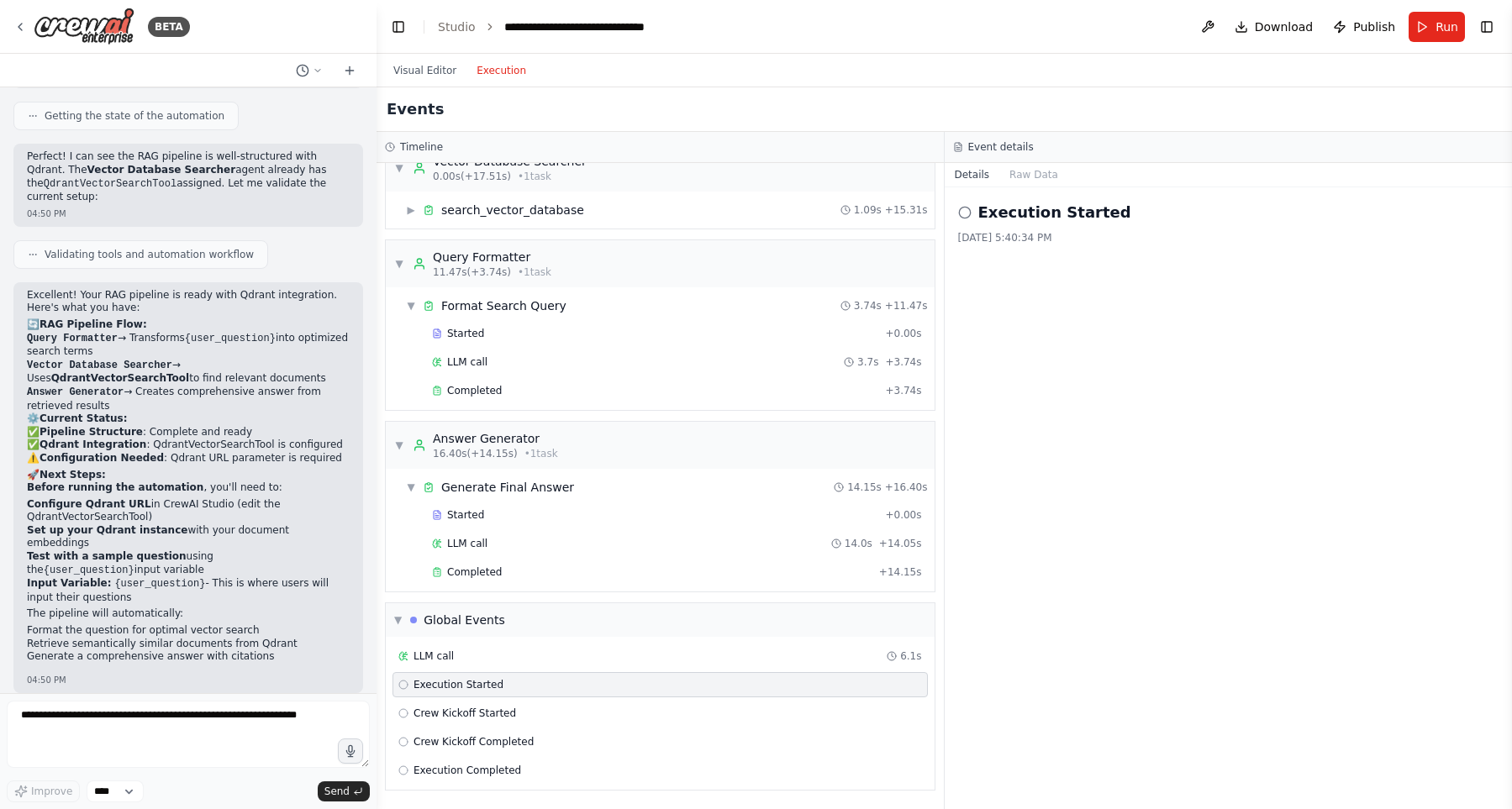
click at [967, 217] on circle at bounding box center [964, 212] width 11 height 11
click at [580, 709] on div "Crew Kickoff Started" at bounding box center [660, 713] width 523 height 14
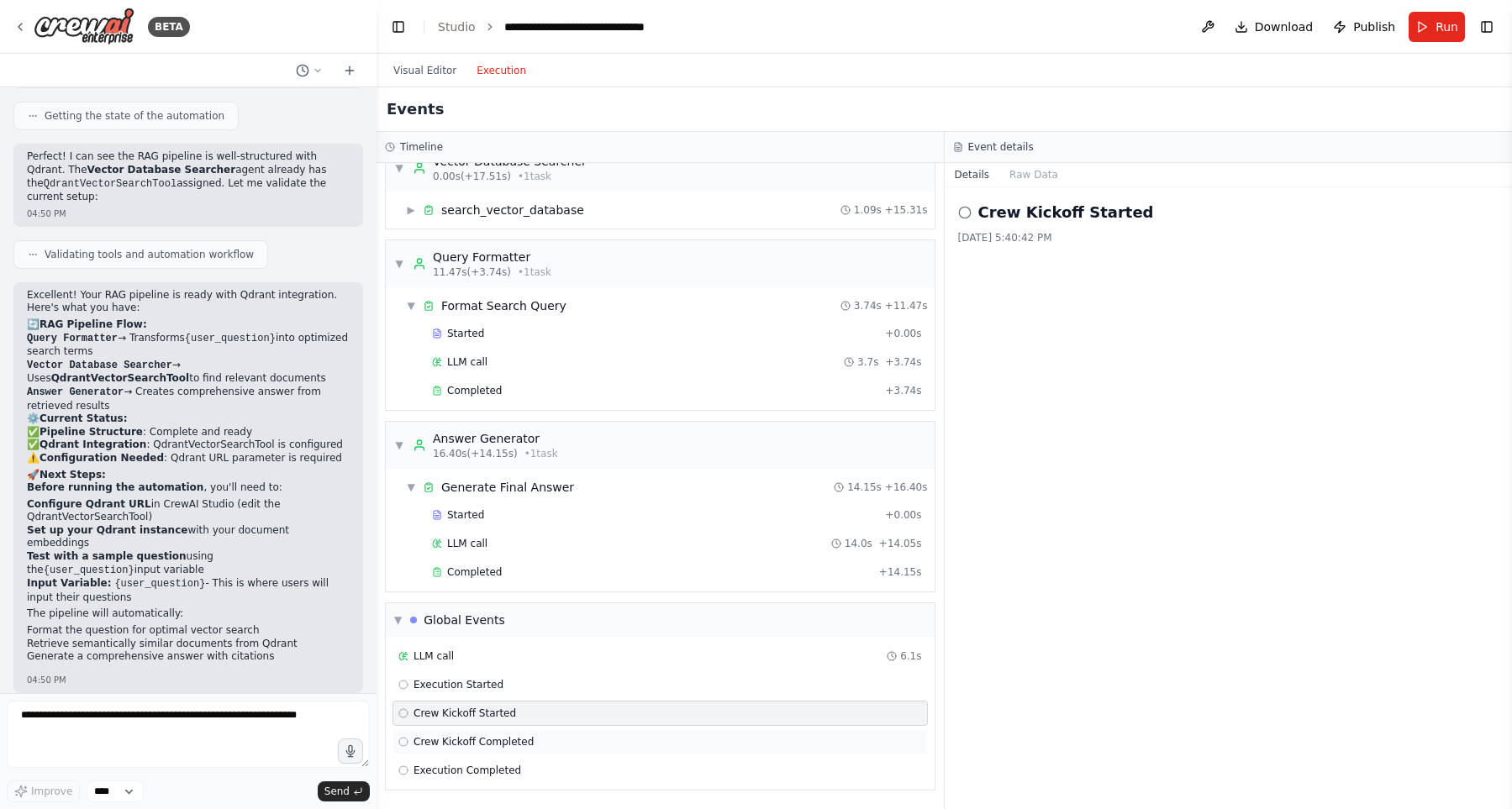
click at [565, 741] on div "Crew Kickoff Completed" at bounding box center [660, 741] width 523 height 14
click at [546, 766] on div "Execution Completed" at bounding box center [660, 770] width 523 height 14
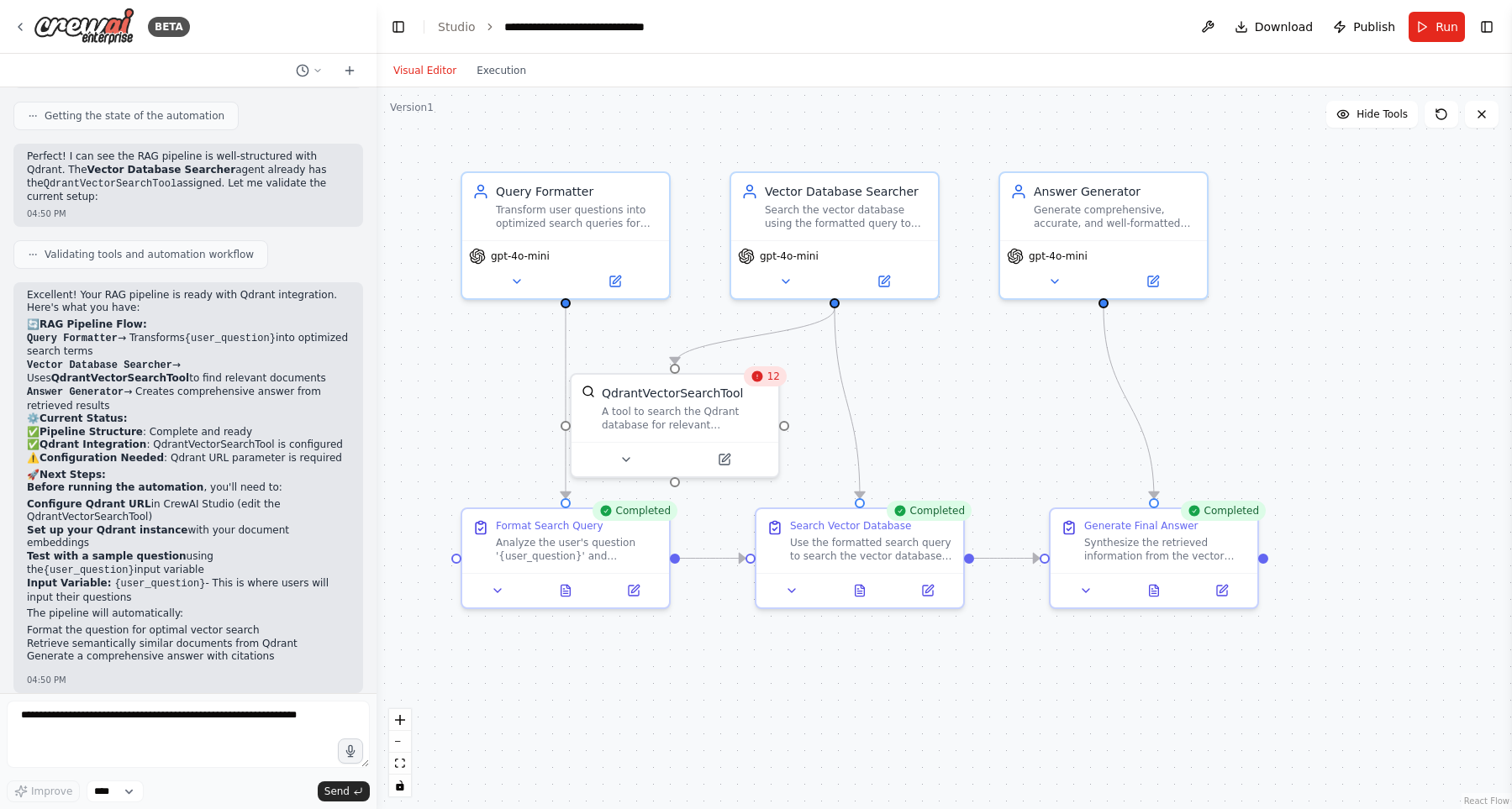
click at [434, 66] on button "Visual Editor" at bounding box center [425, 71] width 83 height 20
click at [639, 109] on div ".deletable-edge-delete-btn { width: 20px; height: 20px; border: 0px solid #ffff…" at bounding box center [944, 448] width 1135 height 721
click at [505, 68] on button "Execution" at bounding box center [501, 71] width 70 height 20
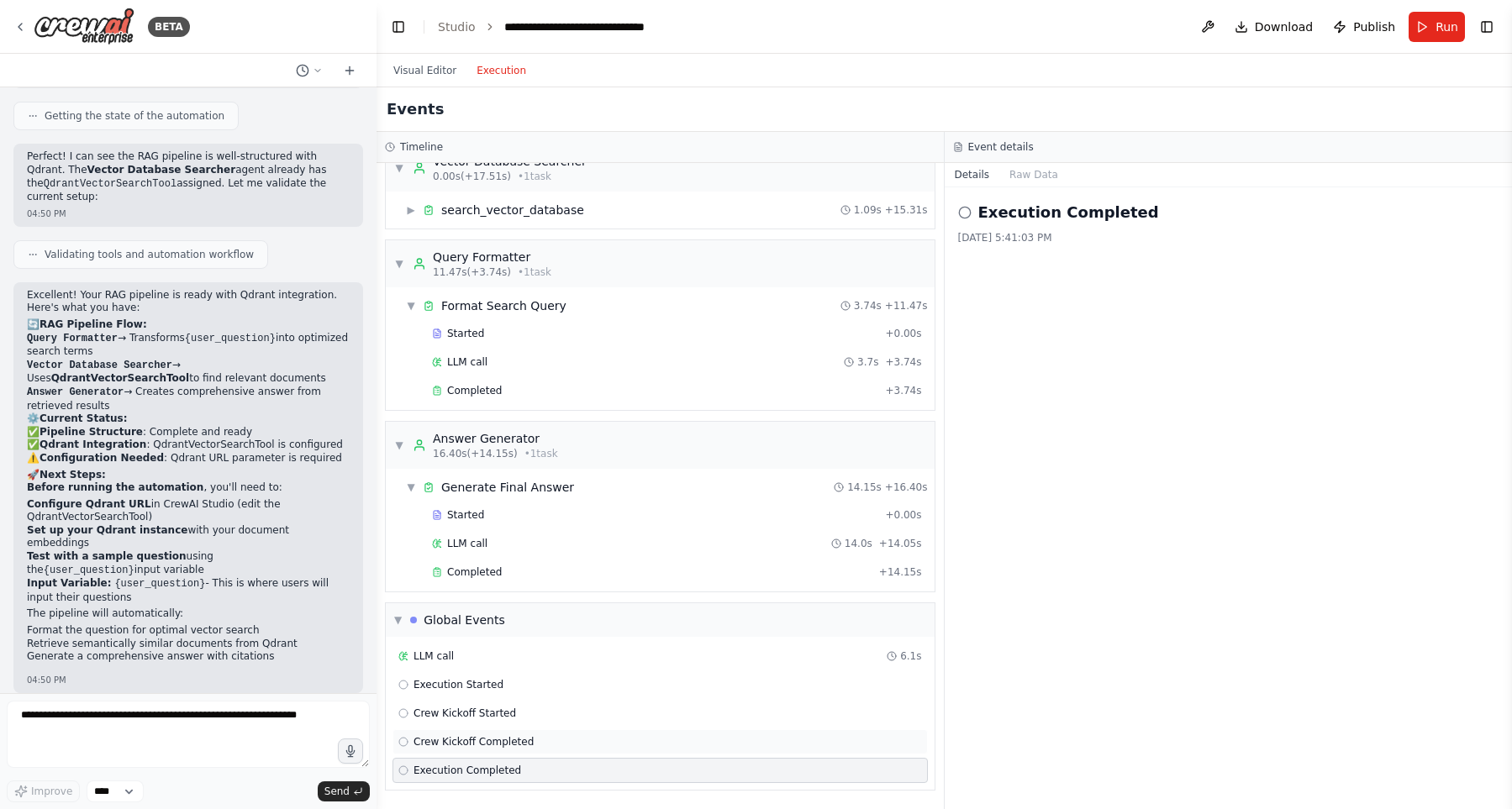
click at [499, 745] on span "Crew Kickoff Completed" at bounding box center [474, 741] width 120 height 14
click at [505, 710] on span "Crew Kickoff Started" at bounding box center [464, 713] width 102 height 14
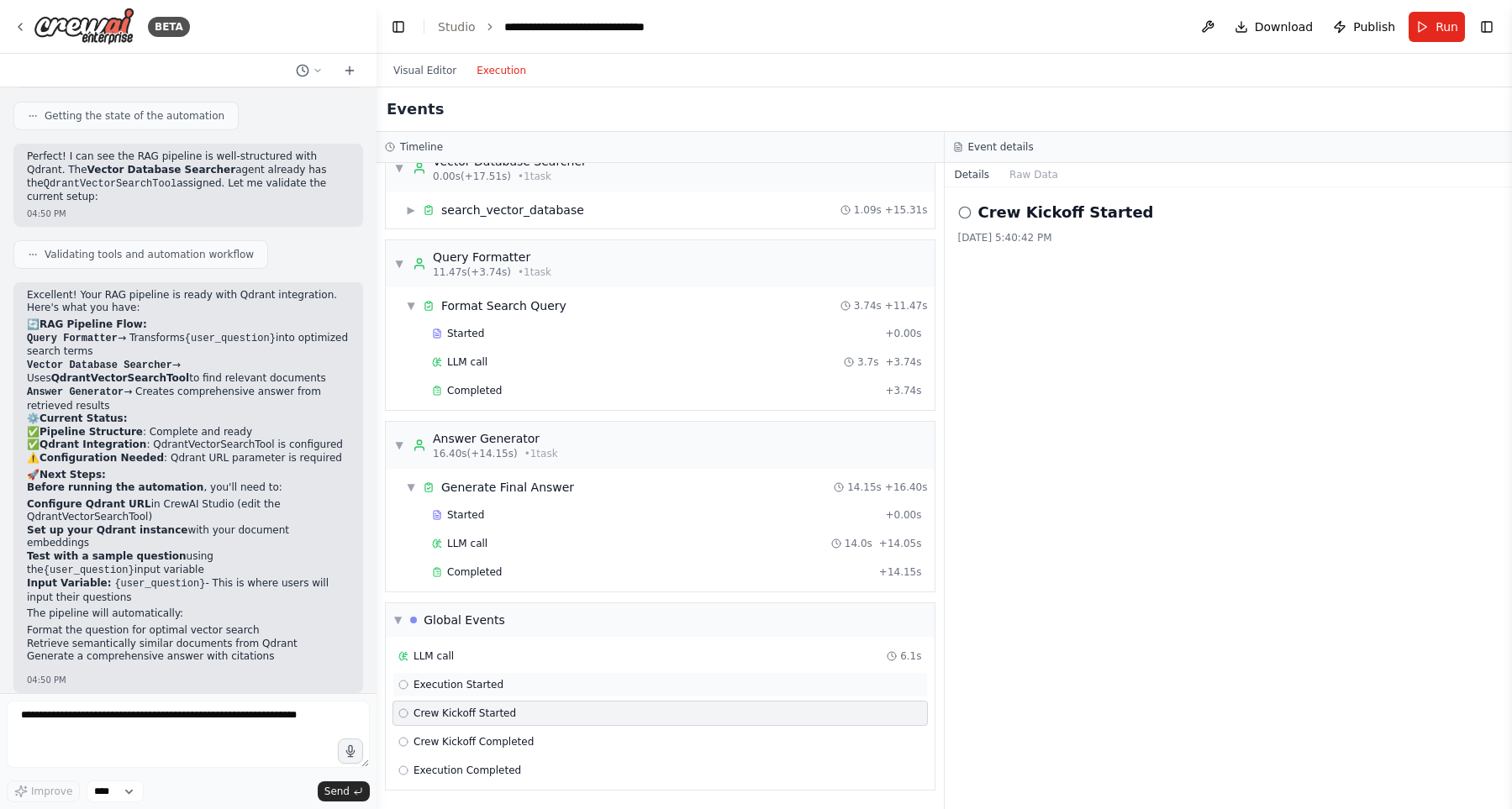
click at [522, 681] on div "Execution Started" at bounding box center [660, 684] width 523 height 14
click at [516, 663] on div "LLM call 6.1s" at bounding box center [660, 656] width 535 height 25
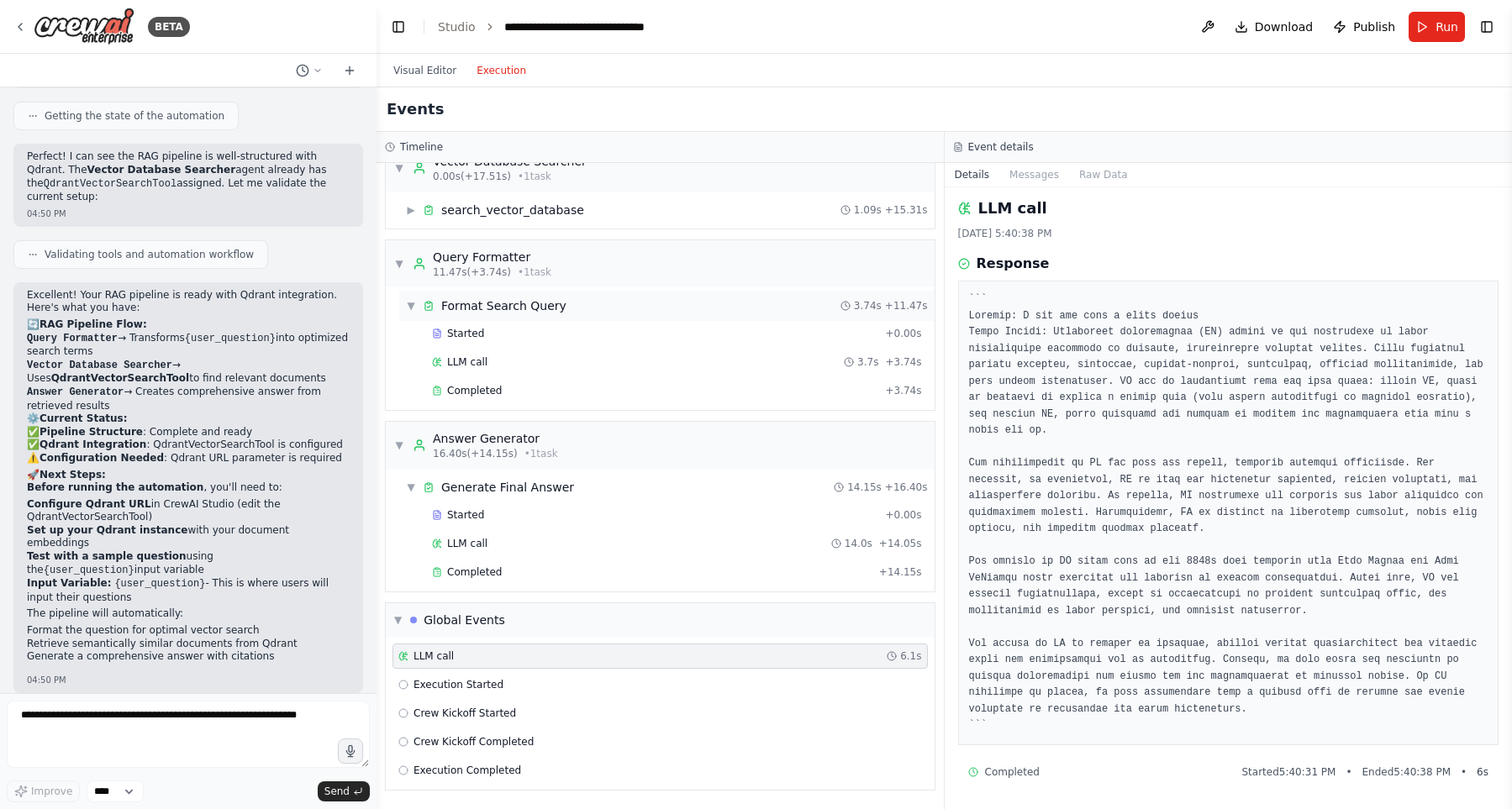
scroll to position [0, 0]
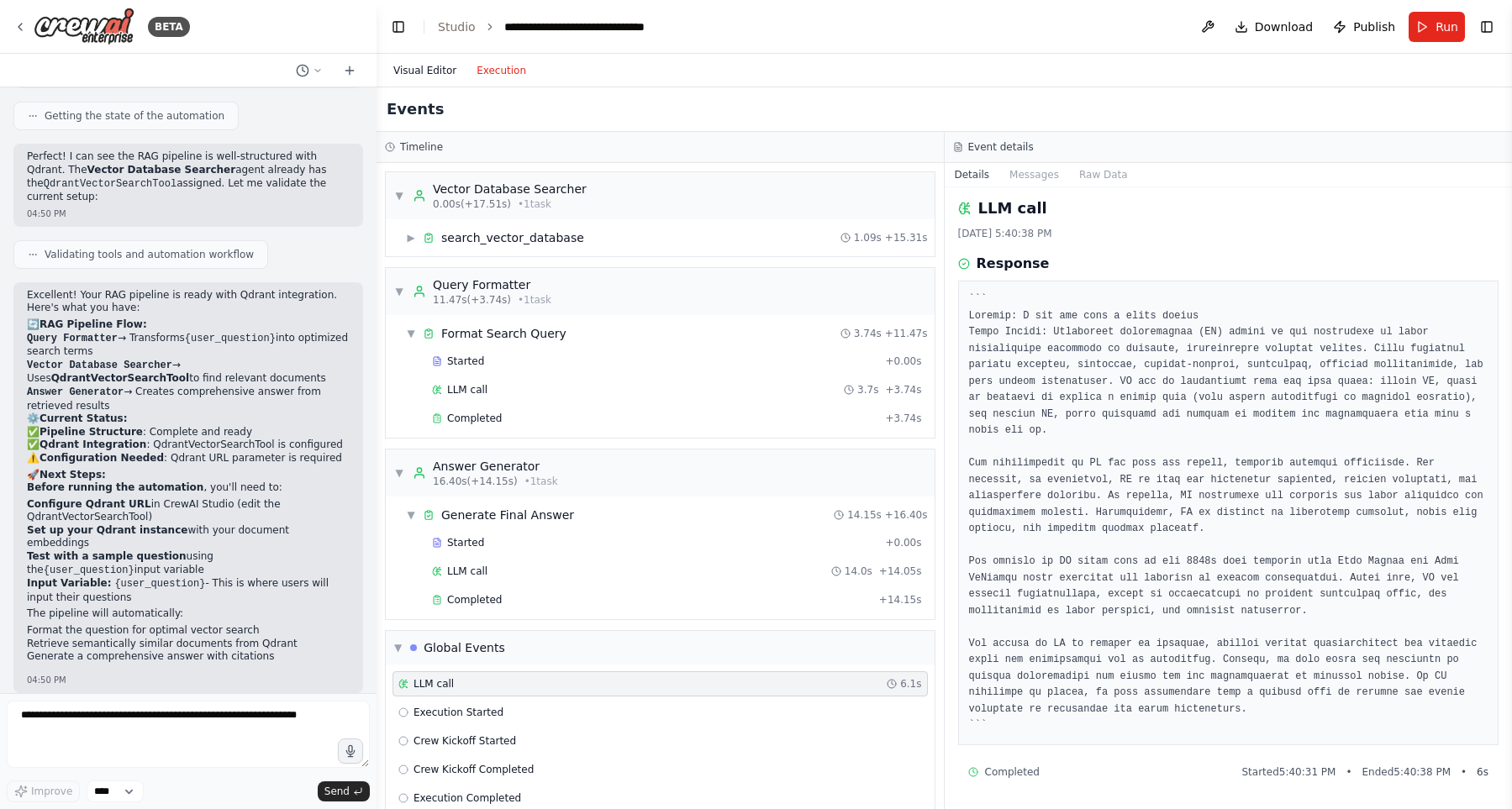
click at [416, 69] on button "Visual Editor" at bounding box center [425, 71] width 83 height 20
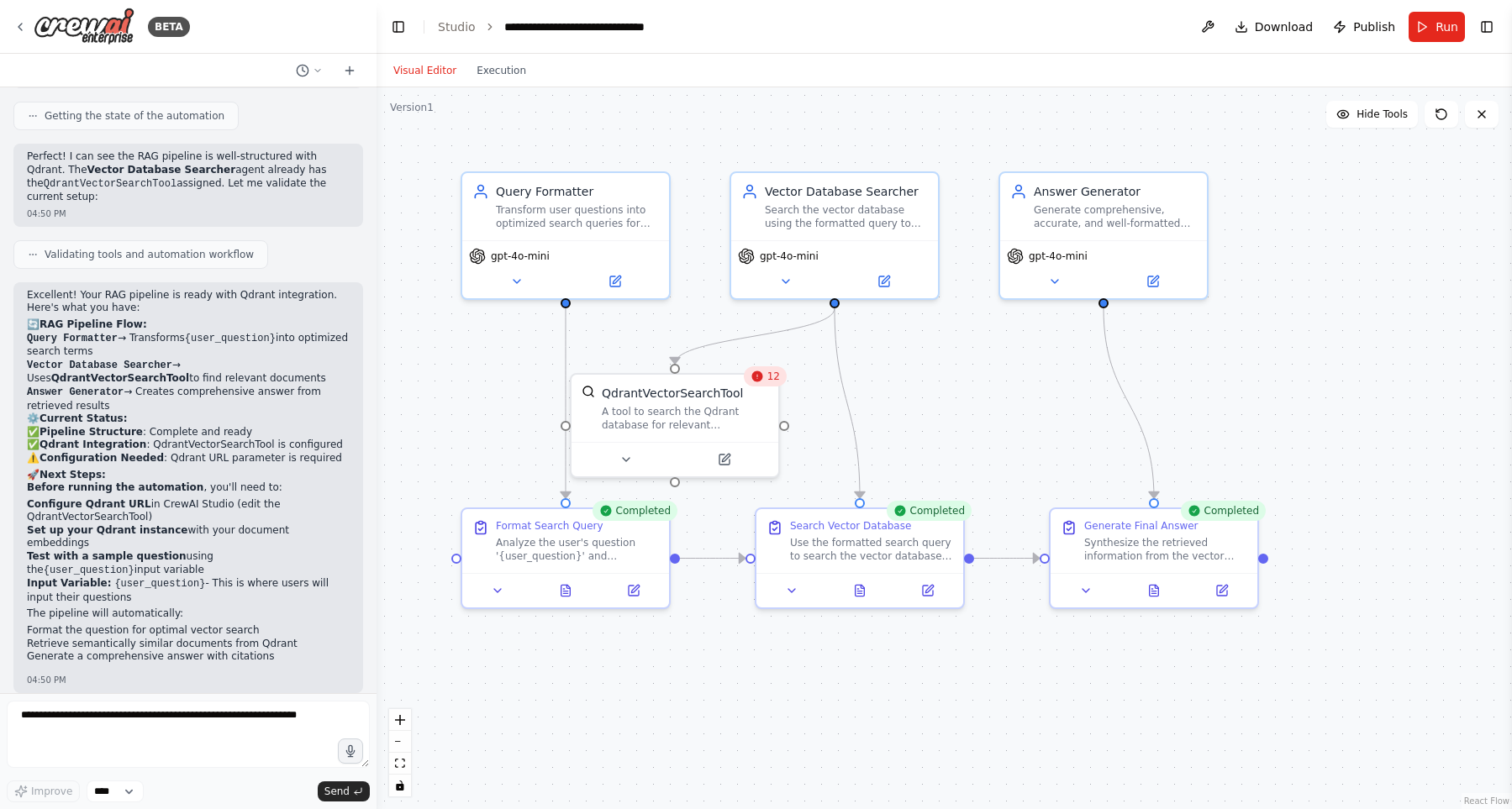
click at [484, 393] on div ".deletable-edge-delete-btn { width: 20px; height: 20px; border: 0px solid #ffff…" at bounding box center [944, 448] width 1135 height 721
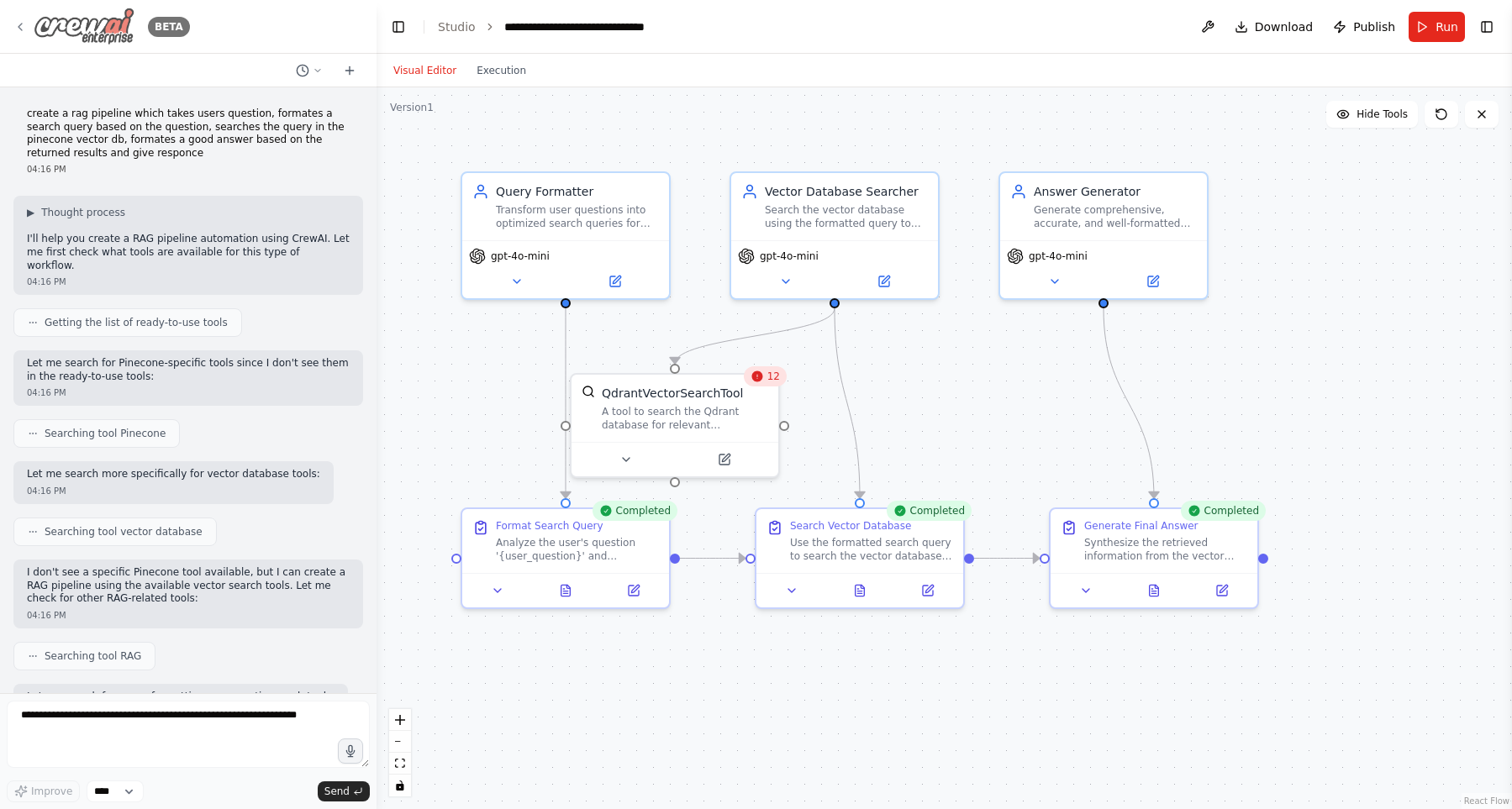
click at [17, 28] on icon at bounding box center [20, 26] width 14 height 14
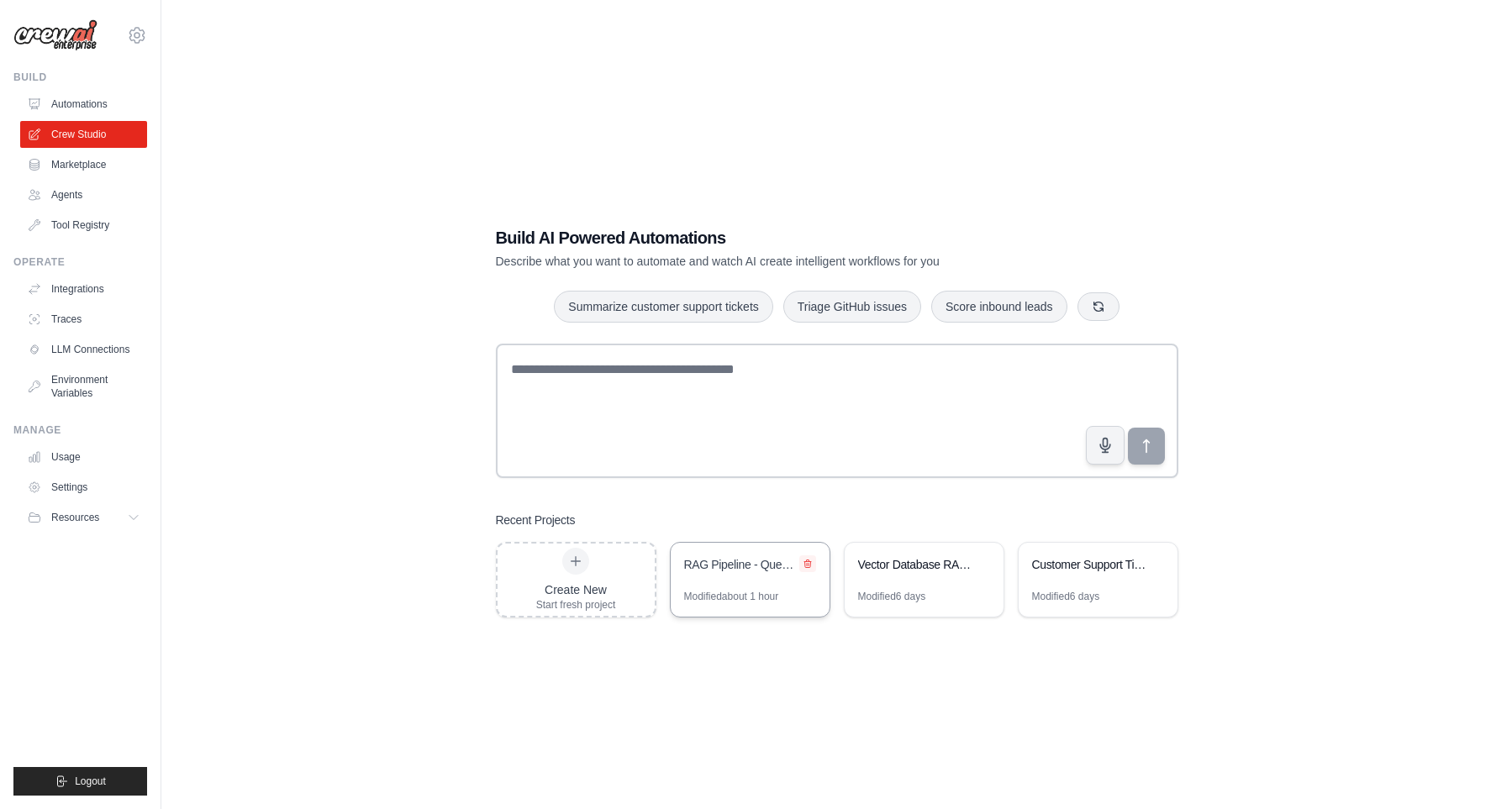
click at [811, 563] on icon at bounding box center [808, 563] width 10 height 10
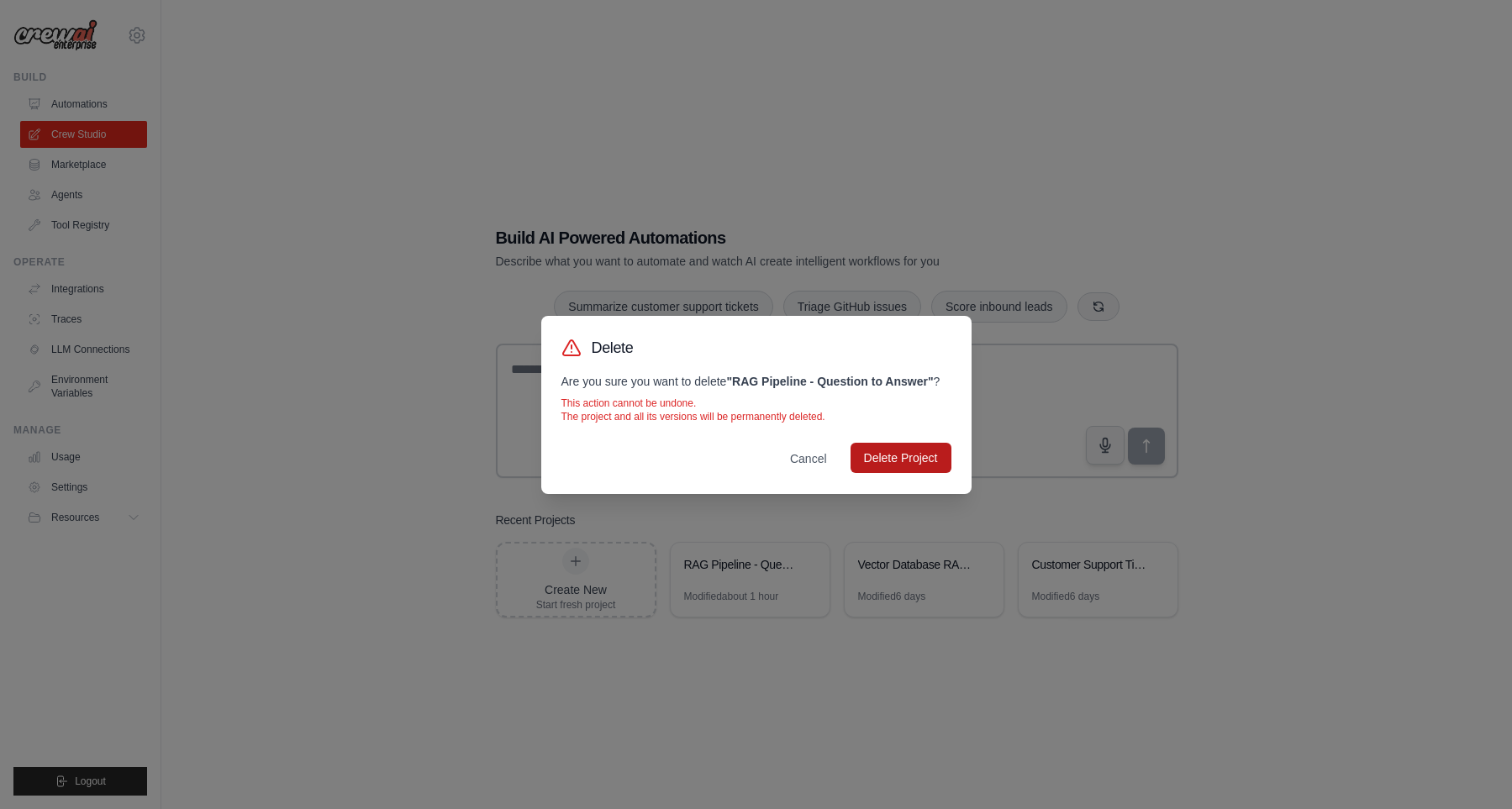
click at [896, 469] on button "Delete Project" at bounding box center [901, 457] width 100 height 30
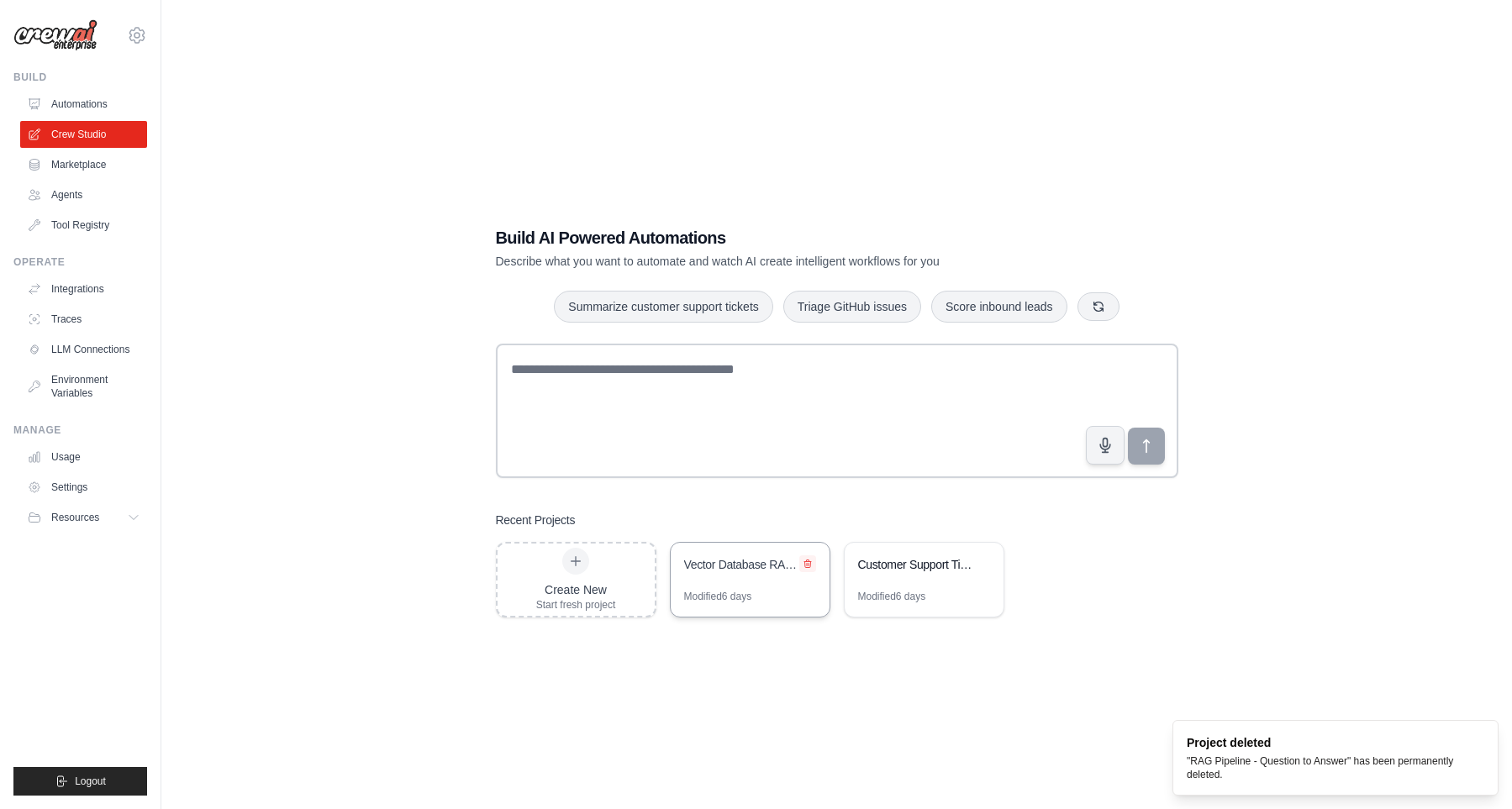
click at [806, 560] on icon at bounding box center [808, 563] width 10 height 10
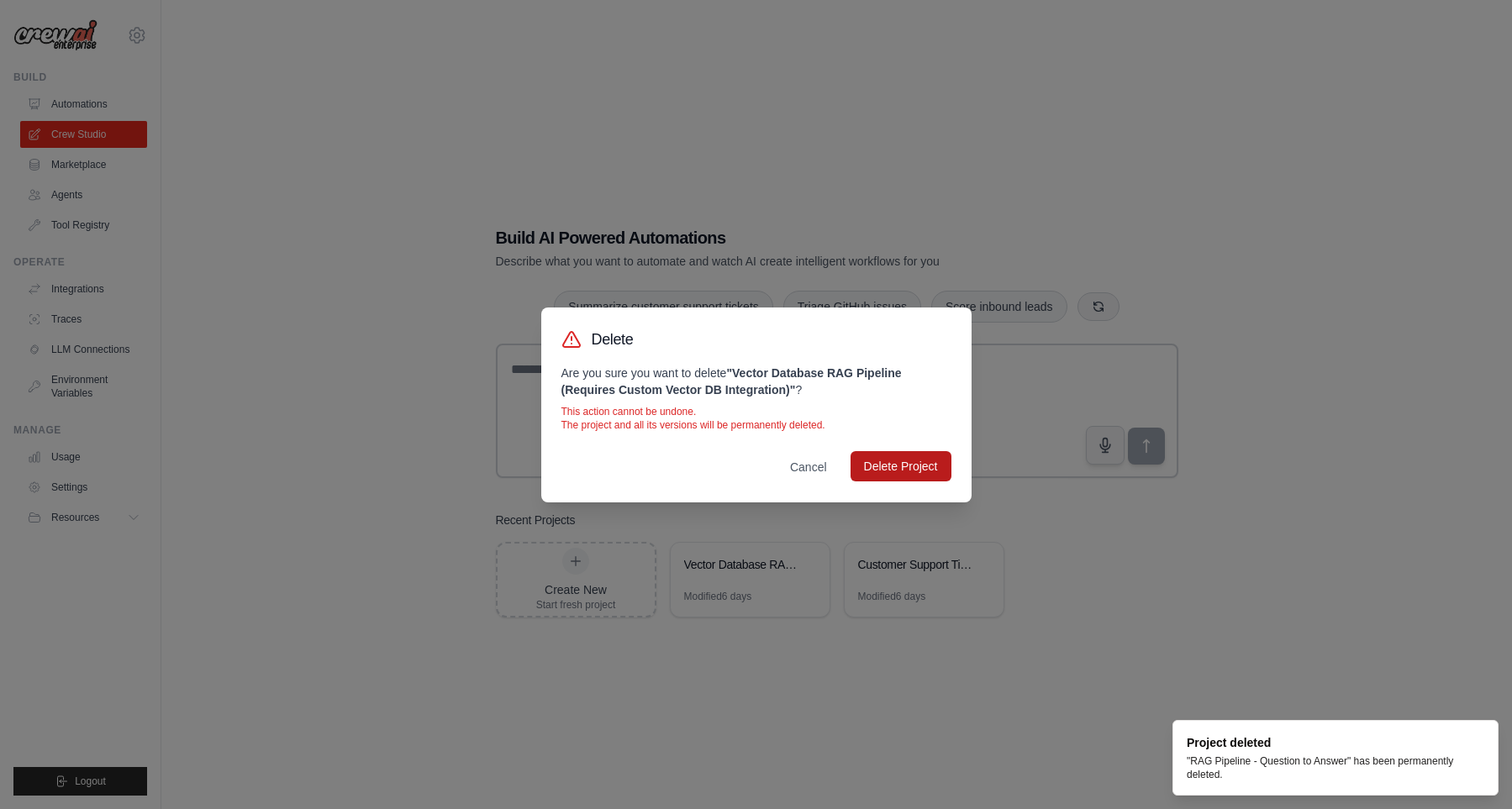
click at [881, 460] on button "Delete Project" at bounding box center [901, 466] width 100 height 30
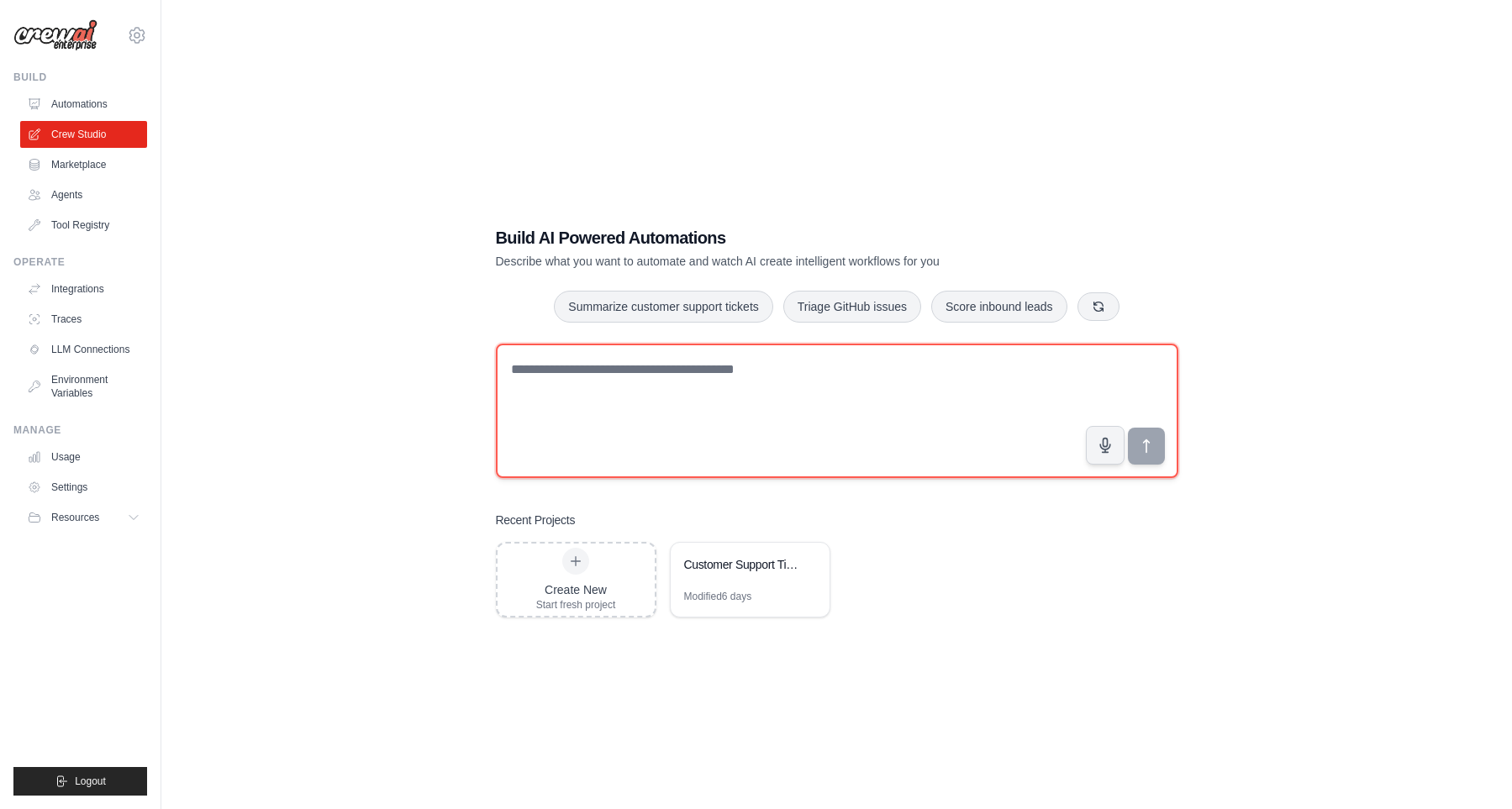
click at [773, 408] on textarea at bounding box center [837, 411] width 683 height 135
paste textarea "**********"
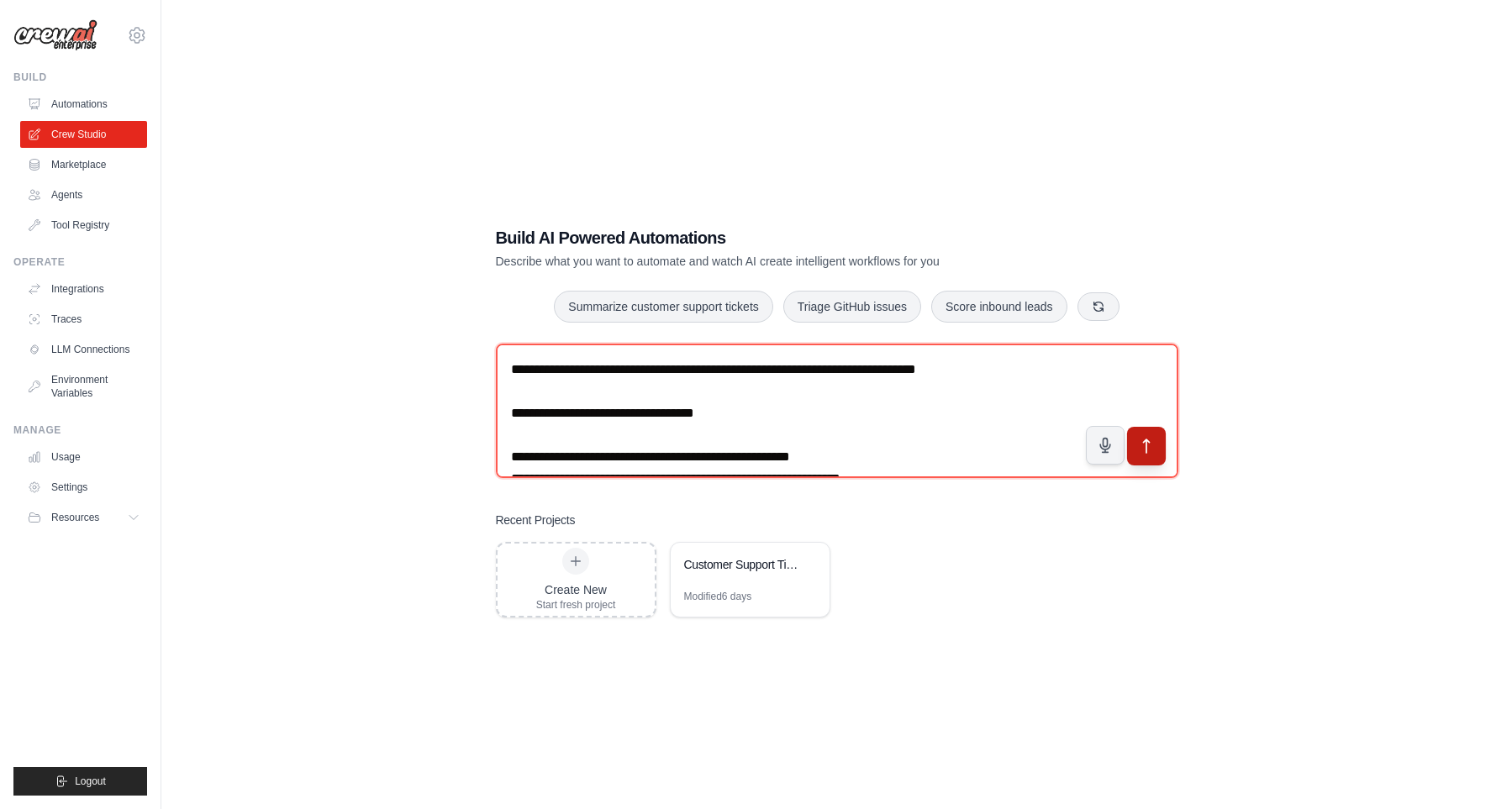
type textarea "**********"
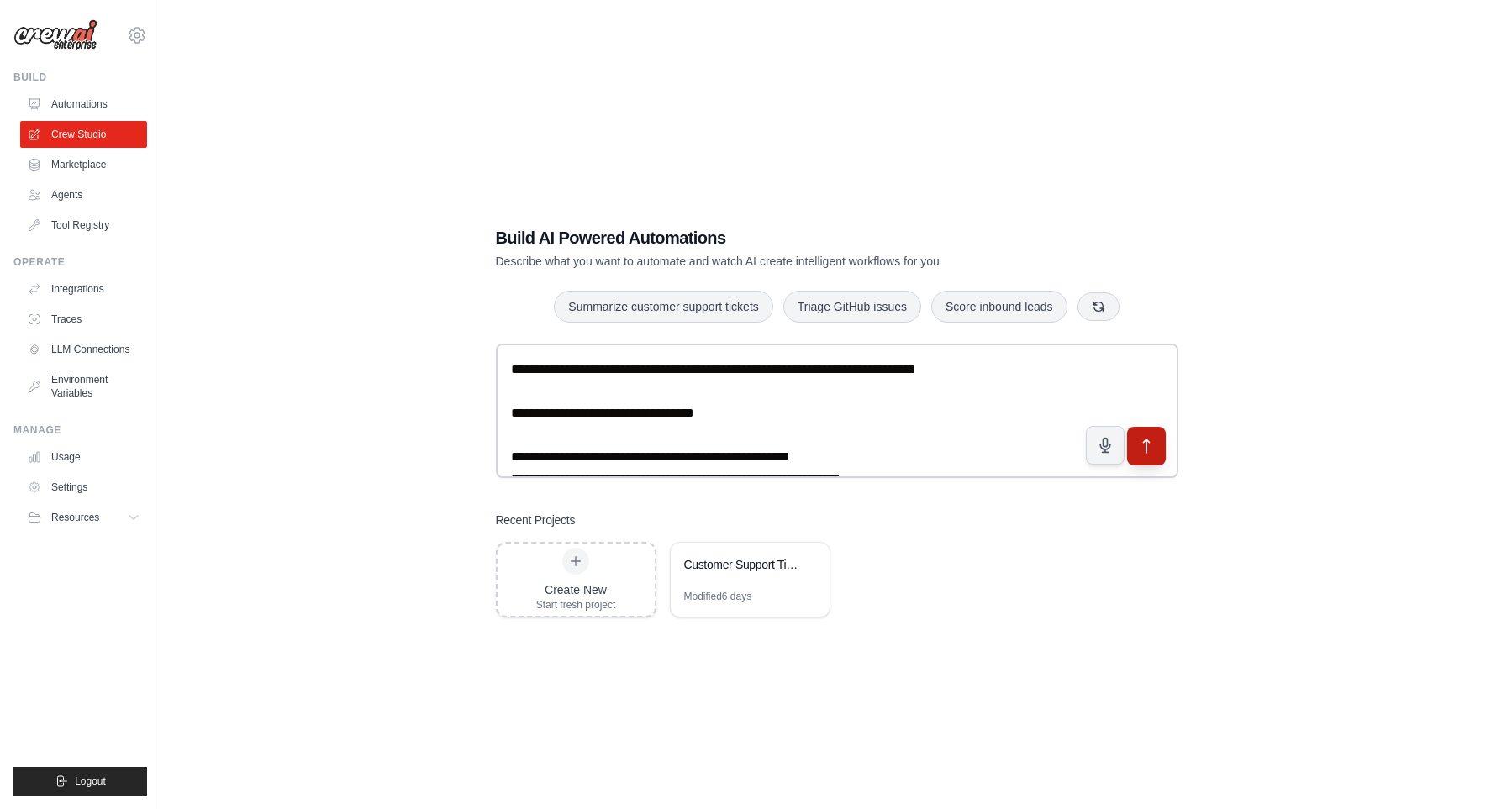
click at [1150, 451] on icon "submit" at bounding box center [1145, 445] width 17 height 17
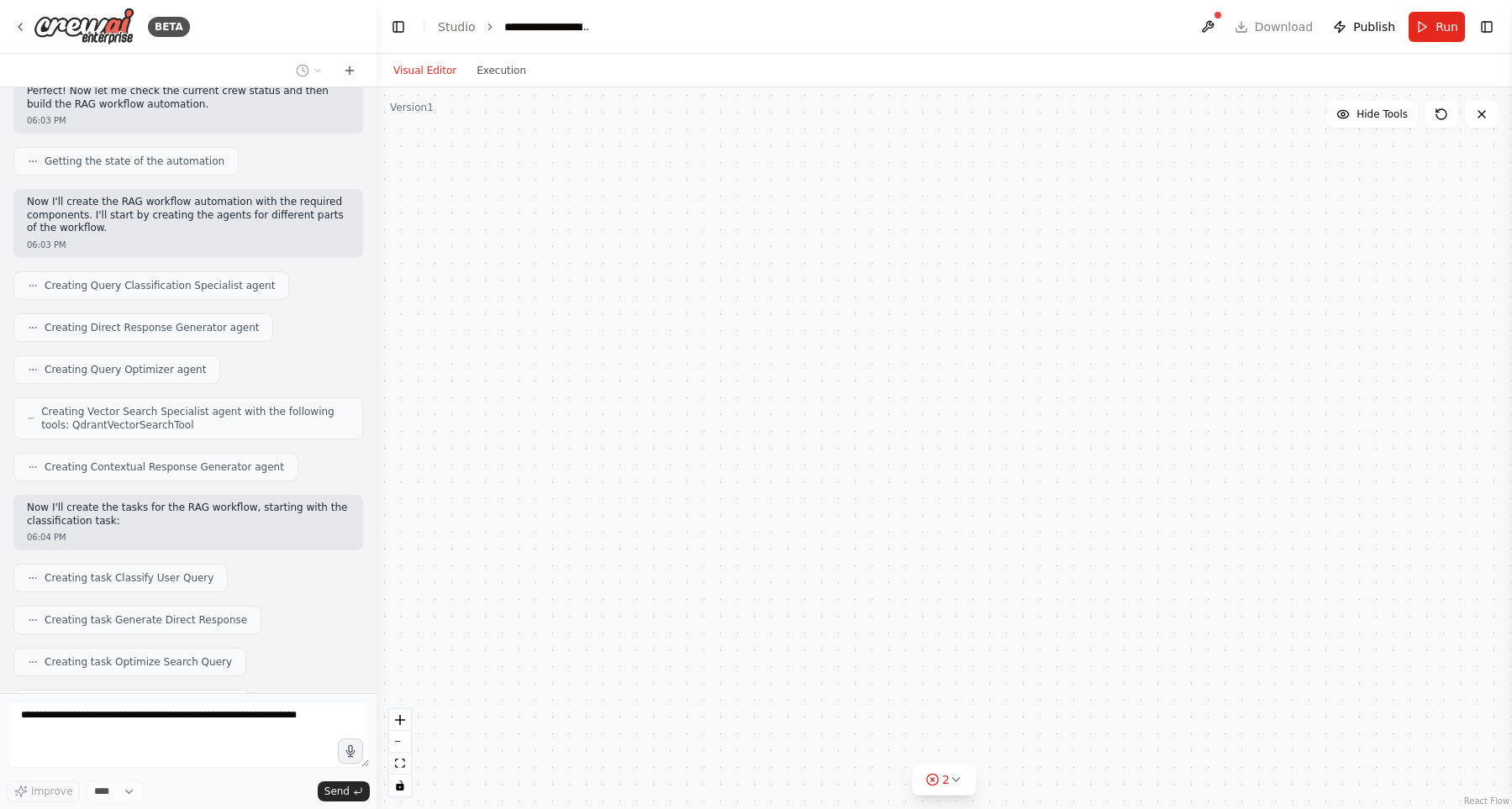
scroll to position [1173, 0]
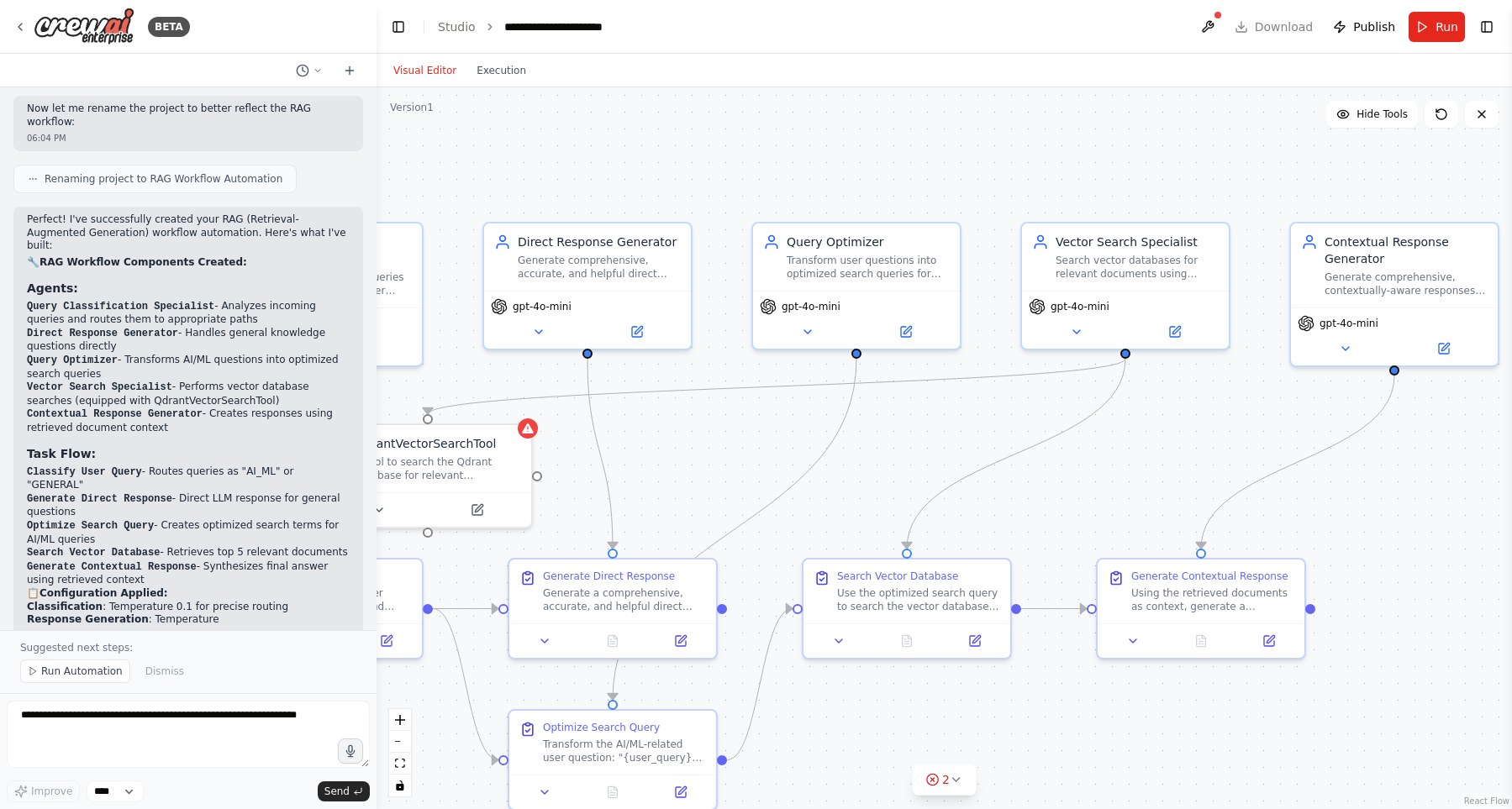
drag, startPoint x: 966, startPoint y: 403, endPoint x: 714, endPoint y: 451, distance: 256.5
click at [714, 451] on div ".deletable-edge-delete-btn { width: 20px; height: 20px; border: 0px solid #ffff…" at bounding box center [944, 448] width 1135 height 721
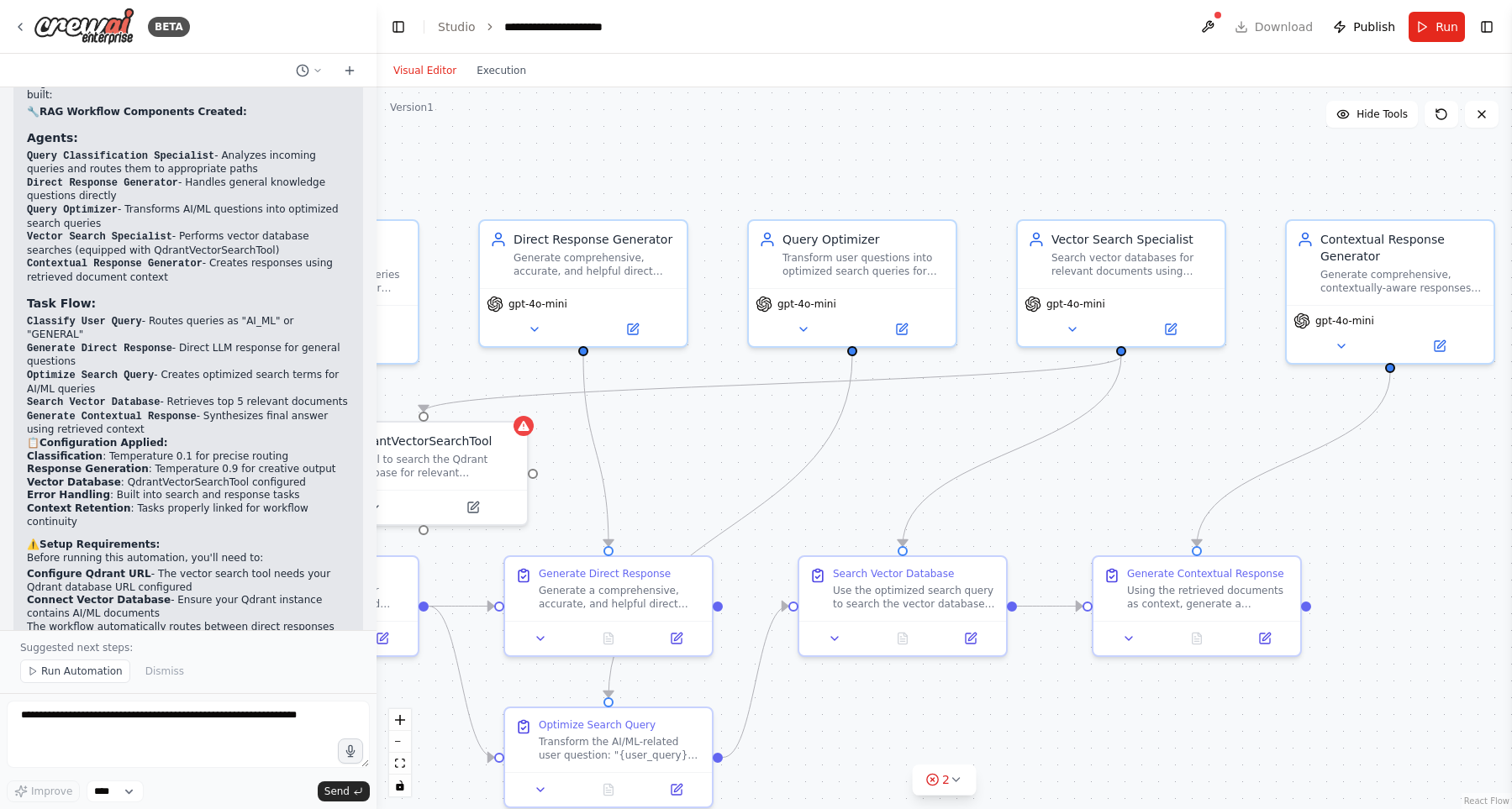
scroll to position [1839, 0]
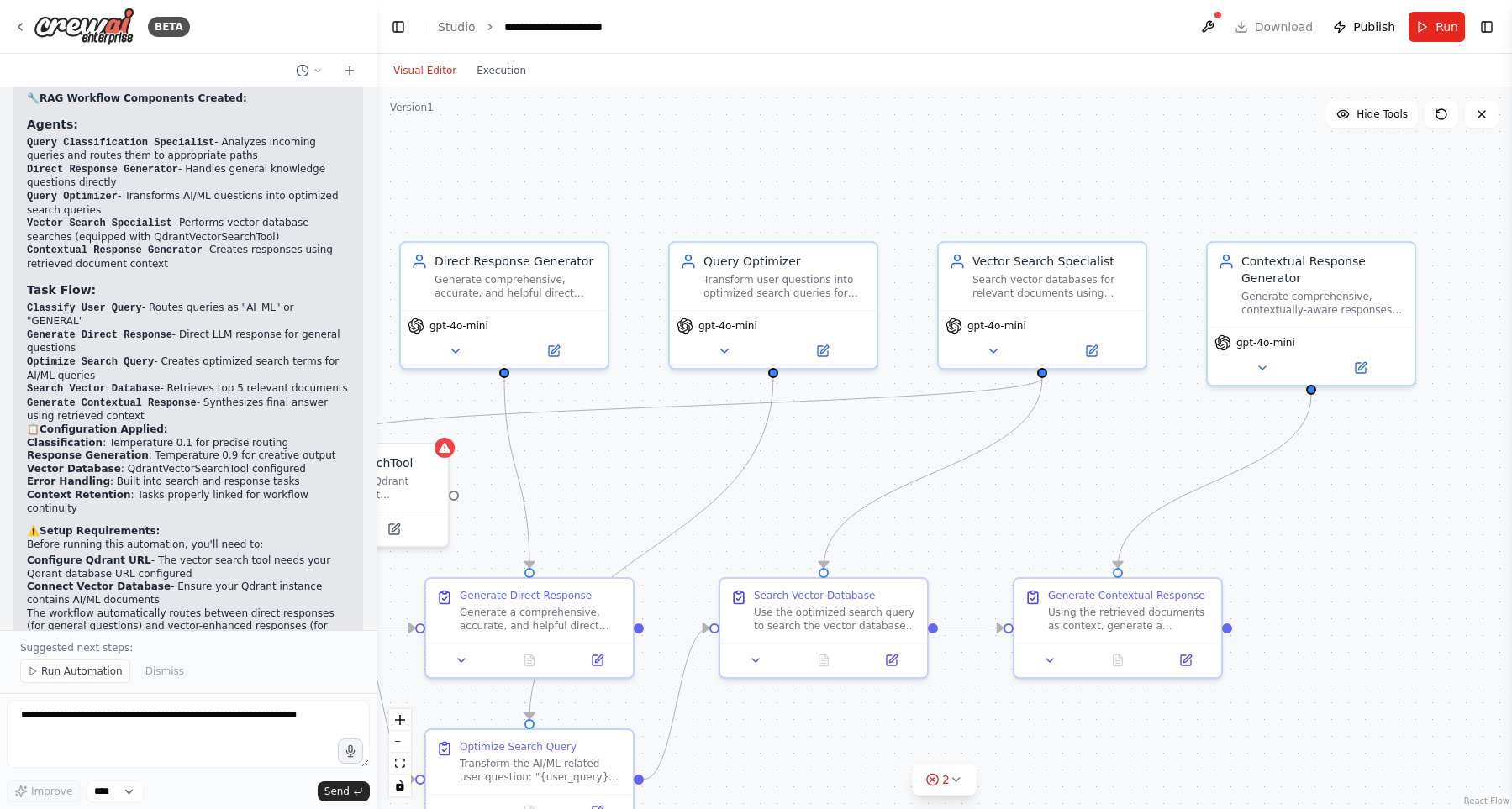
drag, startPoint x: 1155, startPoint y: 444, endPoint x: 1226, endPoint y: 452, distance: 71.4
click at [1226, 452] on div ".deletable-edge-delete-btn { width: 20px; height: 20px; border: 0px solid #ffff…" at bounding box center [944, 448] width 1135 height 721
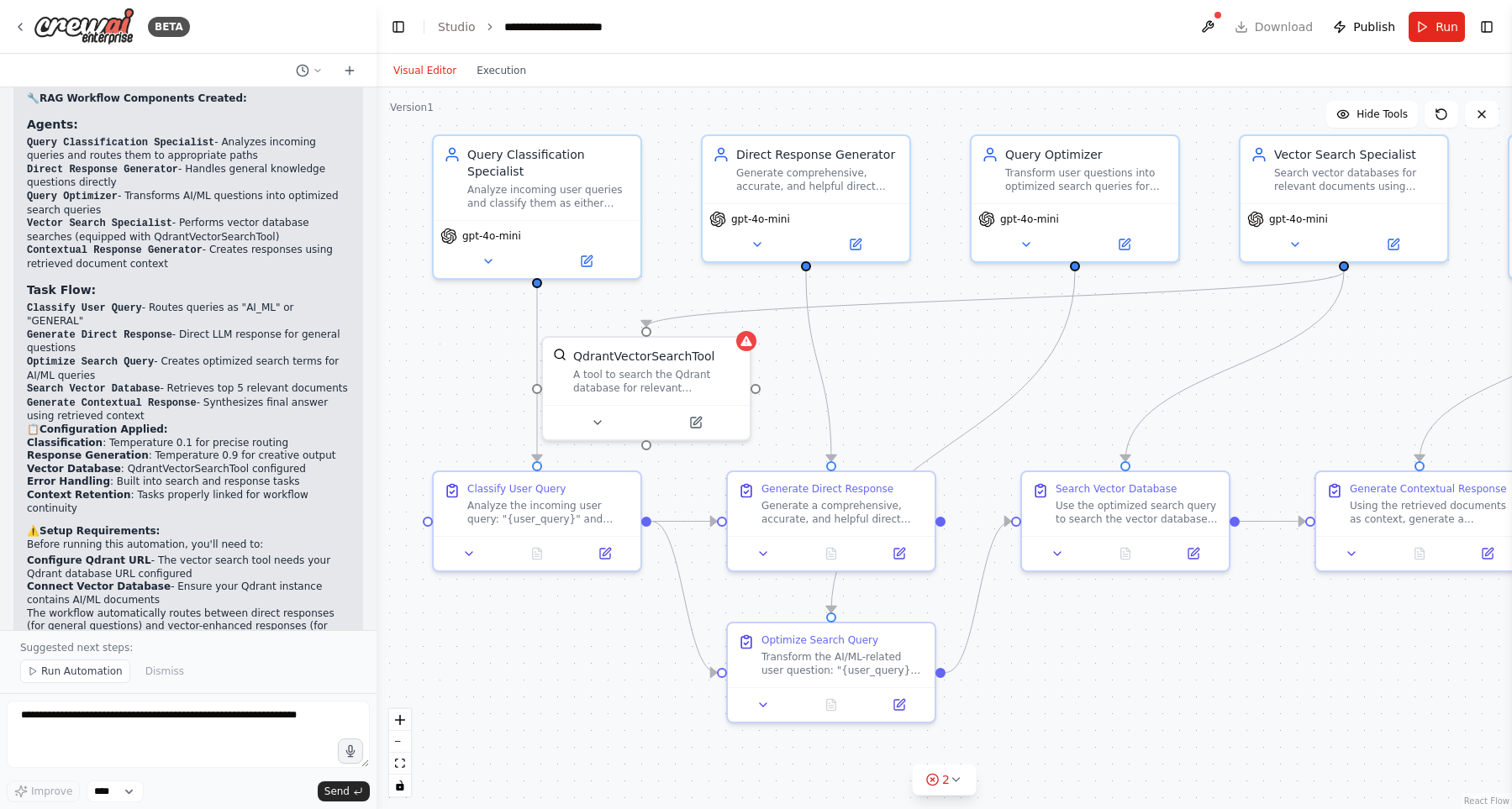
drag, startPoint x: 976, startPoint y: 436, endPoint x: 1128, endPoint y: 345, distance: 177.2
click at [1128, 345] on div ".deletable-edge-delete-btn { width: 20px; height: 20px; border: 0px solid #ffff…" at bounding box center [944, 448] width 1135 height 721
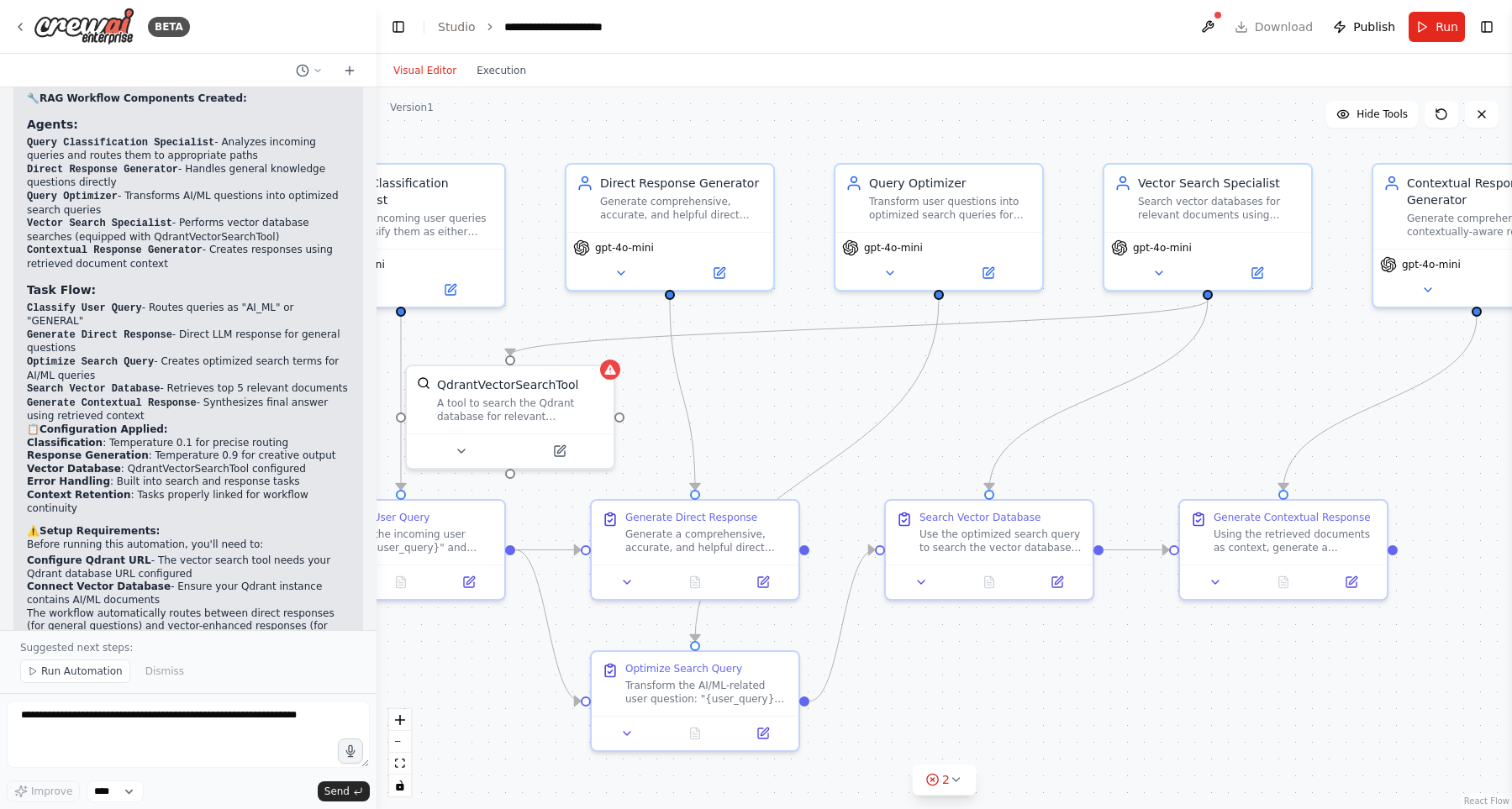
drag, startPoint x: 1128, startPoint y: 345, endPoint x: 982, endPoint y: 369, distance: 148.0
click at [982, 369] on div ".deletable-edge-delete-btn { width: 20px; height: 20px; border: 0px solid #ffff…" at bounding box center [944, 448] width 1135 height 721
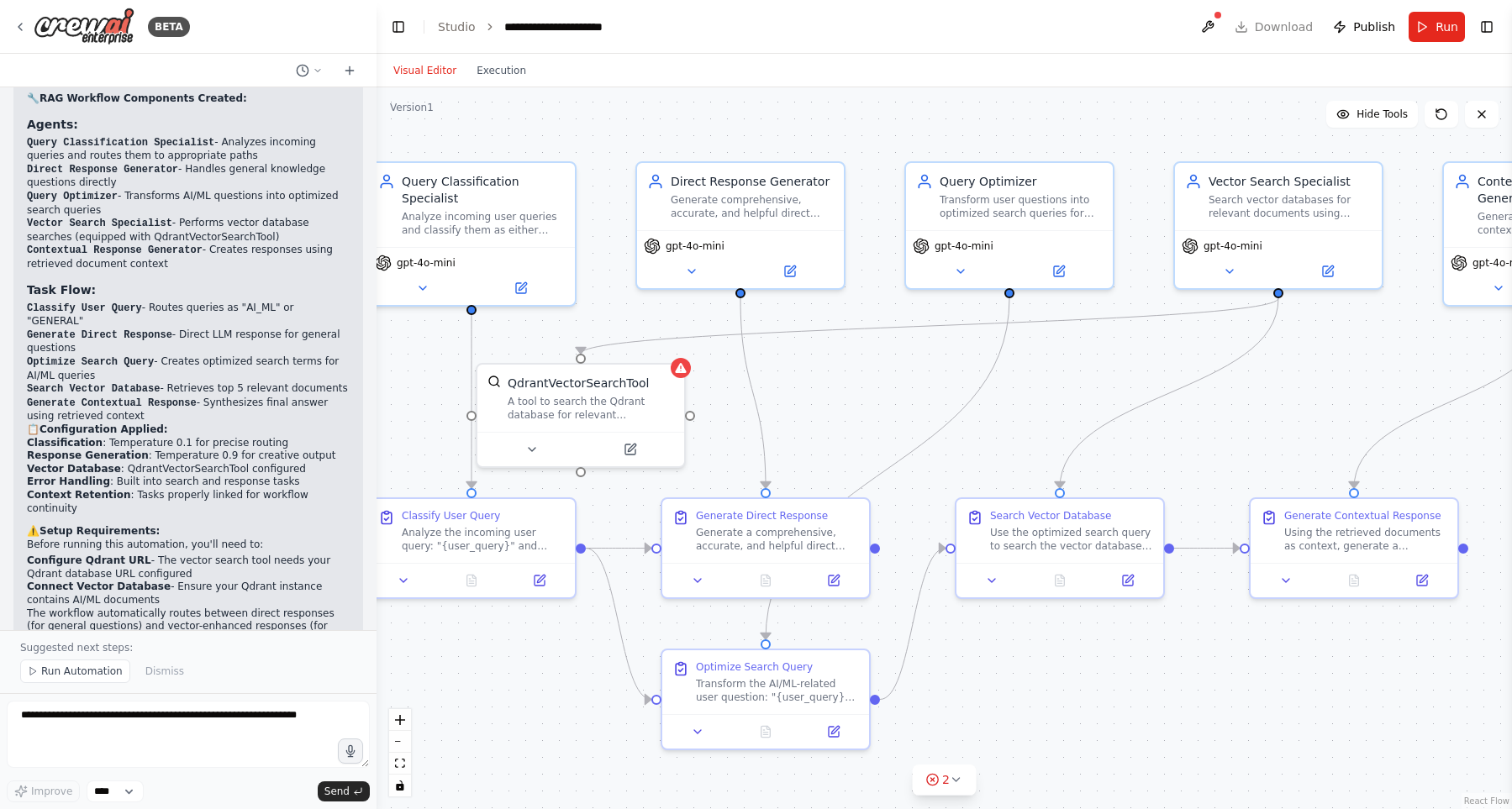
drag, startPoint x: 982, startPoint y: 369, endPoint x: 1068, endPoint y: 372, distance: 86.1
click at [1068, 372] on div ".deletable-edge-delete-btn { width: 20px; height: 20px; border: 0px solid #ffff…" at bounding box center [944, 448] width 1135 height 721
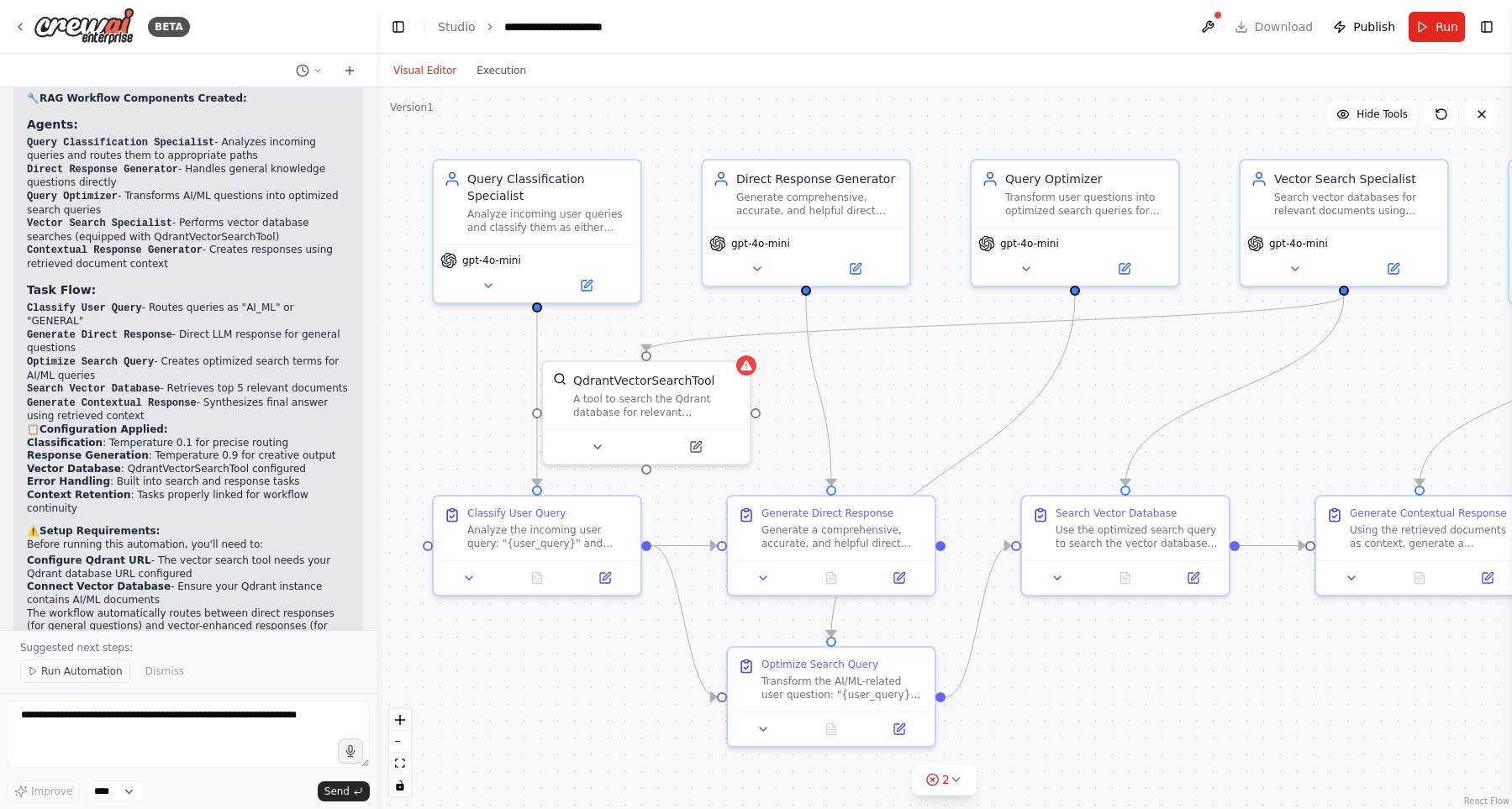
drag, startPoint x: 727, startPoint y: 123, endPoint x: 788, endPoint y: 119, distance: 61.1
click at [788, 119] on div ".deletable-edge-delete-btn { width: 20px; height: 20px; border: 0px solid #ffff…" at bounding box center [944, 448] width 1135 height 721
click at [702, 452] on button at bounding box center [696, 443] width 95 height 20
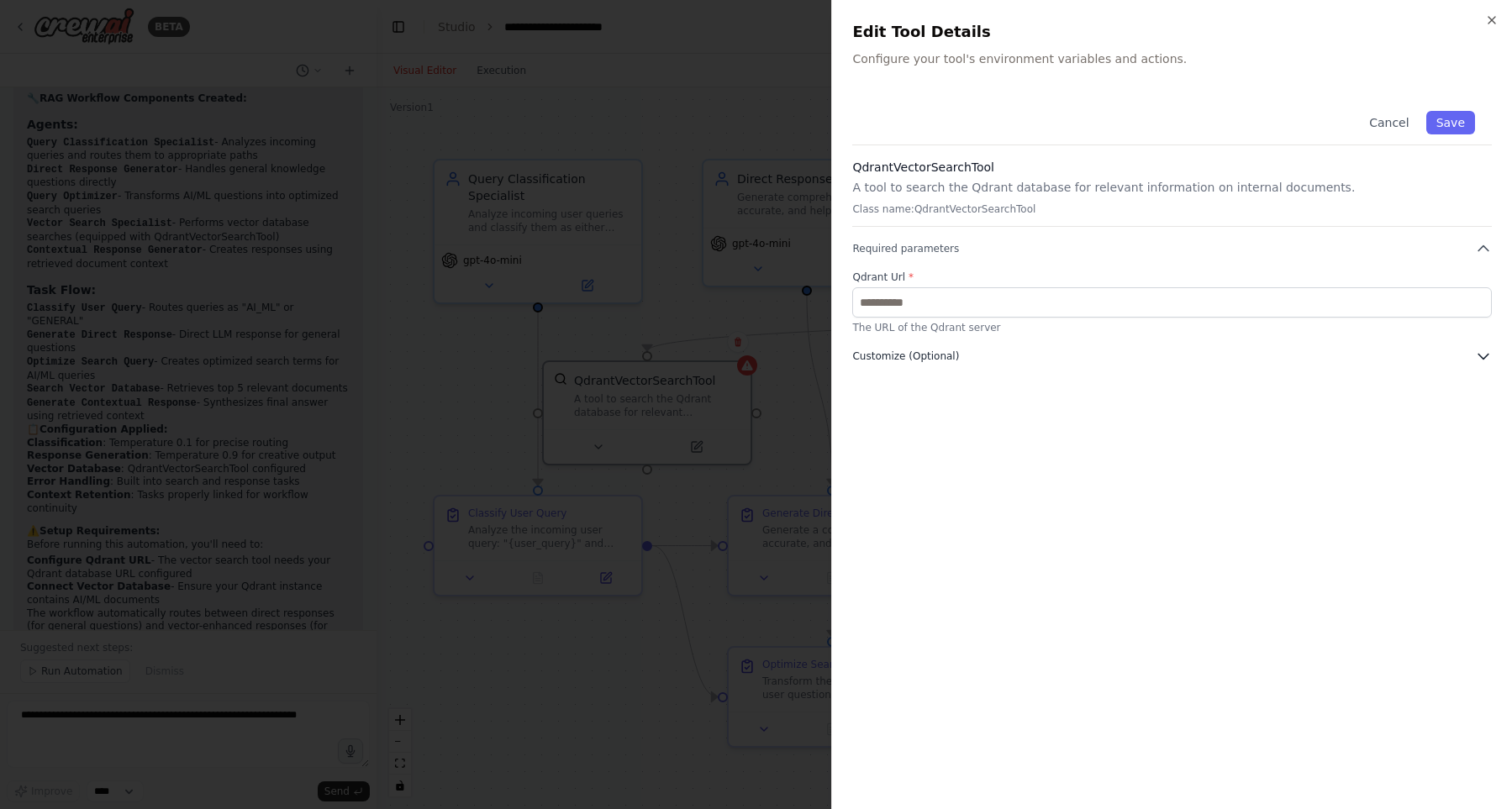
click at [1038, 357] on button "Customize (Optional)" at bounding box center [1172, 356] width 640 height 17
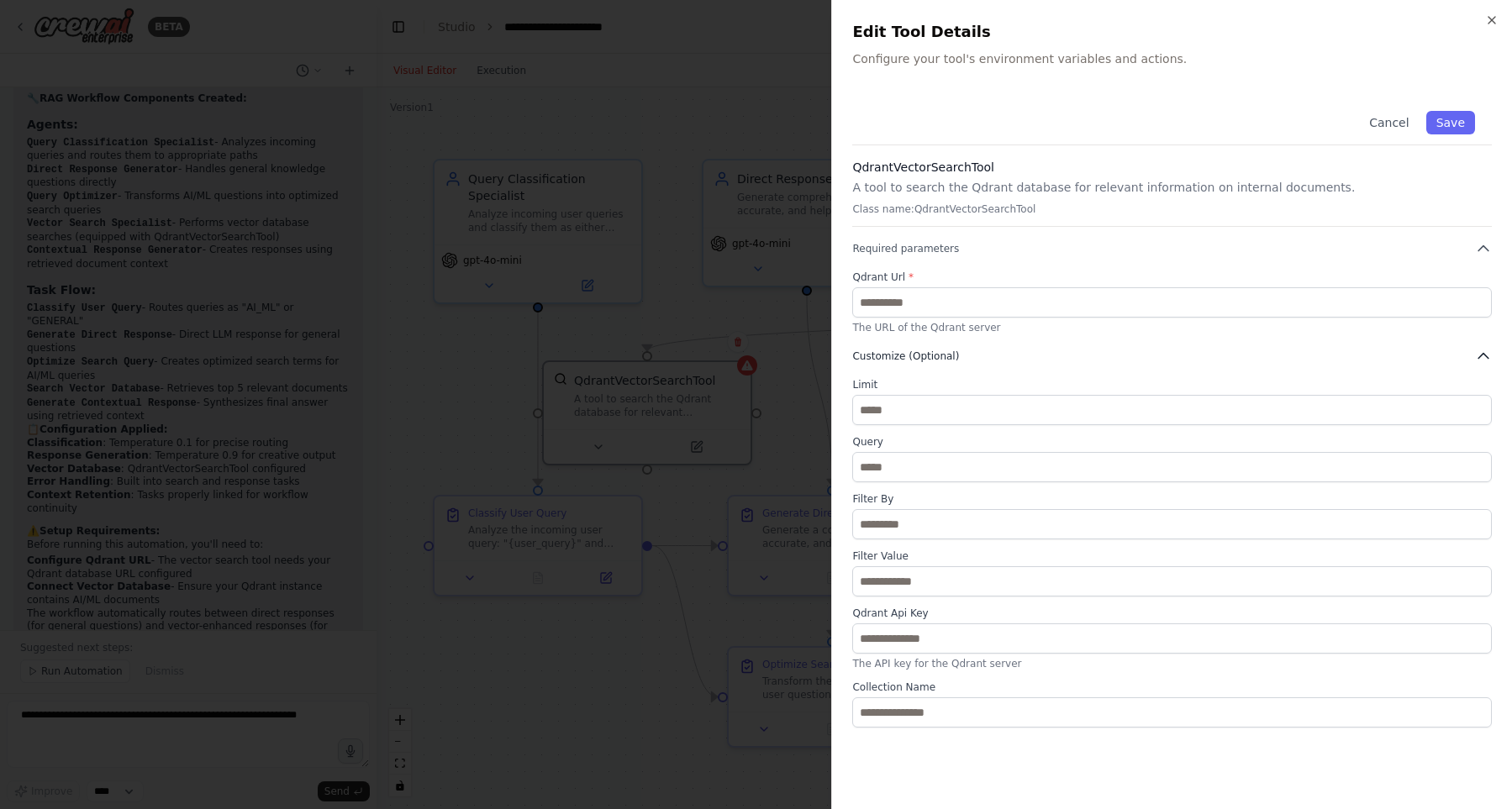
click at [1000, 363] on button "Customize (Optional)" at bounding box center [1172, 356] width 640 height 17
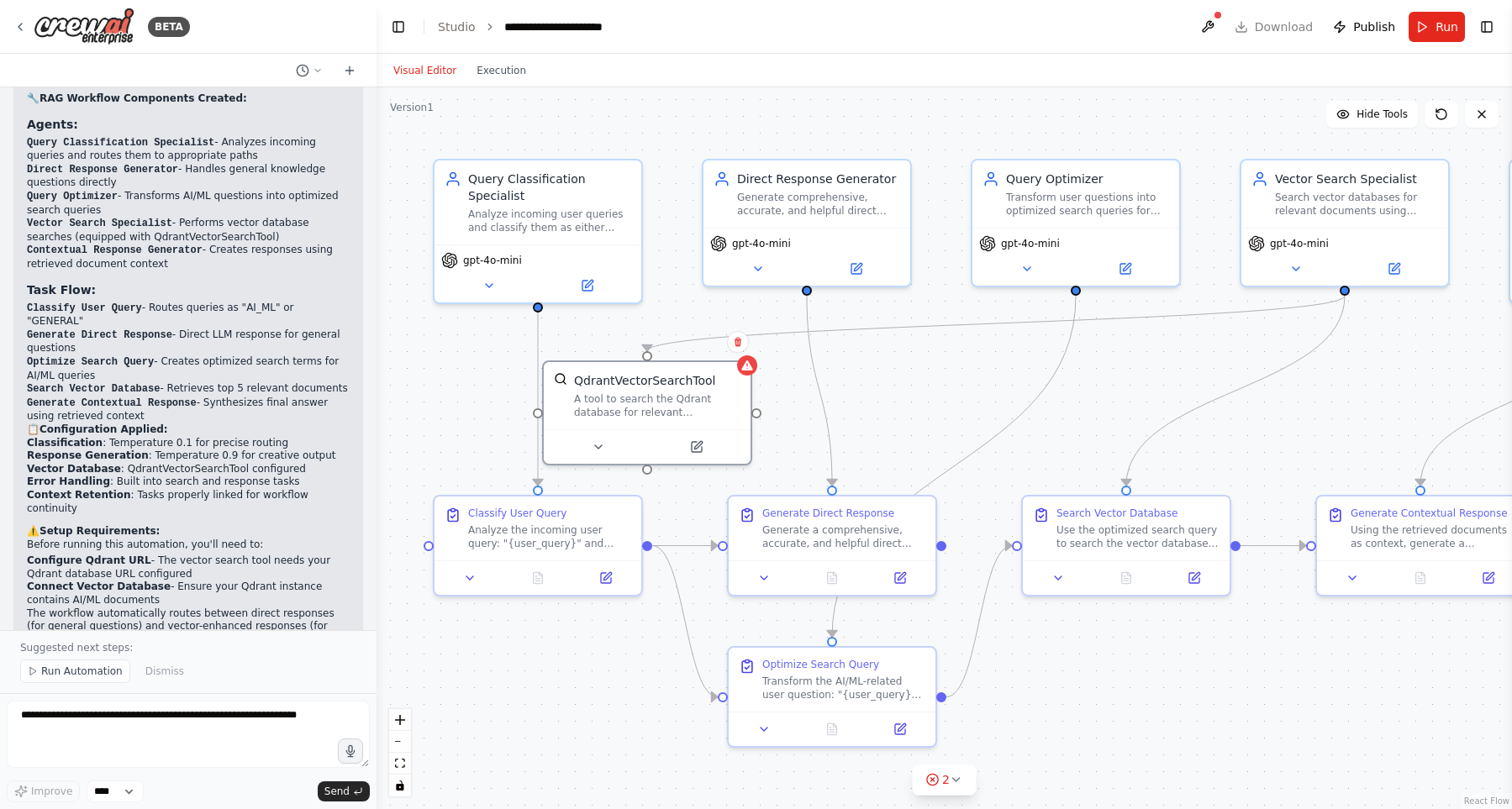
click at [450, 382] on div ".deletable-edge-delete-btn { width: 20px; height: 20px; border: 0px solid #ffff…" at bounding box center [944, 448] width 1135 height 721
click at [972, 386] on div ".deletable-edge-delete-btn { width: 20px; height: 20px; border: 0px solid #ffff…" at bounding box center [944, 448] width 1135 height 721
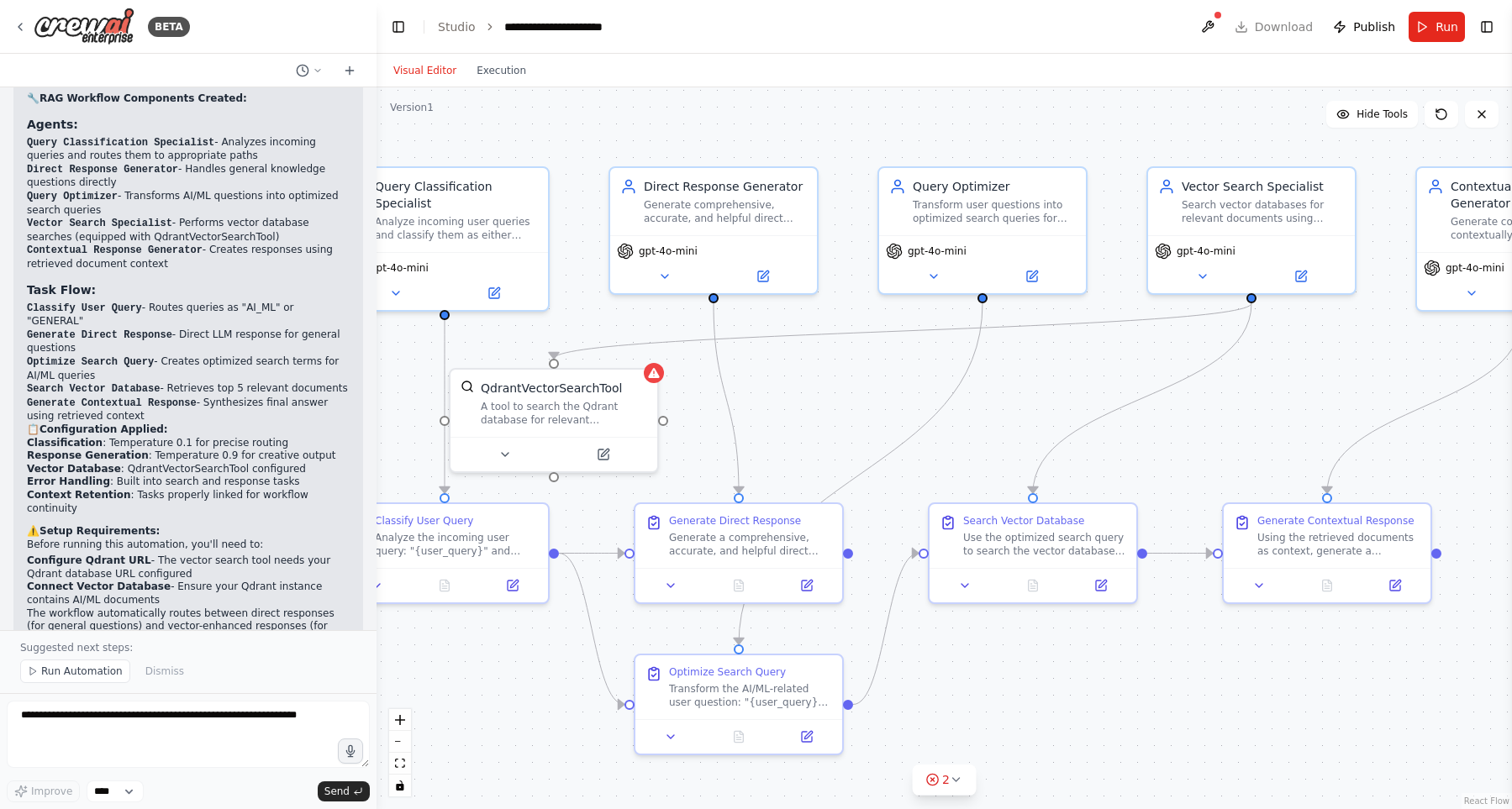
drag, startPoint x: 909, startPoint y: 404, endPoint x: 808, endPoint y: 404, distance: 101.0
click at [808, 404] on div ".deletable-edge-delete-btn { width: 20px; height: 20px; border: 0px solid #ffff…" at bounding box center [944, 448] width 1135 height 721
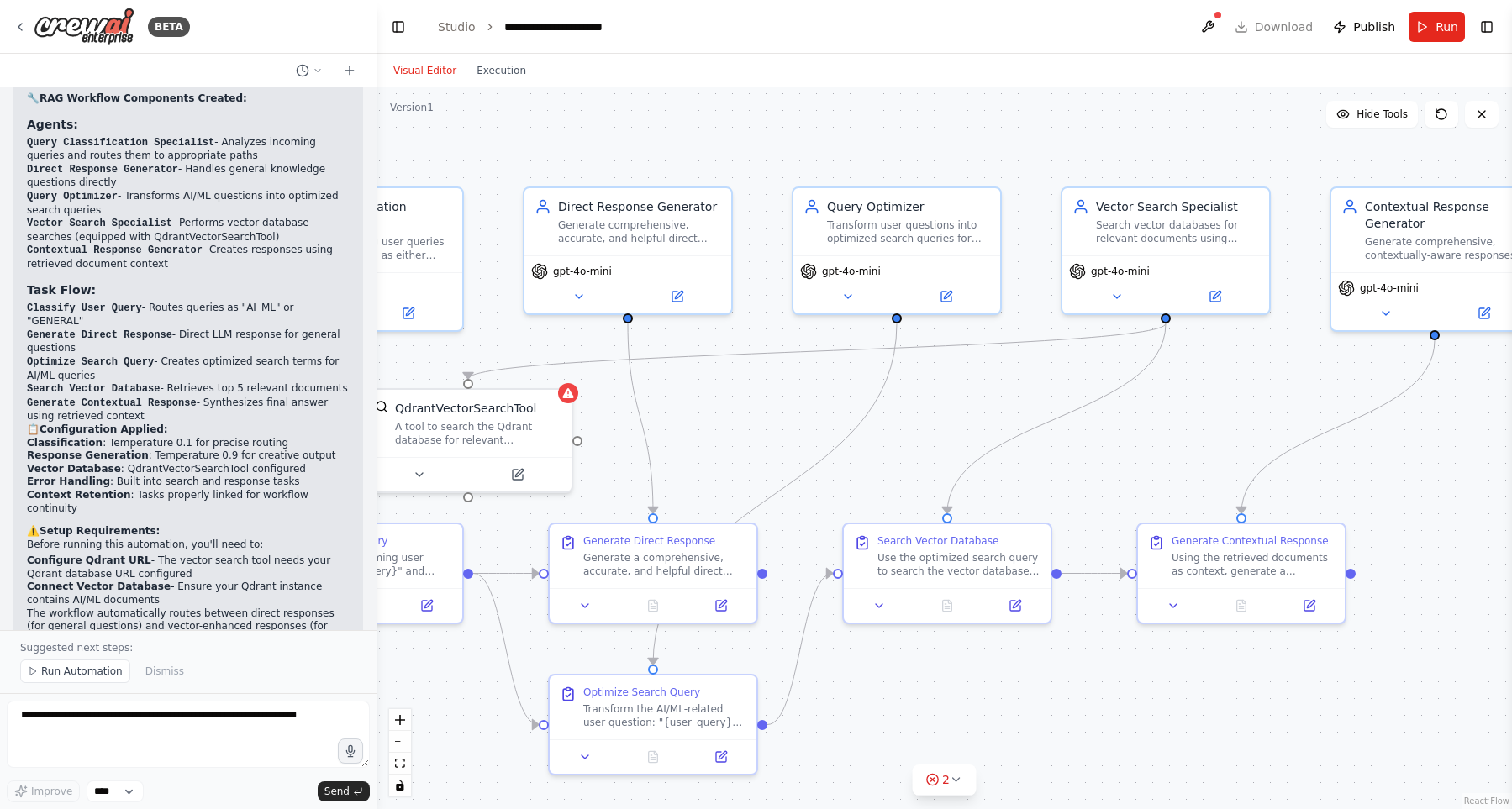
drag, startPoint x: 836, startPoint y: 381, endPoint x: 757, endPoint y: 410, distance: 84.2
click at [757, 410] on div ".deletable-edge-delete-btn { width: 20px; height: 20px; border: 0px solid #ffff…" at bounding box center [944, 448] width 1135 height 721
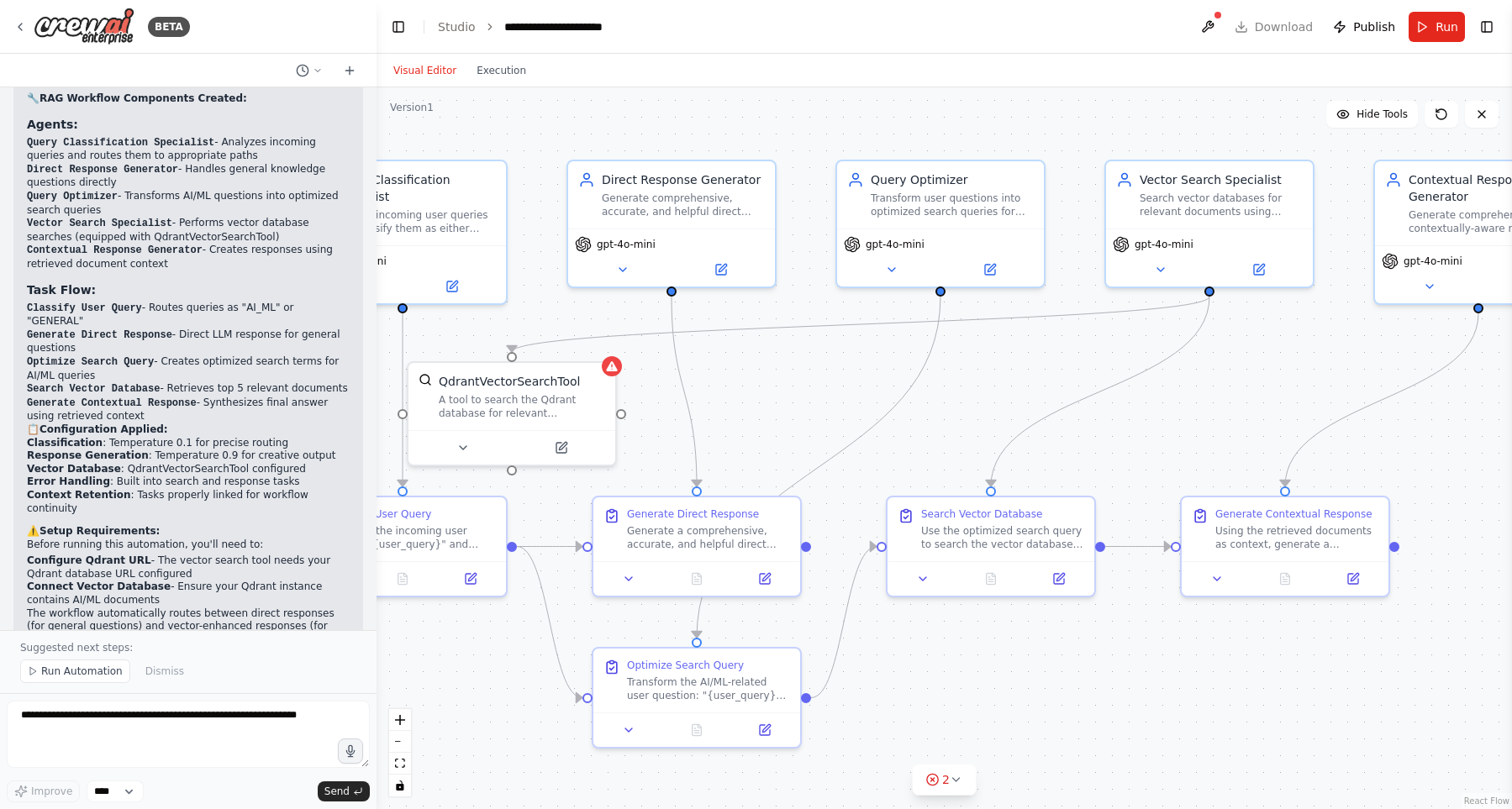
drag, startPoint x: 976, startPoint y: 405, endPoint x: 1027, endPoint y: 376, distance: 58.7
click at [1027, 376] on div ".deletable-edge-delete-btn { width: 20px; height: 20px; border: 0px solid #ffff…" at bounding box center [944, 448] width 1135 height 721
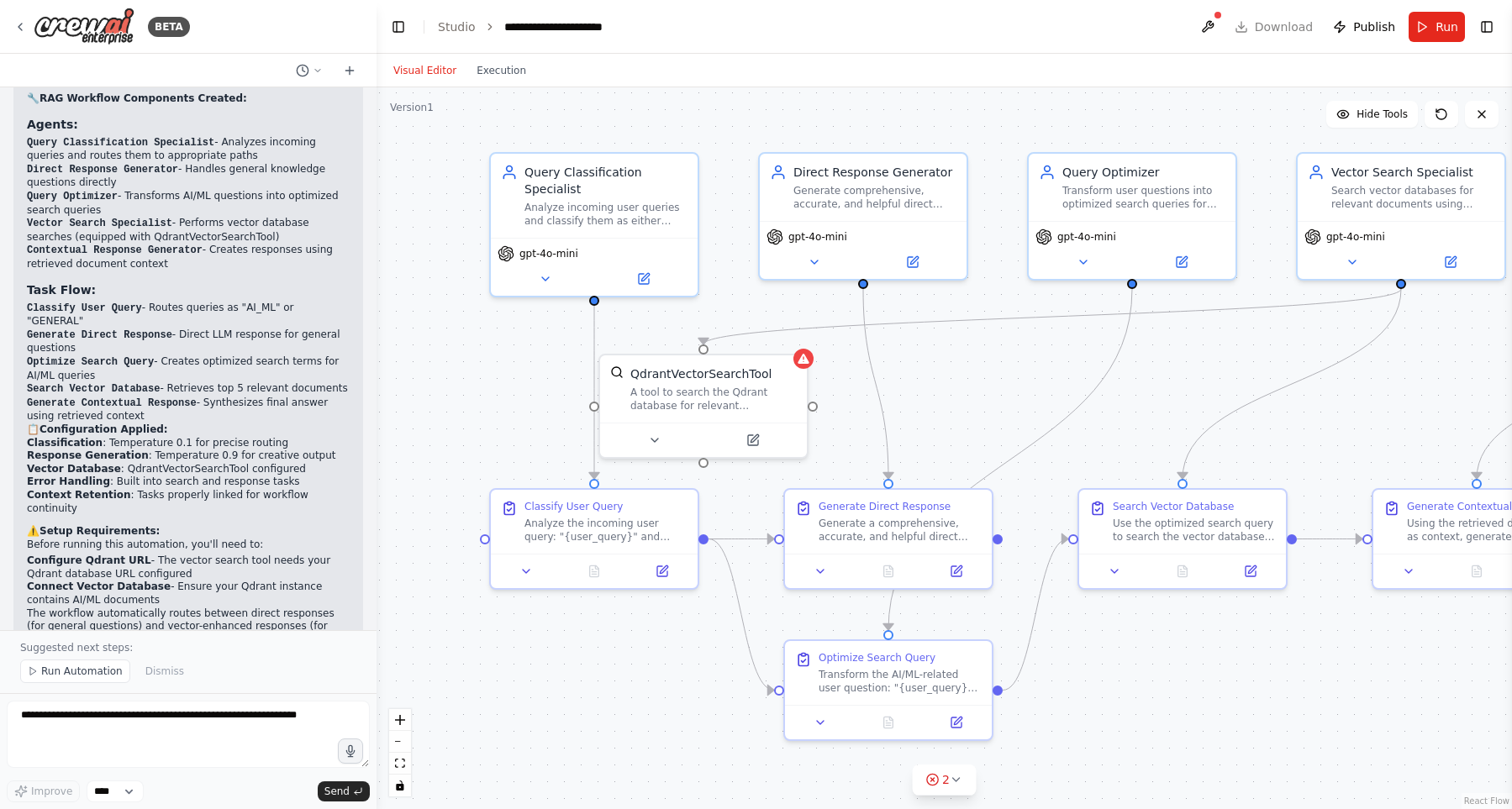
drag, startPoint x: 819, startPoint y: 364, endPoint x: 999, endPoint y: 357, distance: 180.1
click at [999, 357] on div ".deletable-edge-delete-btn { width: 20px; height: 20px; border: 0px solid #ffff…" at bounding box center [944, 448] width 1135 height 721
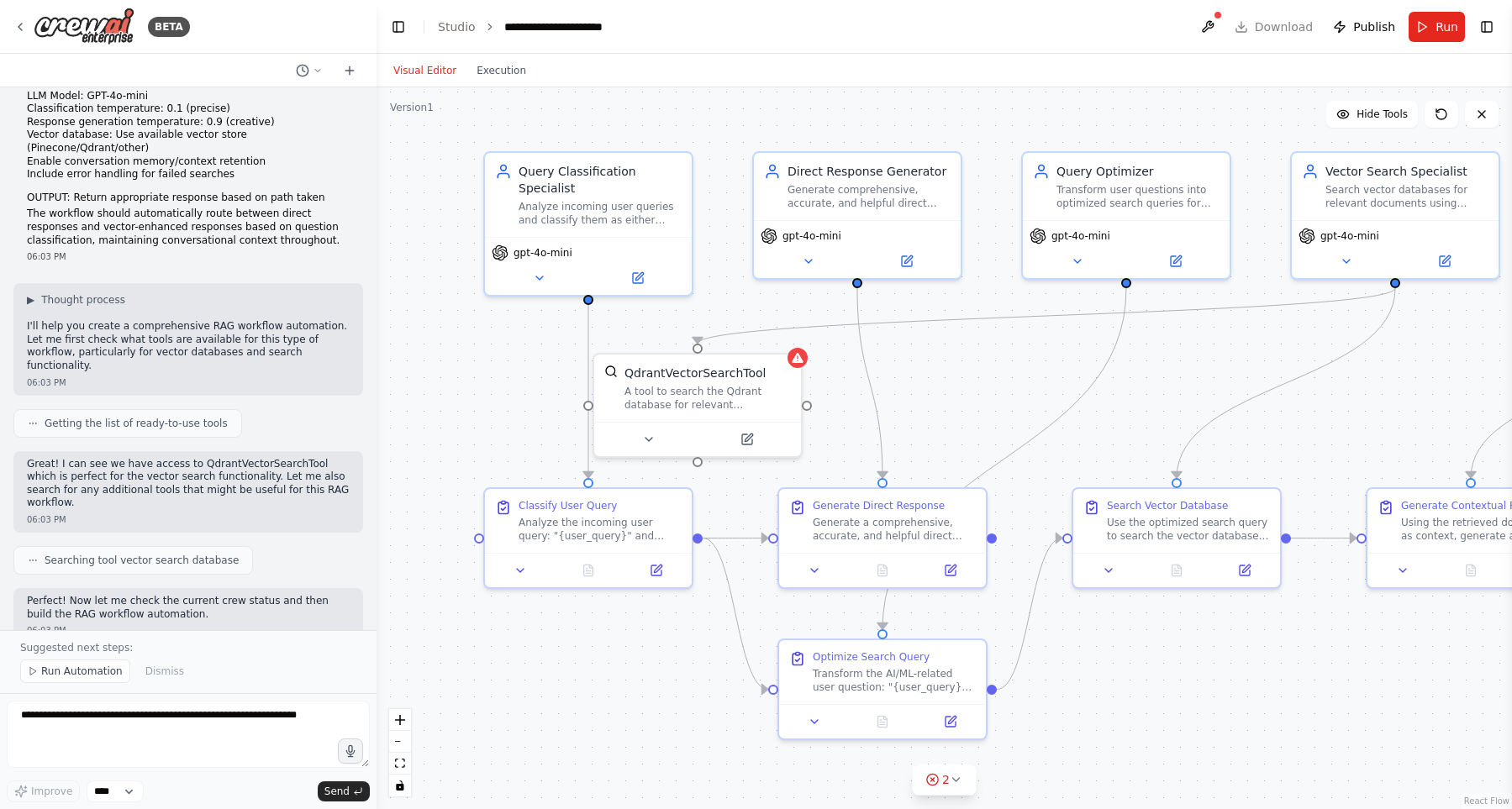
scroll to position [0, 0]
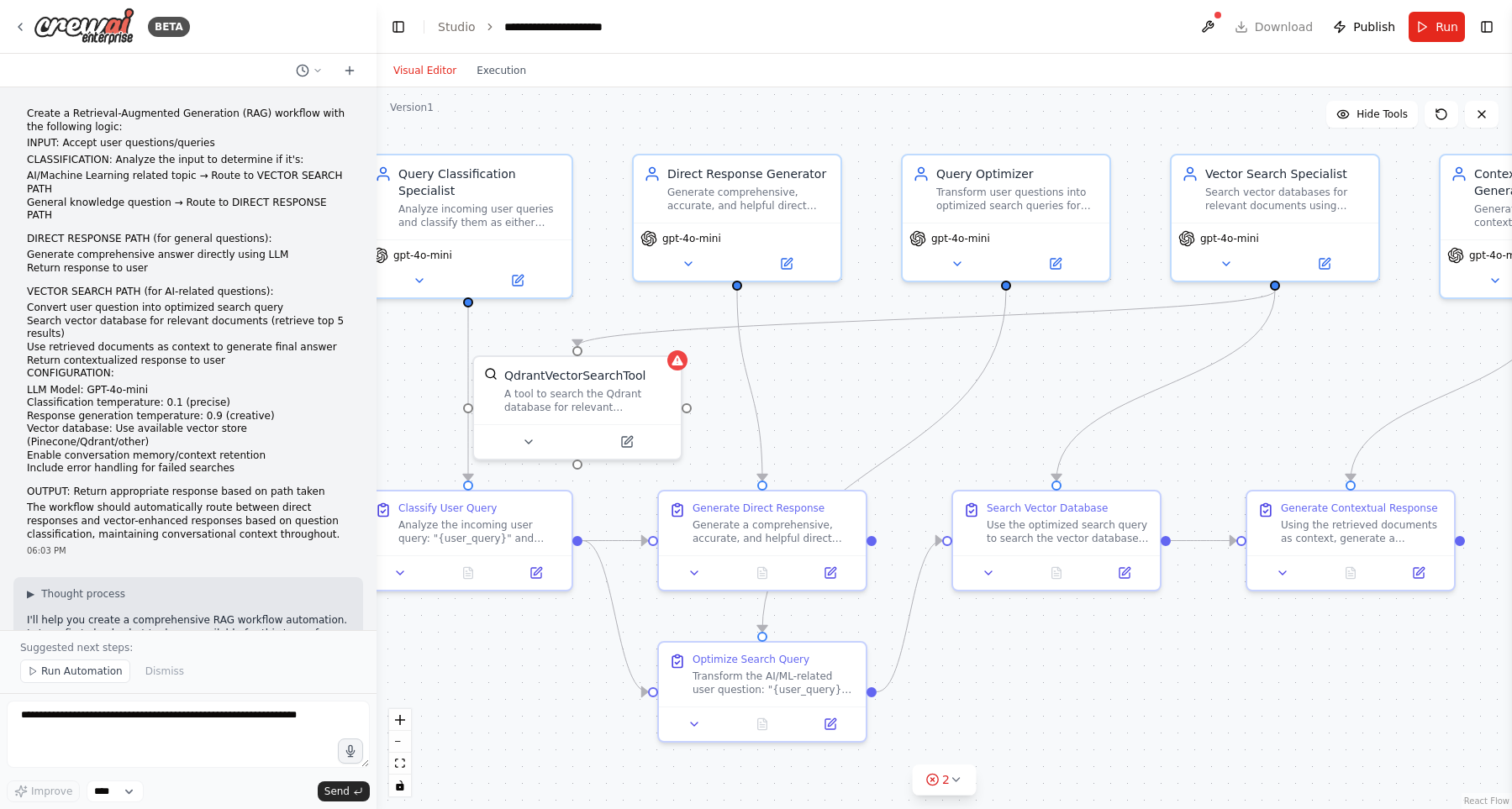
drag, startPoint x: 984, startPoint y: 383, endPoint x: 857, endPoint y: 386, distance: 127.0
click at [857, 386] on div ".deletable-edge-delete-btn { width: 20px; height: 20px; border: 0px solid #ffff…" at bounding box center [944, 448] width 1135 height 721
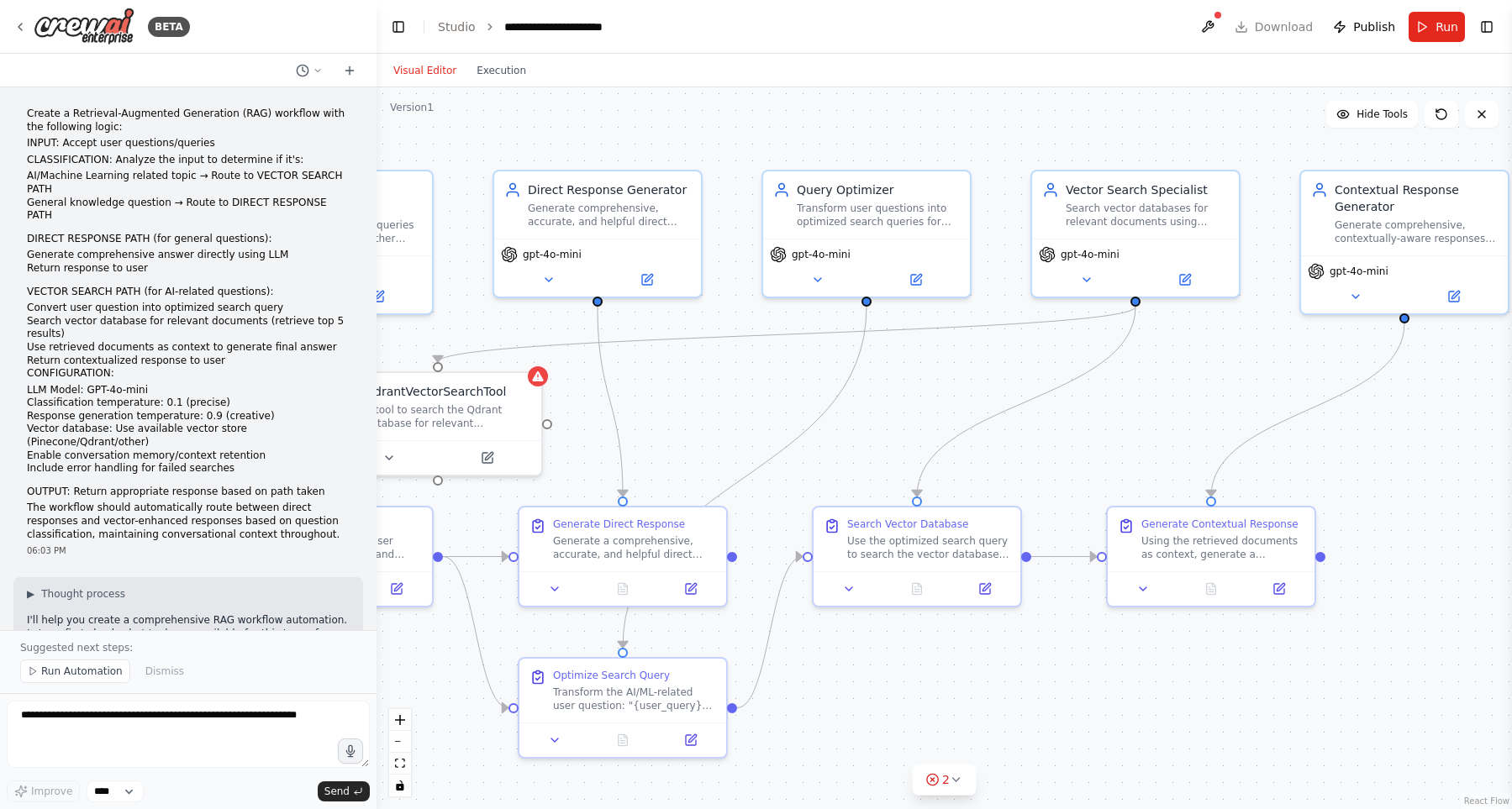
drag, startPoint x: 1055, startPoint y: 380, endPoint x: 922, endPoint y: 395, distance: 133.8
click at [922, 395] on div ".deletable-edge-delete-btn { width: 20px; height: 20px; border: 0px solid #ffff…" at bounding box center [944, 448] width 1135 height 721
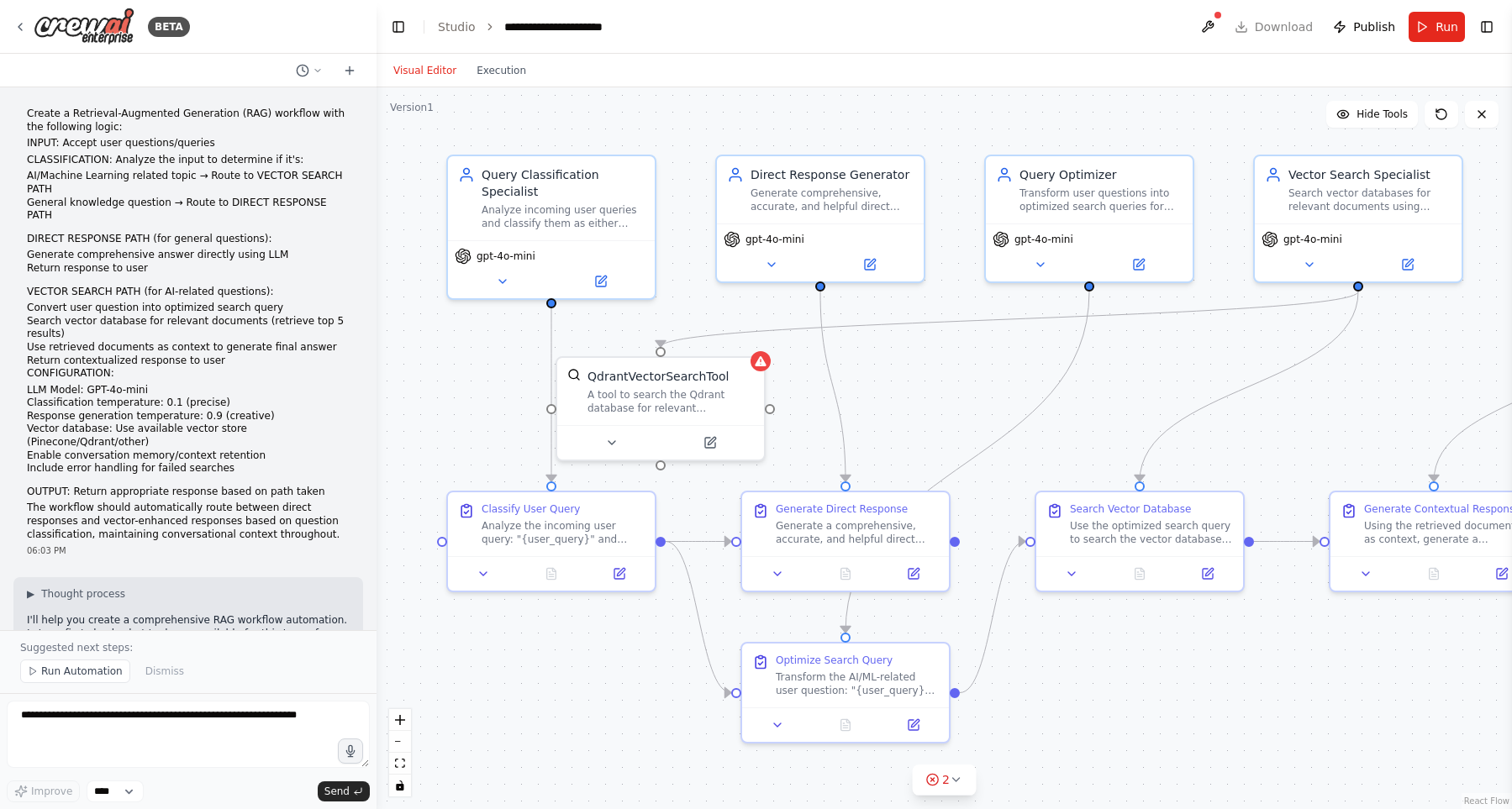
drag, startPoint x: 883, startPoint y: 386, endPoint x: 1105, endPoint y: 371, distance: 222.5
click at [1105, 371] on div ".deletable-edge-delete-btn { width: 20px; height: 20px; border: 0px solid #ffff…" at bounding box center [944, 448] width 1135 height 721
click at [63, 384] on li "LLM Model: GPT-4o-mini" at bounding box center [188, 390] width 323 height 14
click at [497, 271] on icon at bounding box center [502, 278] width 14 height 14
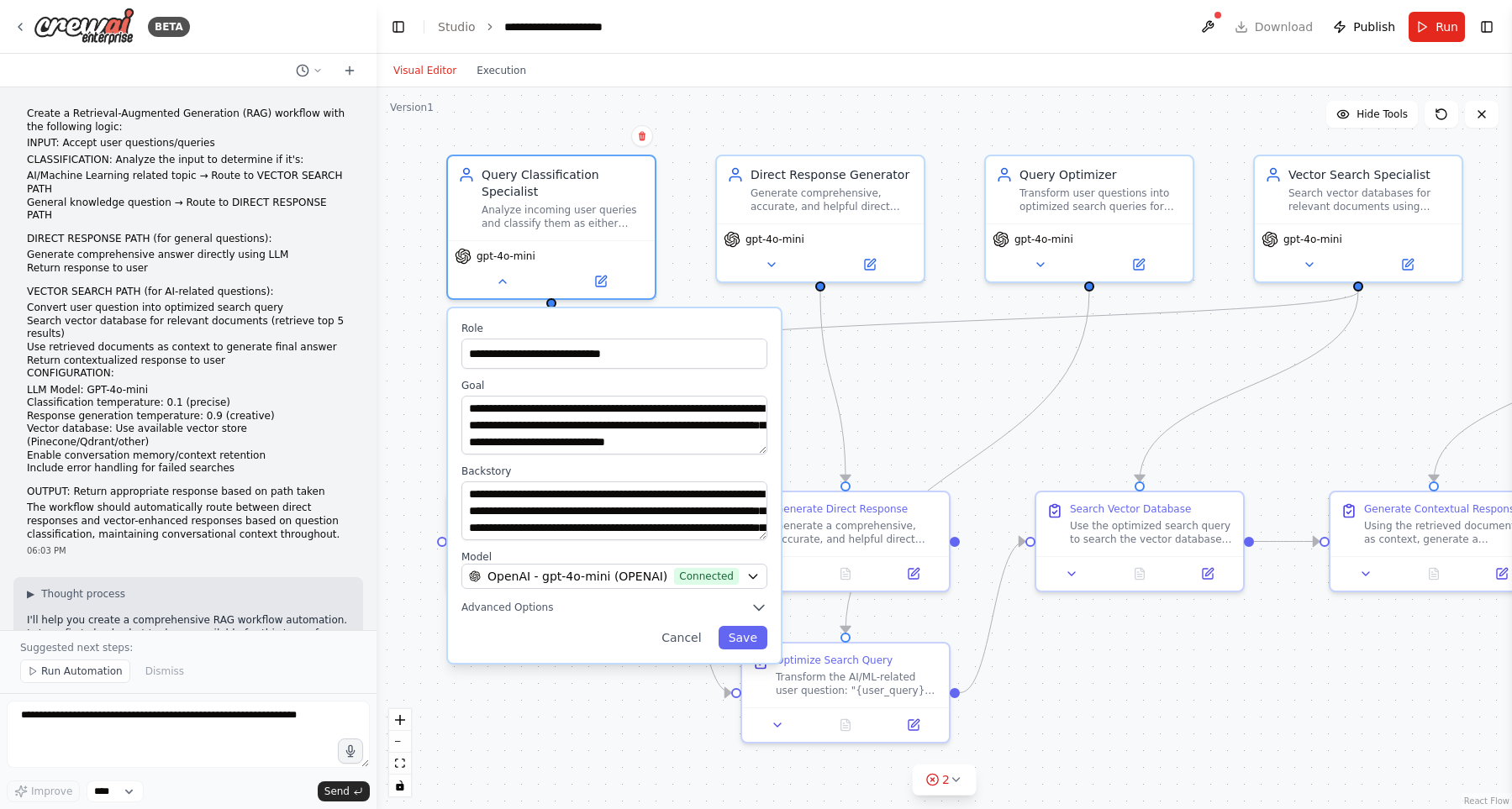
click at [766, 6] on header "**********" at bounding box center [944, 26] width 1135 height 53
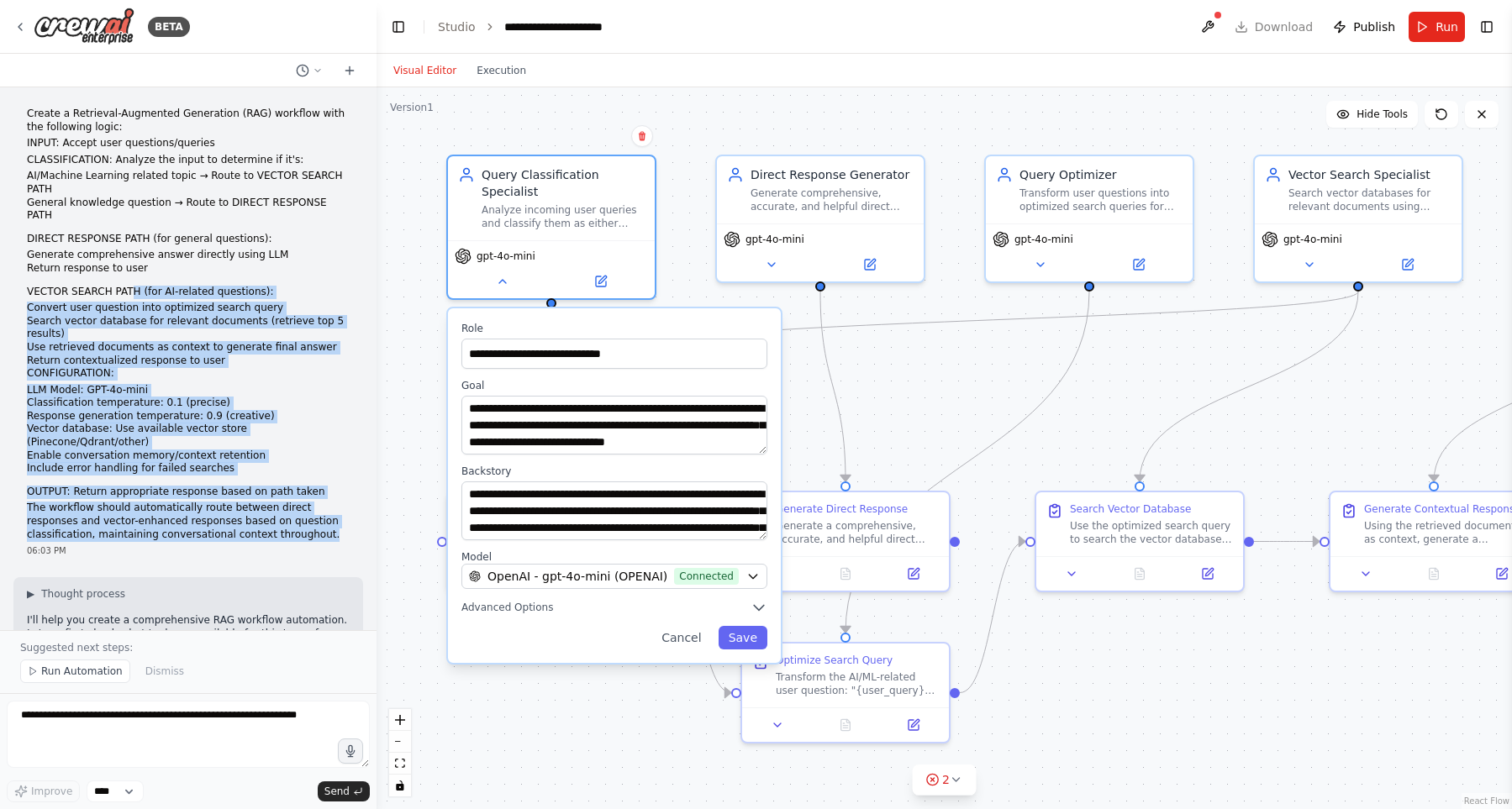
drag, startPoint x: 246, startPoint y: 481, endPoint x: 125, endPoint y: 263, distance: 249.3
click at [125, 263] on div "Create a Retrieval-Augmented Generation (RAG) workflow with the following logic…" at bounding box center [188, 324] width 323 height 433
click at [207, 367] on p "CONFIGURATION:" at bounding box center [188, 374] width 323 height 14
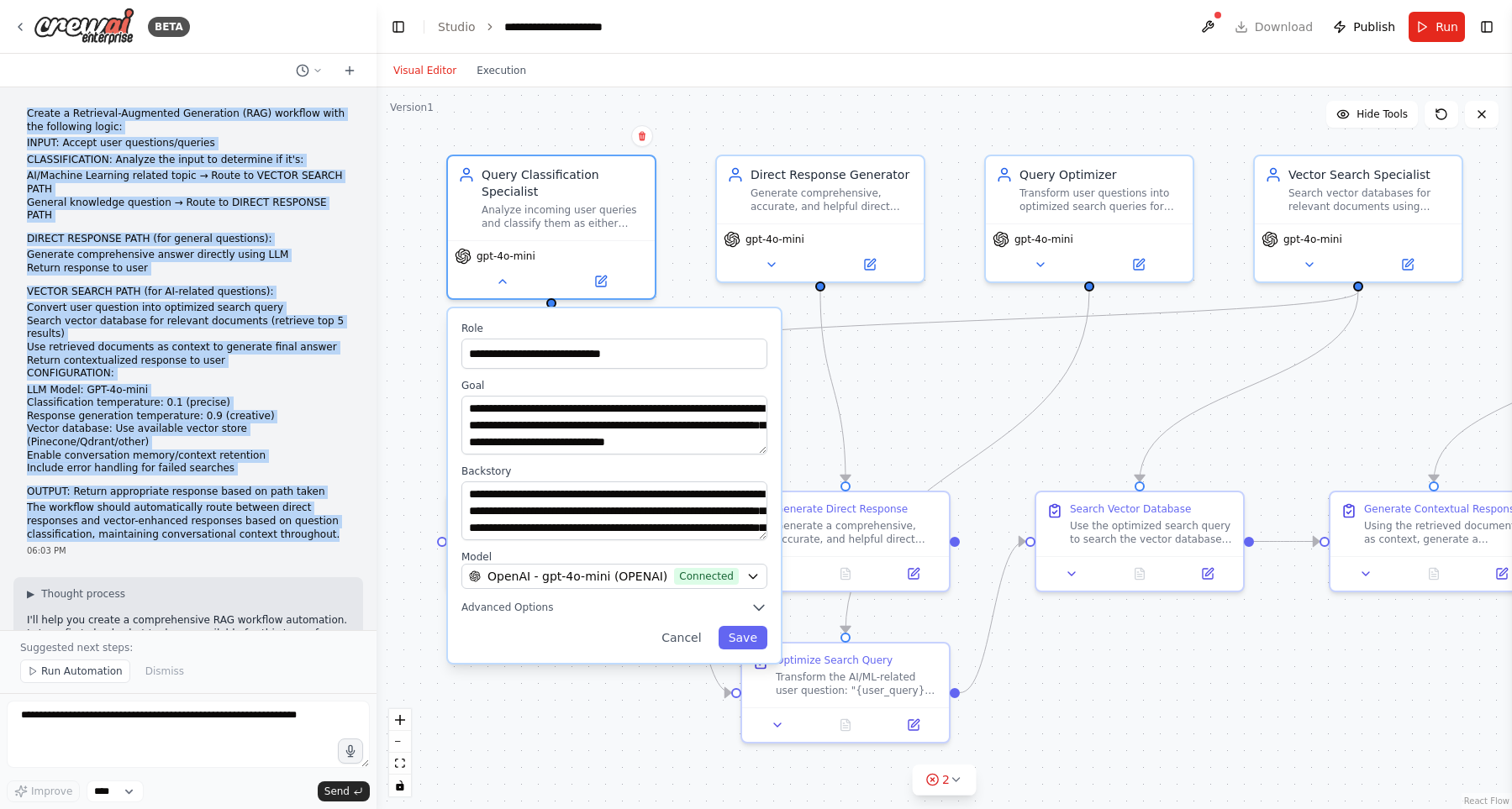
drag, startPoint x: 250, startPoint y: 479, endPoint x: 14, endPoint y: 110, distance: 438.0
click at [14, 110] on div "Create a Retrieval-Augmented Generation (RAG) workflow with the following logic…" at bounding box center [188, 332] width 349 height 463
copy div "Create a Retrieval-Augmented Generation (RAG) workflow with the following logic…"
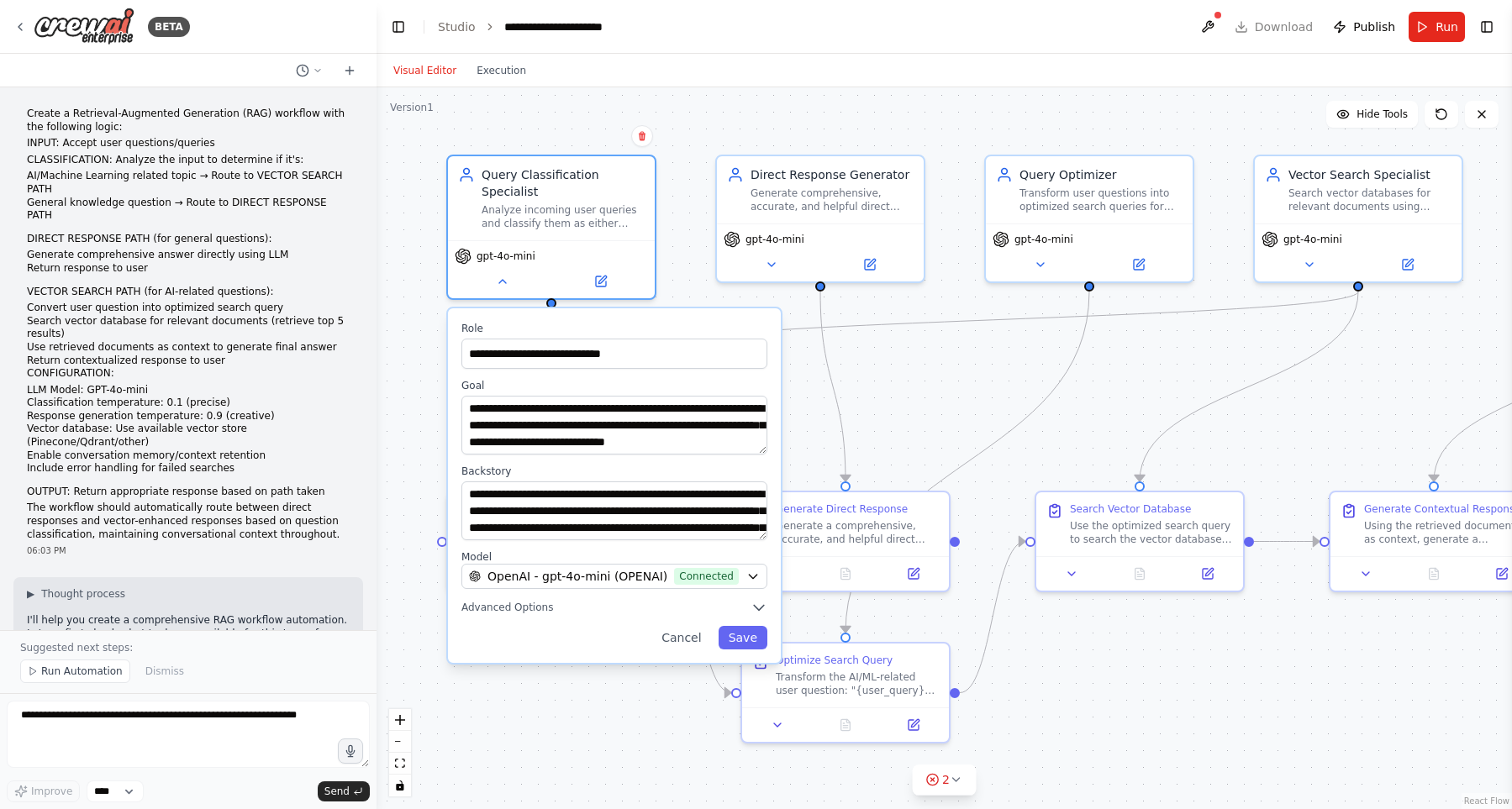
click at [732, 28] on header "**********" at bounding box center [944, 26] width 1135 height 53
click at [286, 286] on p "VECTOR SEARCH PATH (for AI-related questions):" at bounding box center [188, 292] width 323 height 14
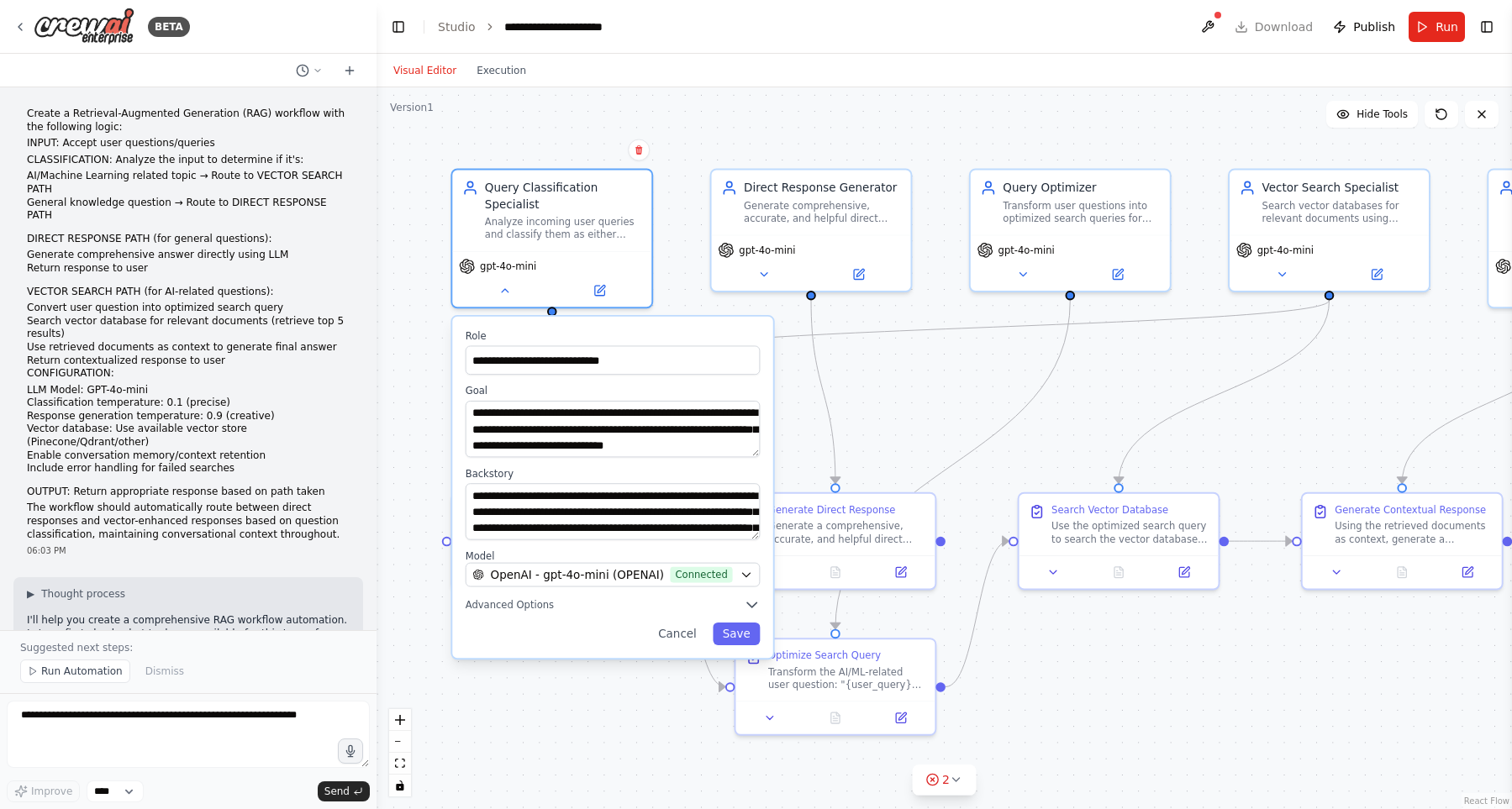
click at [818, 135] on div ".deletable-edge-delete-btn { width: 20px; height: 20px; border: 0px solid #ffff…" at bounding box center [944, 448] width 1135 height 721
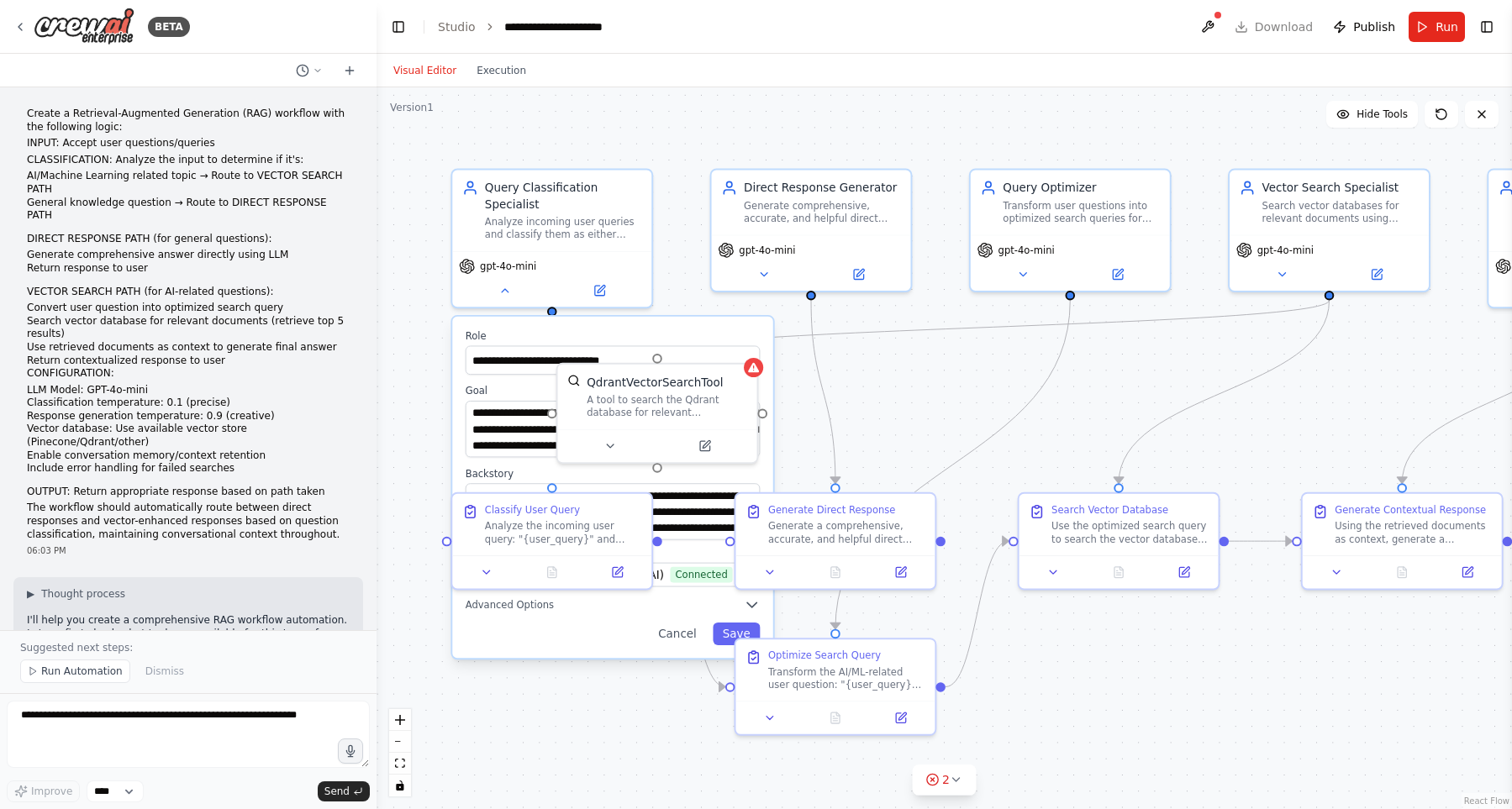
click at [600, 678] on div ".deletable-edge-delete-btn { width: 20px; height: 20px; border: 0px solid #ffff…" at bounding box center [944, 448] width 1135 height 721
click at [545, 193] on div "Query Classification Specialist" at bounding box center [564, 193] width 158 height 33
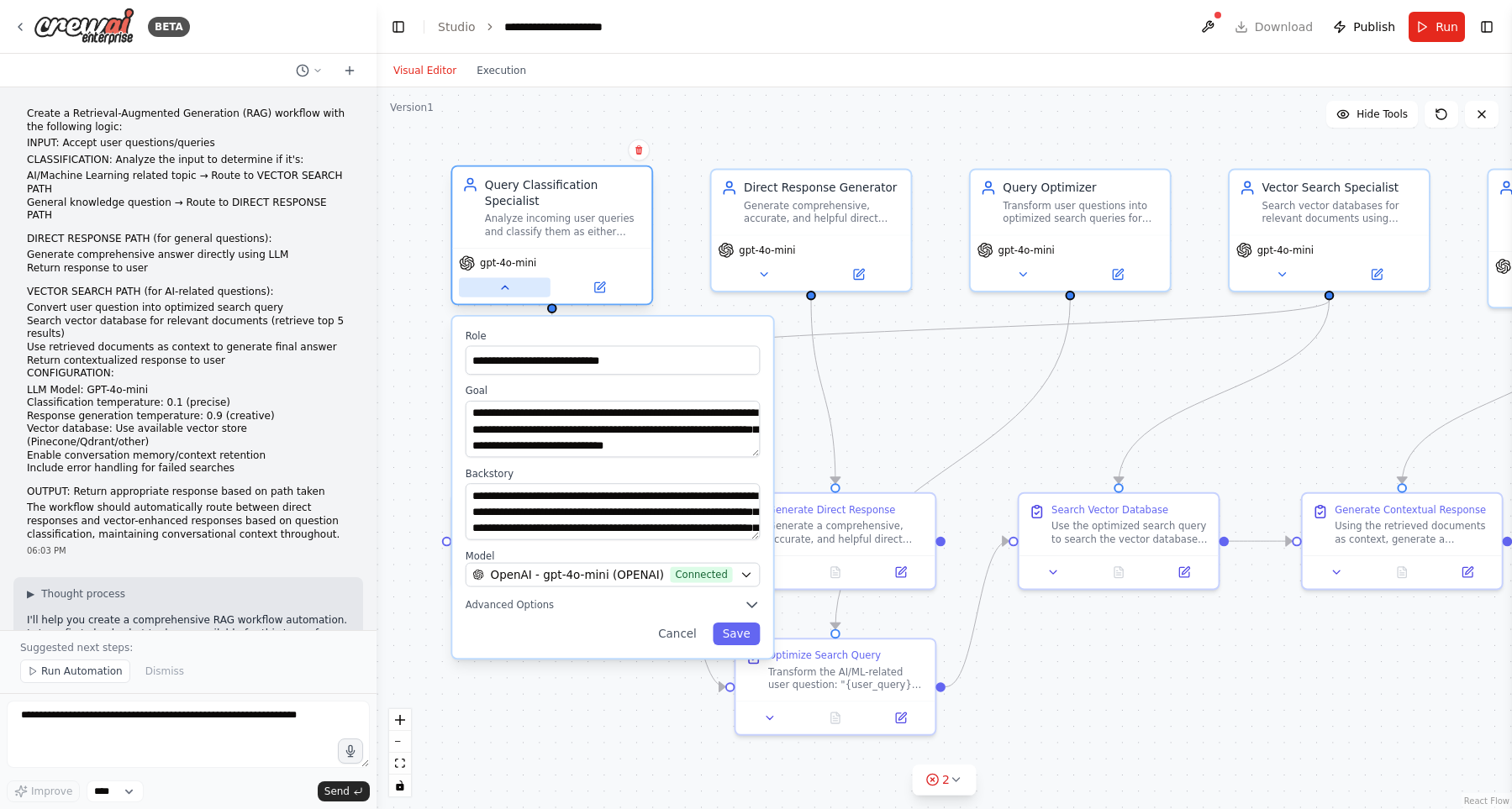
click at [503, 281] on icon at bounding box center [505, 287] width 13 height 13
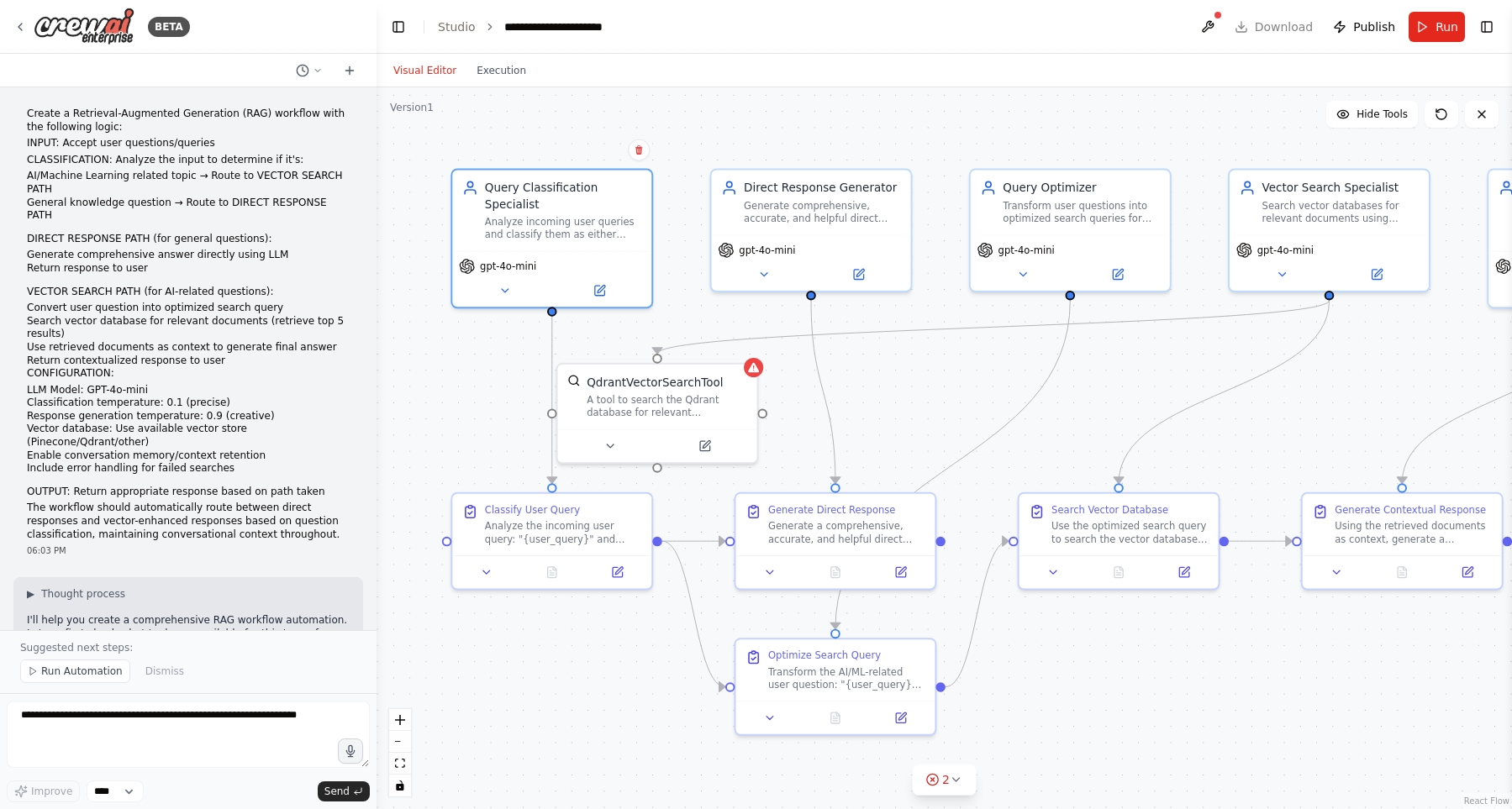
click at [472, 389] on div ".deletable-edge-delete-btn { width: 20px; height: 20px; border: 0px solid #ffff…" at bounding box center [944, 448] width 1135 height 721
click at [789, 210] on div "Generate comprehensive, accurate, and helpful direct responses to general knowl…" at bounding box center [823, 208] width 158 height 26
click at [761, 268] on icon at bounding box center [763, 271] width 13 height 13
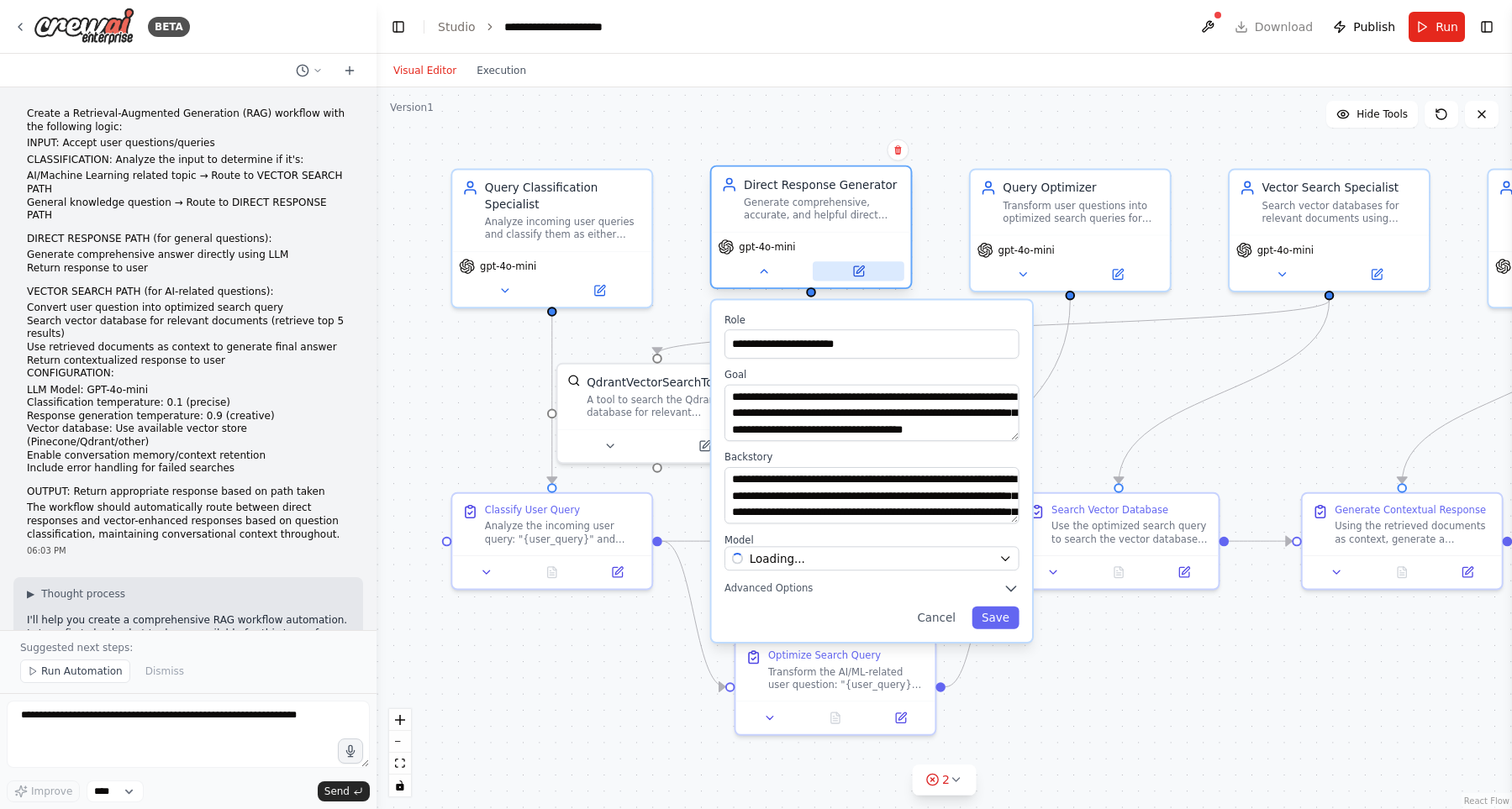
drag, startPoint x: 761, startPoint y: 268, endPoint x: 865, endPoint y: 276, distance: 104.3
click at [770, 276] on icon at bounding box center [763, 271] width 13 height 13
drag, startPoint x: 865, startPoint y: 276, endPoint x: 763, endPoint y: 269, distance: 102.2
click at [763, 269] on icon at bounding box center [763, 271] width 13 height 13
click at [997, 150] on div ".deletable-edge-delete-btn { width: 20px; height: 20px; border: 0px solid #ffff…" at bounding box center [944, 448] width 1135 height 721
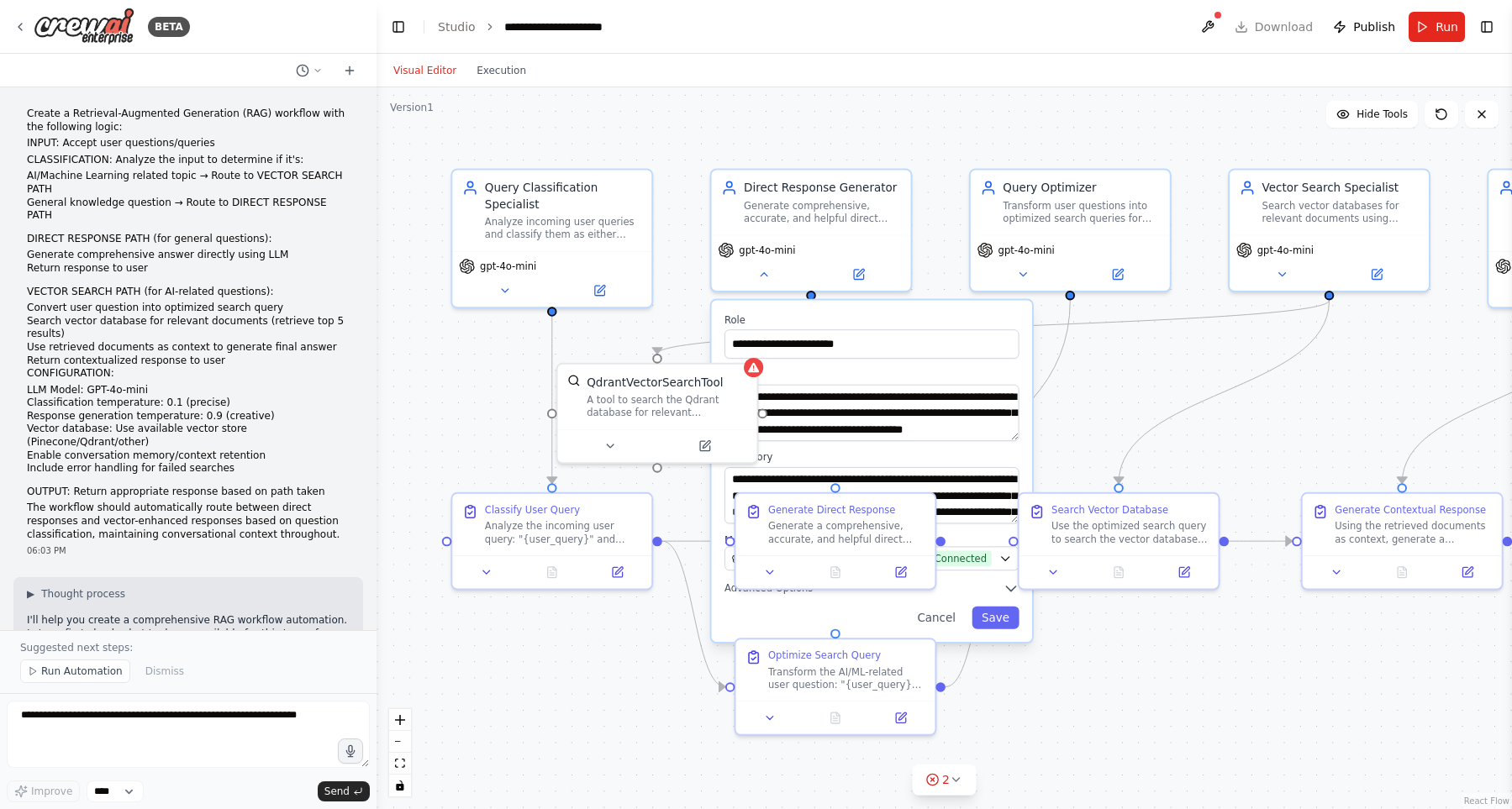
click at [454, 401] on div ".deletable-edge-delete-btn { width: 20px; height: 20px; border: 0px solid #ffff…" at bounding box center [944, 448] width 1135 height 721
click at [762, 277] on icon at bounding box center [763, 271] width 13 height 13
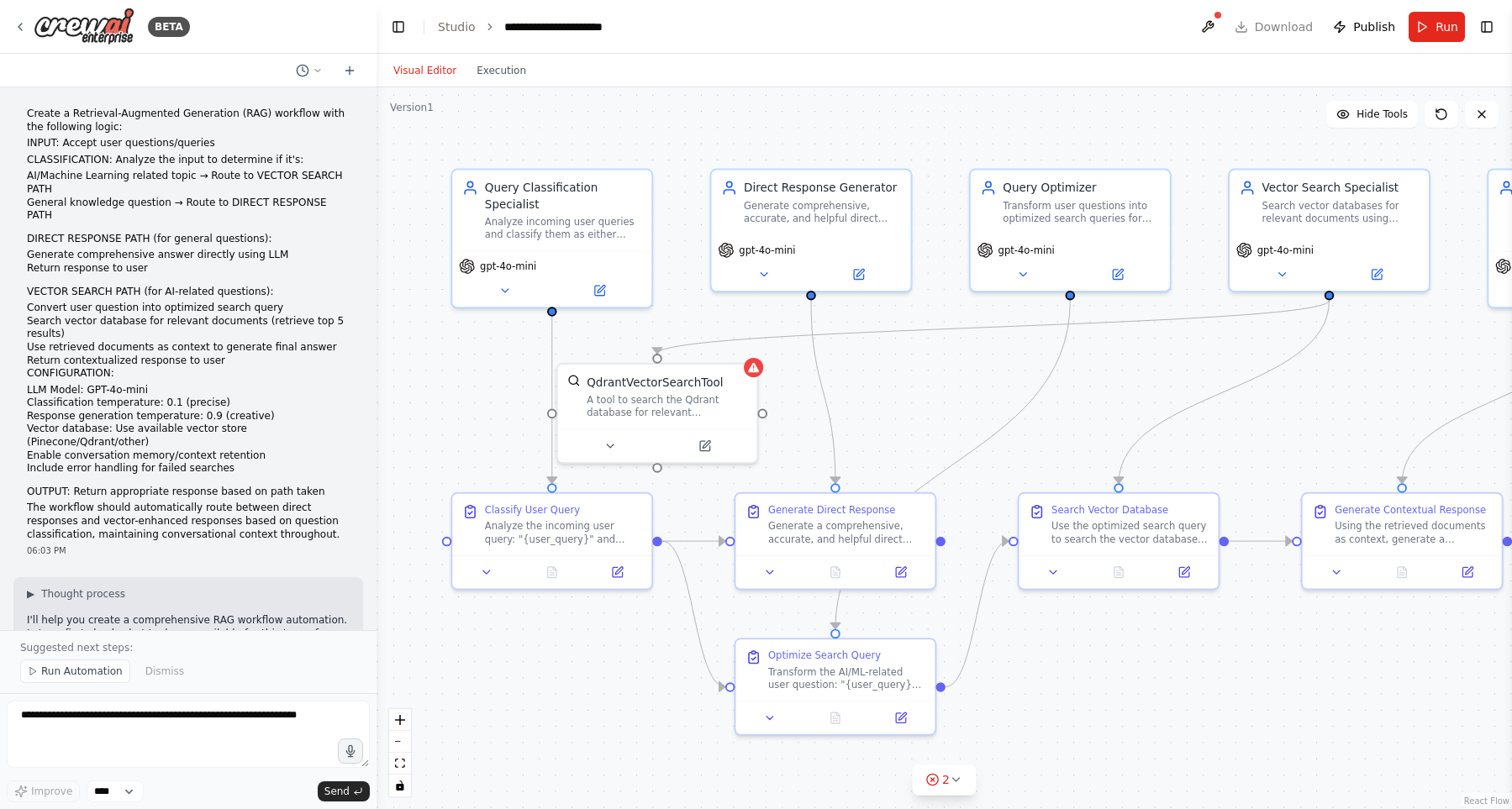
click at [616, 679] on div ".deletable-edge-delete-btn { width: 20px; height: 20px; border: 0px solid #ffff…" at bounding box center [944, 448] width 1135 height 721
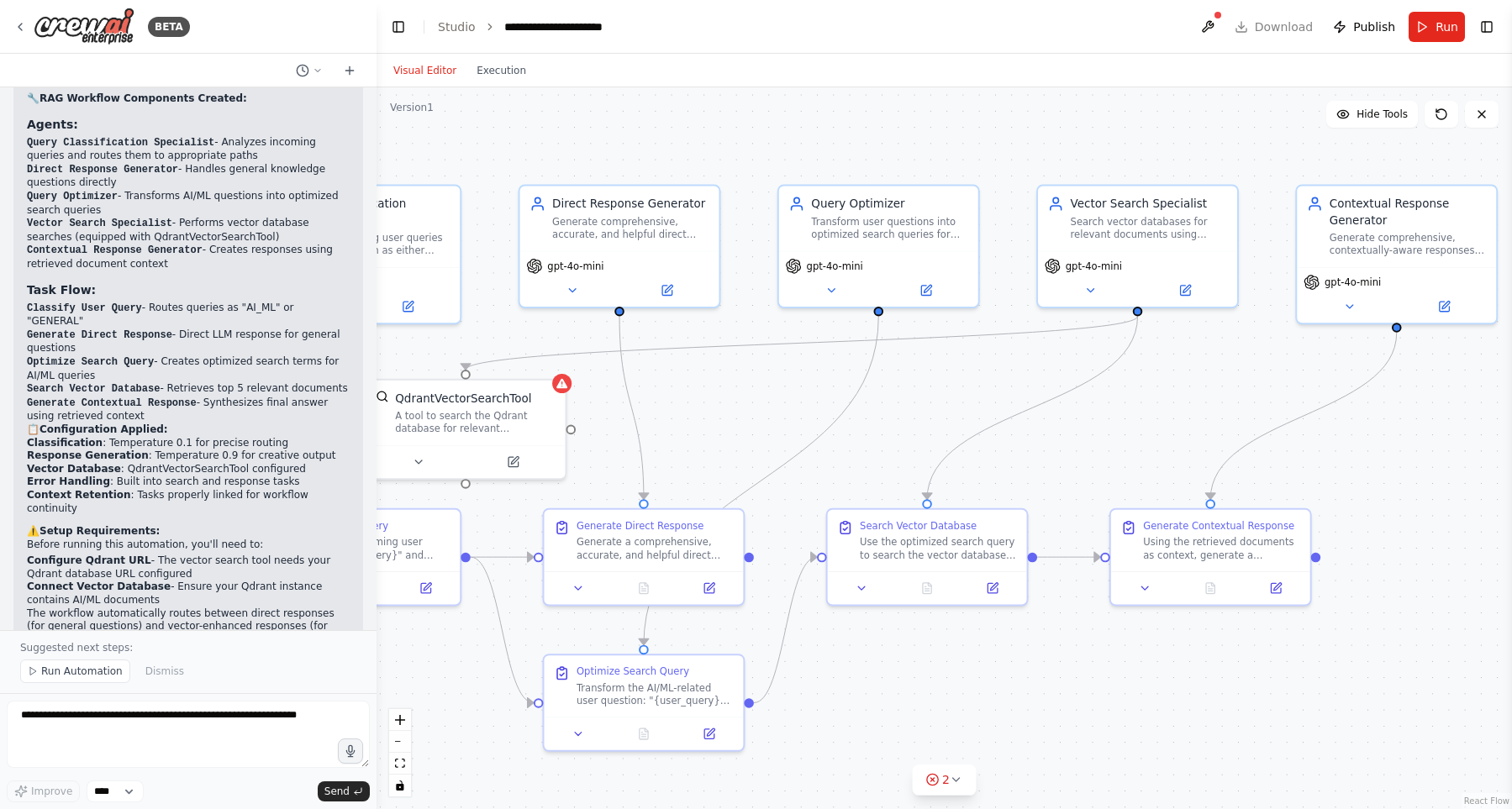
drag, startPoint x: 962, startPoint y: 396, endPoint x: 765, endPoint y: 410, distance: 197.5
click at [765, 410] on div ".deletable-edge-delete-btn { width: 20px; height: 20px; border: 0px solid #ffff…" at bounding box center [944, 448] width 1135 height 721
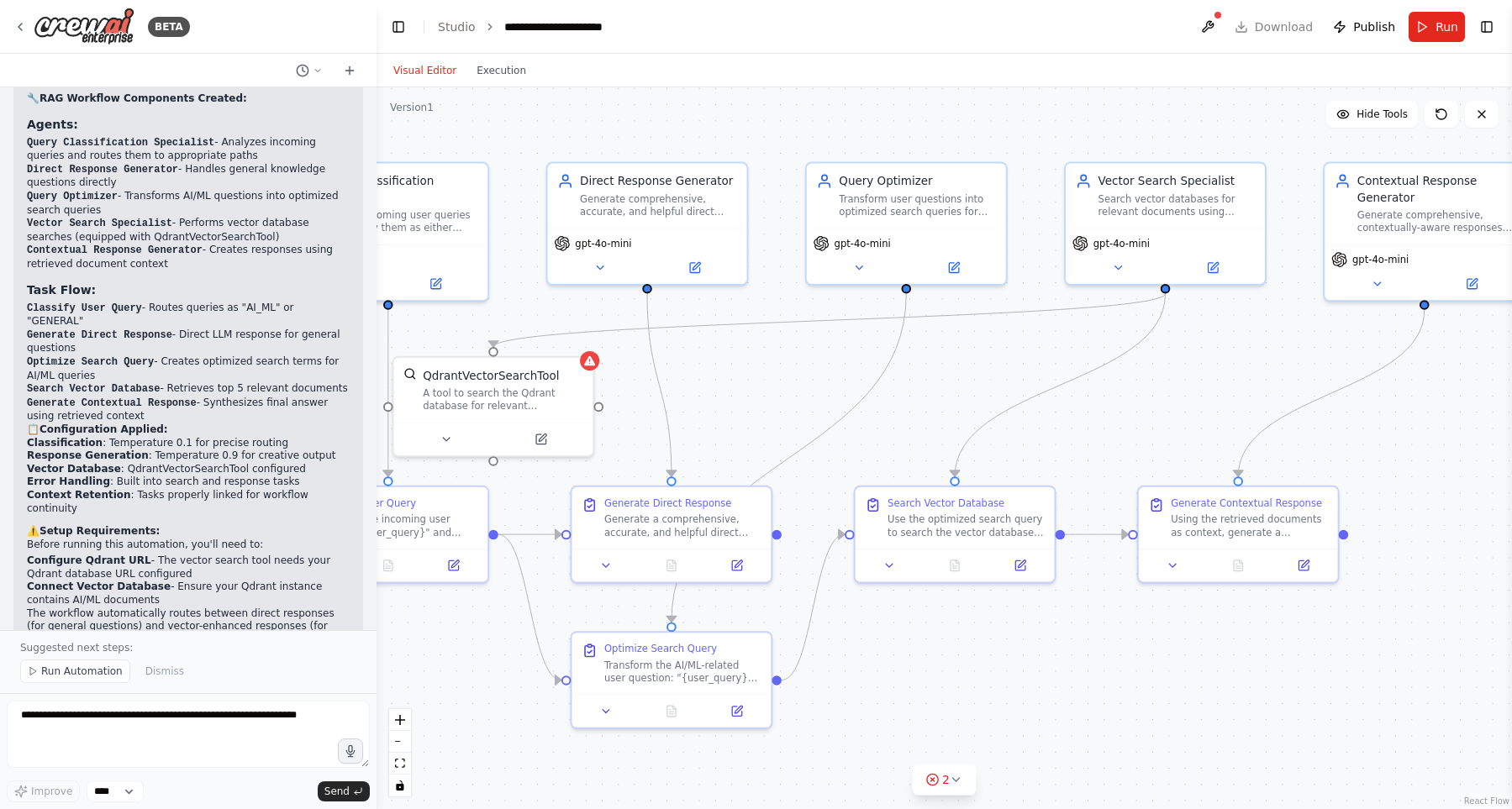
drag, startPoint x: 944, startPoint y: 378, endPoint x: 1034, endPoint y: 357, distance: 92.4
click at [1034, 357] on div ".deletable-edge-delete-btn { width: 20px; height: 20px; border: 0px solid #ffff…" at bounding box center [944, 448] width 1135 height 721
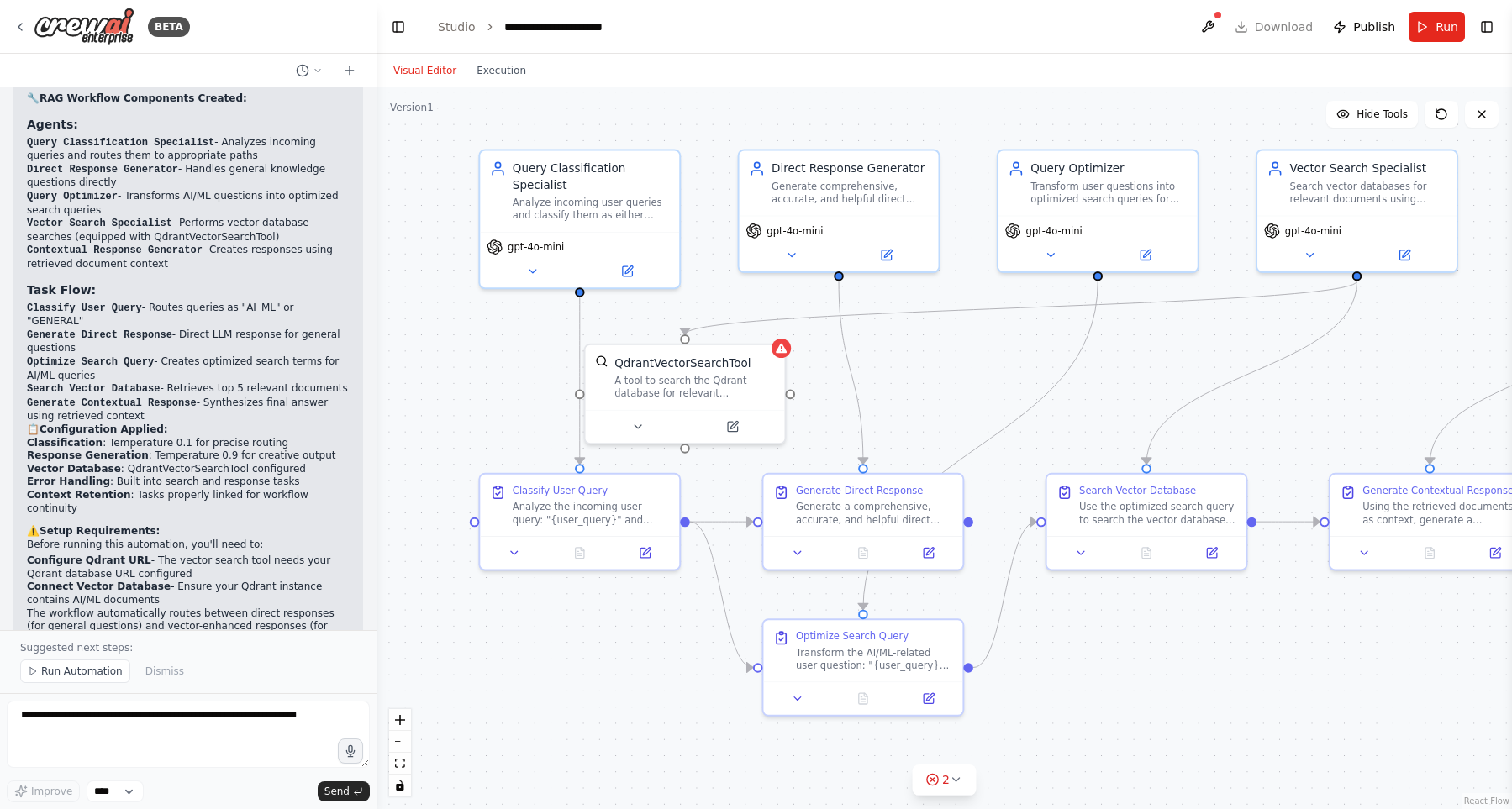
drag, startPoint x: 783, startPoint y: 380, endPoint x: 900, endPoint y: 361, distance: 118.5
click at [900, 361] on div ".deletable-edge-delete-btn { width: 20px; height: 20px; border: 0px solid #ffff…" at bounding box center [944, 448] width 1135 height 721
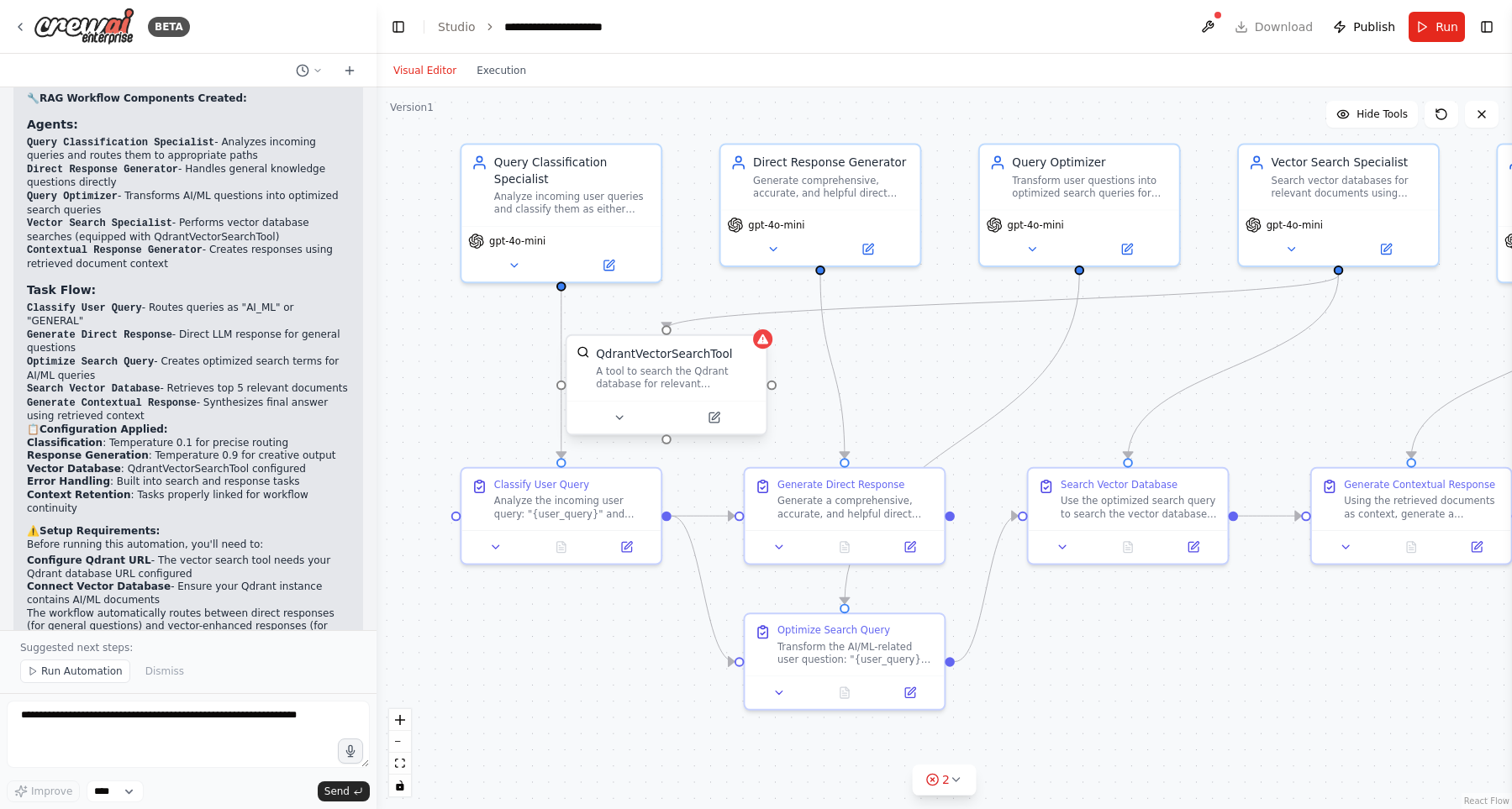
click at [680, 374] on div "A tool to search the Qdrant database for relevant information on internal docum…" at bounding box center [675, 377] width 160 height 26
click at [617, 430] on div at bounding box center [667, 417] width 199 height 33
click at [618, 417] on icon at bounding box center [619, 418] width 6 height 4
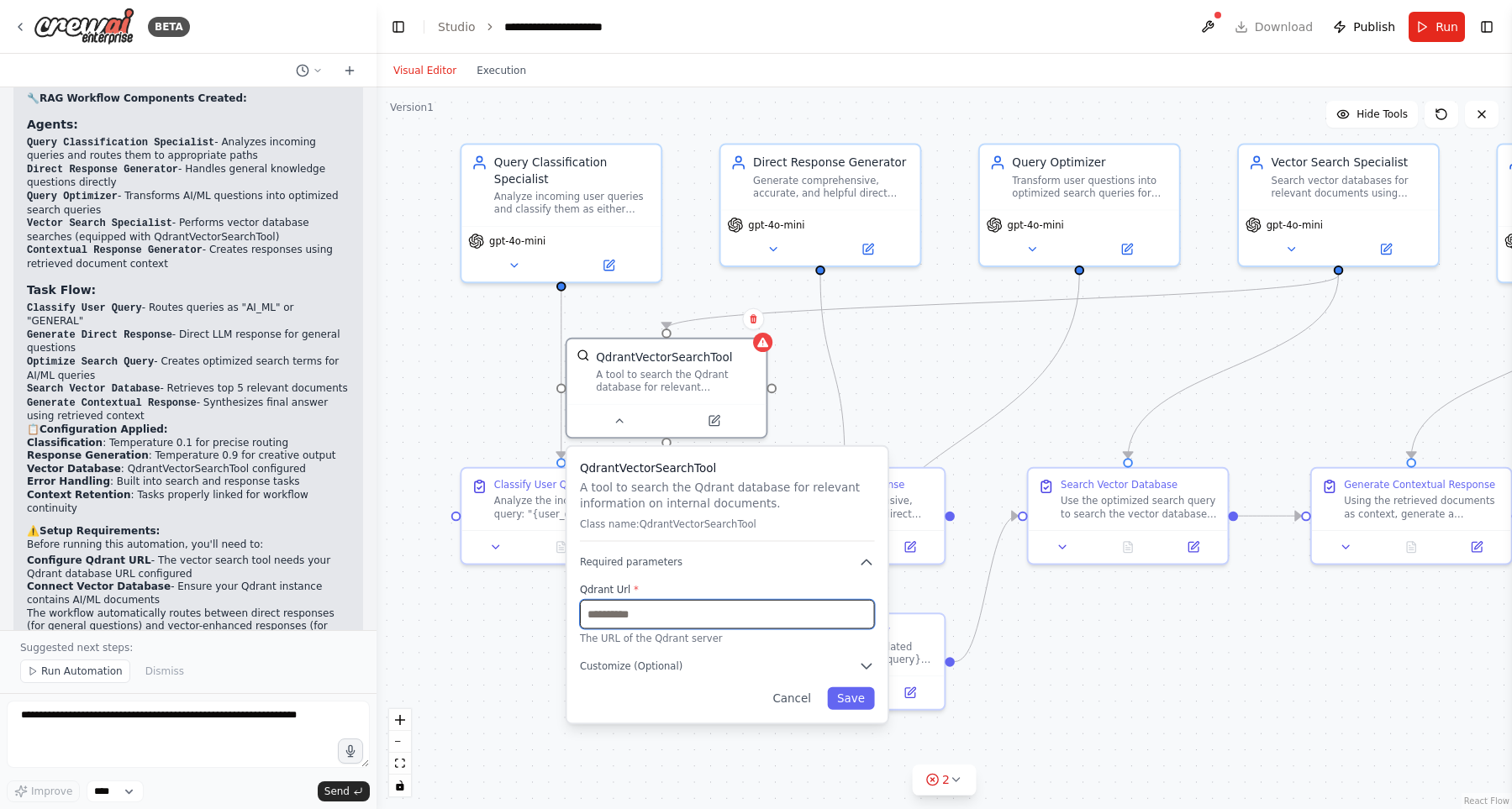
click at [649, 614] on input "text" at bounding box center [728, 614] width 295 height 29
click at [841, 569] on button "Required parameters" at bounding box center [728, 563] width 295 height 16
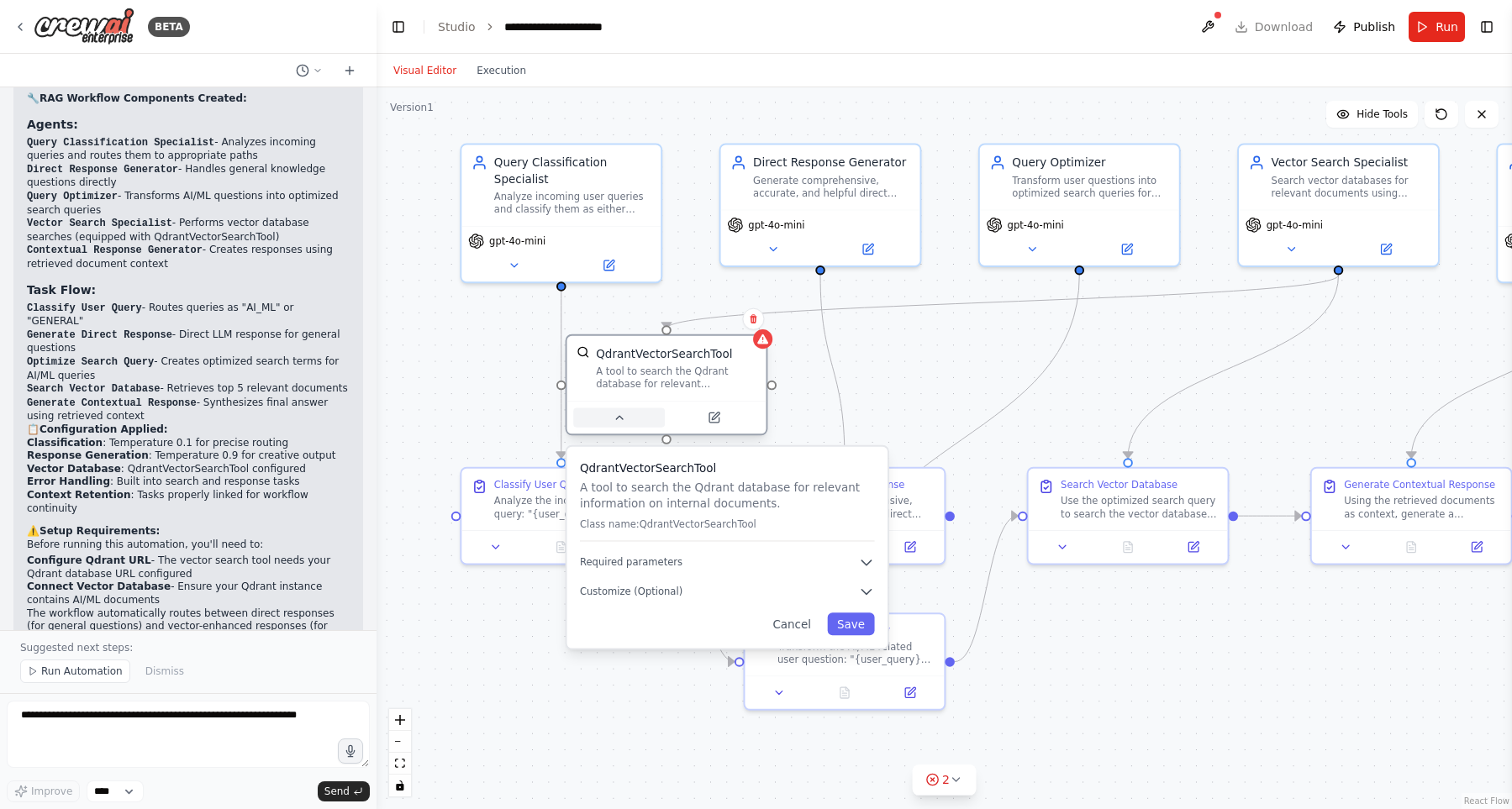
click at [627, 423] on button at bounding box center [618, 417] width 91 height 19
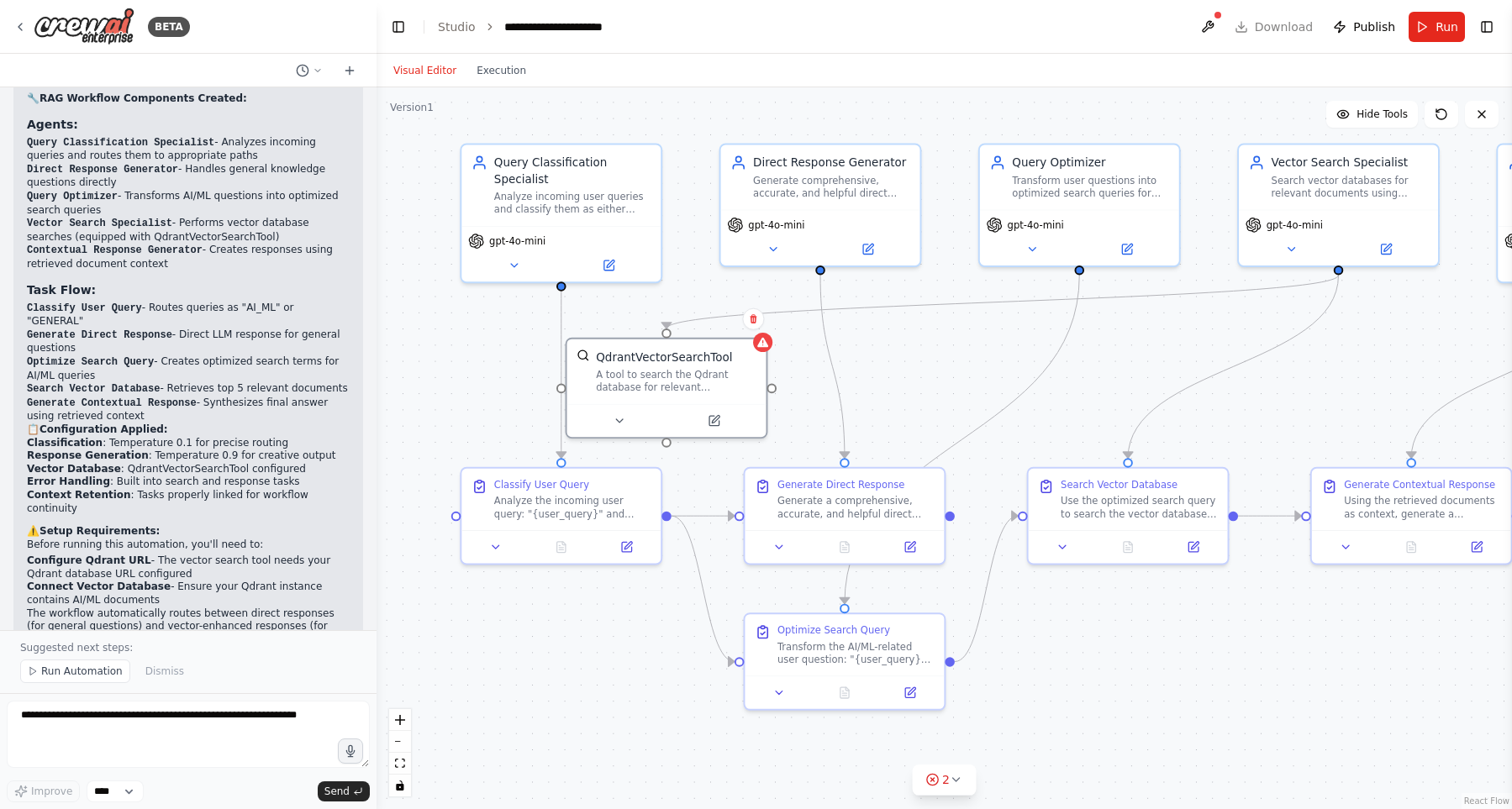
click at [487, 333] on div ".deletable-edge-delete-btn { width: 20px; height: 20px; border: 0px solid #ffff…" at bounding box center [944, 448] width 1135 height 721
click at [945, 369] on div ".deletable-edge-delete-btn { width: 20px; height: 20px; border: 0px solid #ffff…" at bounding box center [944, 448] width 1135 height 721
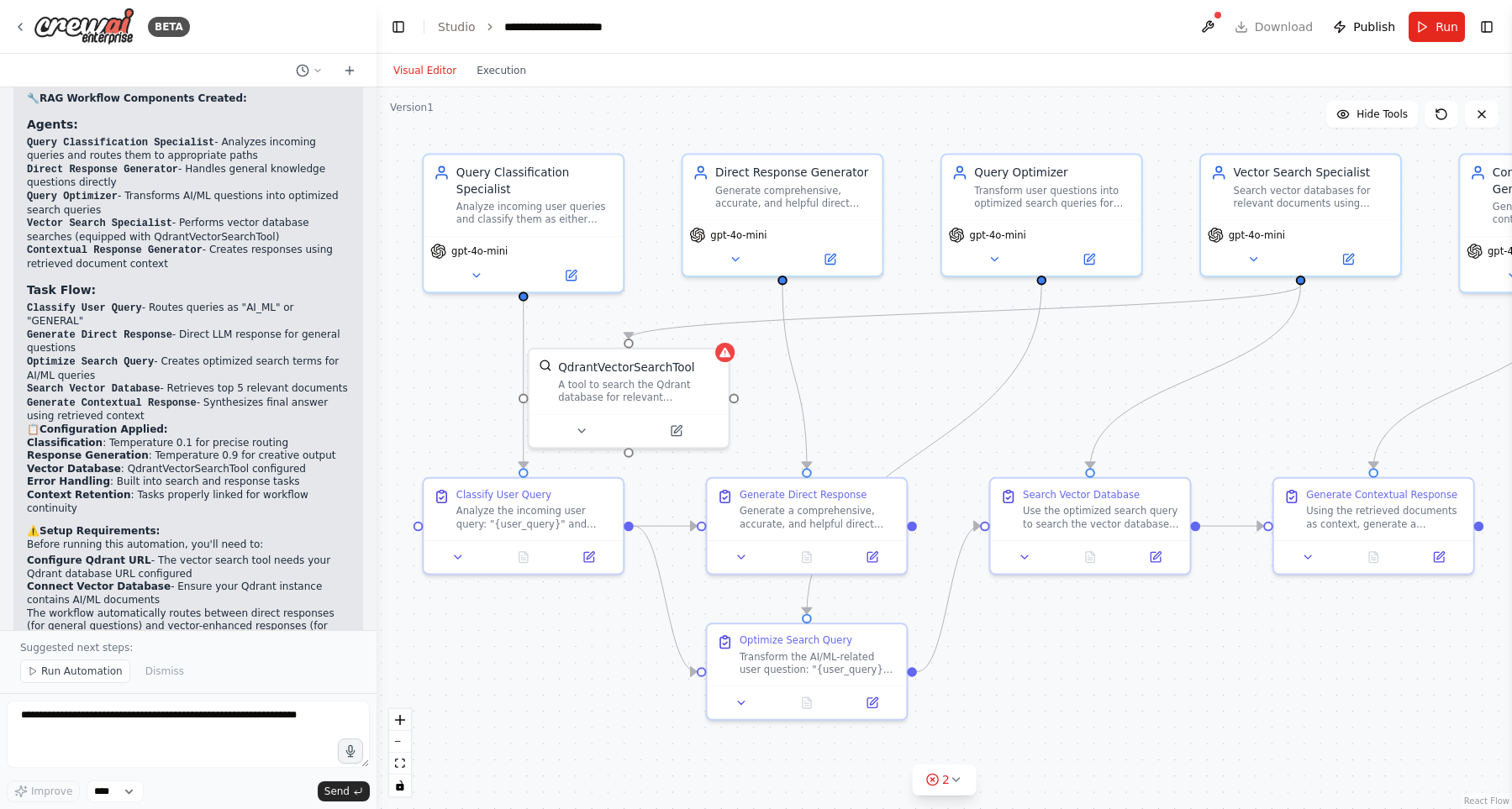
drag, startPoint x: 922, startPoint y: 361, endPoint x: 878, endPoint y: 371, distance: 45.1
click at [878, 371] on div ".deletable-edge-delete-btn { width: 20px; height: 20px; border: 0px solid #ffff…" at bounding box center [944, 448] width 1135 height 721
